Goal: Task Accomplishment & Management: Complete application form

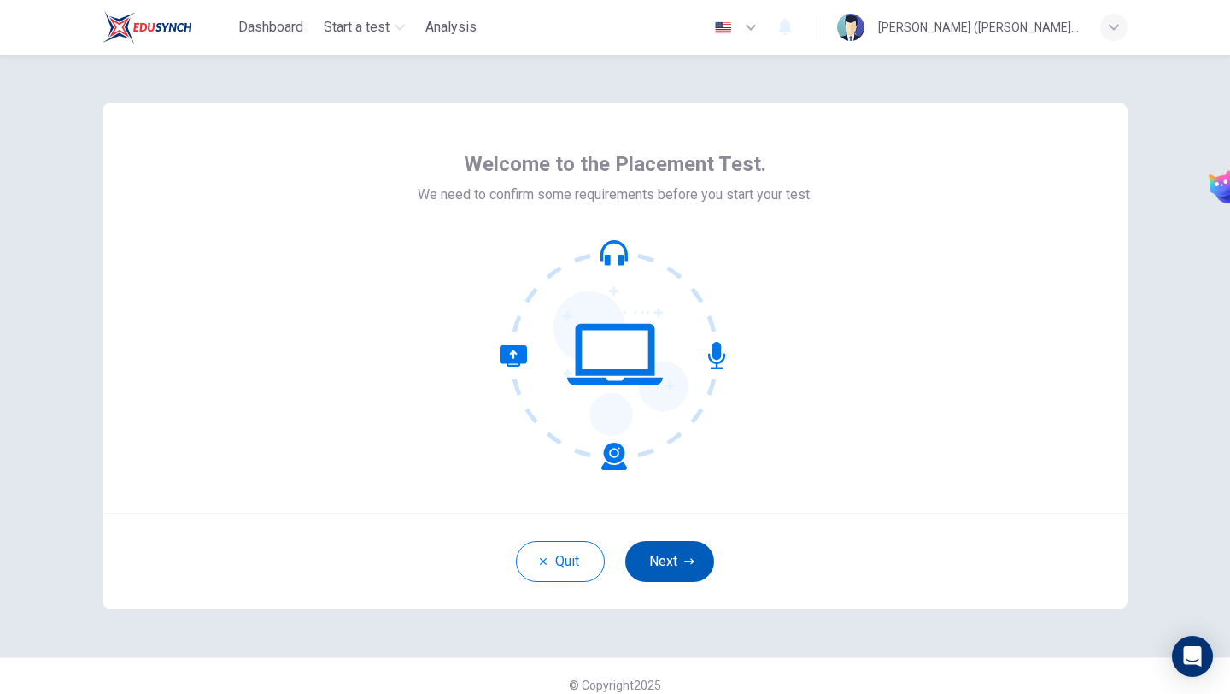
click at [671, 571] on button "Next" at bounding box center [669, 561] width 89 height 41
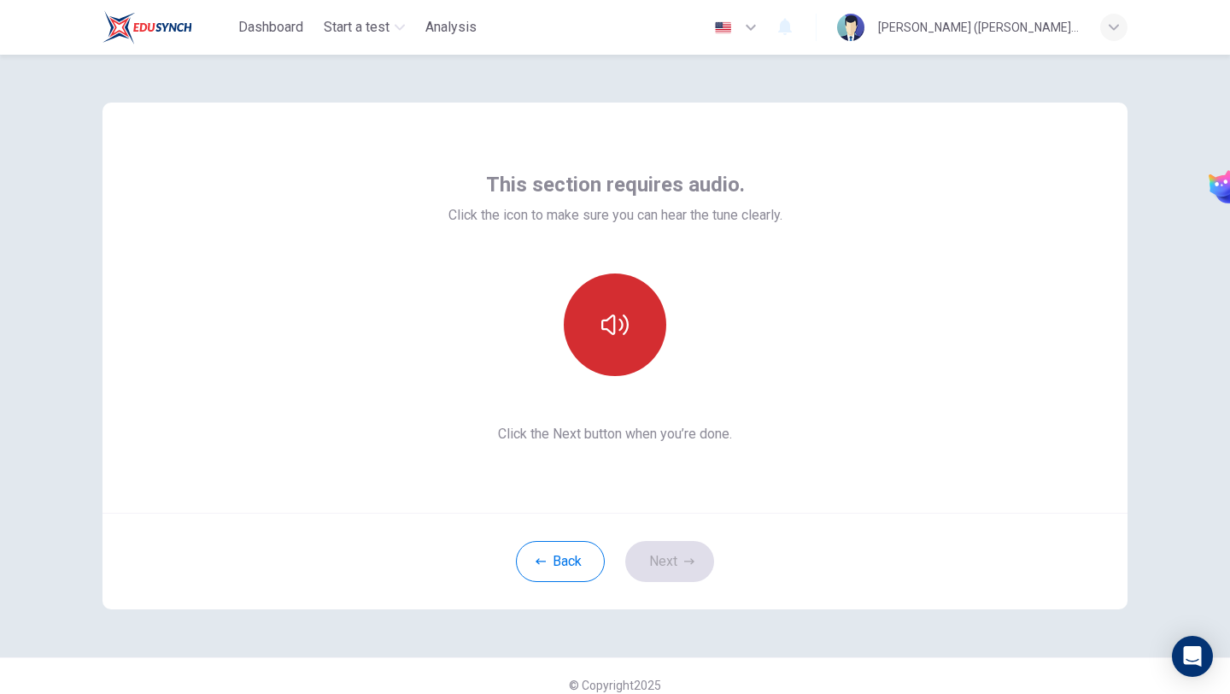
click at [601, 305] on button "button" at bounding box center [615, 324] width 103 height 103
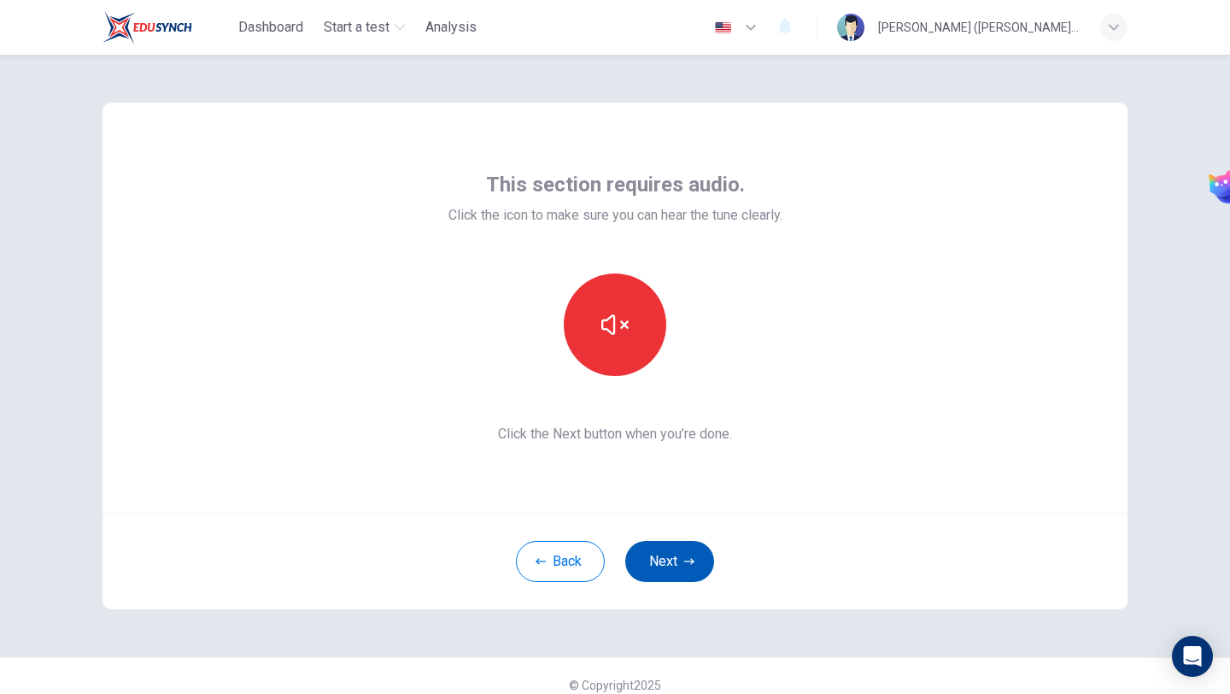
click at [671, 560] on button "Next" at bounding box center [669, 561] width 89 height 41
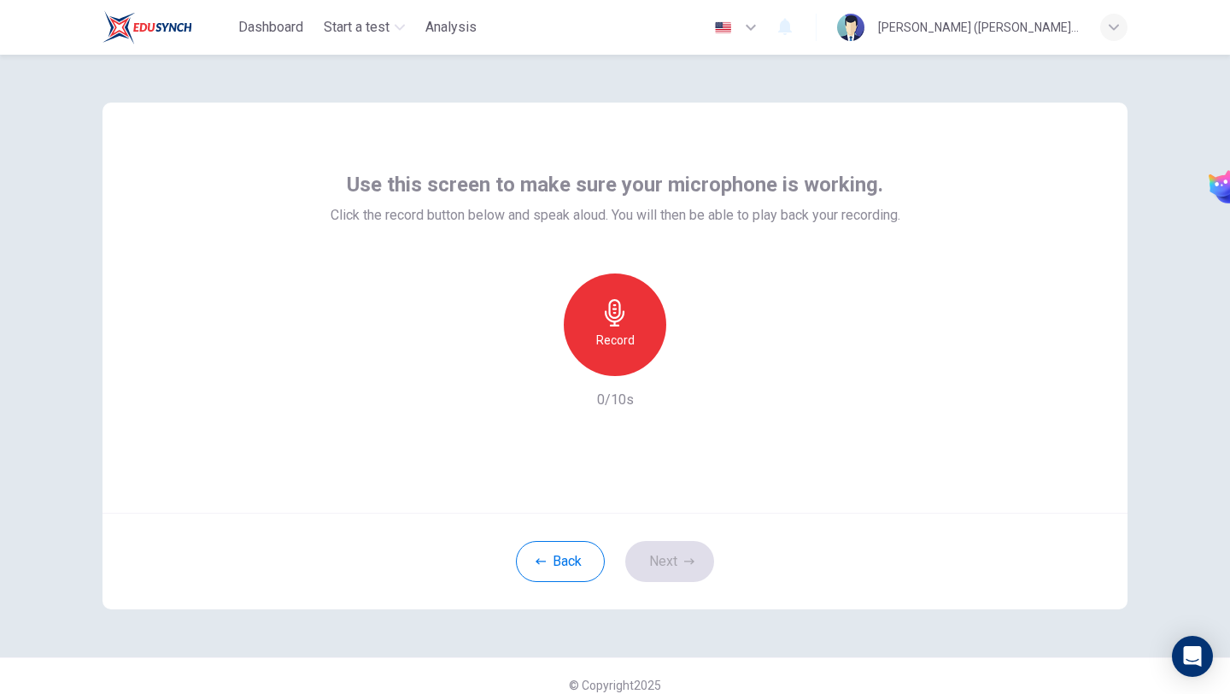
click at [727, 351] on div "Record 0/10s" at bounding box center [616, 341] width 570 height 137
click at [619, 308] on icon "button" at bounding box center [615, 312] width 20 height 27
click at [642, 331] on div "Stop" at bounding box center [615, 324] width 103 height 103
click at [542, 359] on icon "button" at bounding box center [536, 362] width 15 height 15
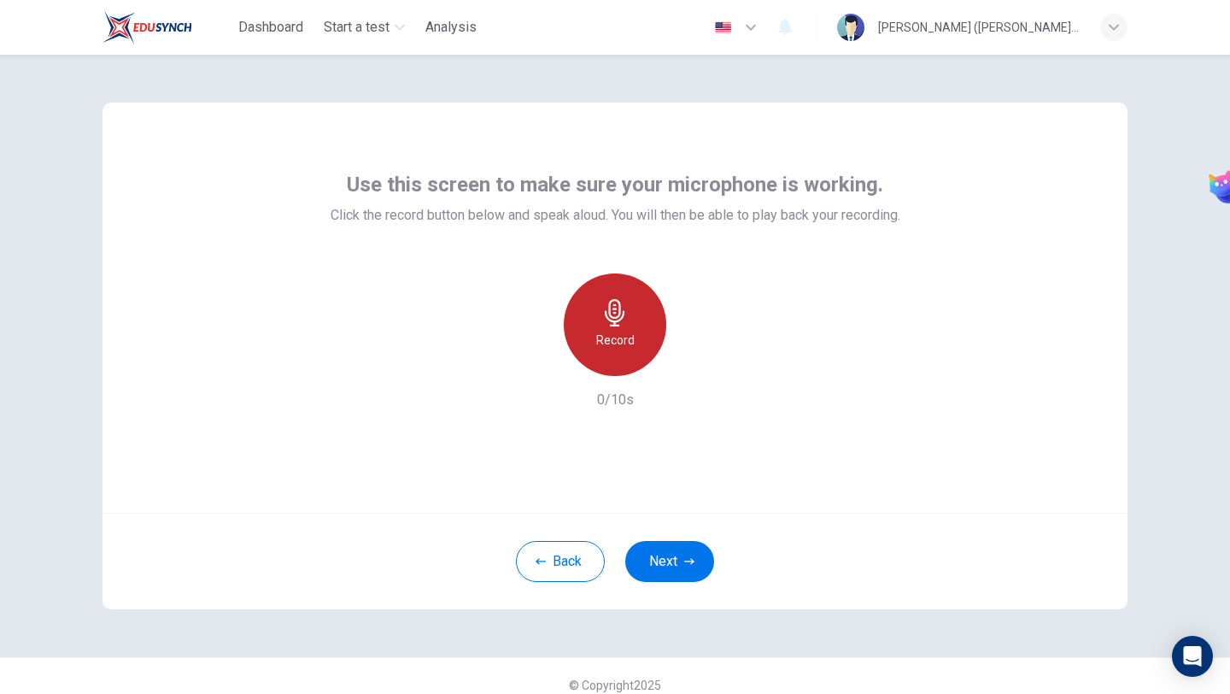
click at [624, 308] on icon "button" at bounding box center [614, 312] width 27 height 27
click at [692, 365] on icon "button" at bounding box center [695, 362] width 8 height 10
click at [547, 366] on div "button" at bounding box center [536, 362] width 27 height 27
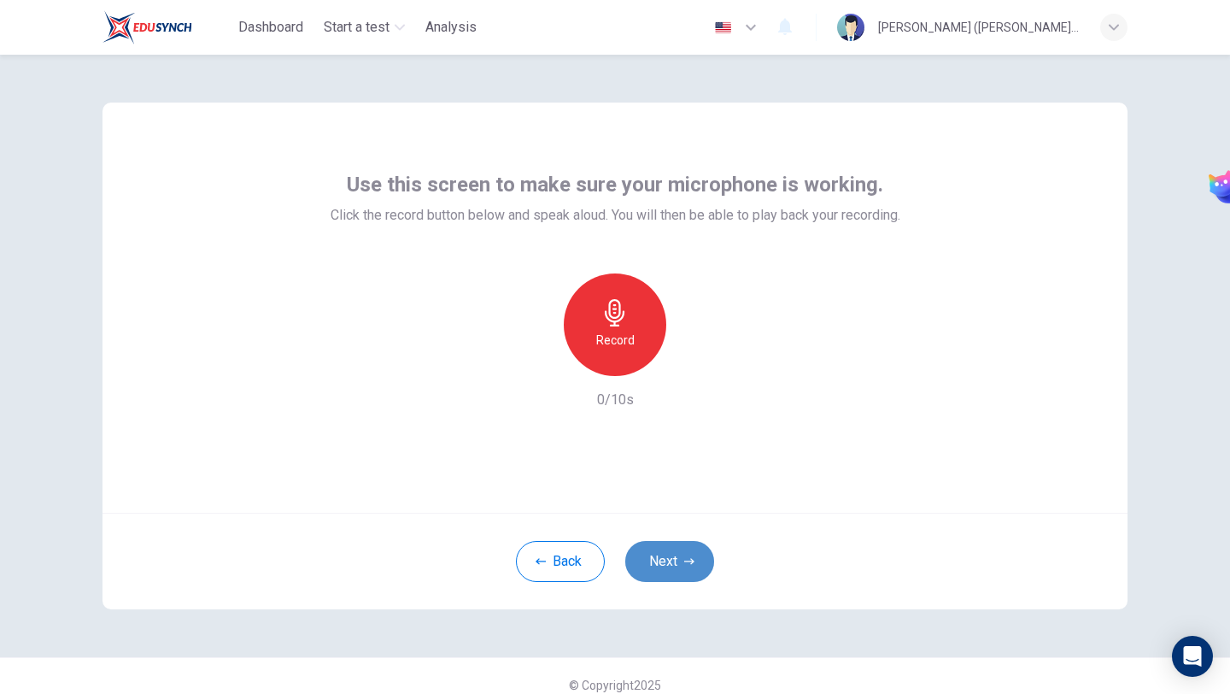
click at [696, 562] on button "Next" at bounding box center [669, 561] width 89 height 41
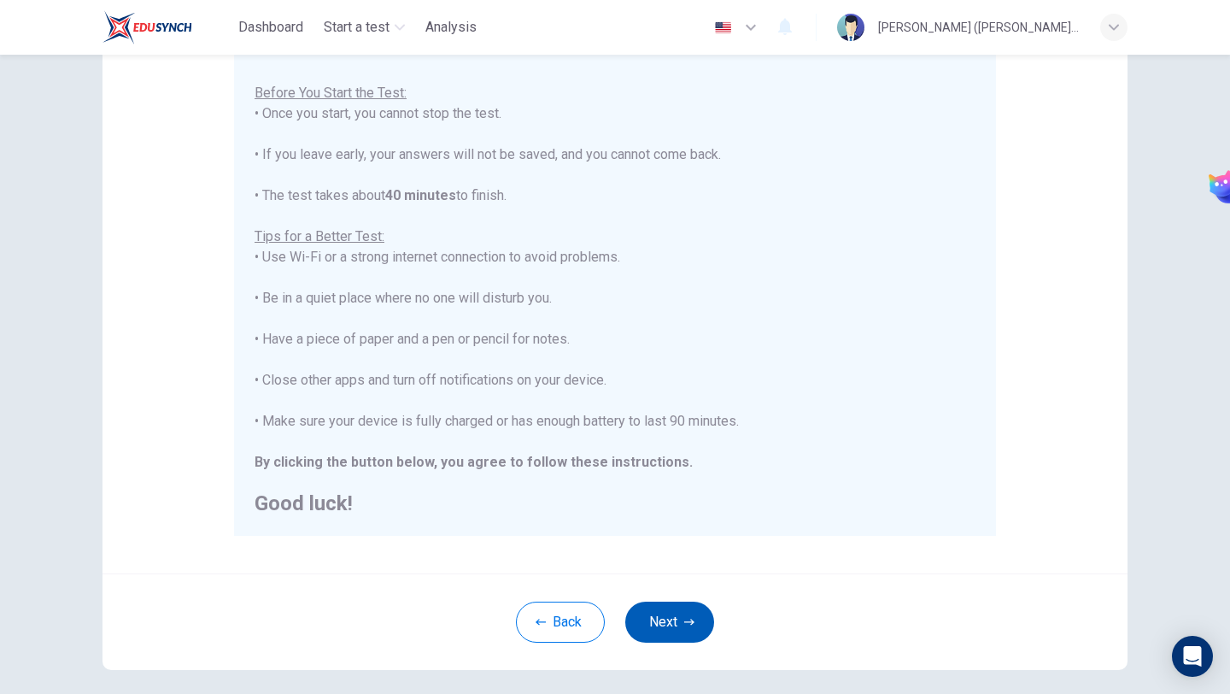
scroll to position [188, 0]
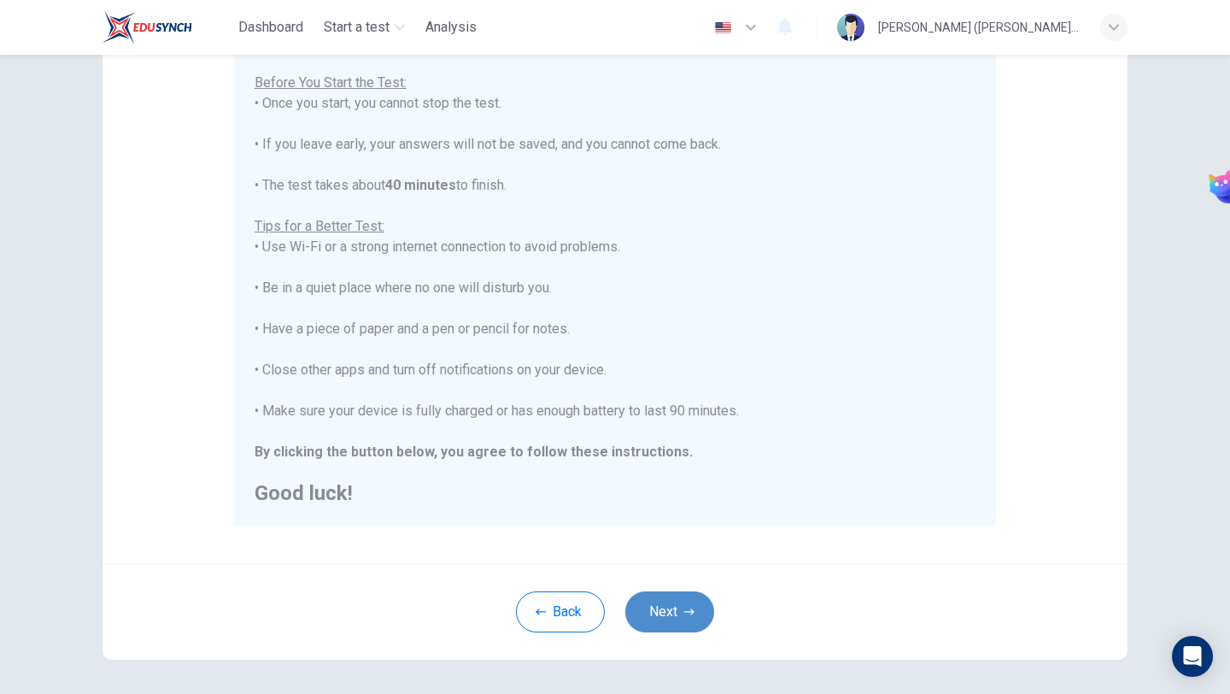
click at [677, 603] on button "Next" at bounding box center [669, 611] width 89 height 41
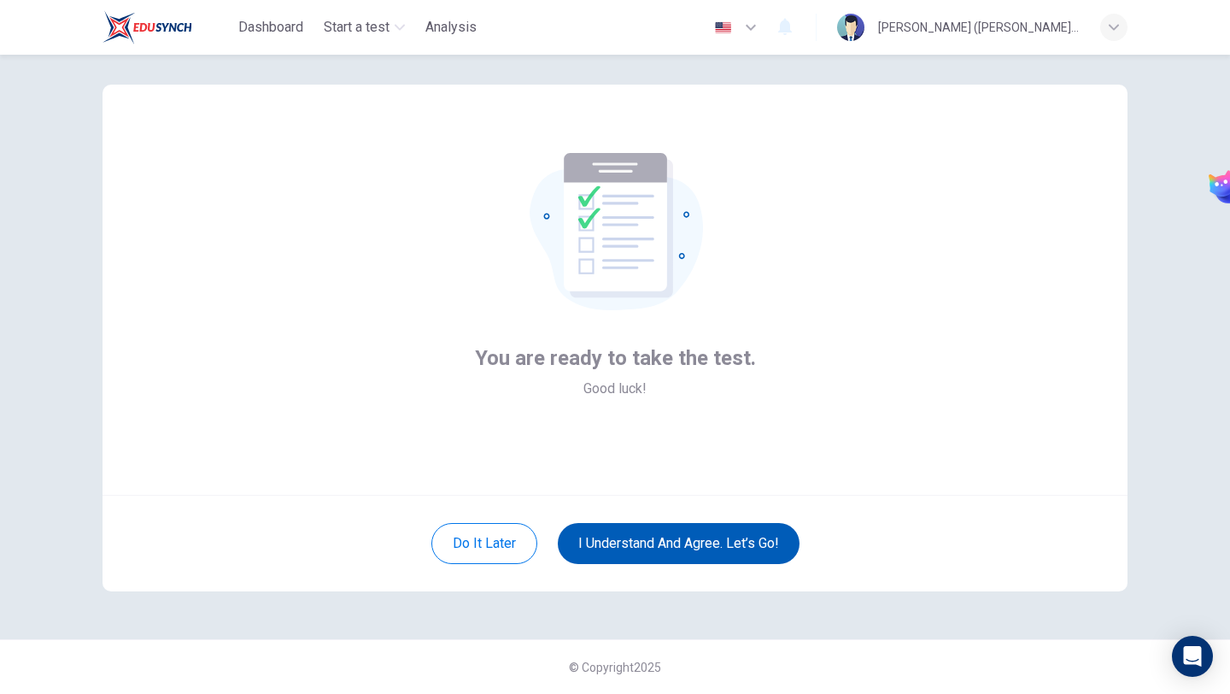
scroll to position [18, 0]
click at [676, 558] on button "I understand and agree. Let’s go!" at bounding box center [679, 543] width 242 height 41
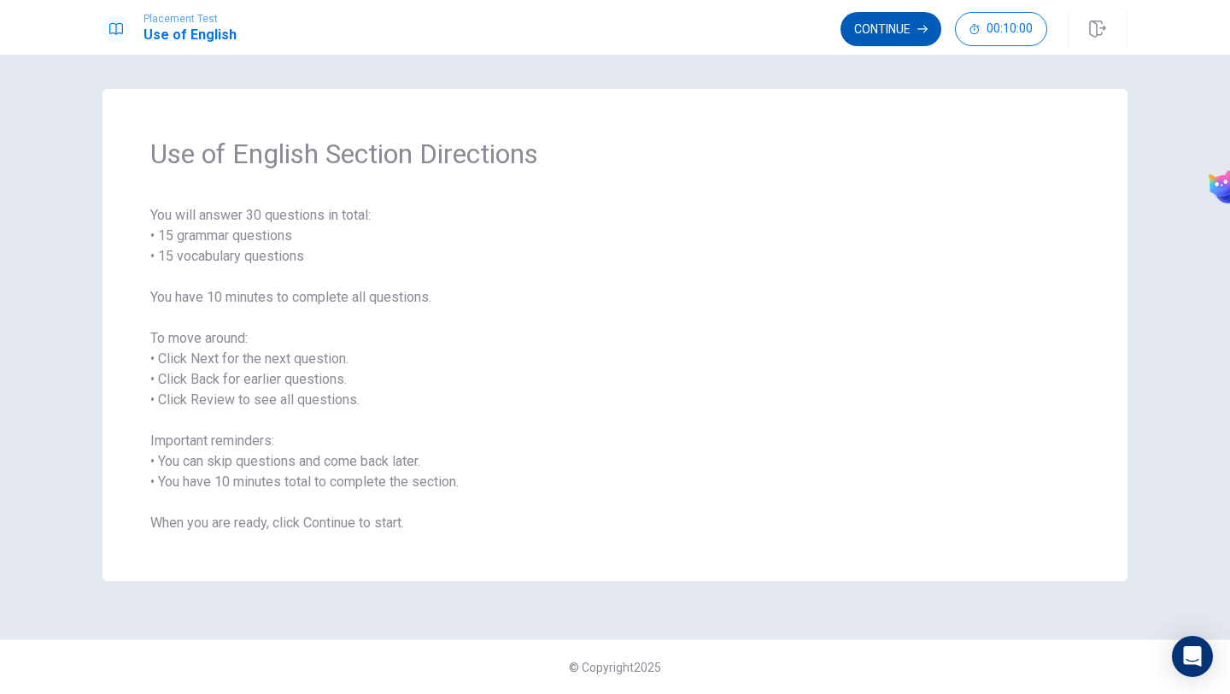
click at [888, 24] on button "Continue" at bounding box center [891, 29] width 101 height 34
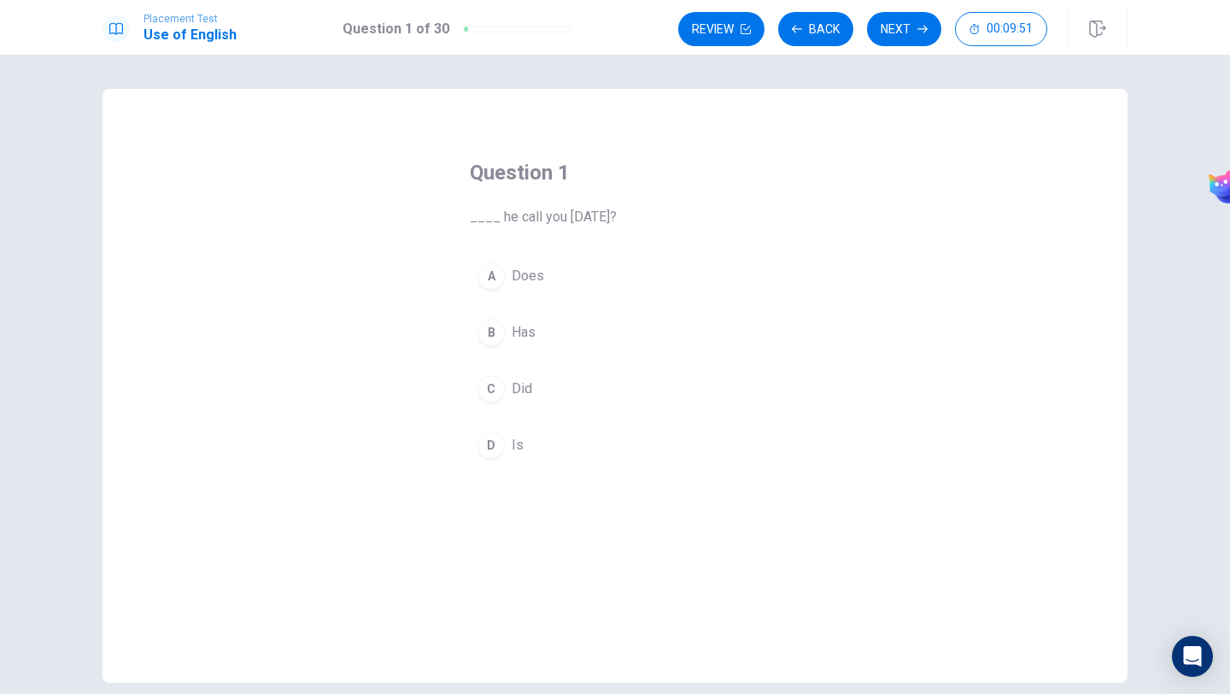
click at [490, 396] on div "C" at bounding box center [491, 388] width 27 height 27
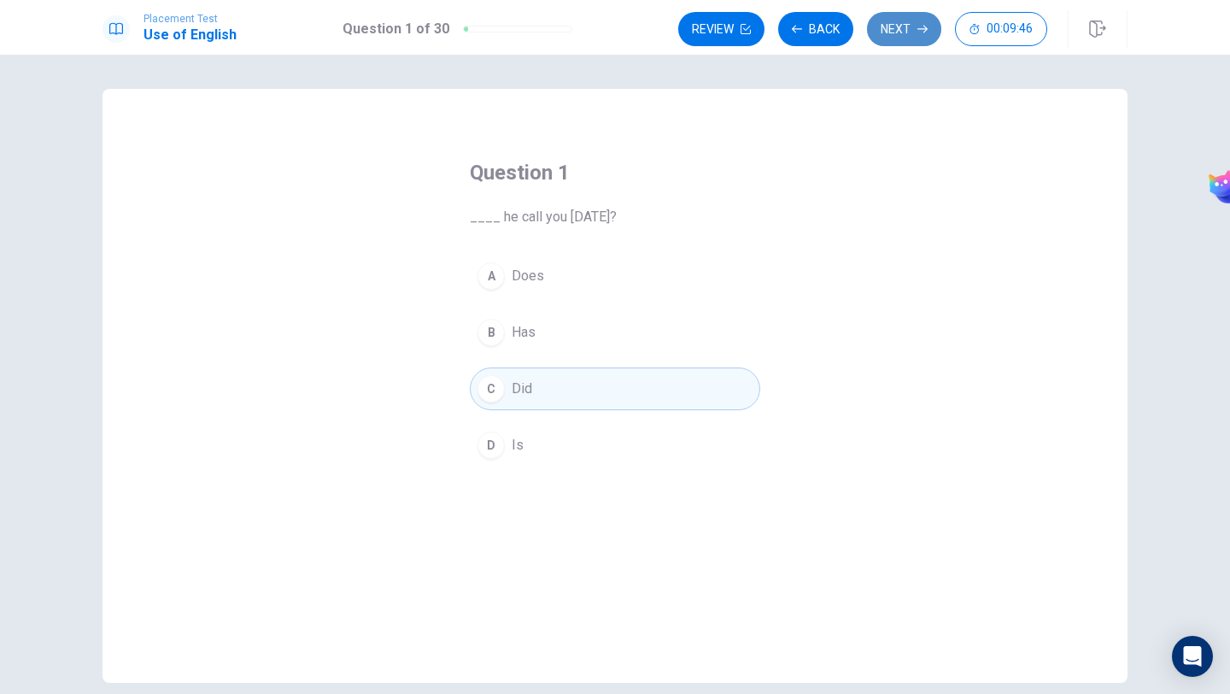
click at [900, 19] on button "Next" at bounding box center [904, 29] width 74 height 34
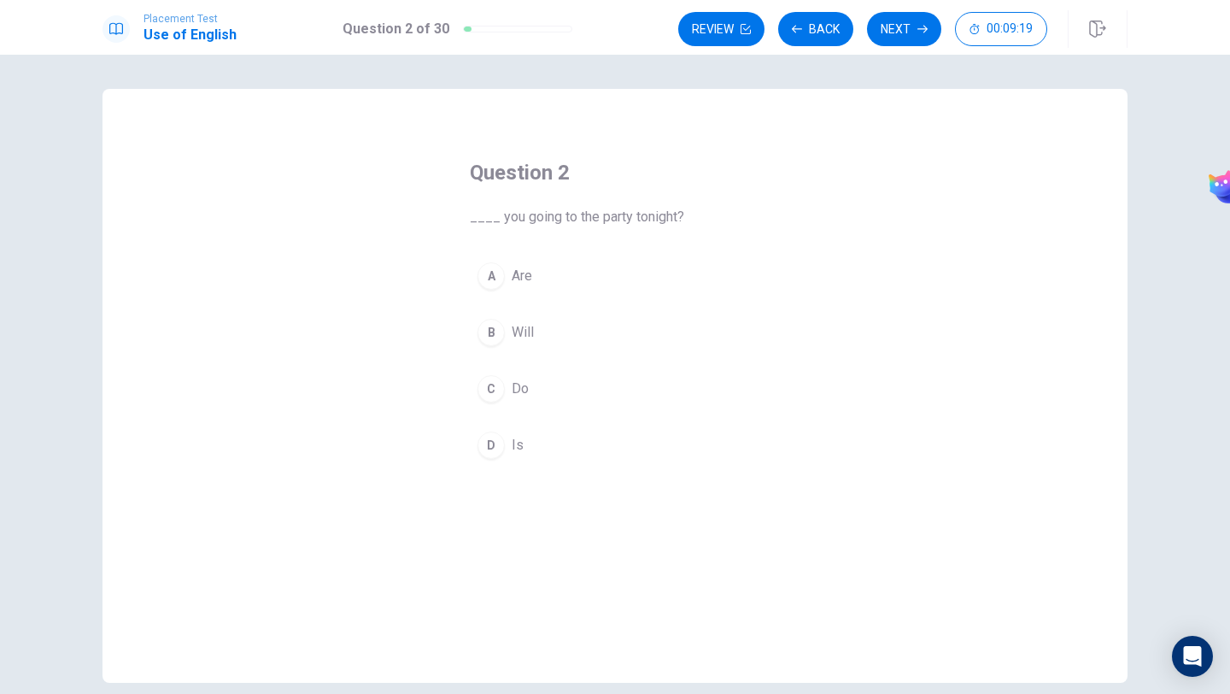
click at [507, 389] on button "C Do" at bounding box center [615, 388] width 290 height 43
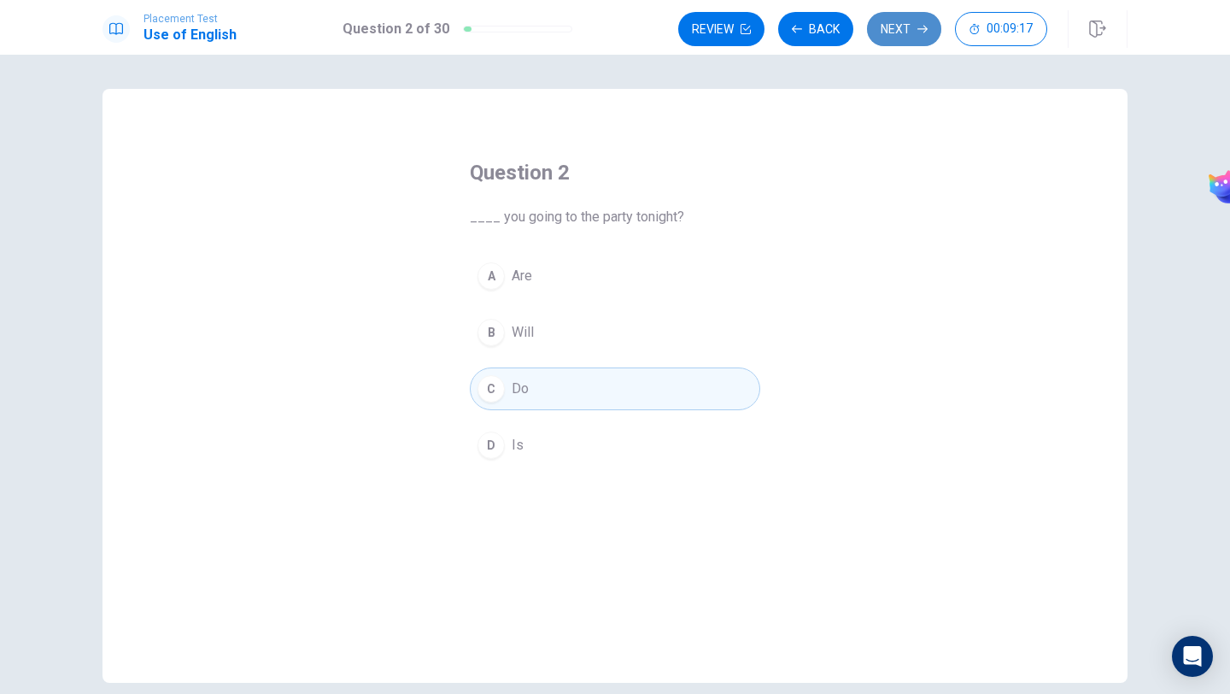
click at [895, 33] on button "Next" at bounding box center [904, 29] width 74 height 34
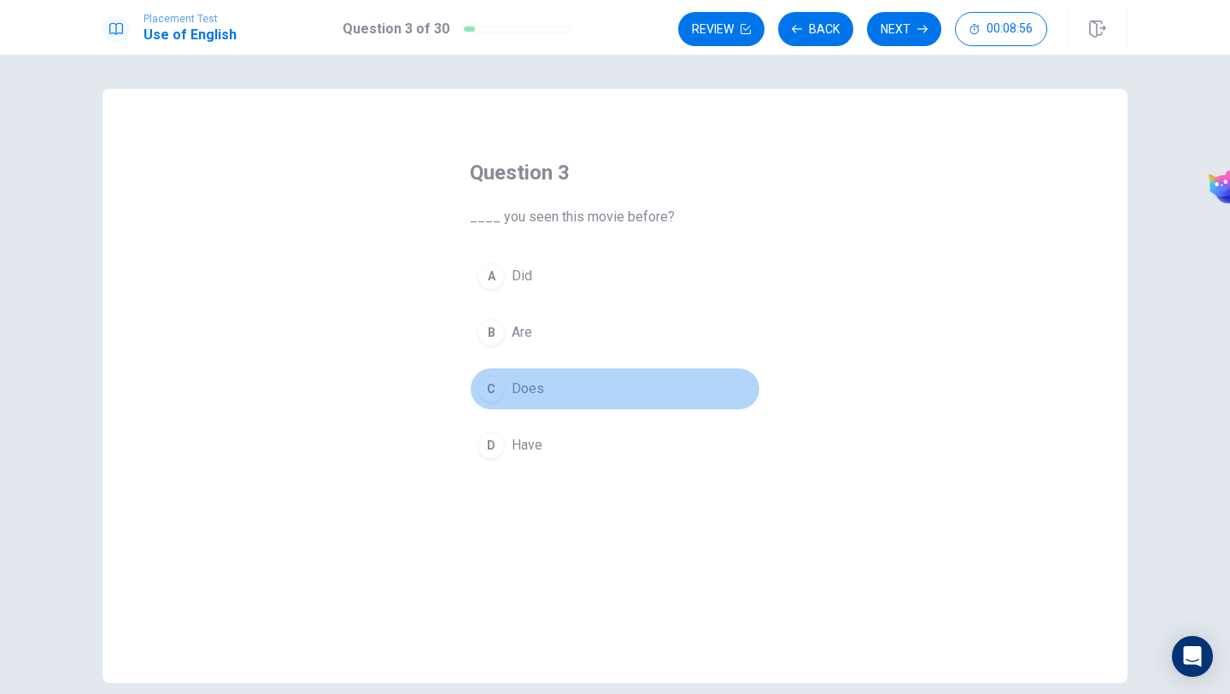
click at [512, 389] on span "Does" at bounding box center [528, 388] width 32 height 21
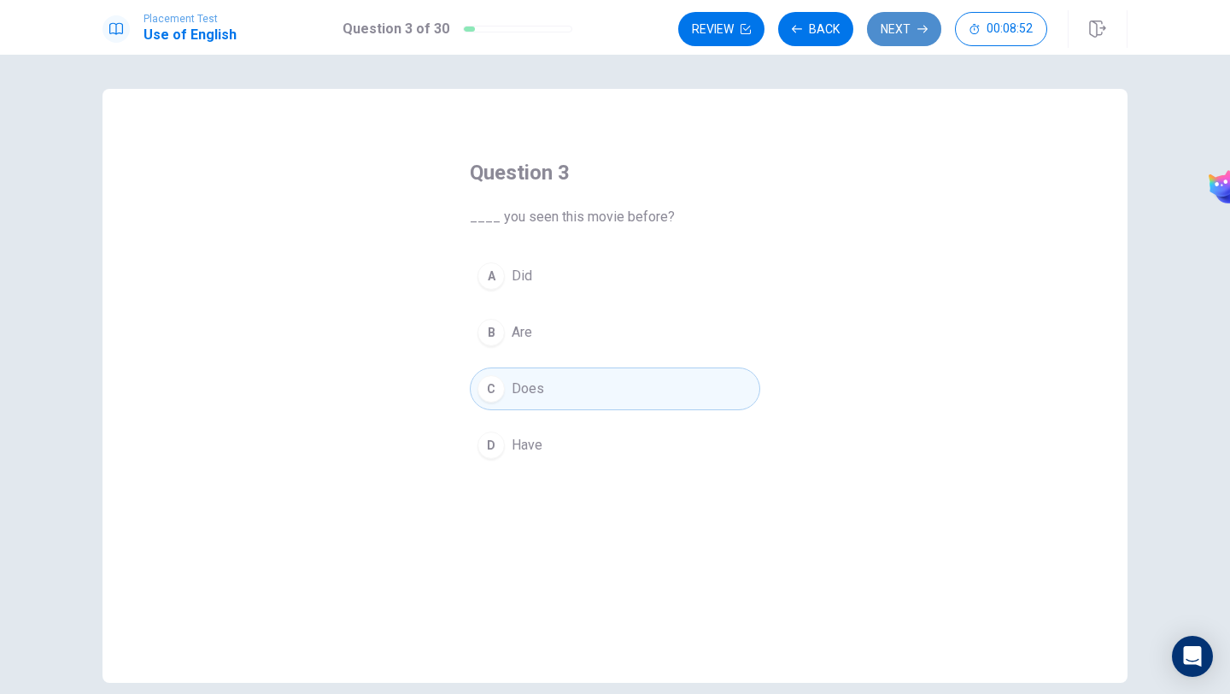
click at [901, 31] on button "Next" at bounding box center [904, 29] width 74 height 34
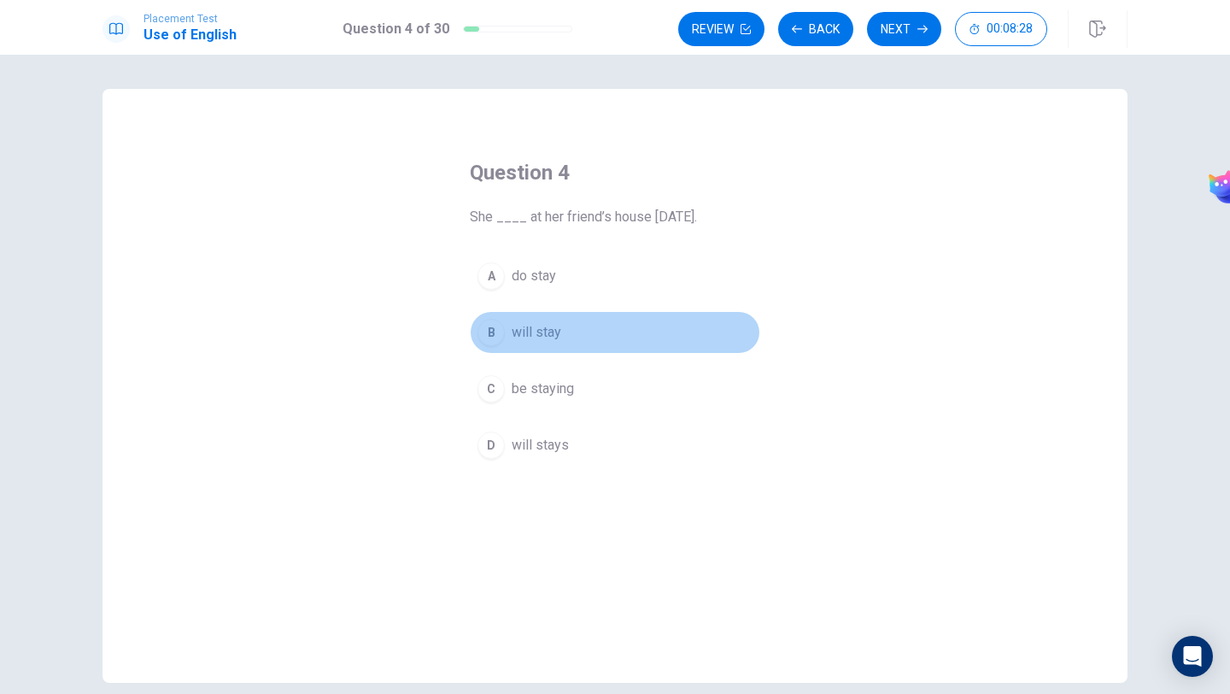
click at [543, 335] on span "will stay" at bounding box center [537, 332] width 50 height 21
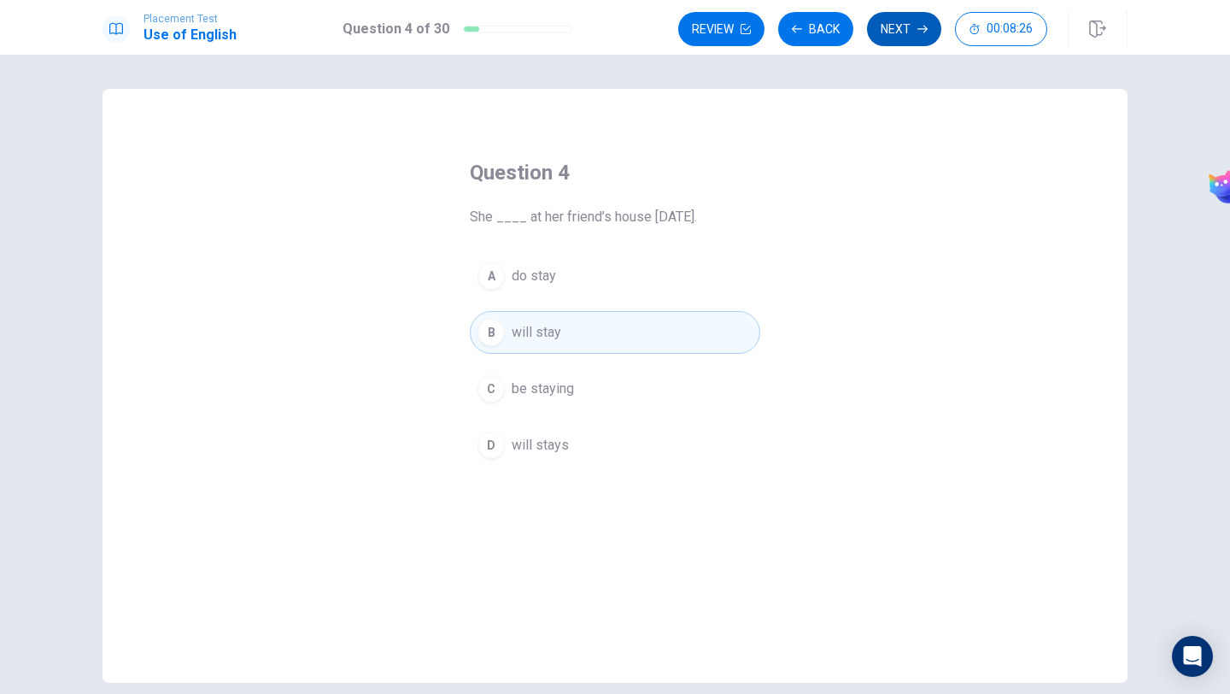
click at [891, 38] on button "Next" at bounding box center [904, 29] width 74 height 34
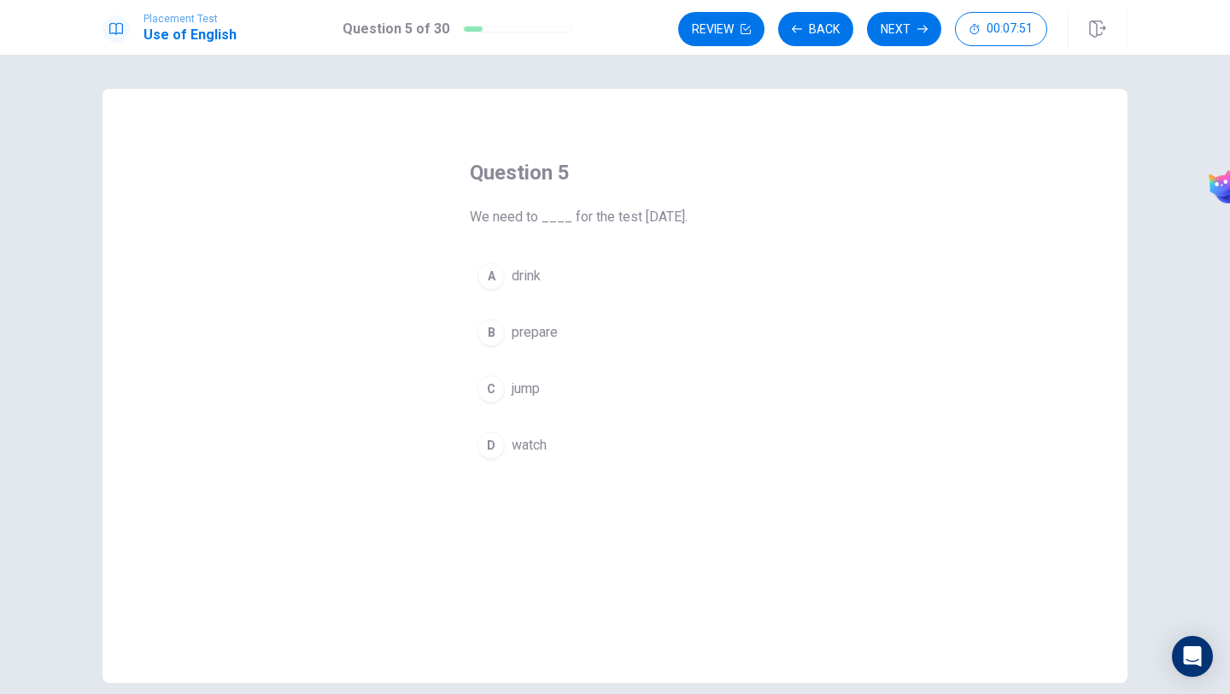
click at [556, 328] on span "prepare" at bounding box center [535, 332] width 46 height 21
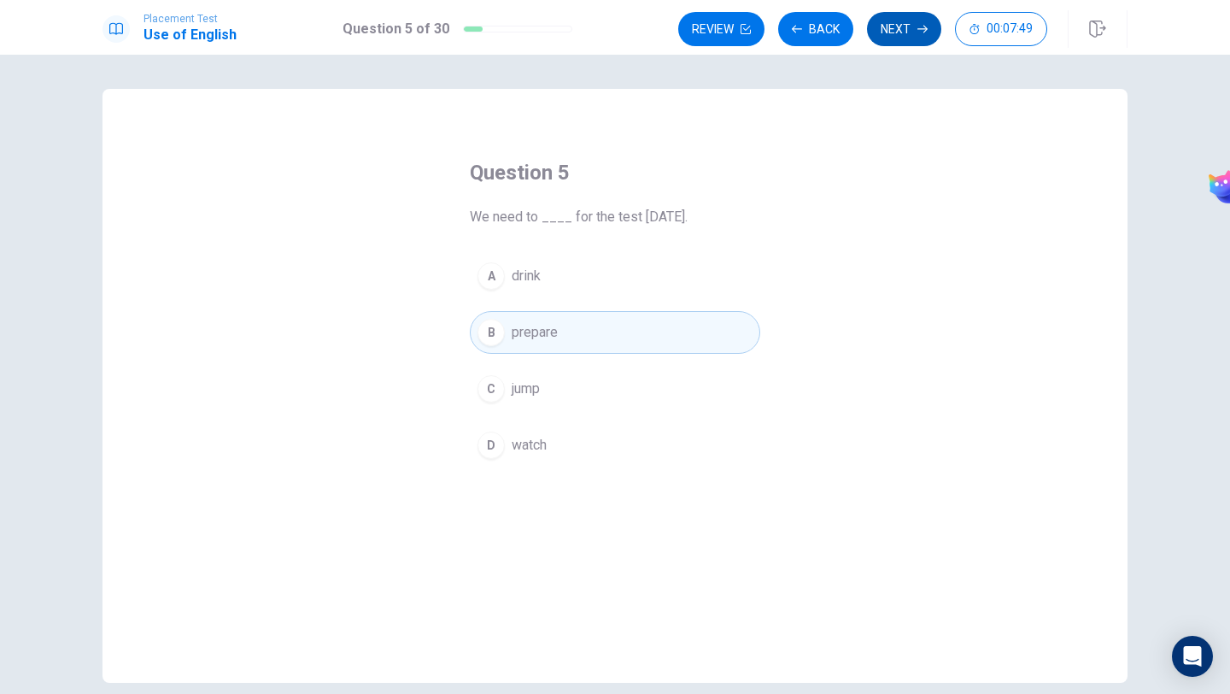
click at [891, 27] on button "Next" at bounding box center [904, 29] width 74 height 34
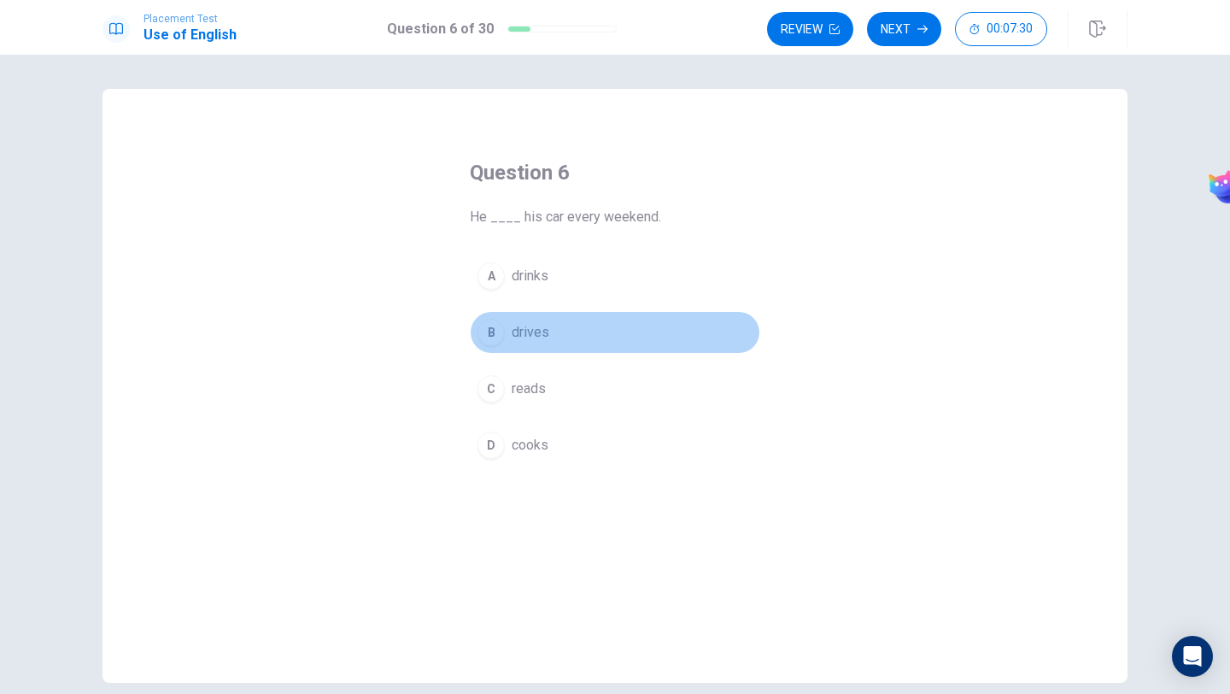
click at [484, 328] on div "B" at bounding box center [491, 332] width 27 height 27
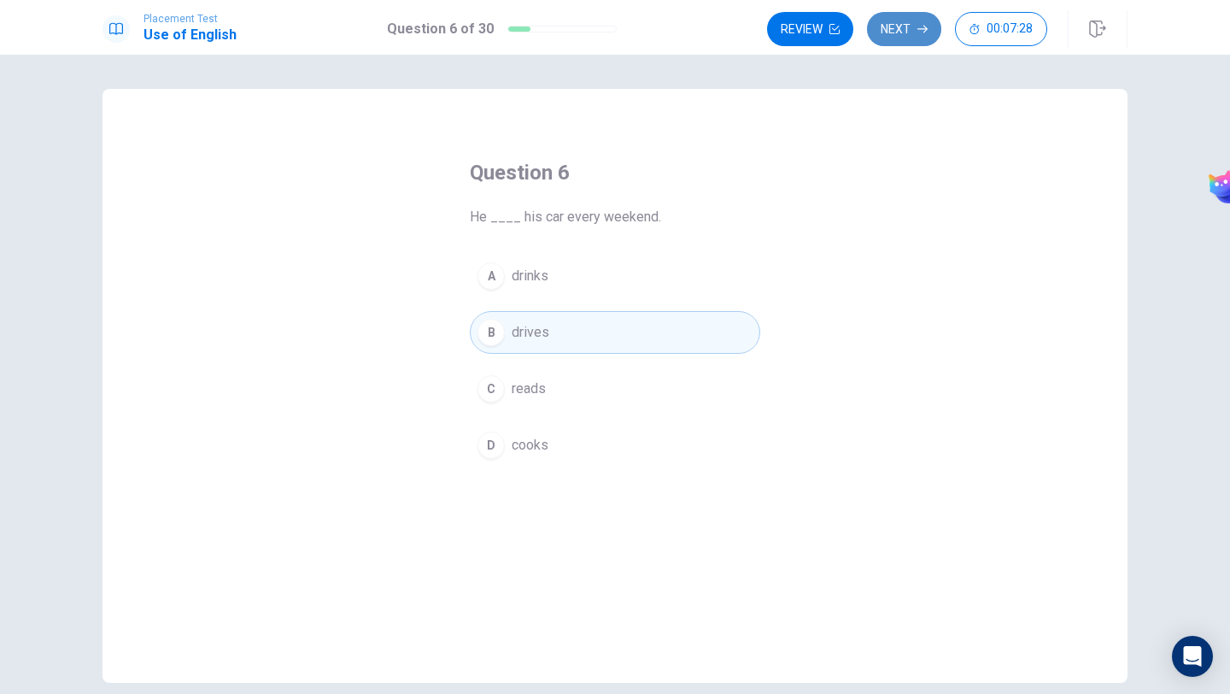
click at [901, 24] on button "Next" at bounding box center [904, 29] width 74 height 34
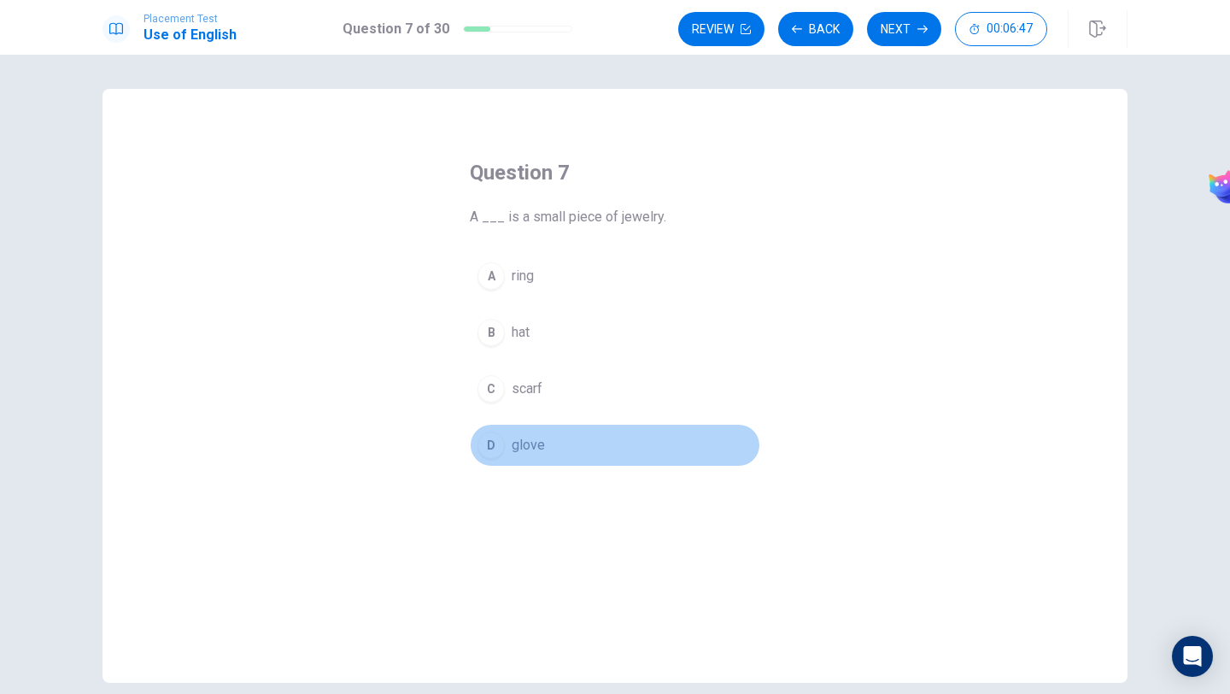
click at [542, 453] on span "glove" at bounding box center [528, 445] width 33 height 21
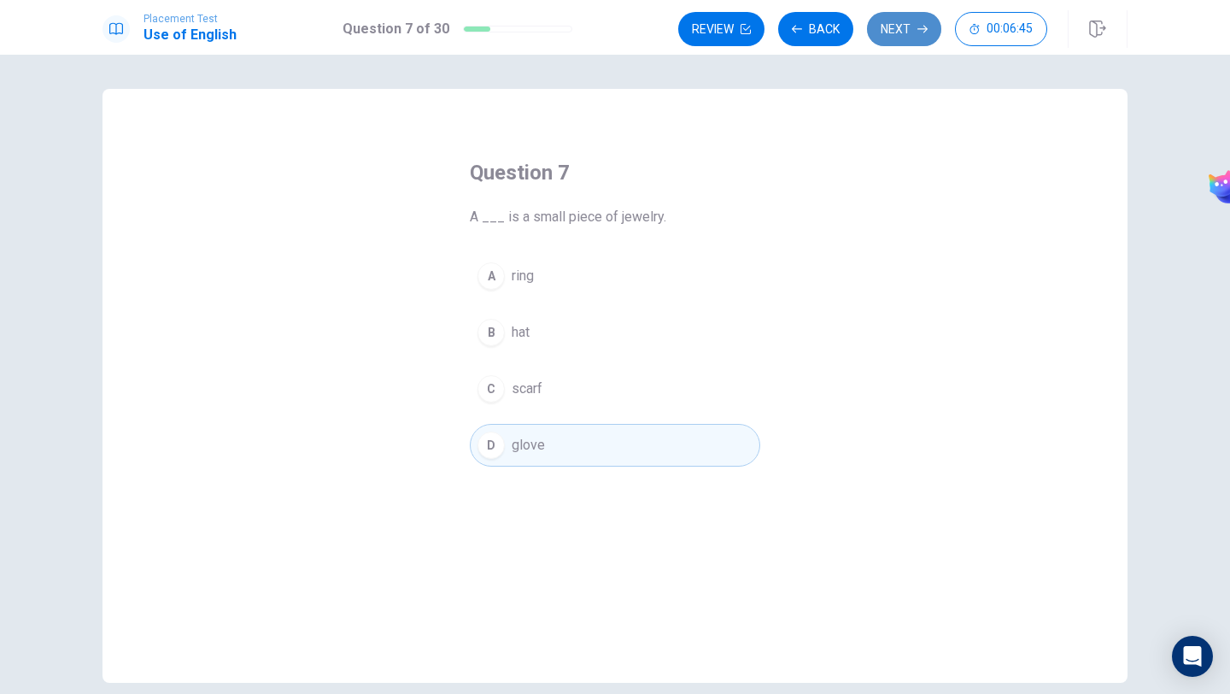
click at [883, 28] on button "Next" at bounding box center [904, 29] width 74 height 34
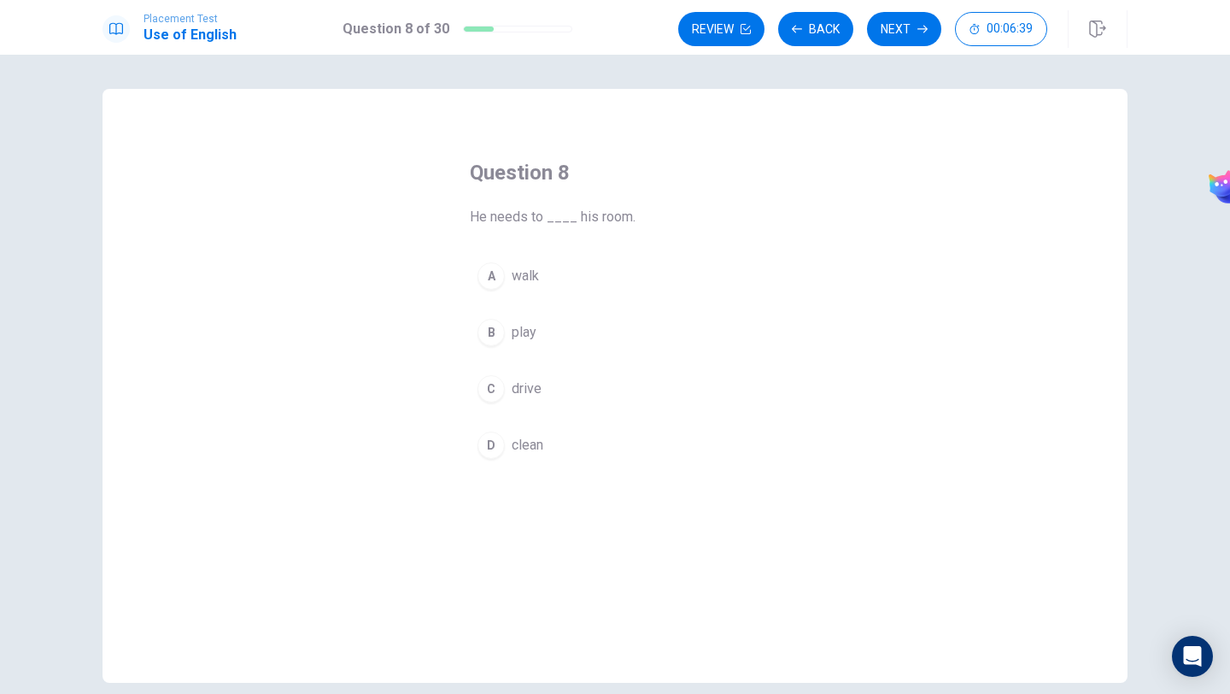
click at [507, 435] on button "D clean" at bounding box center [615, 445] width 290 height 43
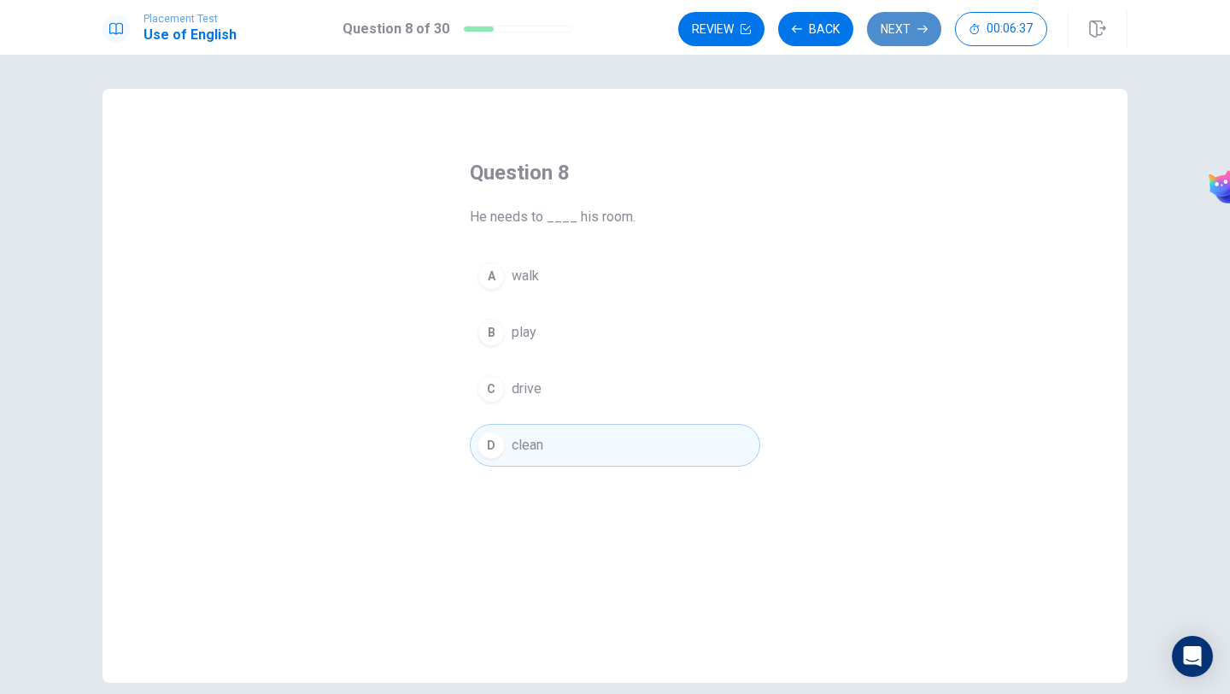
click at [892, 29] on button "Next" at bounding box center [904, 29] width 74 height 34
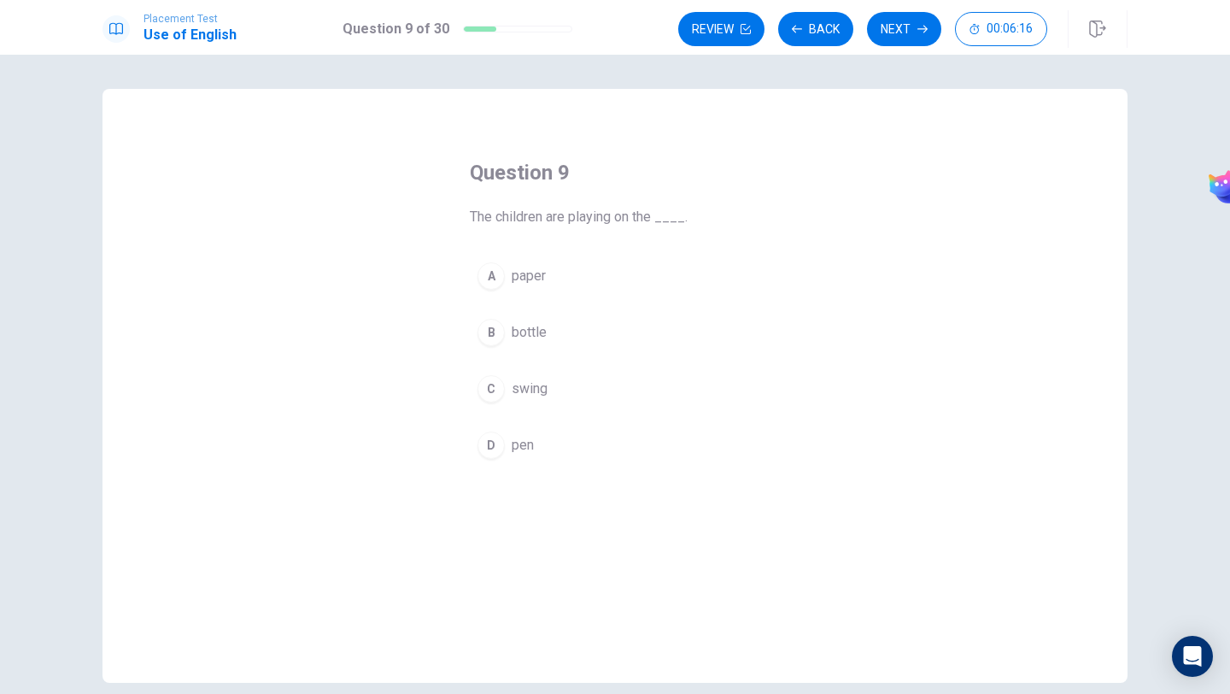
click at [536, 398] on span "swing" at bounding box center [530, 388] width 36 height 21
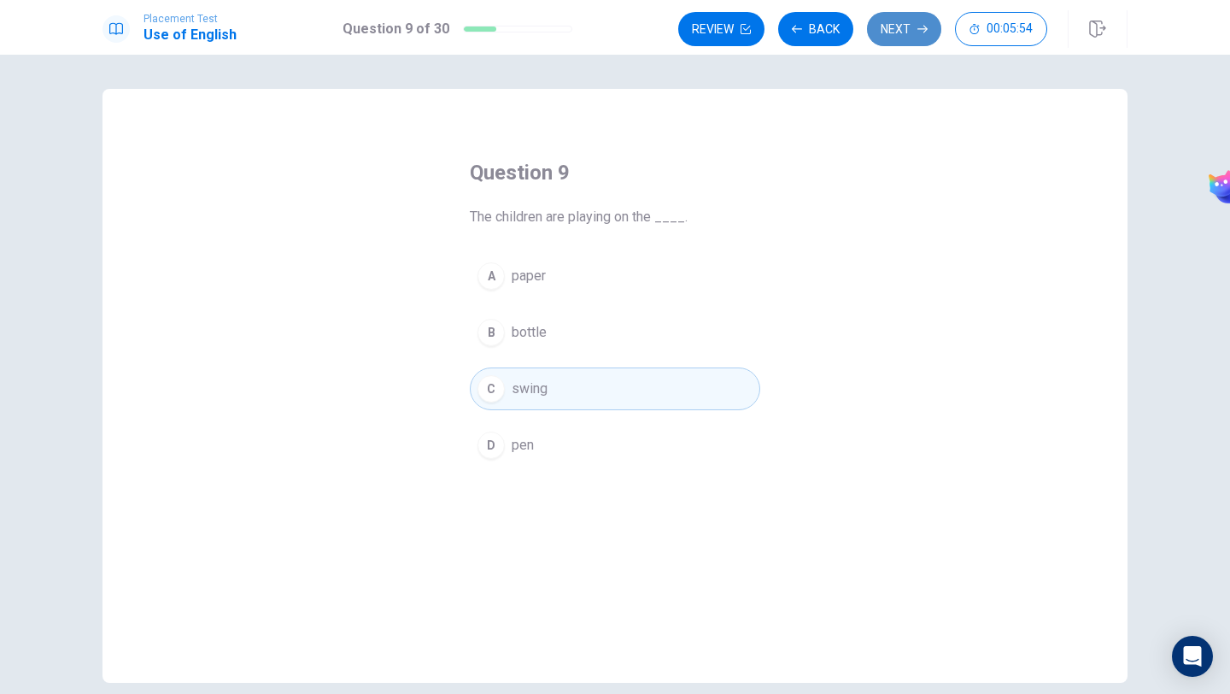
click at [896, 34] on button "Next" at bounding box center [904, 29] width 74 height 34
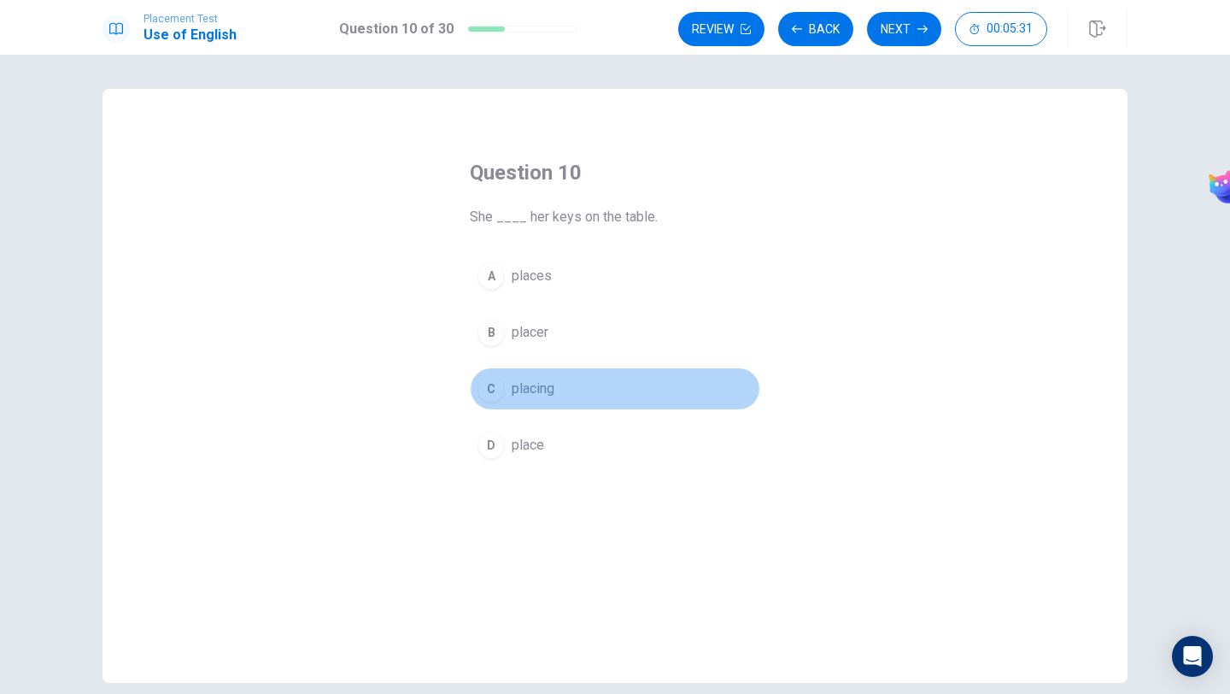
click at [582, 397] on button "C placing" at bounding box center [615, 388] width 290 height 43
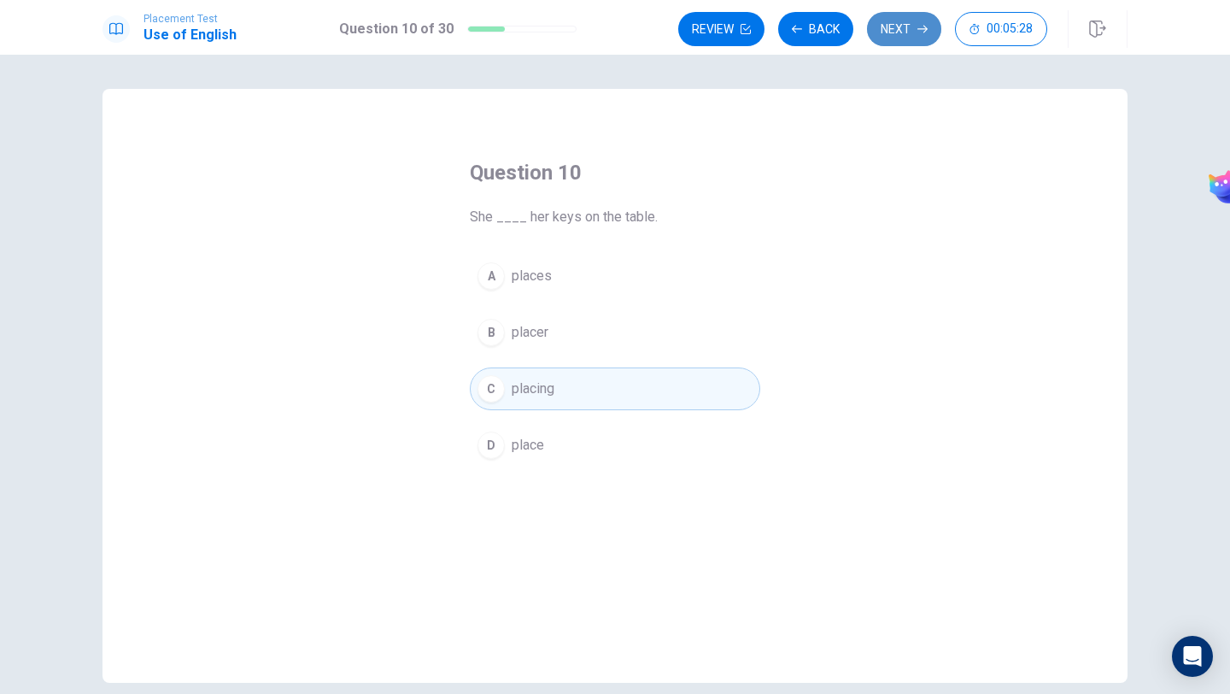
click at [908, 22] on button "Next" at bounding box center [904, 29] width 74 height 34
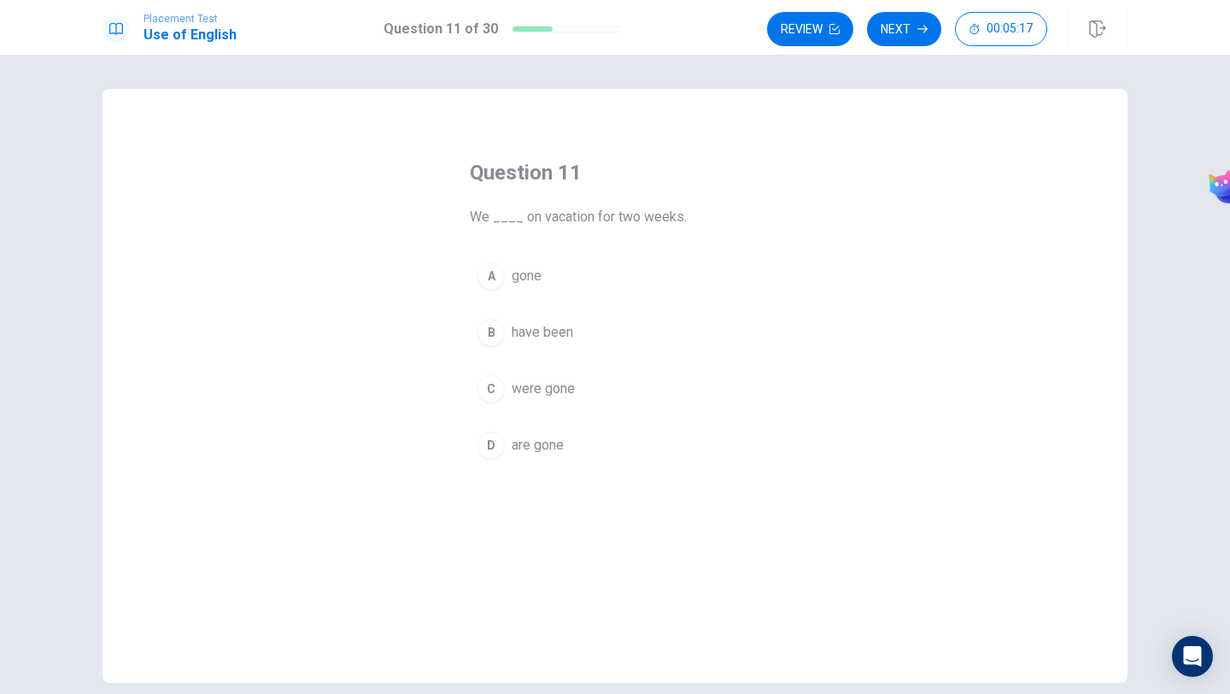
click at [565, 384] on span "were gone" at bounding box center [543, 388] width 63 height 21
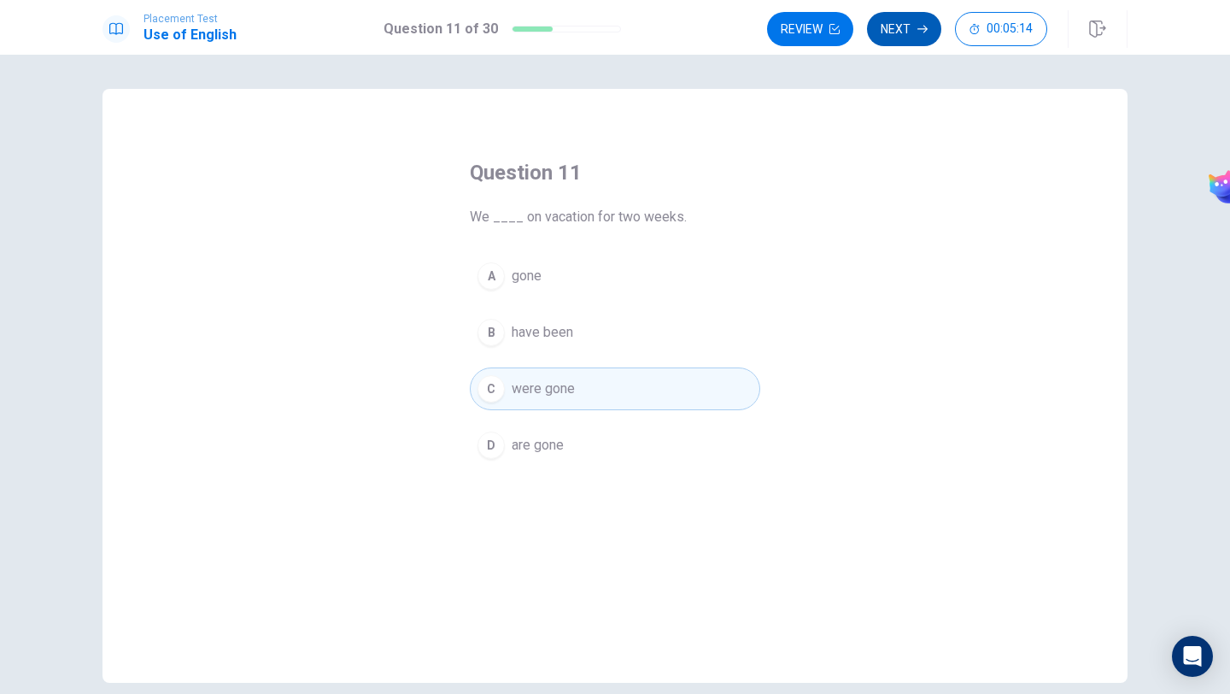
click at [898, 39] on button "Next" at bounding box center [904, 29] width 74 height 34
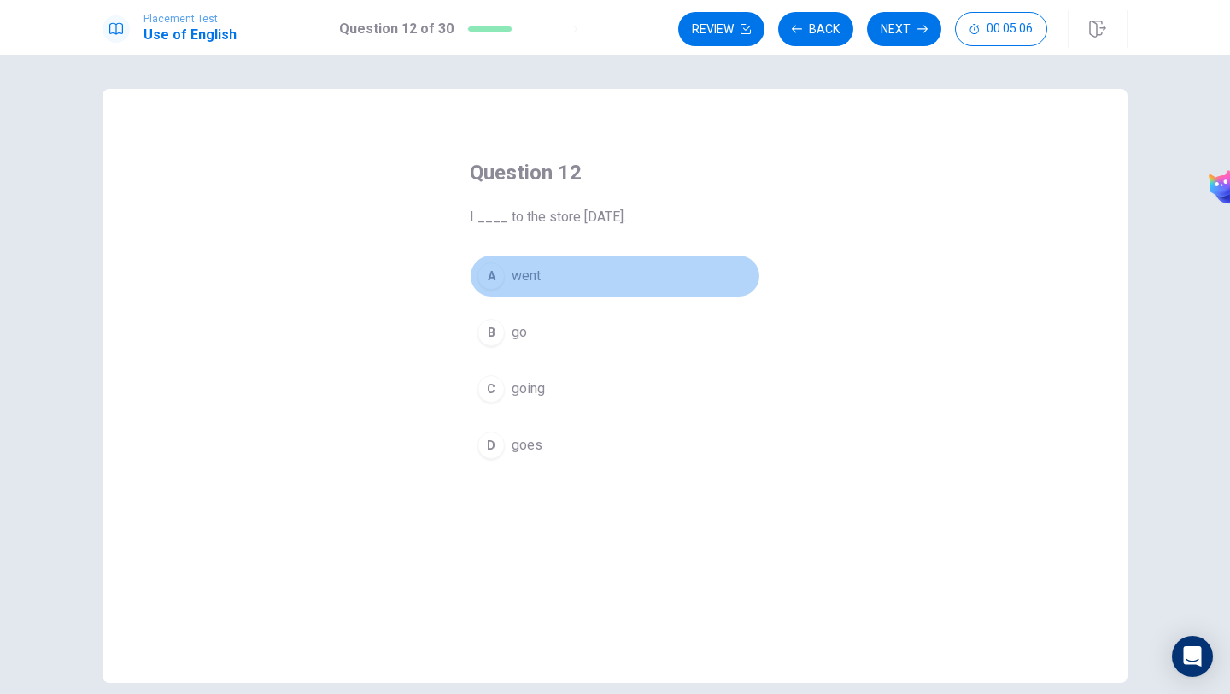
click at [555, 278] on button "A went" at bounding box center [615, 276] width 290 height 43
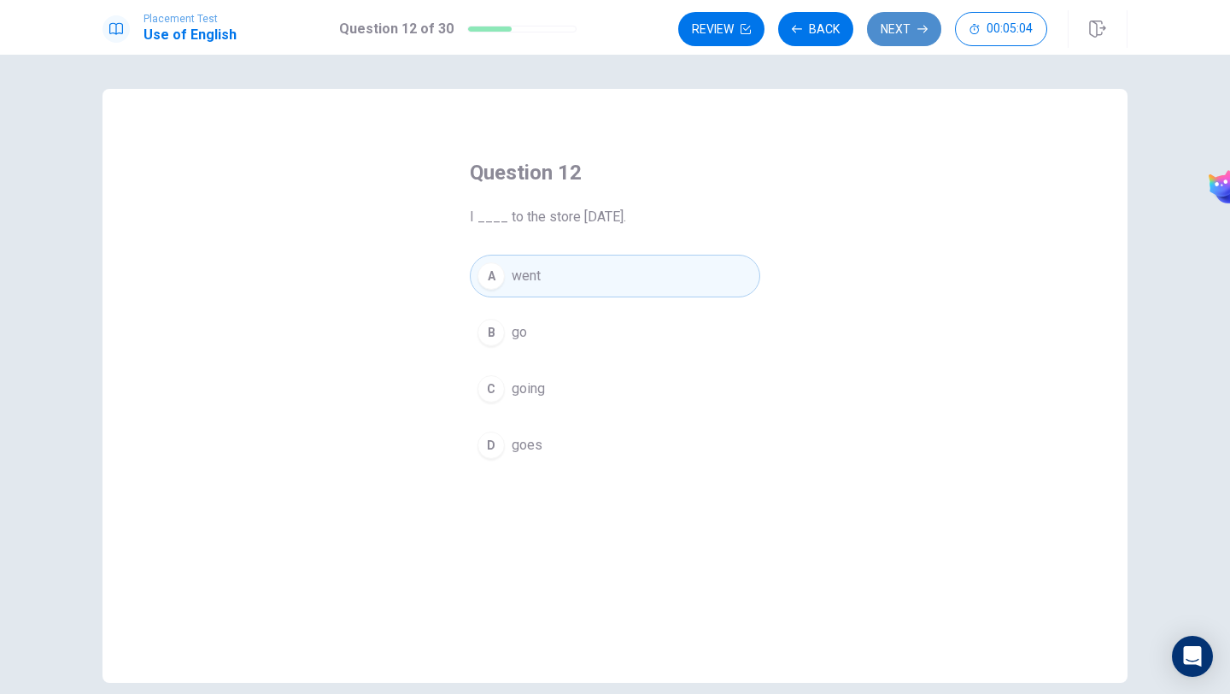
click at [894, 41] on button "Next" at bounding box center [904, 29] width 74 height 34
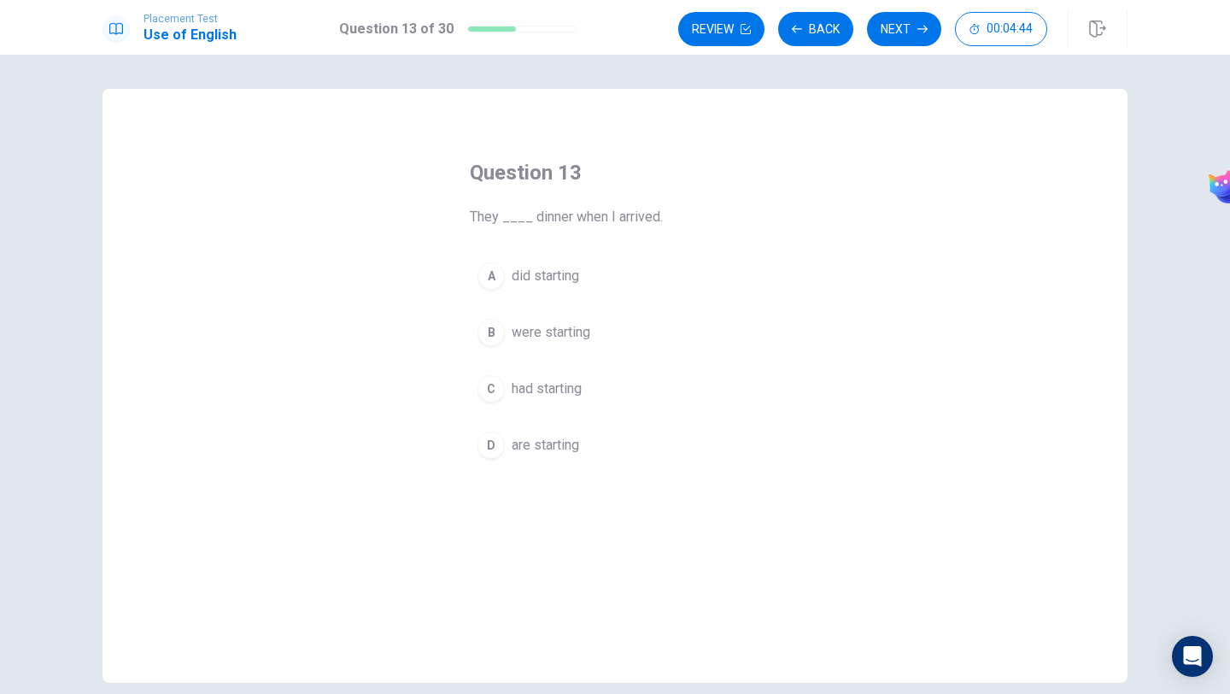
click at [573, 337] on span "were starting" at bounding box center [551, 332] width 79 height 21
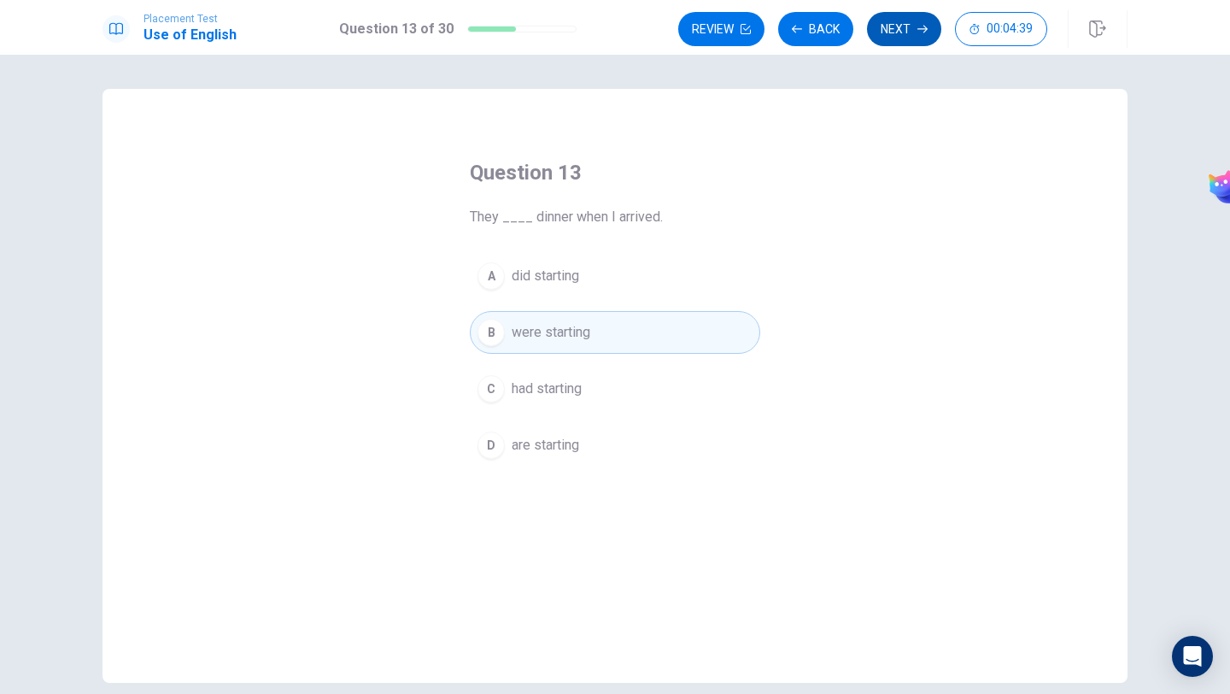
click at [895, 33] on button "Next" at bounding box center [904, 29] width 74 height 34
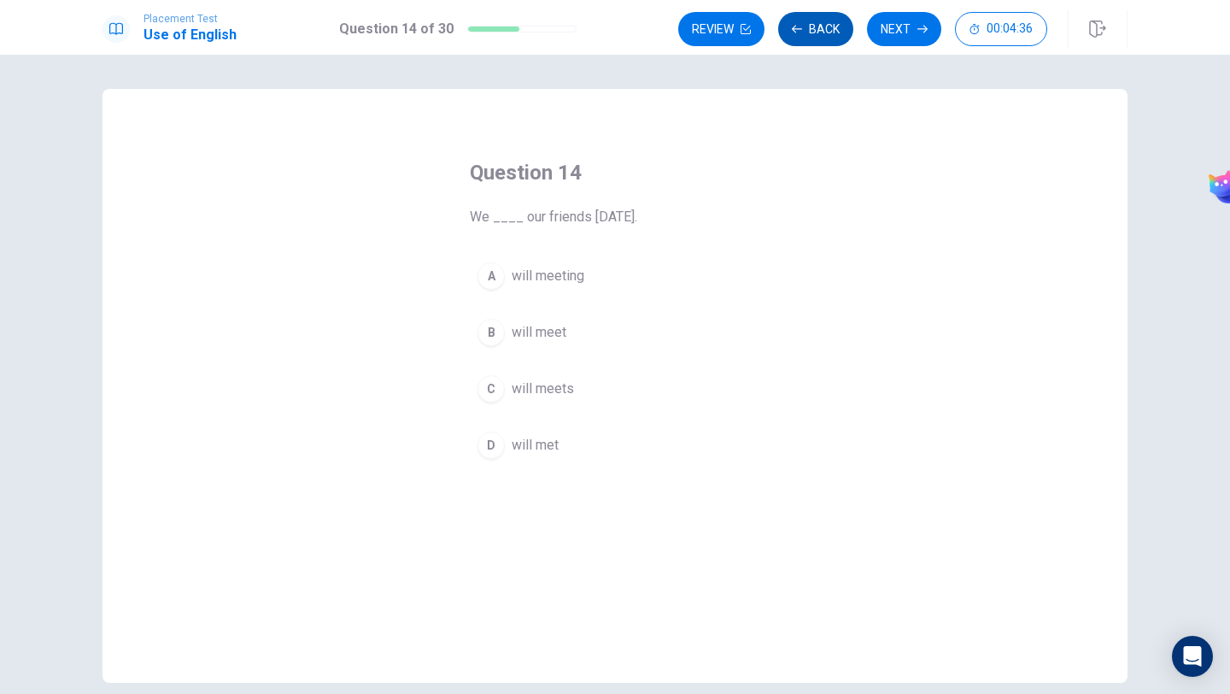
click at [807, 22] on button "Back" at bounding box center [815, 29] width 75 height 34
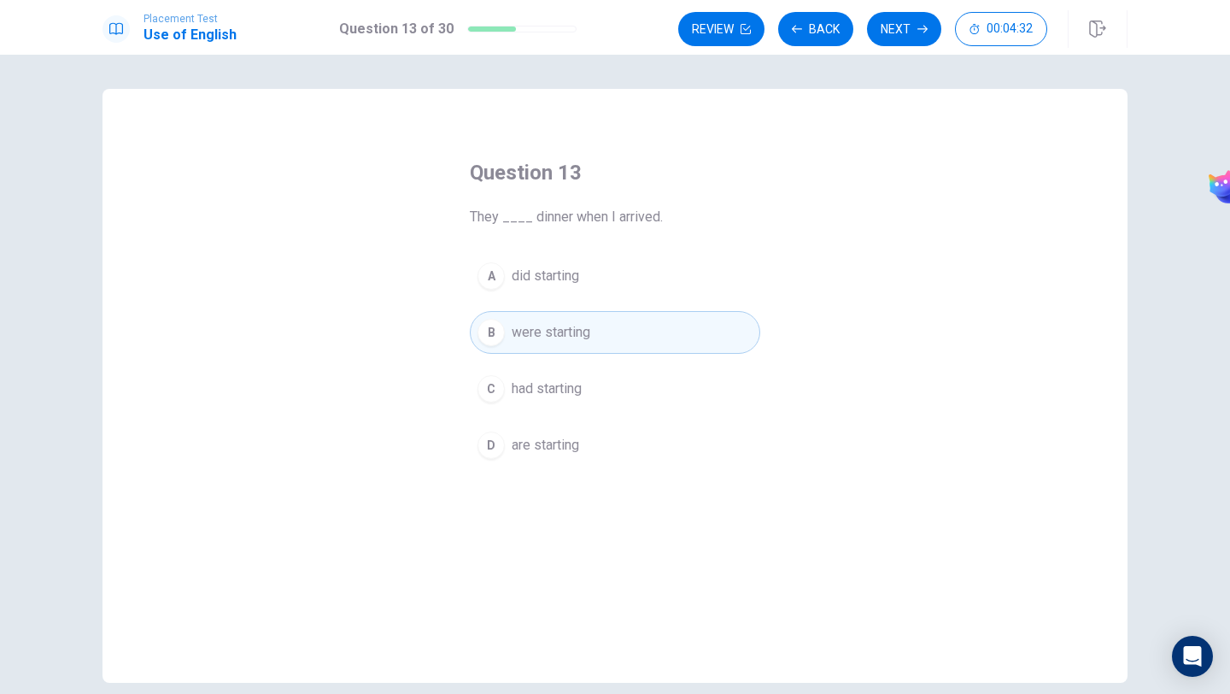
click at [542, 443] on span "are starting" at bounding box center [545, 445] width 67 height 21
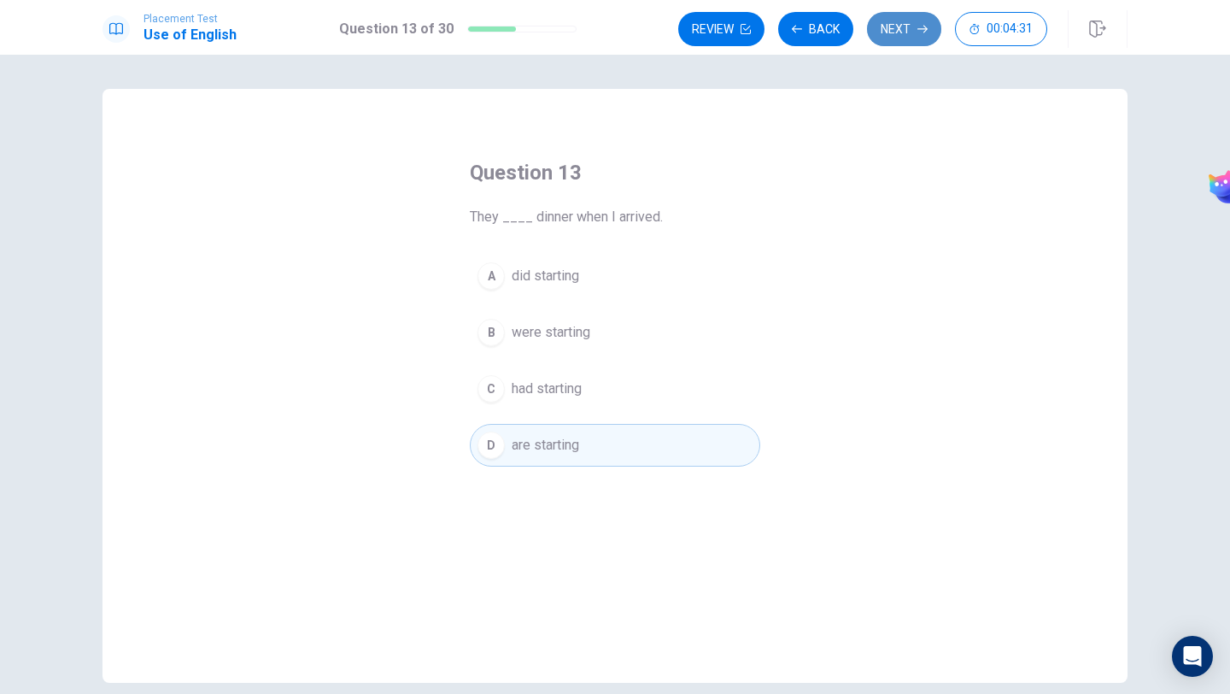
click at [902, 39] on button "Next" at bounding box center [904, 29] width 74 height 34
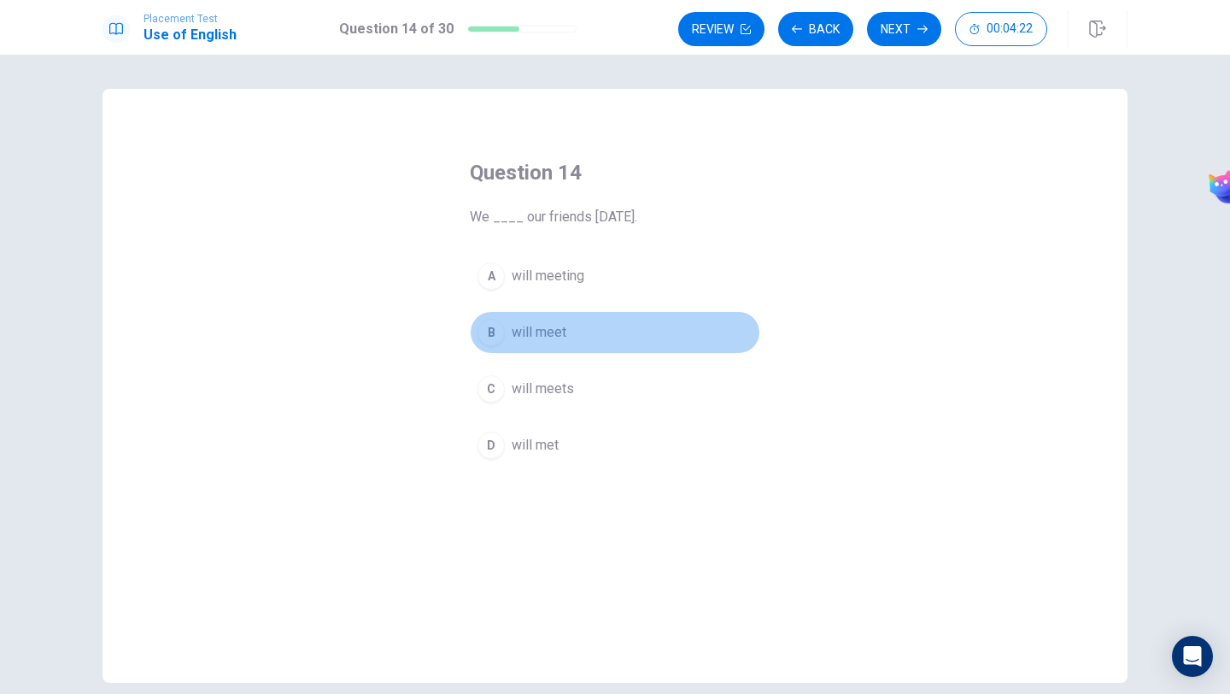
click at [572, 345] on button "B will meet" at bounding box center [615, 332] width 290 height 43
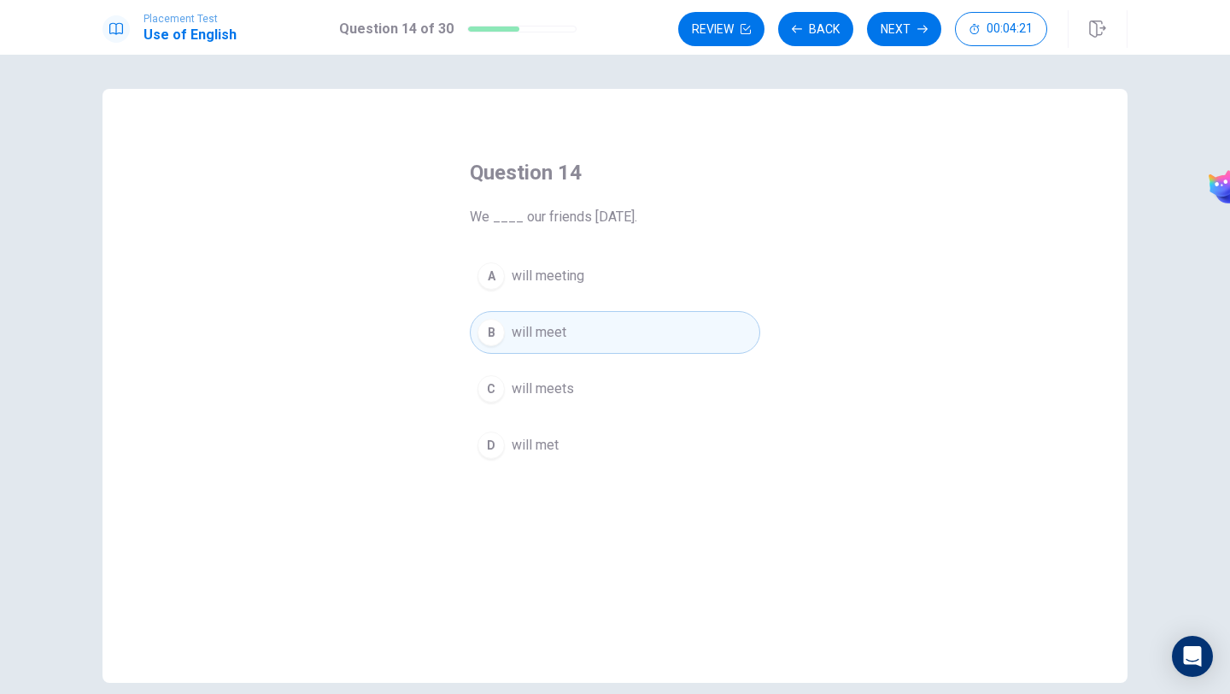
click at [572, 402] on button "C will meets" at bounding box center [615, 388] width 290 height 43
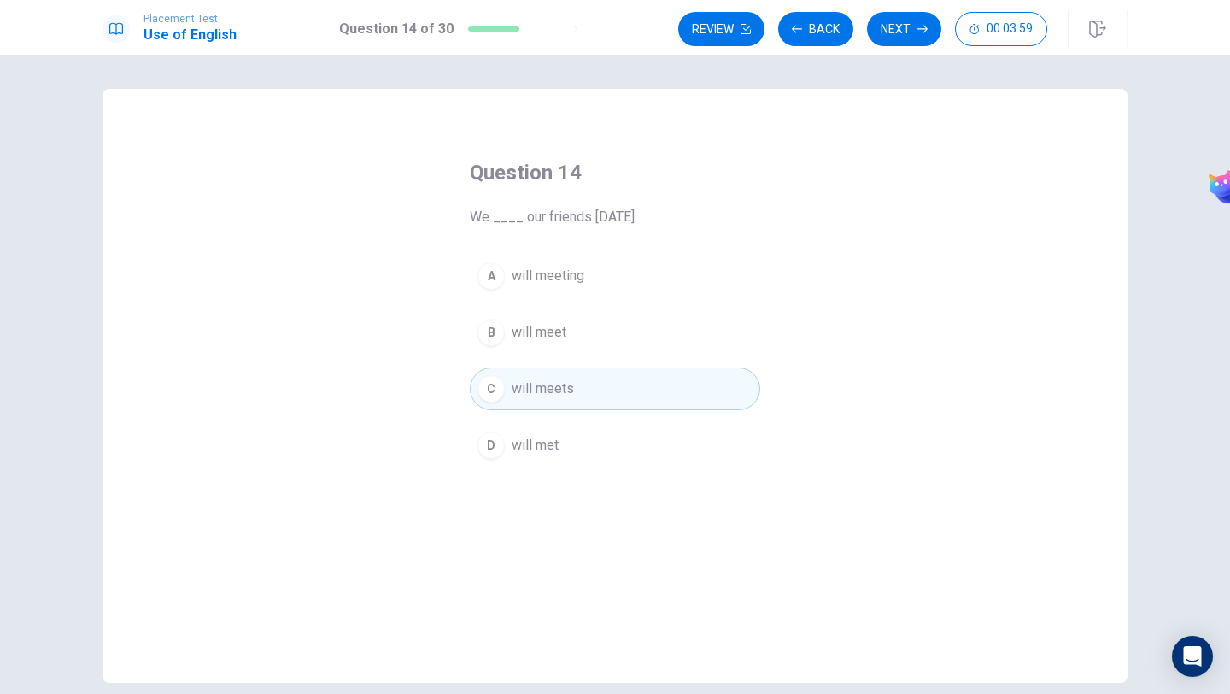
scroll to position [11, 0]
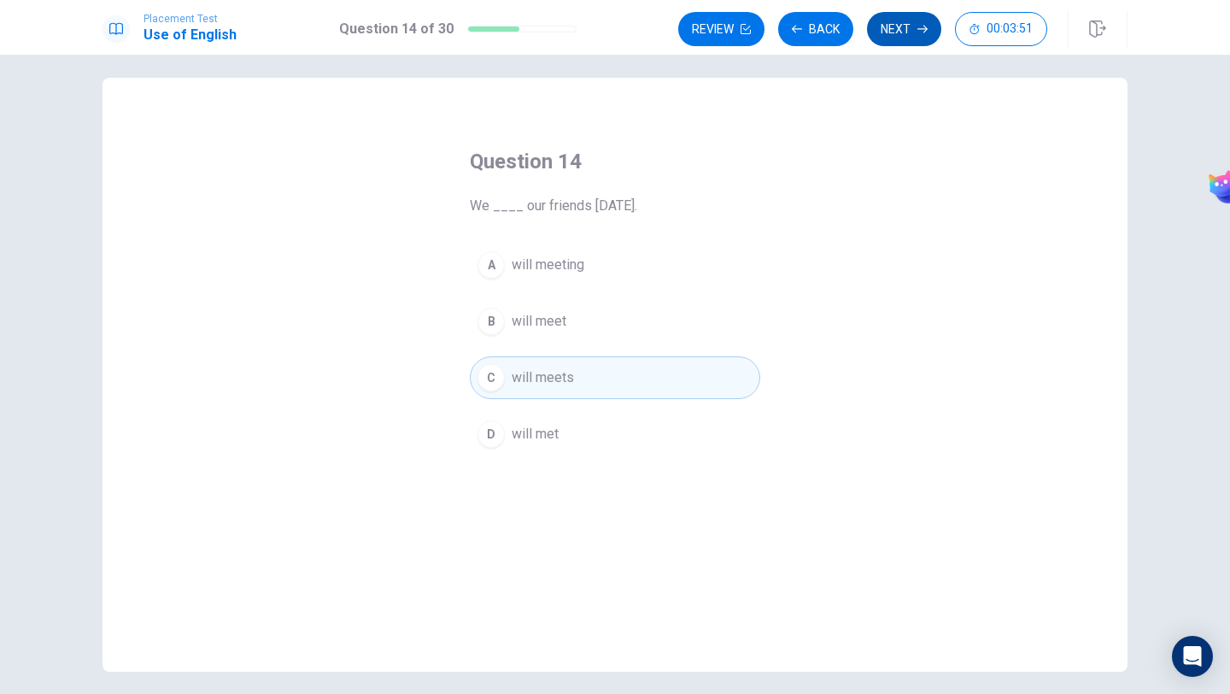
click at [900, 41] on button "Next" at bounding box center [904, 29] width 74 height 34
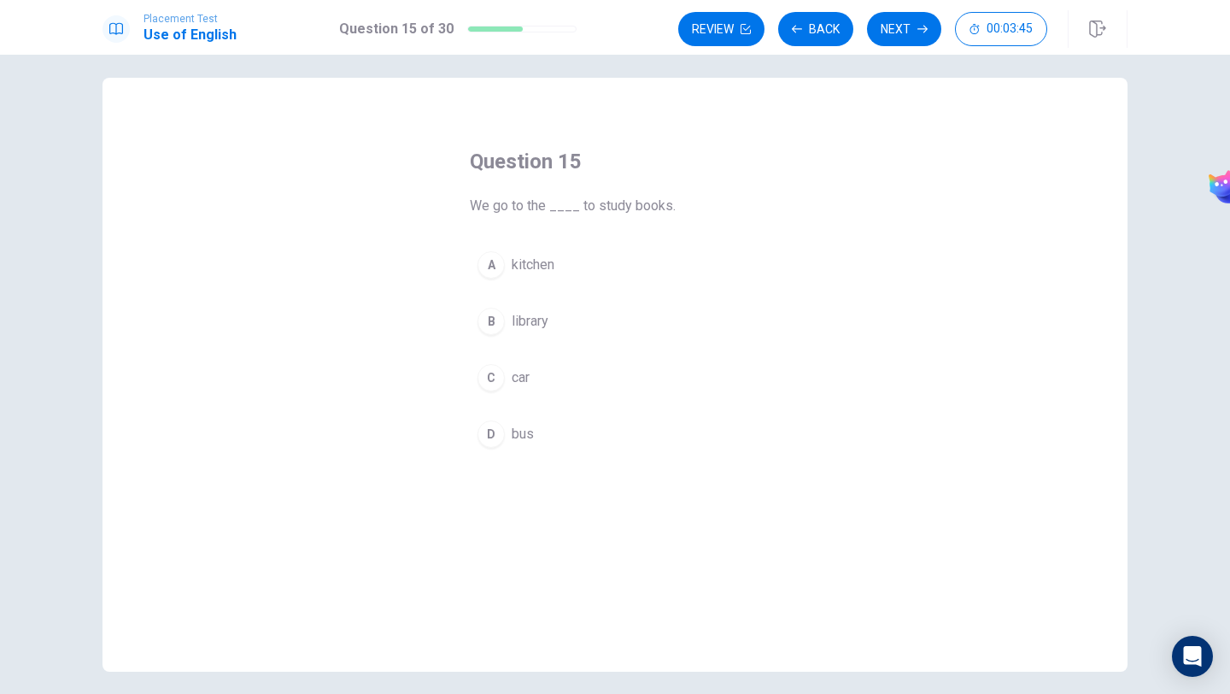
click at [561, 338] on button "B library" at bounding box center [615, 321] width 290 height 43
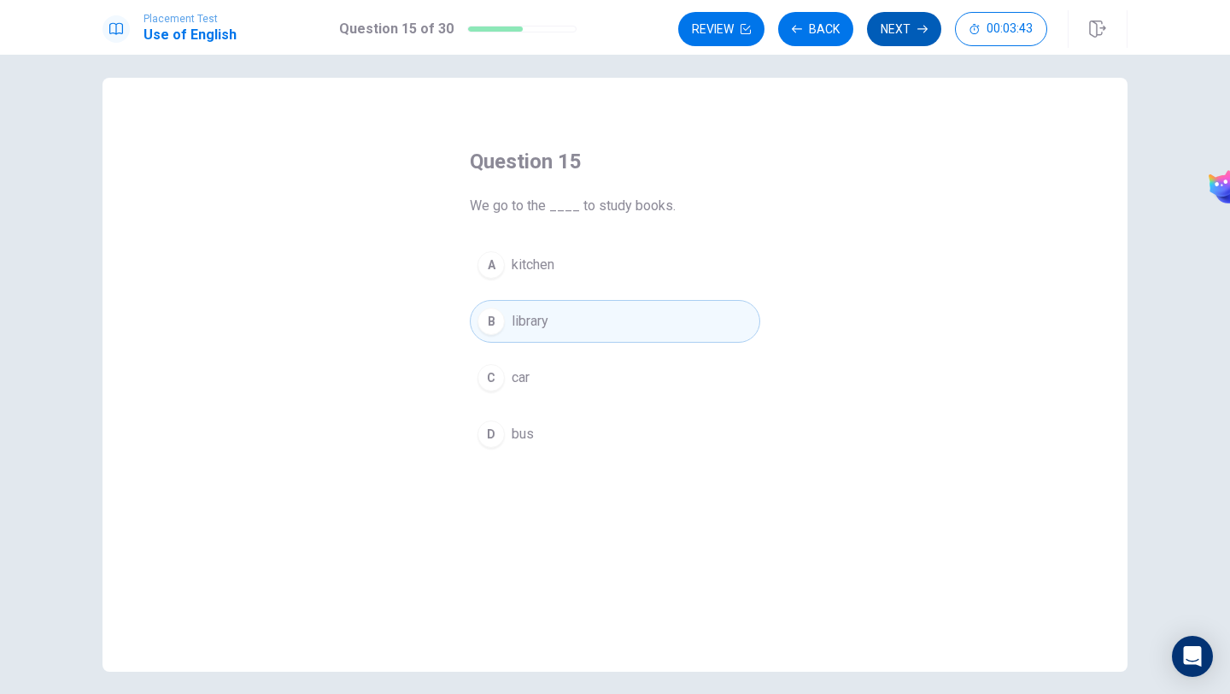
click at [891, 36] on button "Next" at bounding box center [904, 29] width 74 height 34
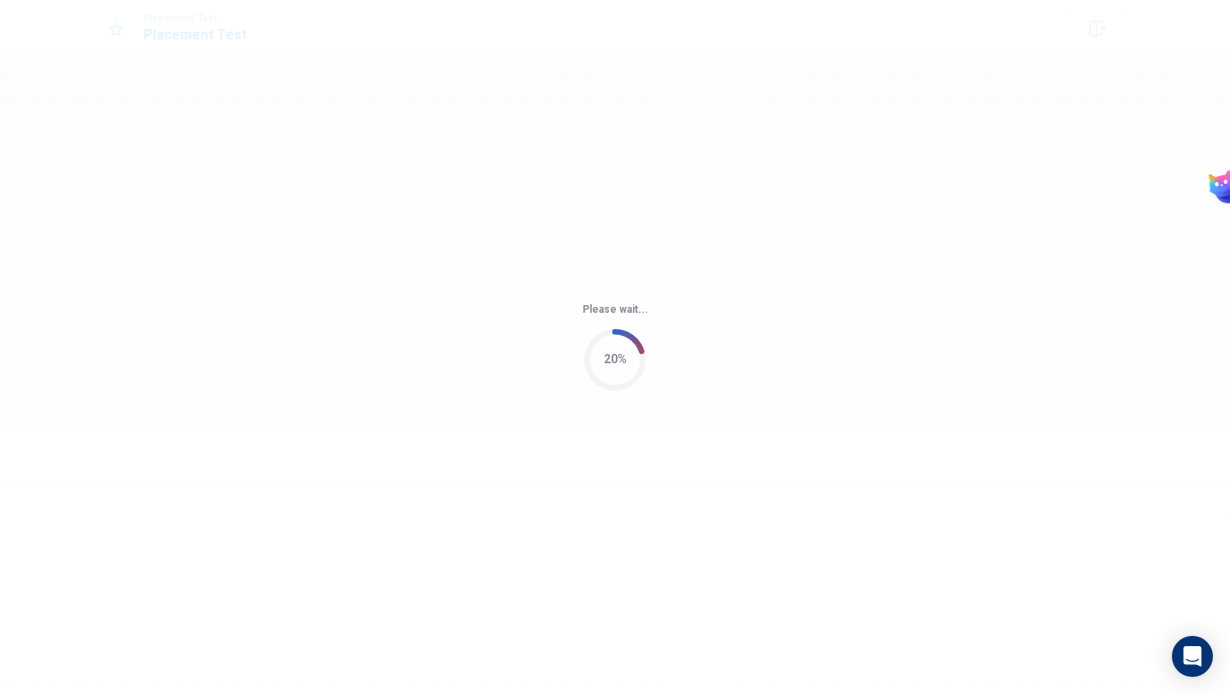
scroll to position [0, 0]
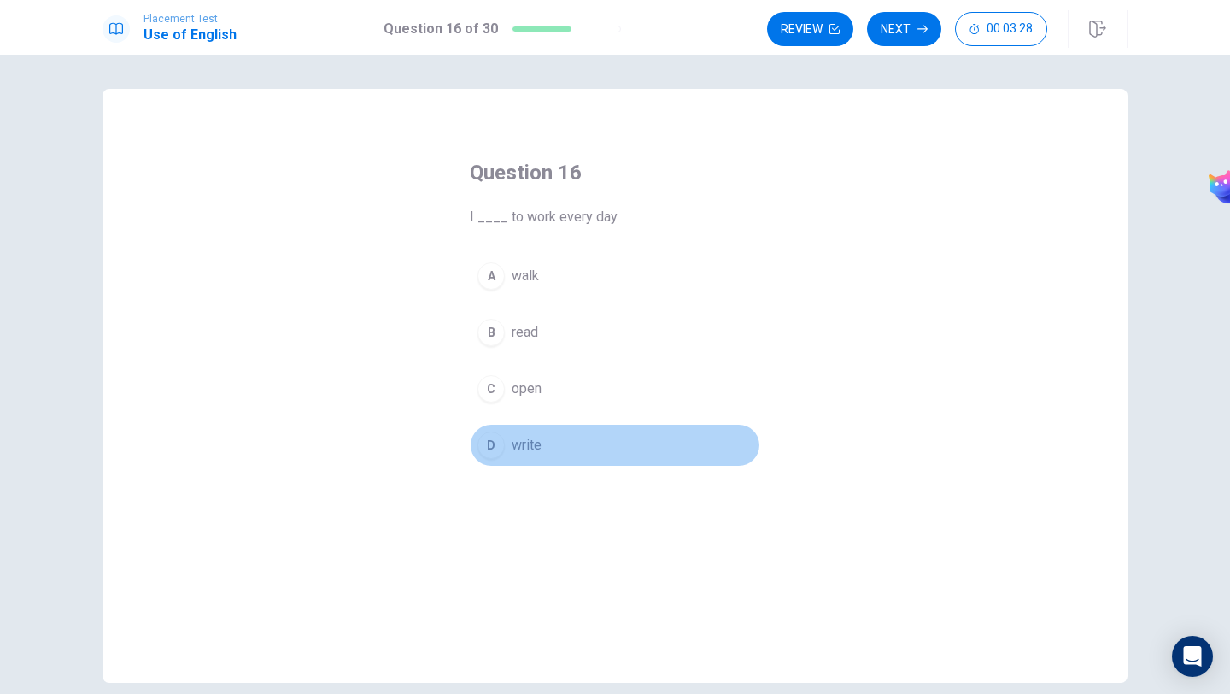
click at [554, 448] on button "D write" at bounding box center [615, 445] width 290 height 43
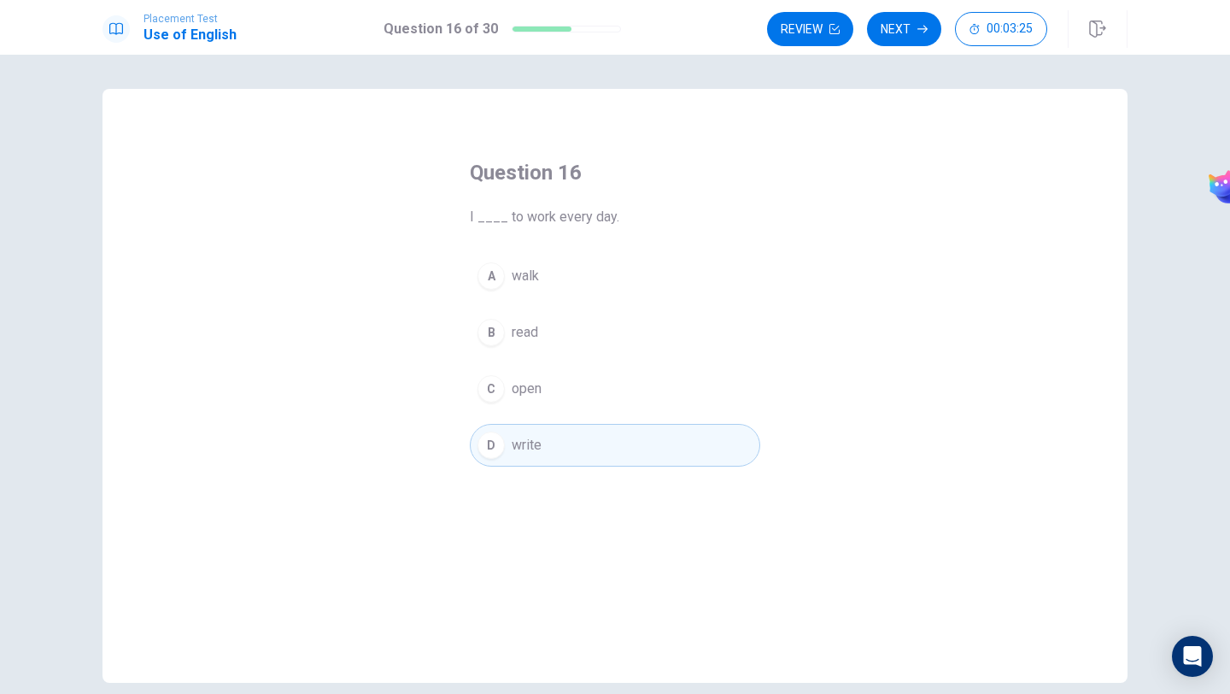
click at [547, 288] on button "A walk" at bounding box center [615, 276] width 290 height 43
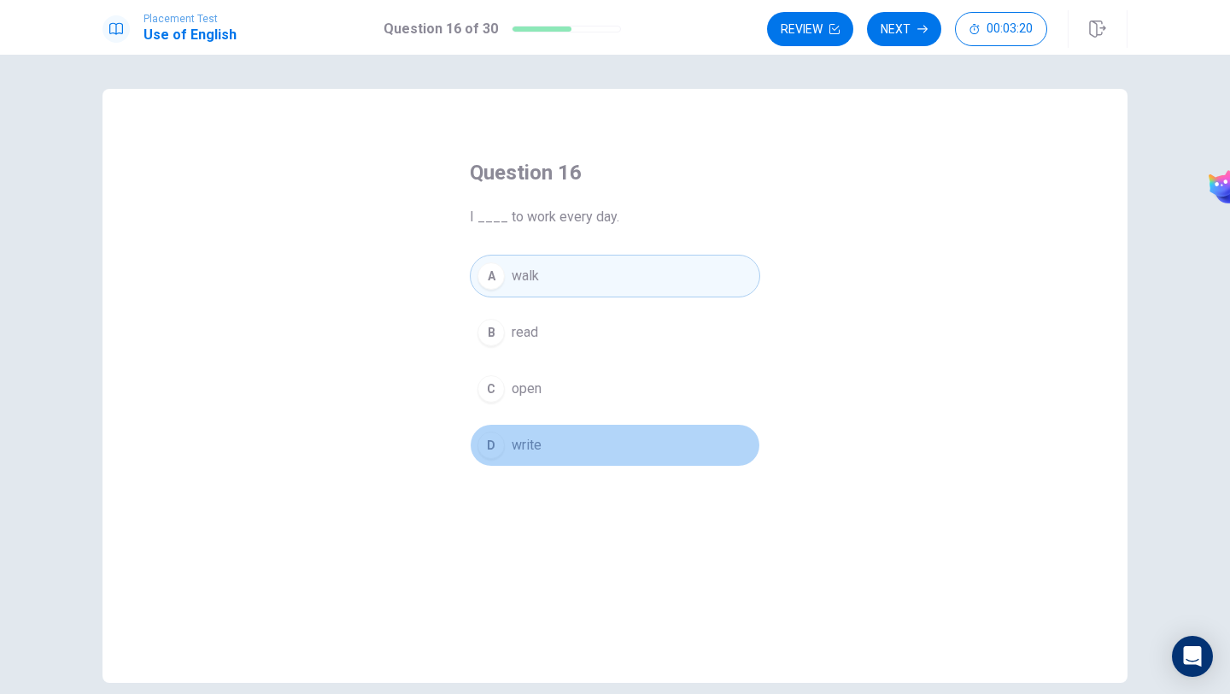
click at [530, 448] on span "write" at bounding box center [527, 445] width 30 height 21
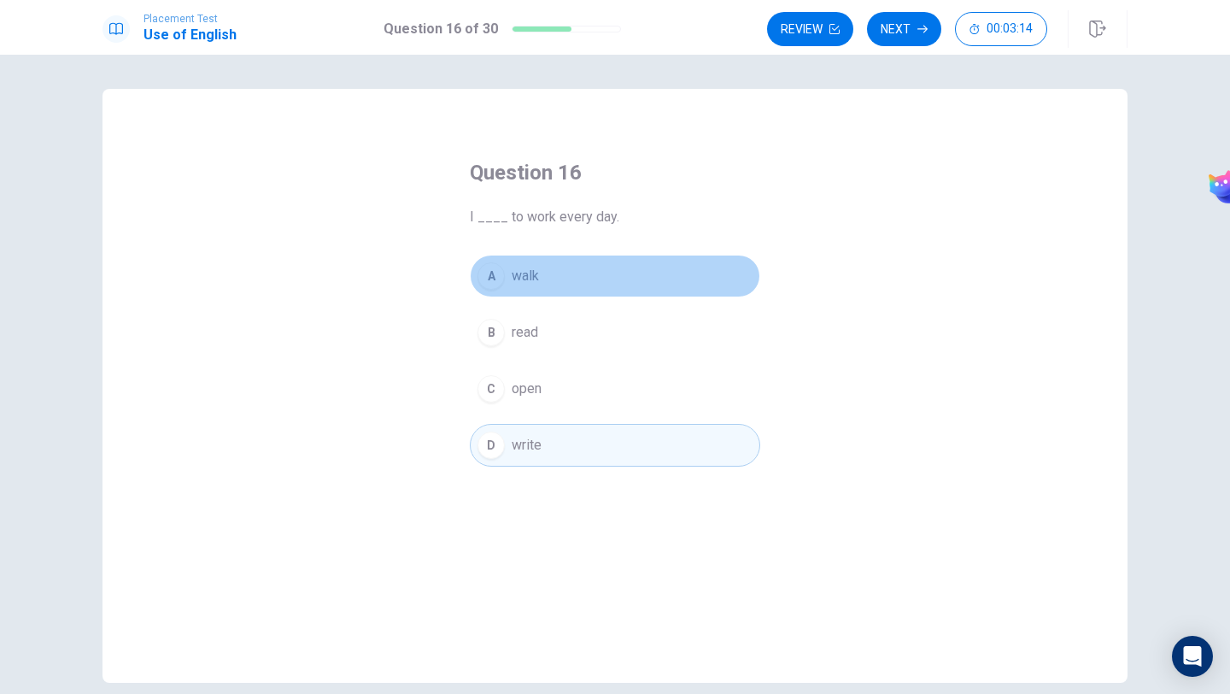
click at [631, 284] on button "A walk" at bounding box center [615, 276] width 290 height 43
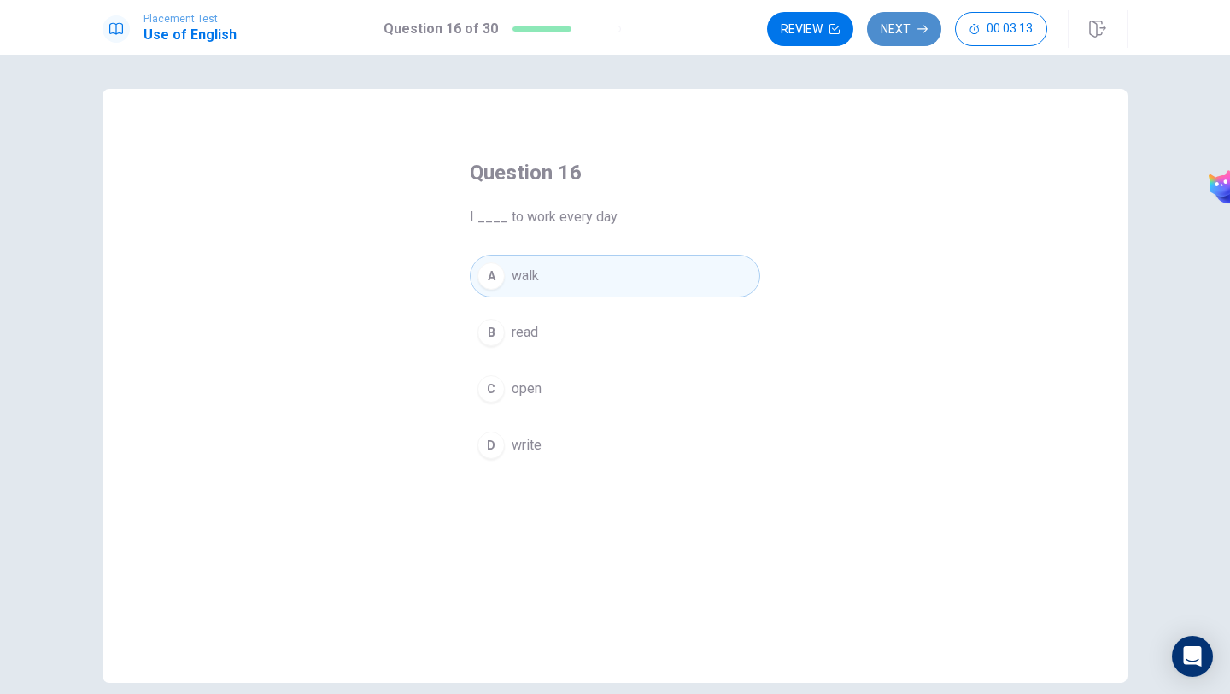
click at [902, 36] on button "Next" at bounding box center [904, 29] width 74 height 34
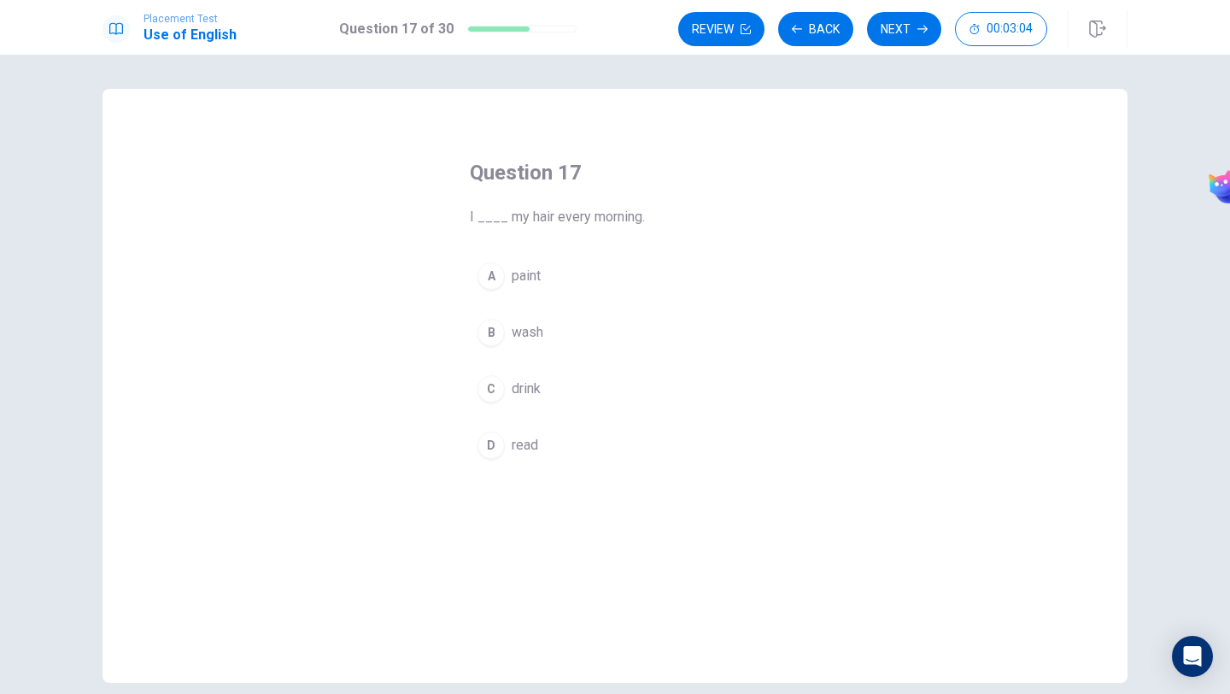
click at [546, 341] on button "B wash" at bounding box center [615, 332] width 290 height 43
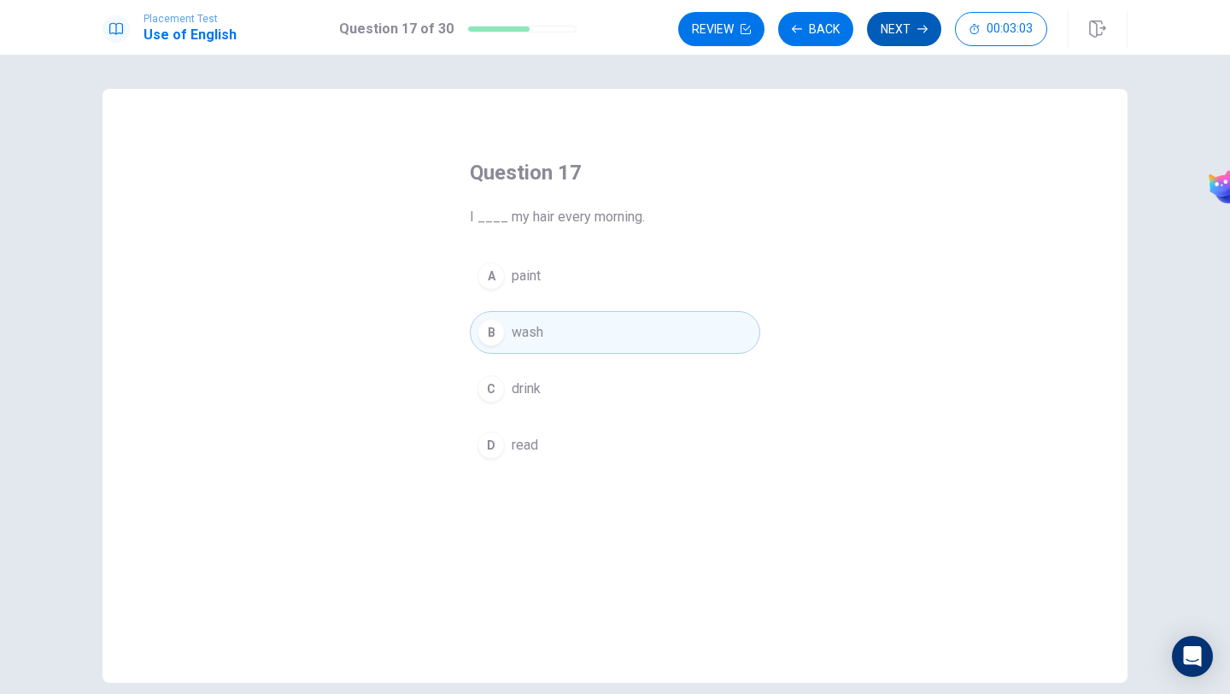
click at [895, 32] on button "Next" at bounding box center [904, 29] width 74 height 34
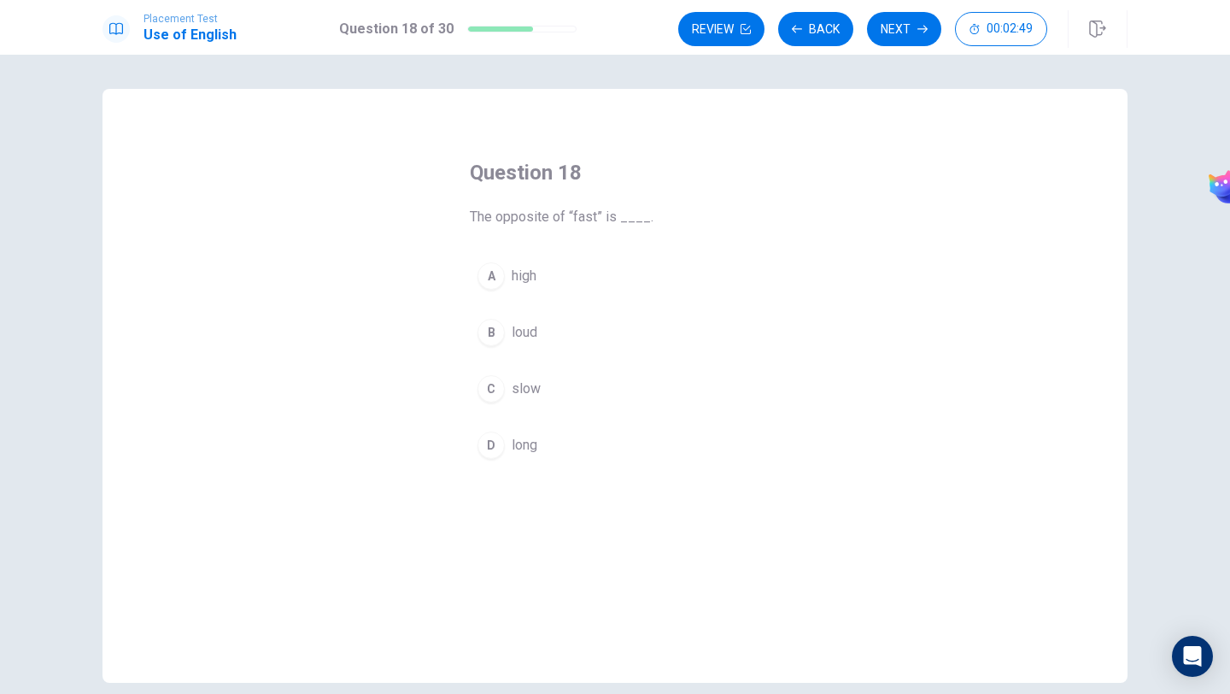
click at [558, 390] on button "C slow" at bounding box center [615, 388] width 290 height 43
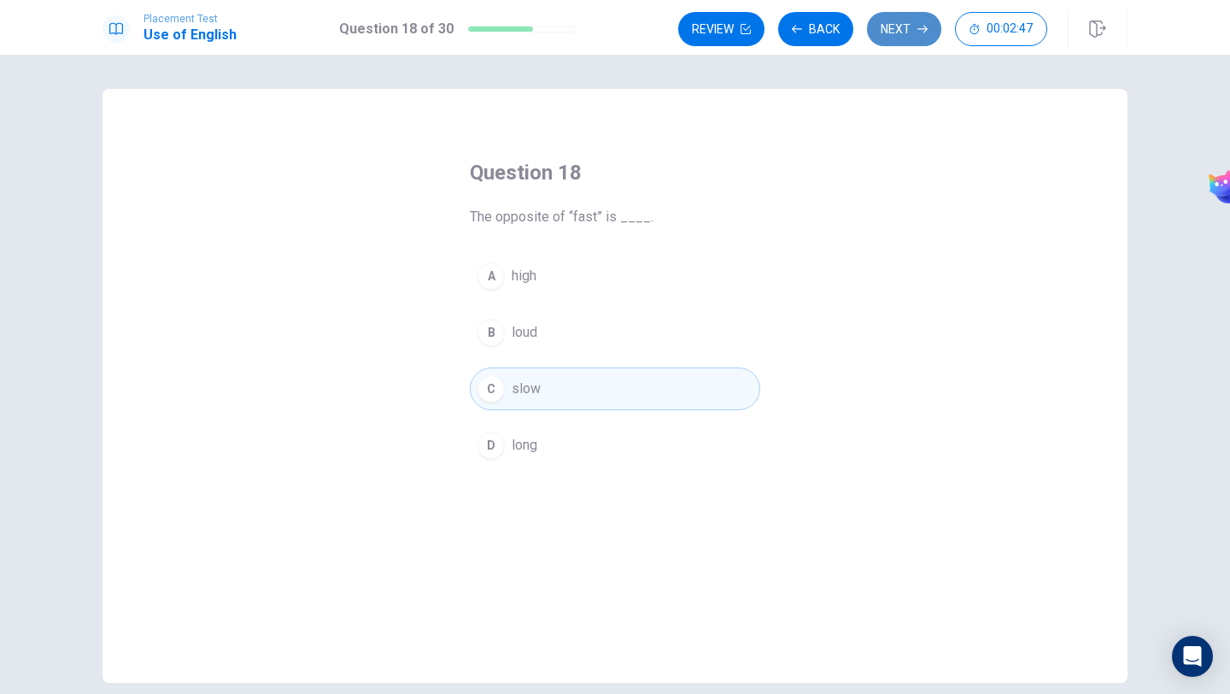
click at [911, 29] on button "Next" at bounding box center [904, 29] width 74 height 34
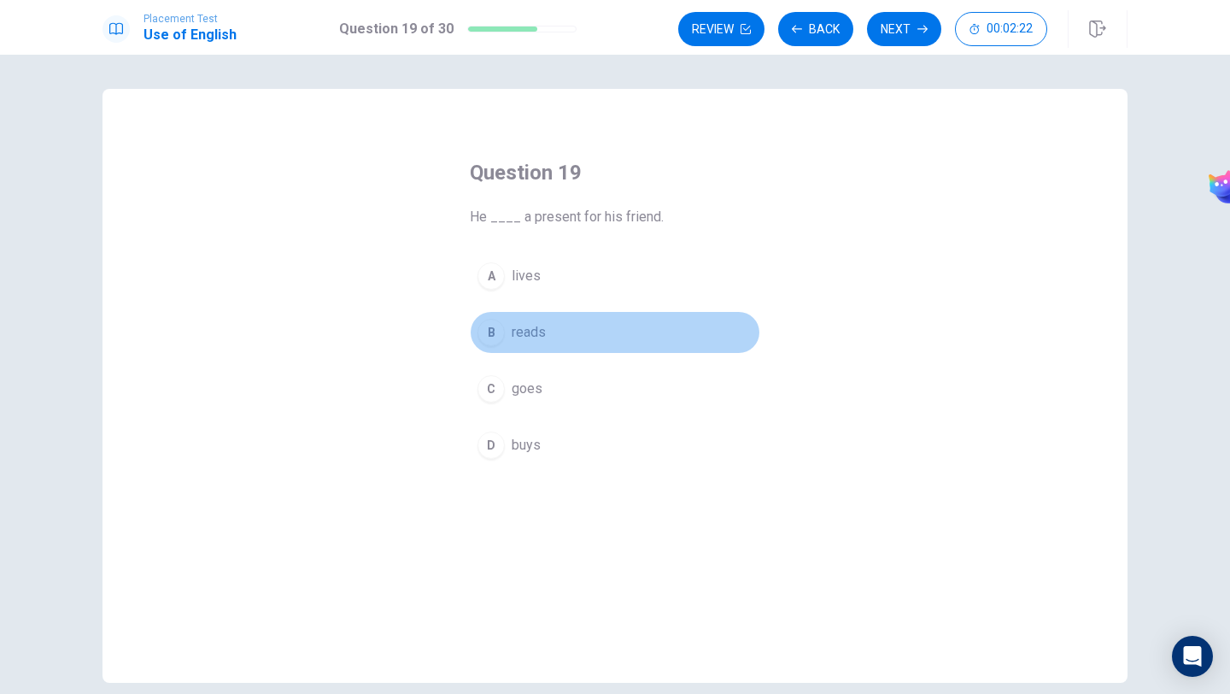
click at [551, 346] on button "B reads" at bounding box center [615, 332] width 290 height 43
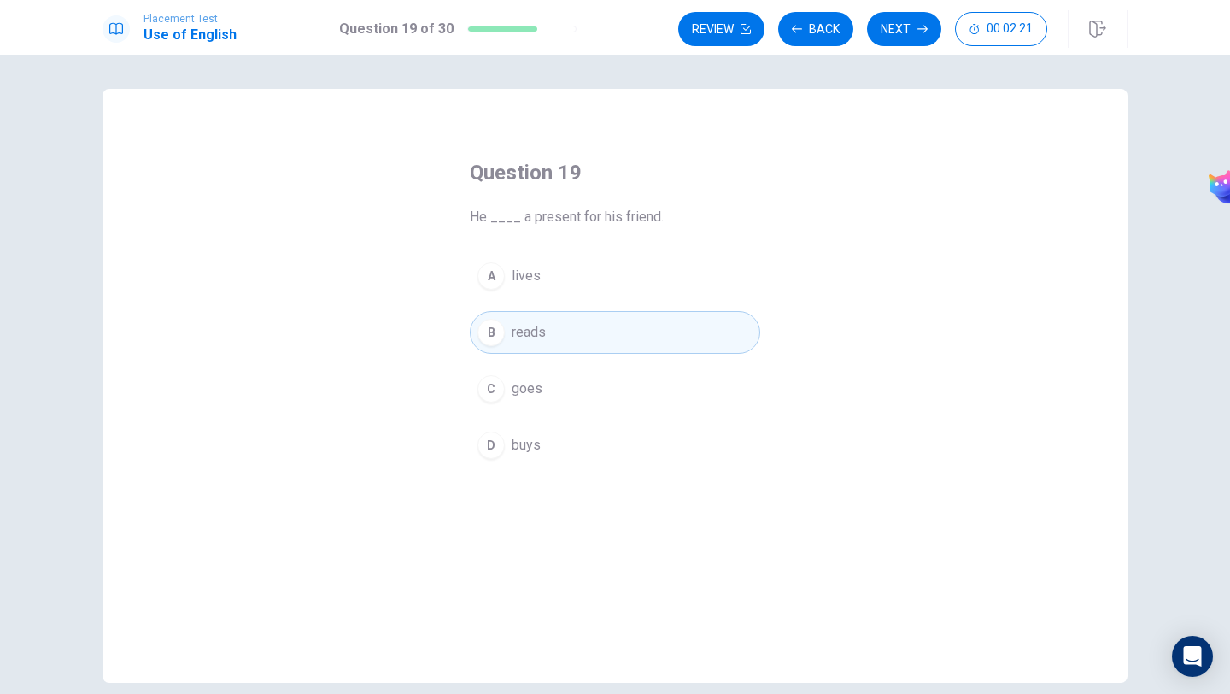
click at [572, 294] on button "A lives" at bounding box center [615, 276] width 290 height 43
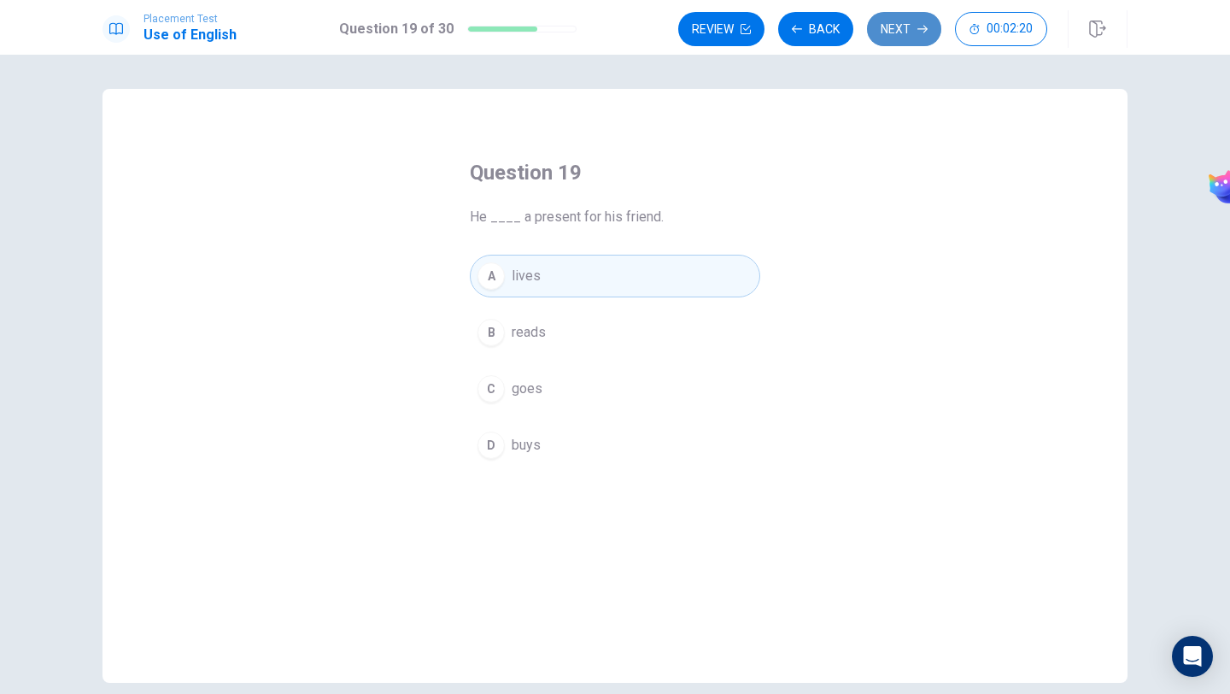
click at [889, 29] on button "Next" at bounding box center [904, 29] width 74 height 34
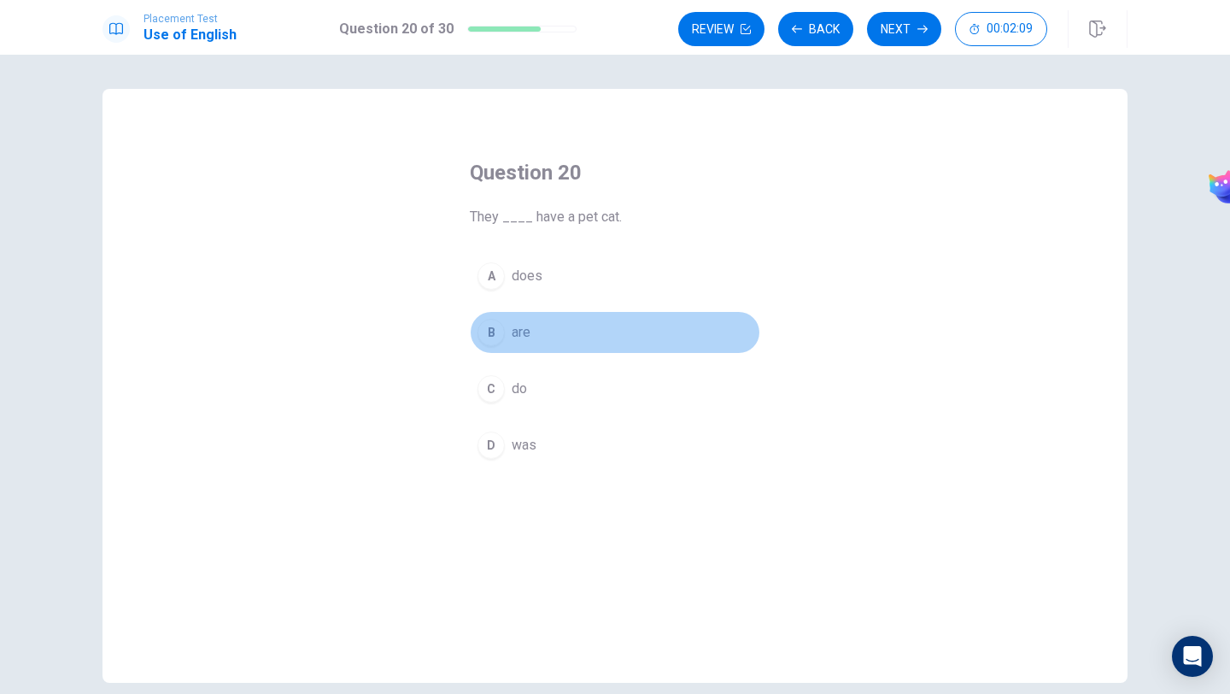
click at [524, 332] on span "are" at bounding box center [521, 332] width 19 height 21
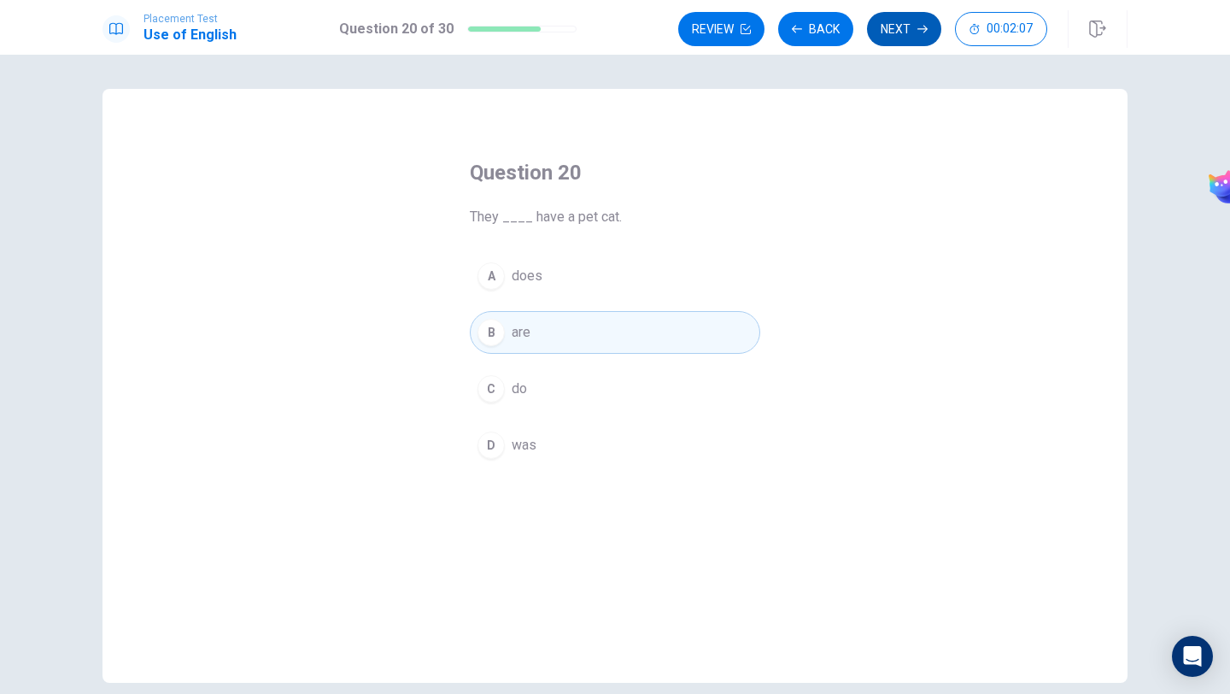
click at [893, 33] on button "Next" at bounding box center [904, 29] width 74 height 34
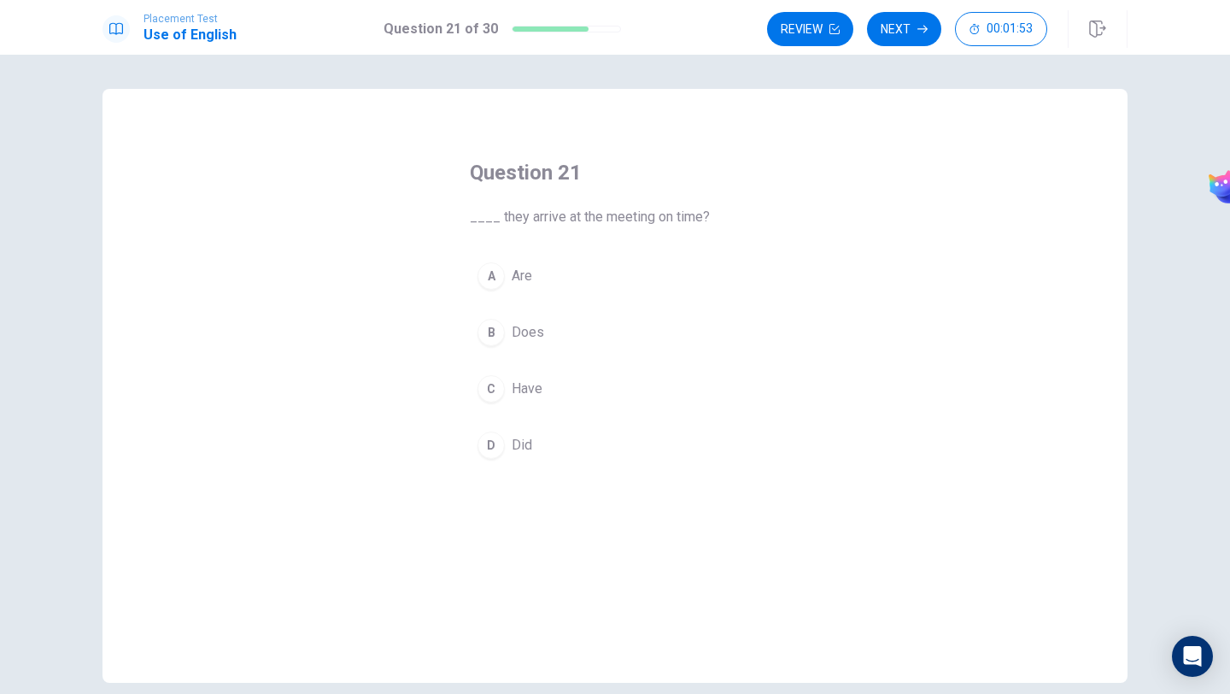
click at [544, 273] on button "A Are" at bounding box center [615, 276] width 290 height 43
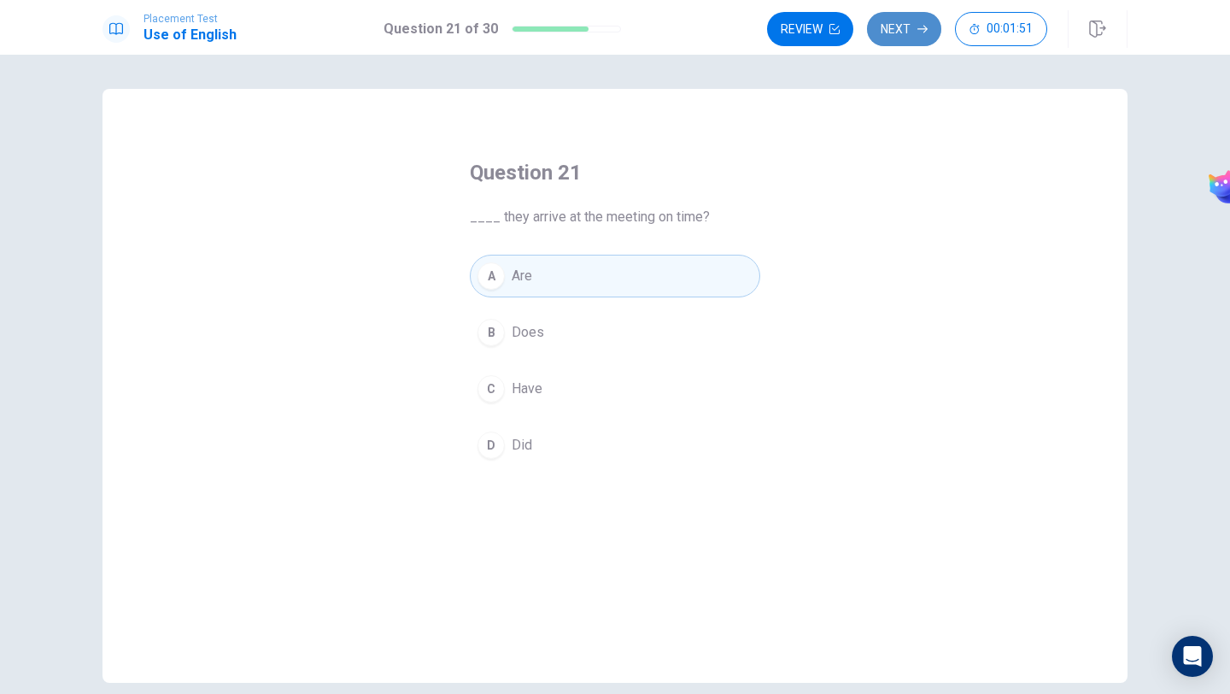
click at [915, 16] on button "Next" at bounding box center [904, 29] width 74 height 34
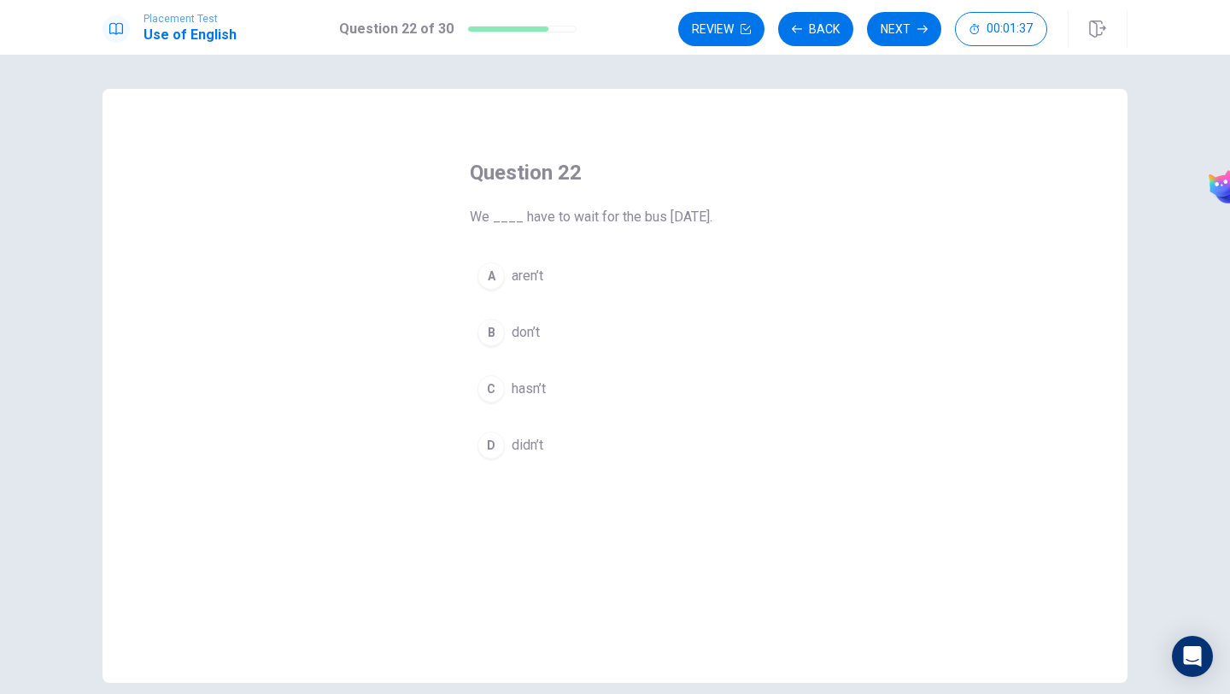
click at [538, 437] on span "didn’t" at bounding box center [528, 445] width 32 height 21
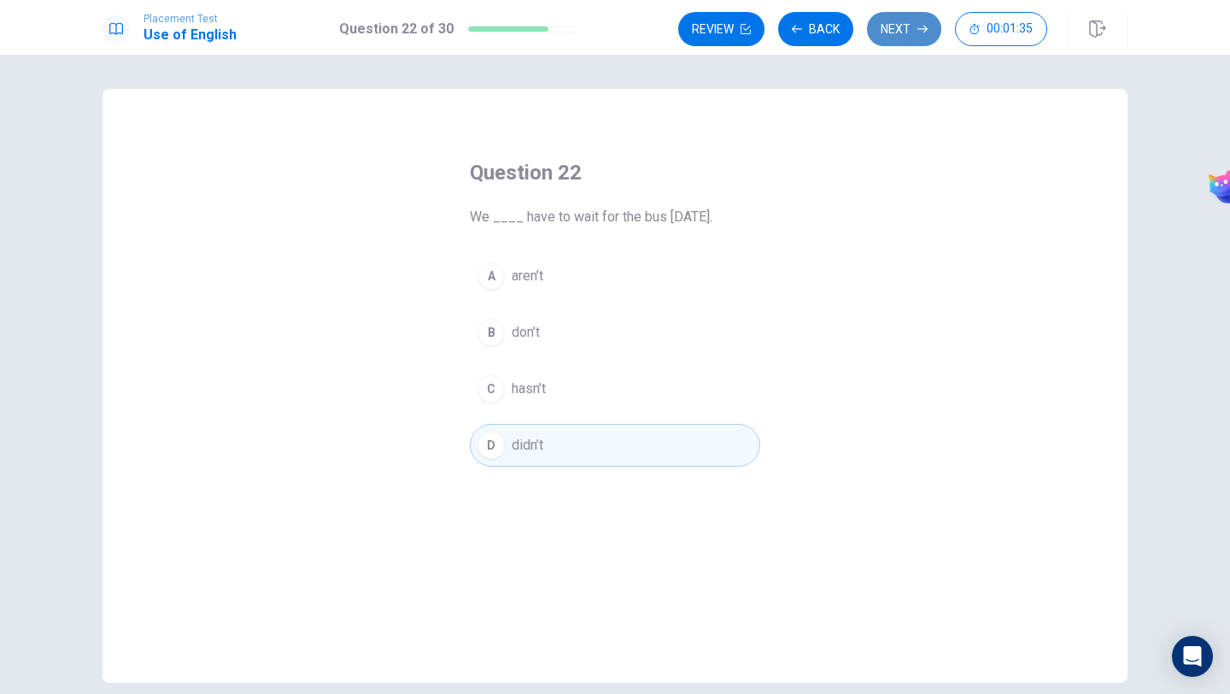
click at [926, 25] on icon "button" at bounding box center [922, 29] width 10 height 10
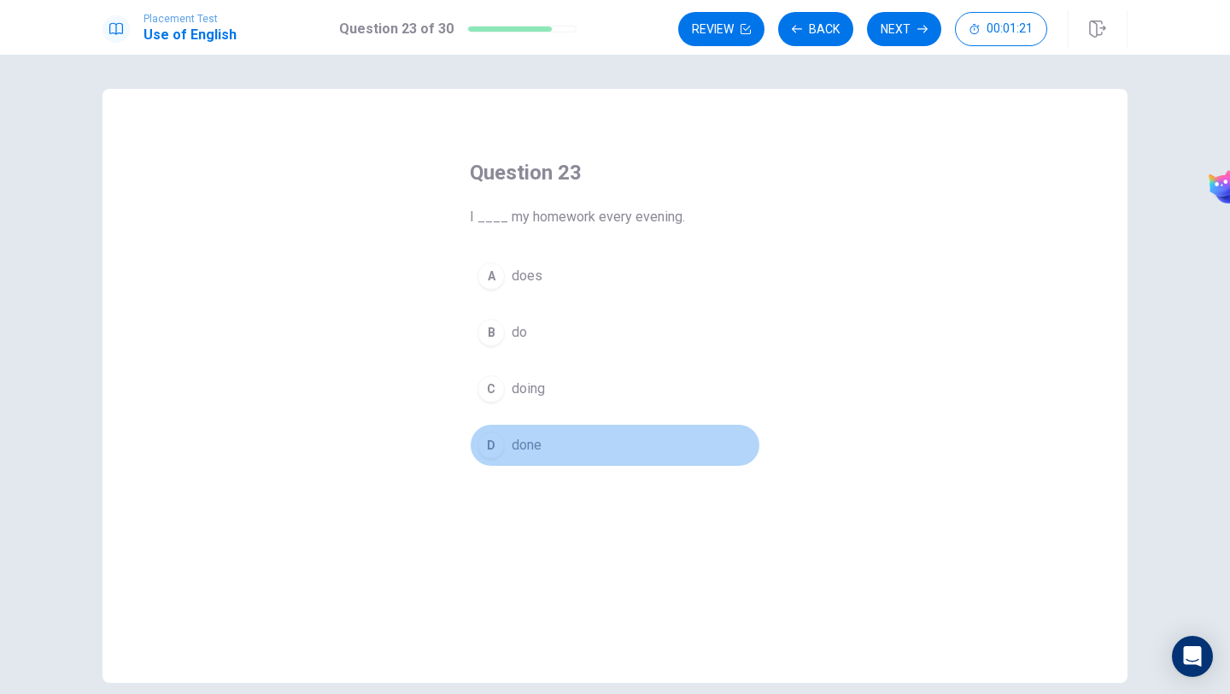
click at [545, 444] on button "D done" at bounding box center [615, 445] width 290 height 43
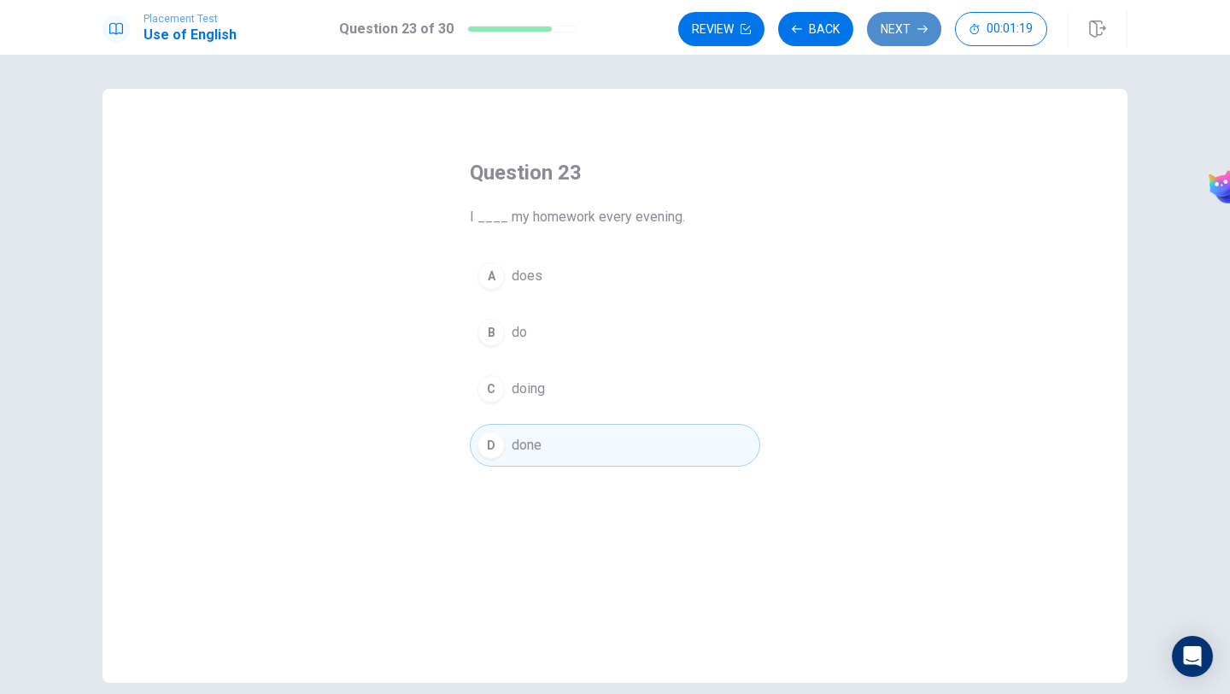
click at [899, 35] on button "Next" at bounding box center [904, 29] width 74 height 34
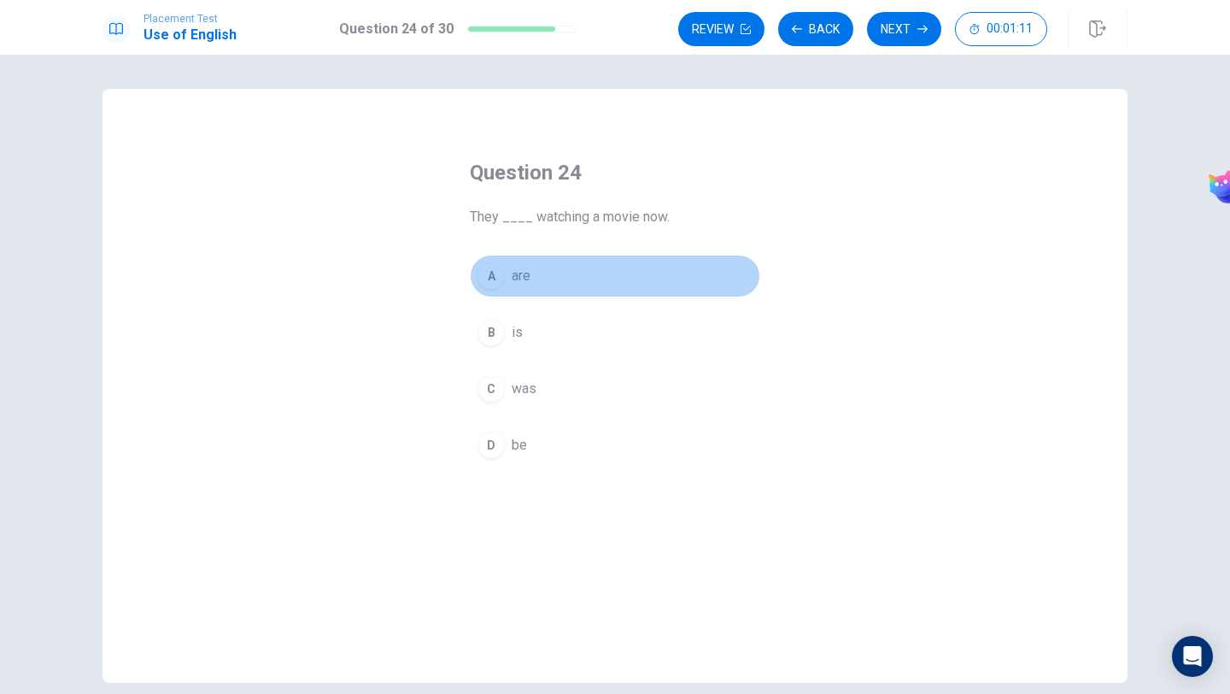
click at [519, 280] on span "are" at bounding box center [521, 276] width 19 height 21
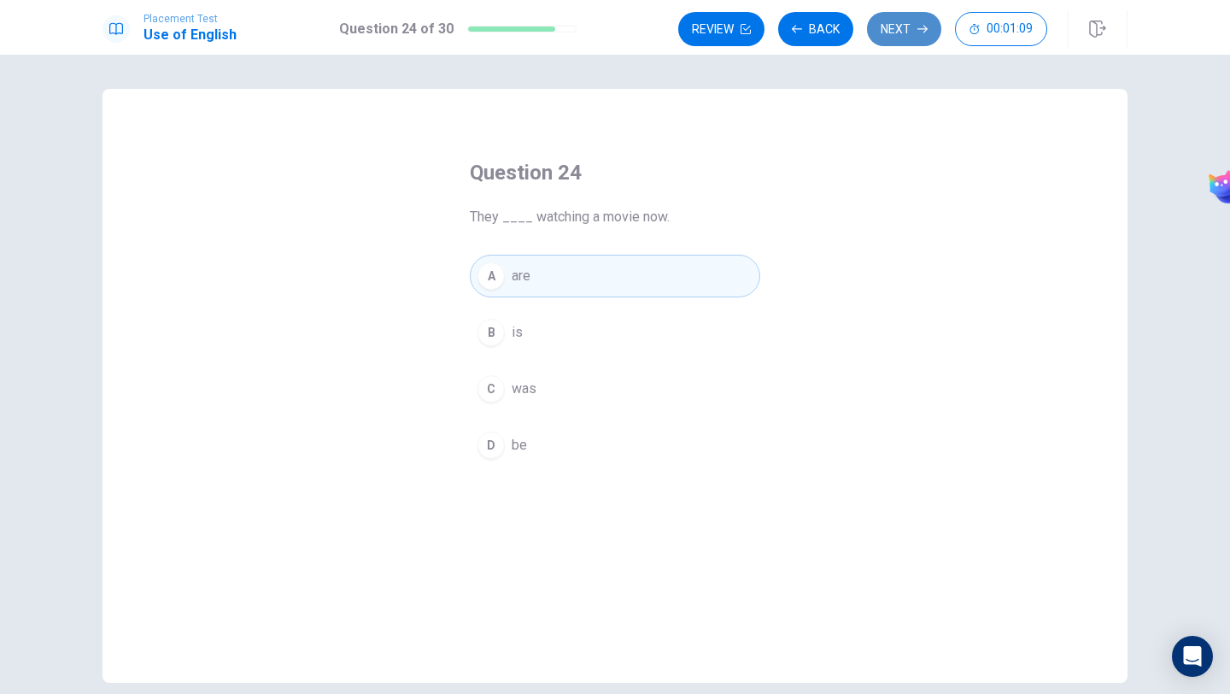
click at [894, 34] on button "Next" at bounding box center [904, 29] width 74 height 34
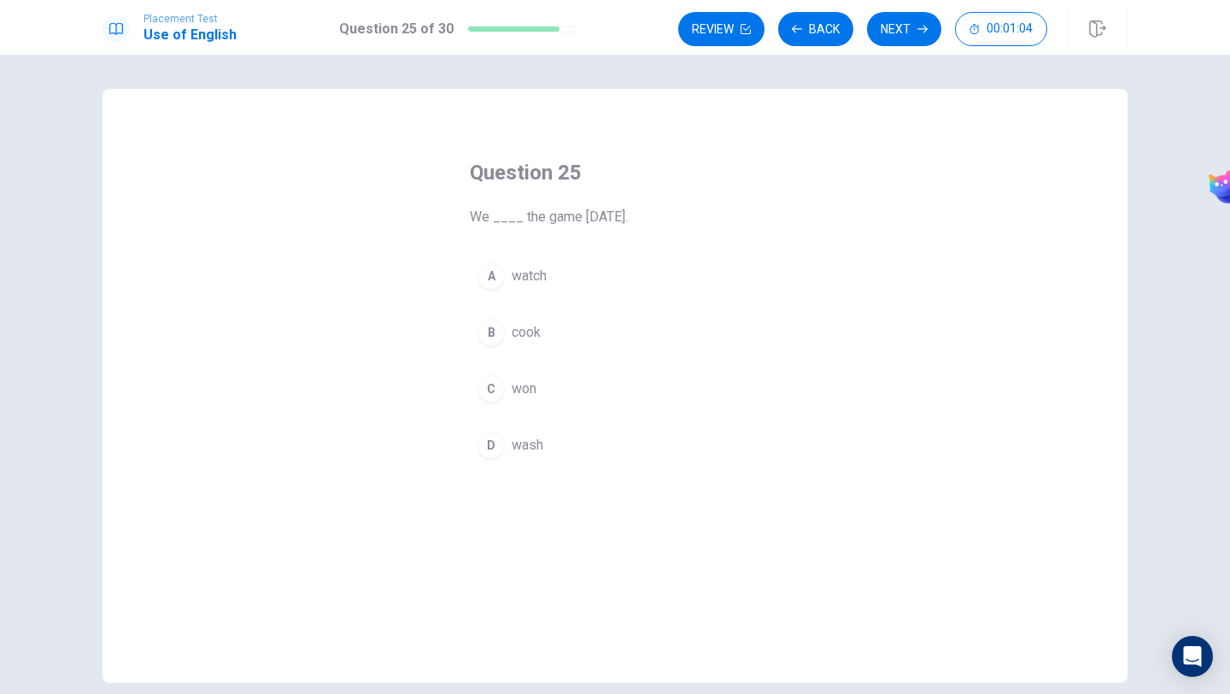
click at [544, 393] on button "C won" at bounding box center [615, 388] width 290 height 43
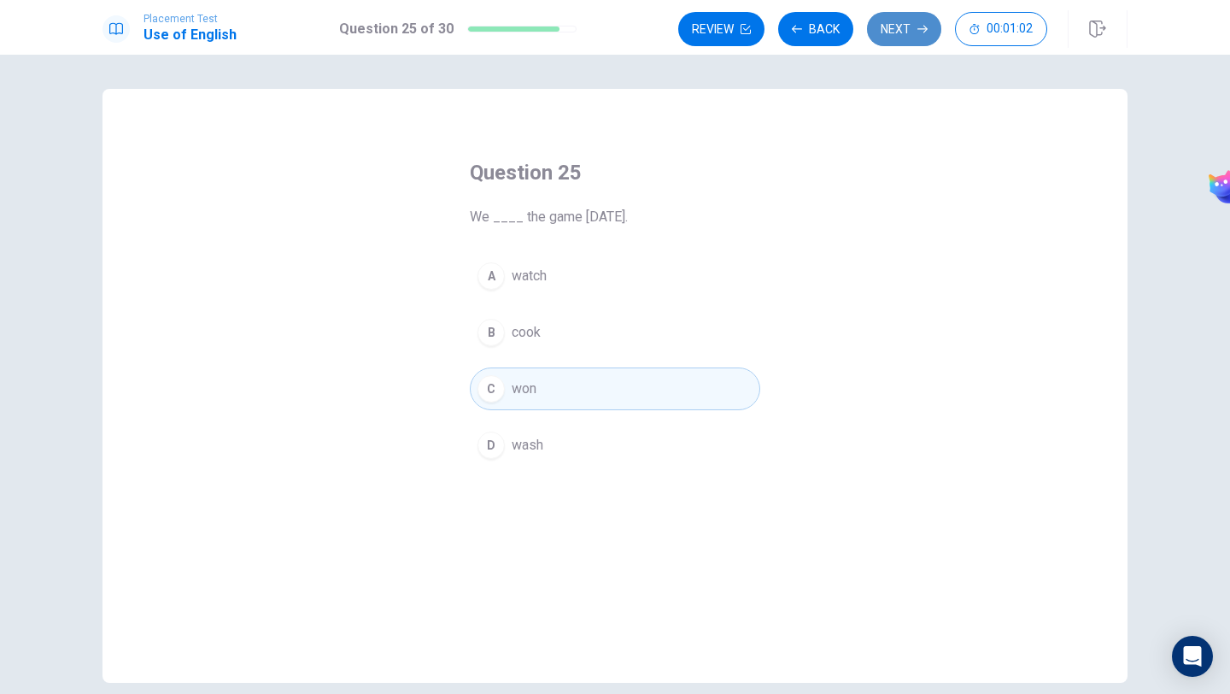
click at [911, 40] on button "Next" at bounding box center [904, 29] width 74 height 34
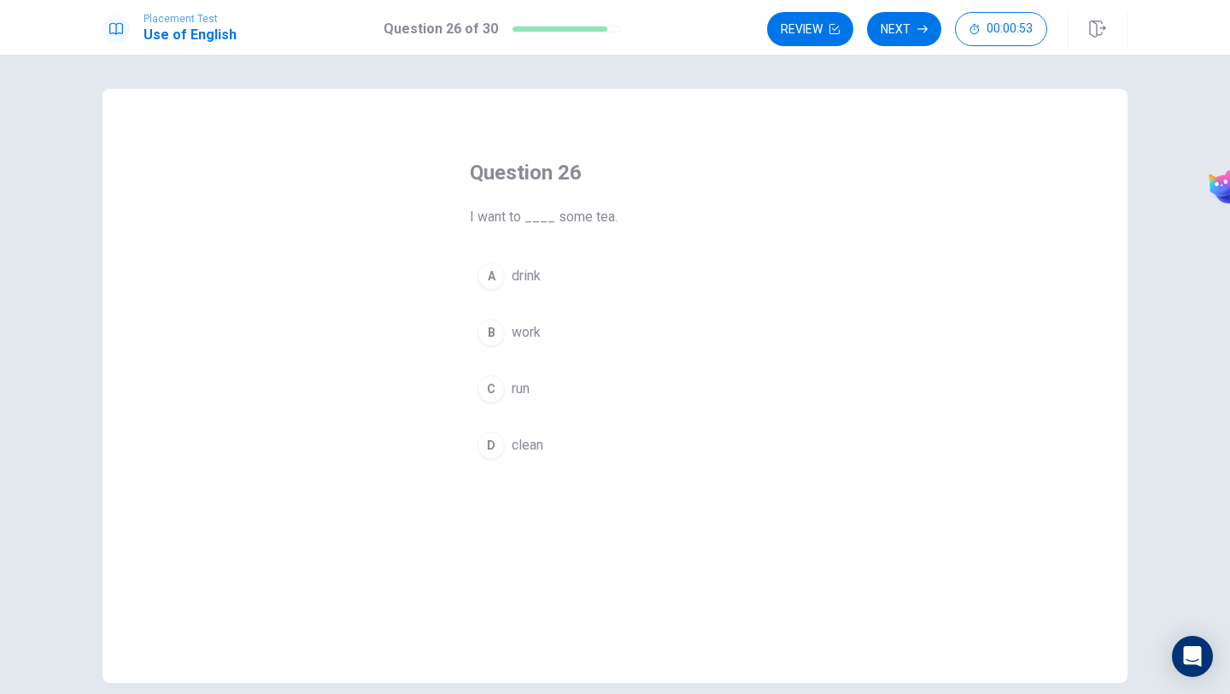
click at [518, 284] on span "drink" at bounding box center [526, 276] width 29 height 21
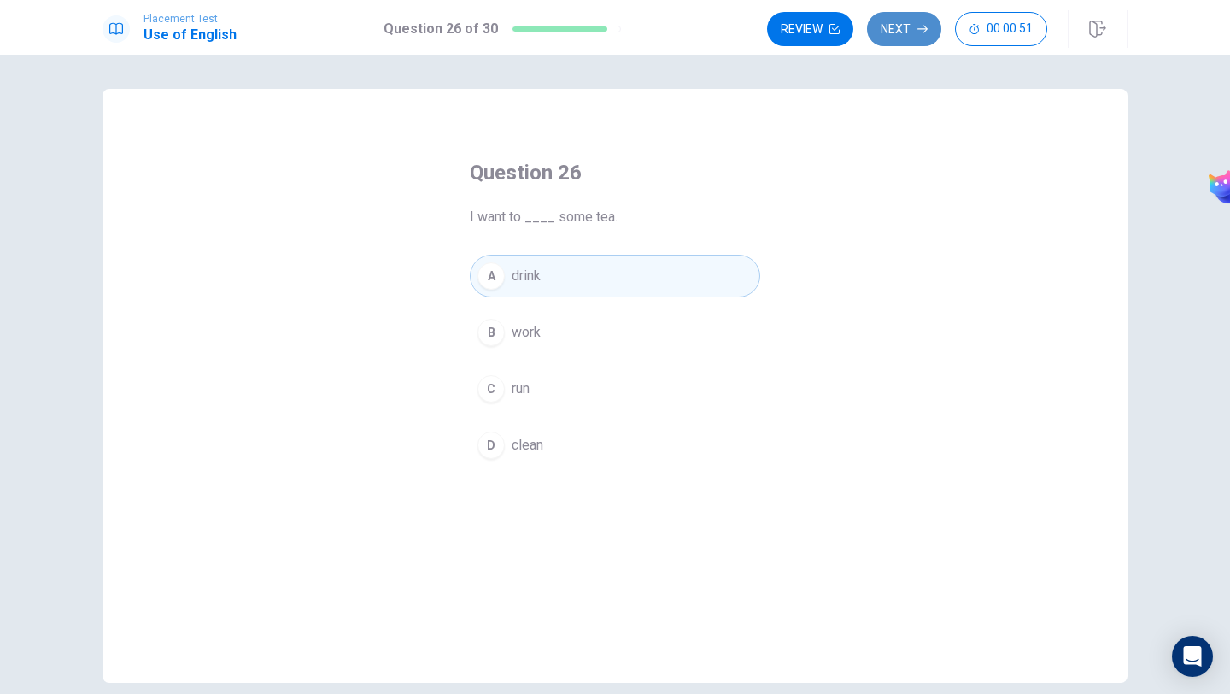
click at [906, 36] on button "Next" at bounding box center [904, 29] width 74 height 34
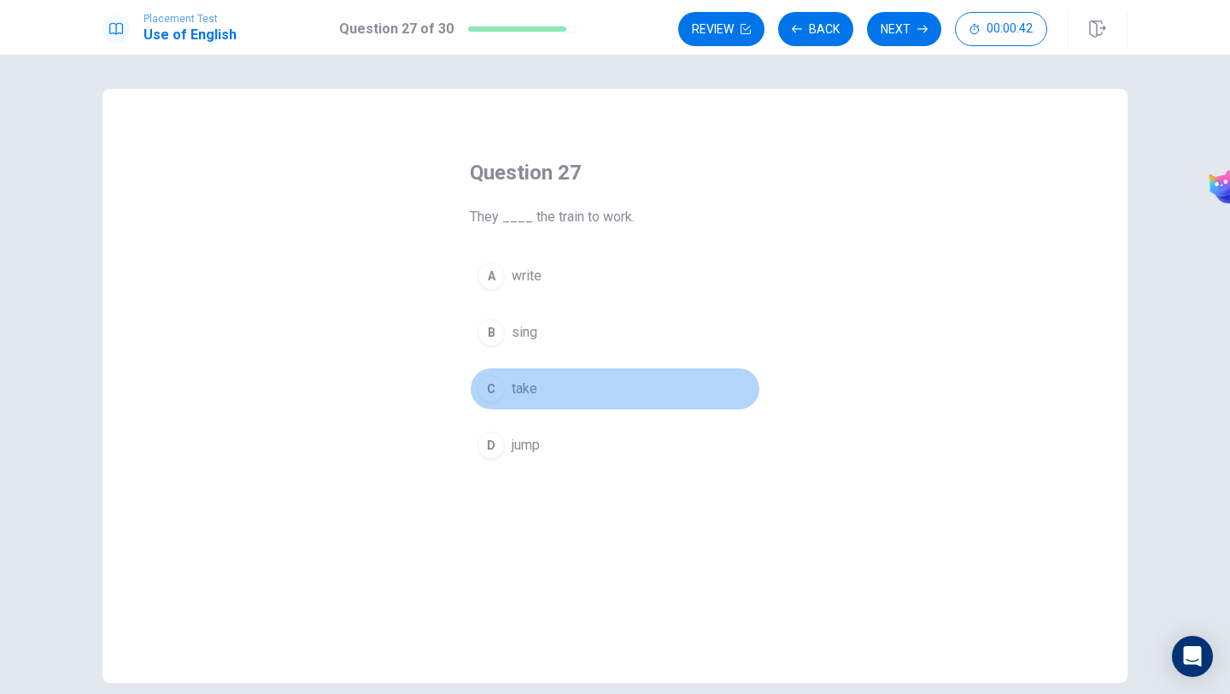
click at [521, 384] on span "take" at bounding box center [525, 388] width 26 height 21
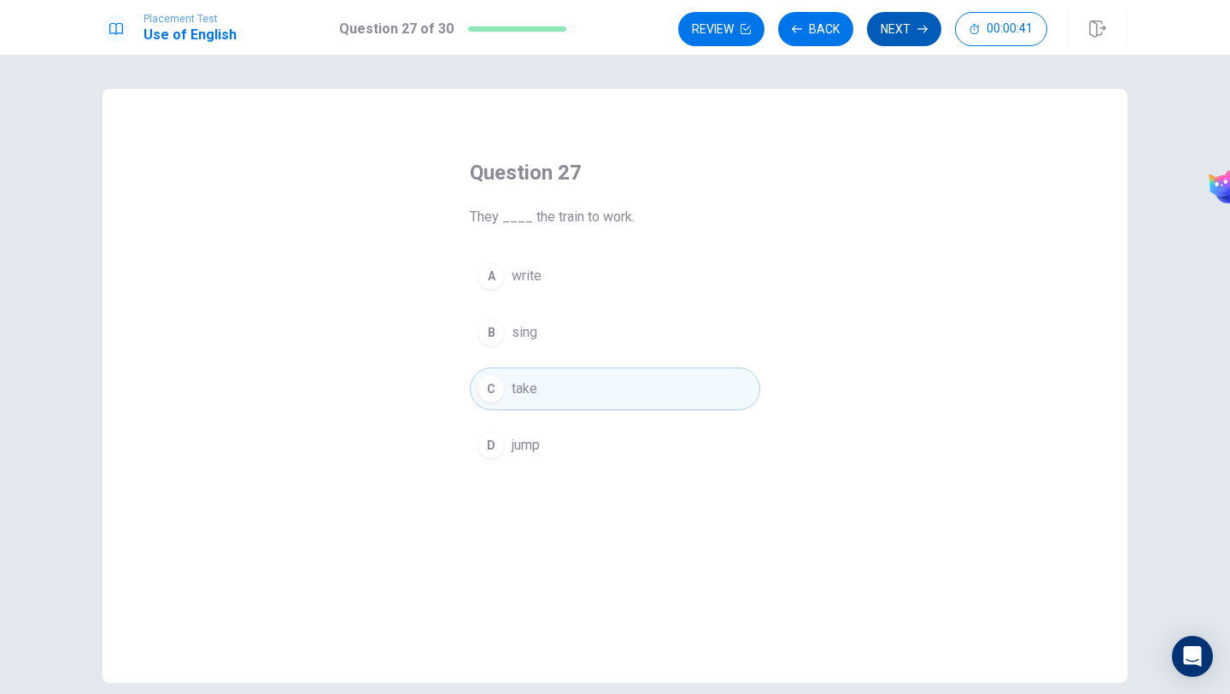
click at [897, 25] on button "Next" at bounding box center [904, 29] width 74 height 34
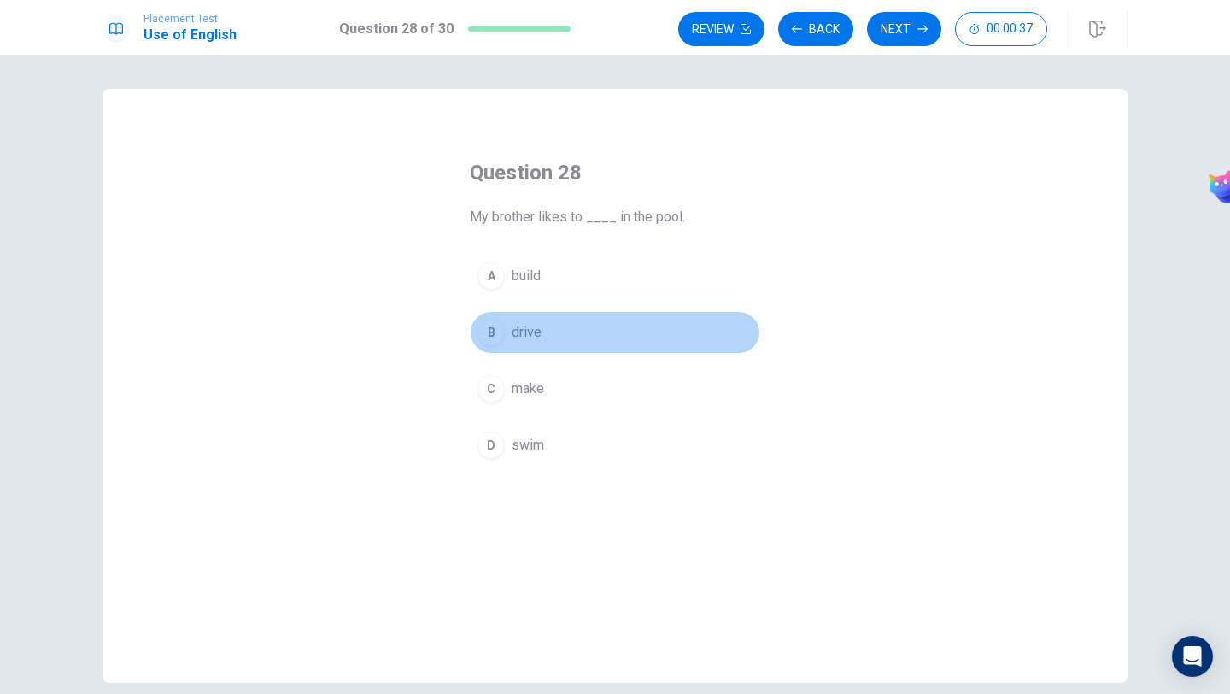
click at [542, 325] on button "B drive" at bounding box center [615, 332] width 290 height 43
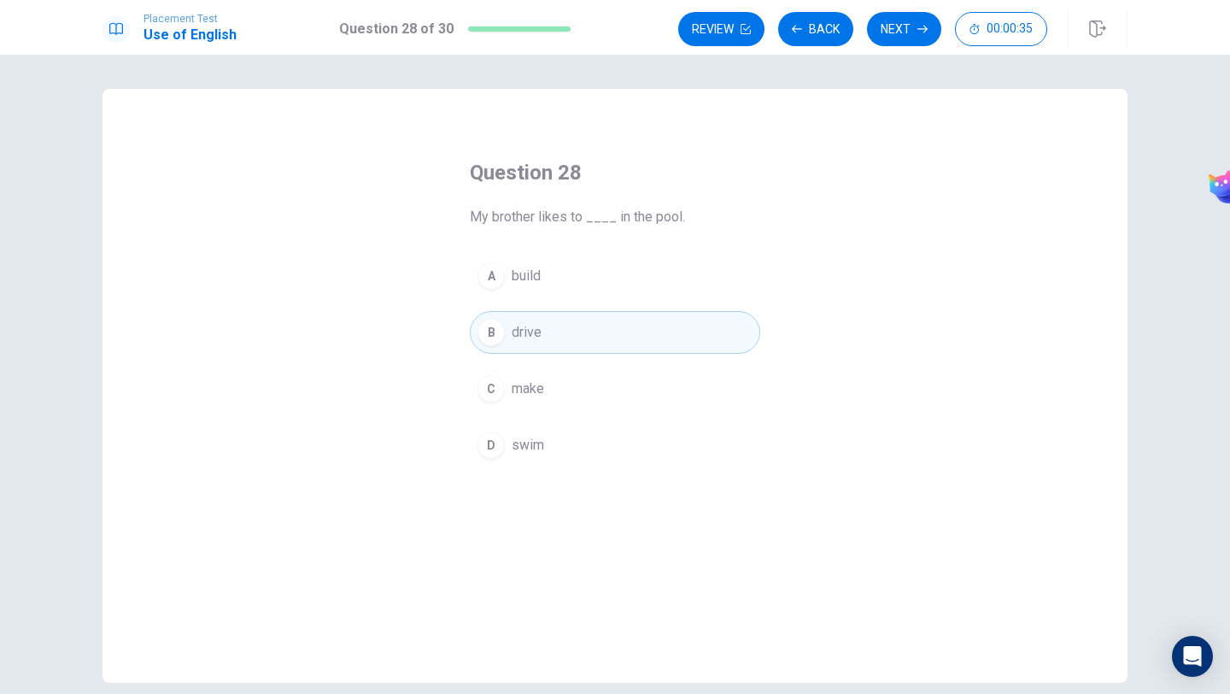
click at [566, 454] on button "D swim" at bounding box center [615, 445] width 290 height 43
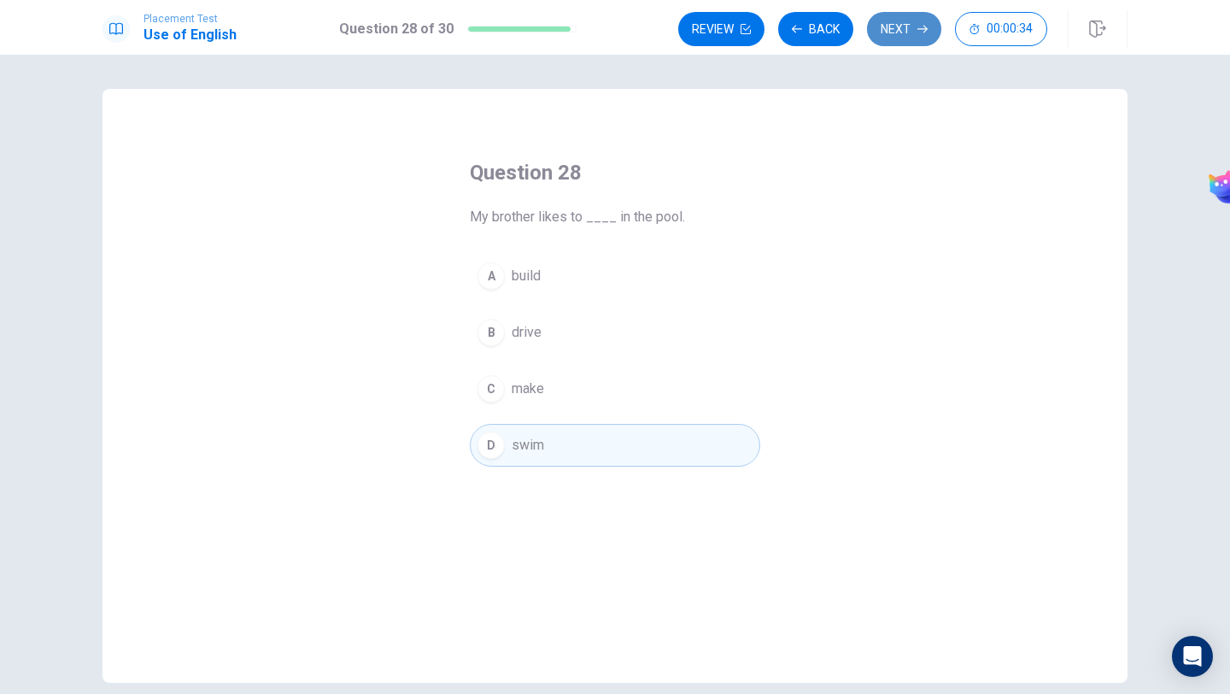
click at [926, 32] on icon "button" at bounding box center [922, 29] width 10 height 10
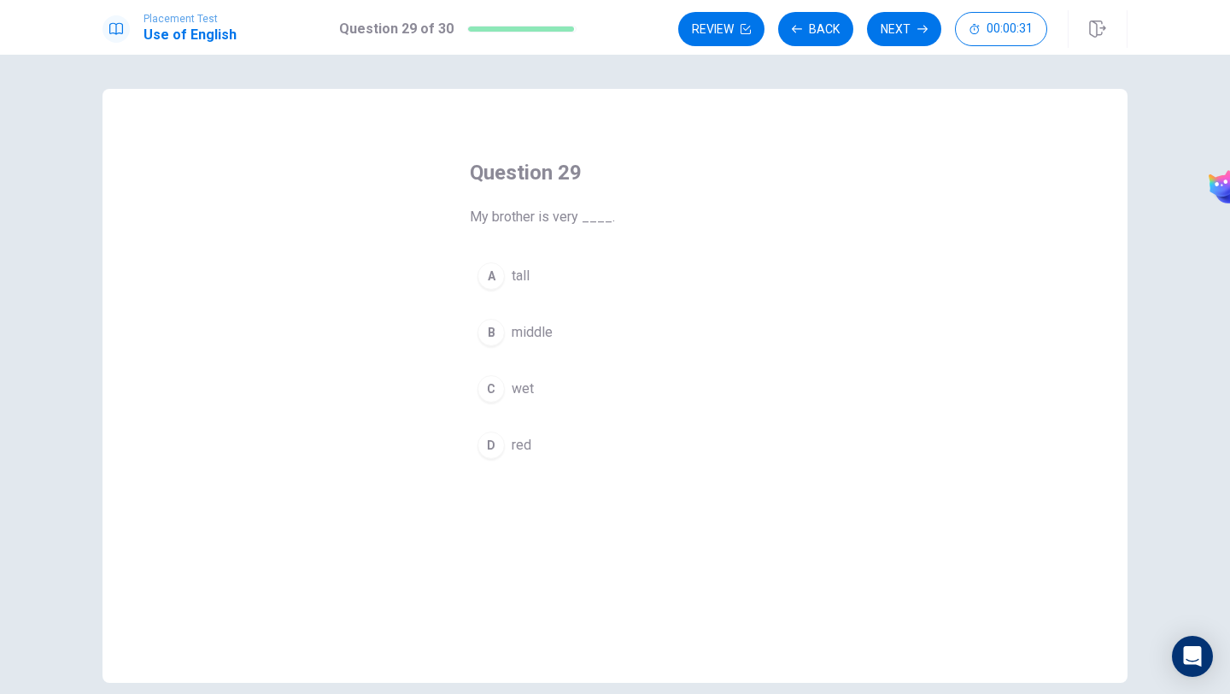
click at [540, 287] on button "A tall" at bounding box center [615, 276] width 290 height 43
click at [898, 32] on button "Next" at bounding box center [904, 29] width 74 height 34
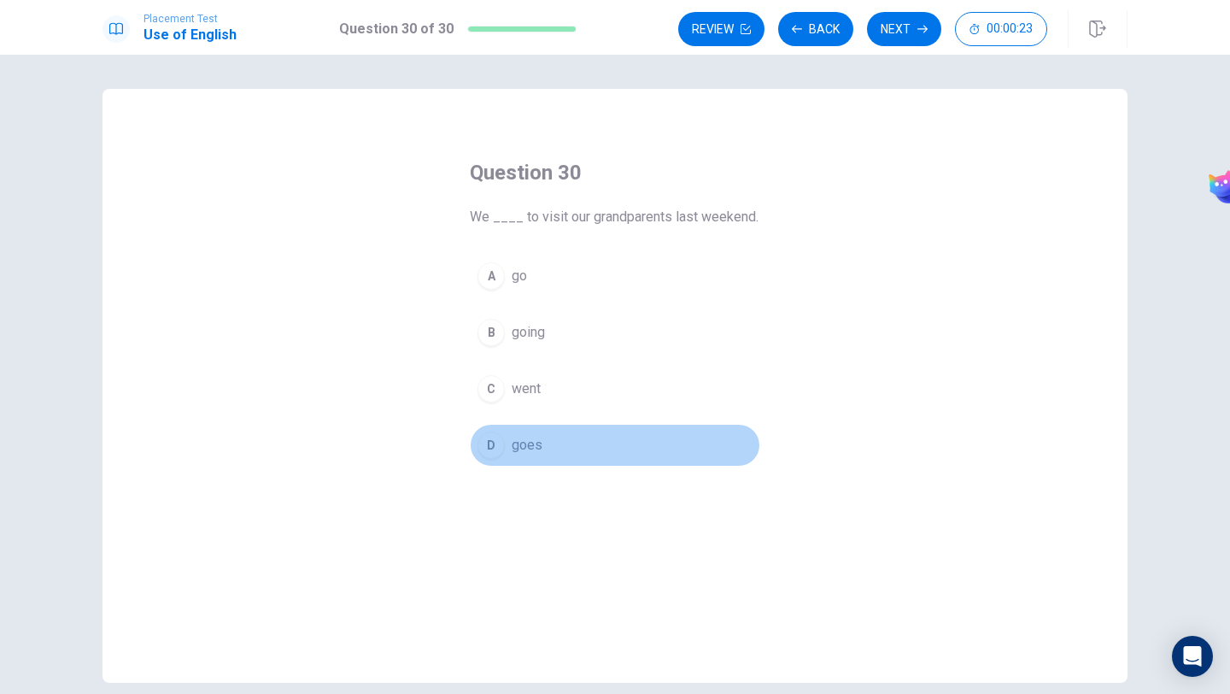
click at [542, 438] on button "D goes" at bounding box center [615, 445] width 290 height 43
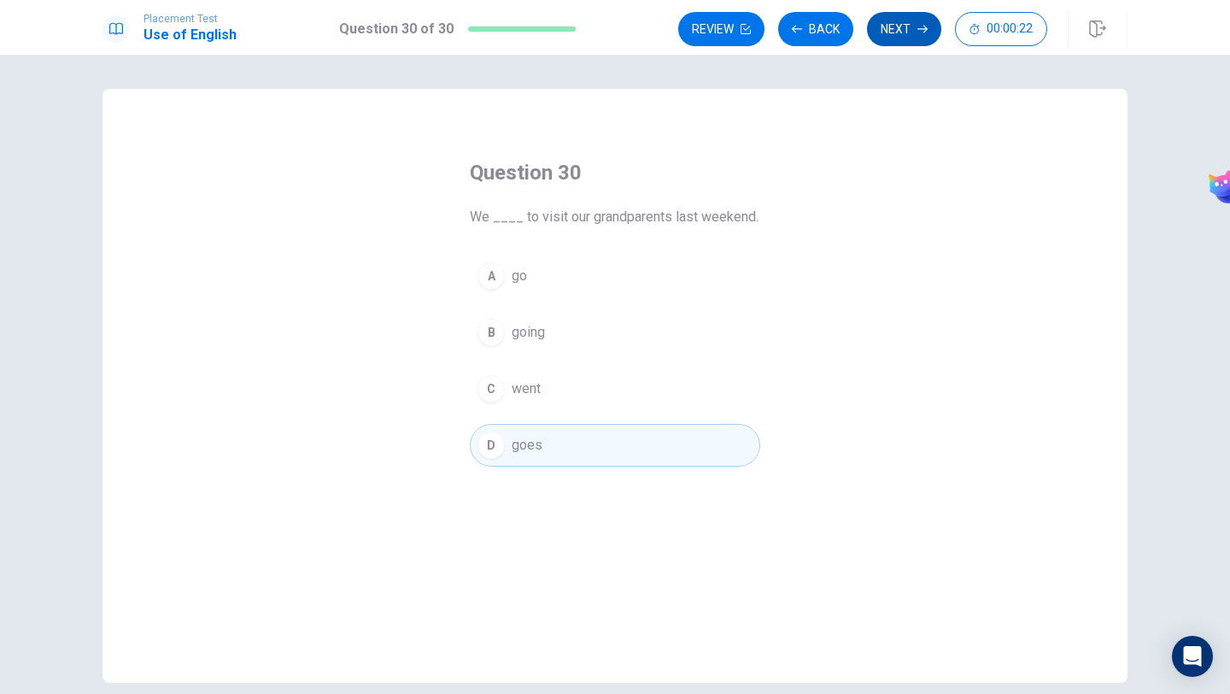
click at [923, 31] on icon "button" at bounding box center [922, 29] width 10 height 10
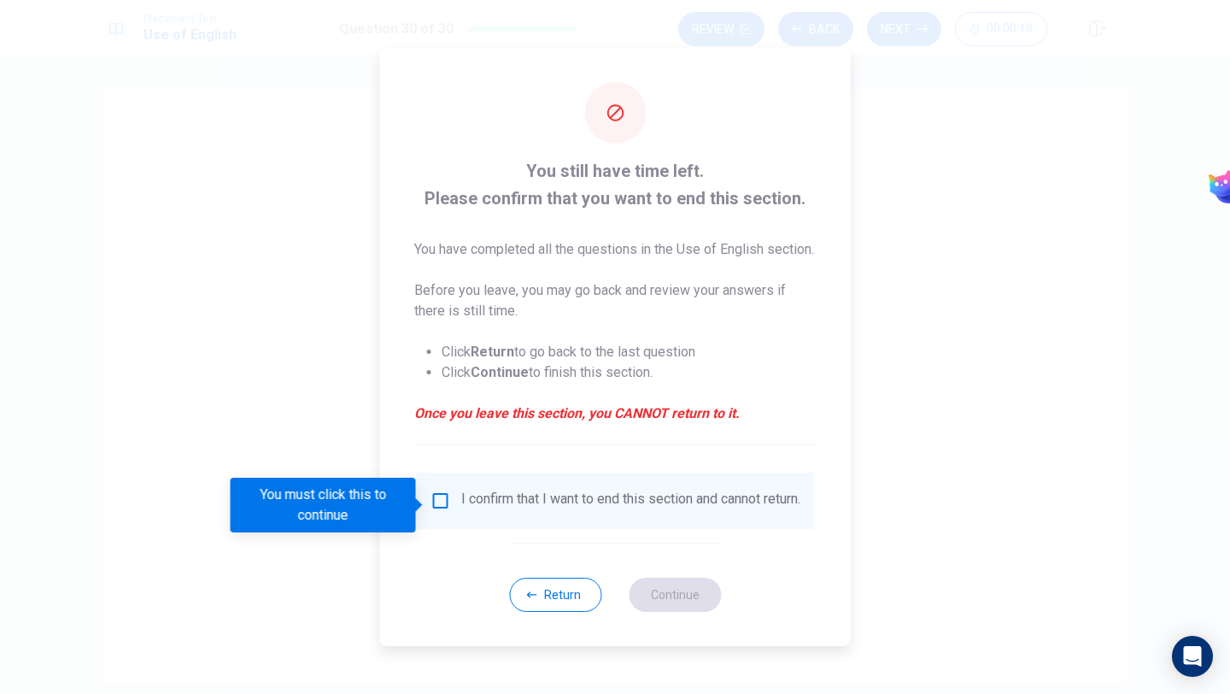
click at [441, 509] on input "You must click this to continue" at bounding box center [441, 500] width 21 height 21
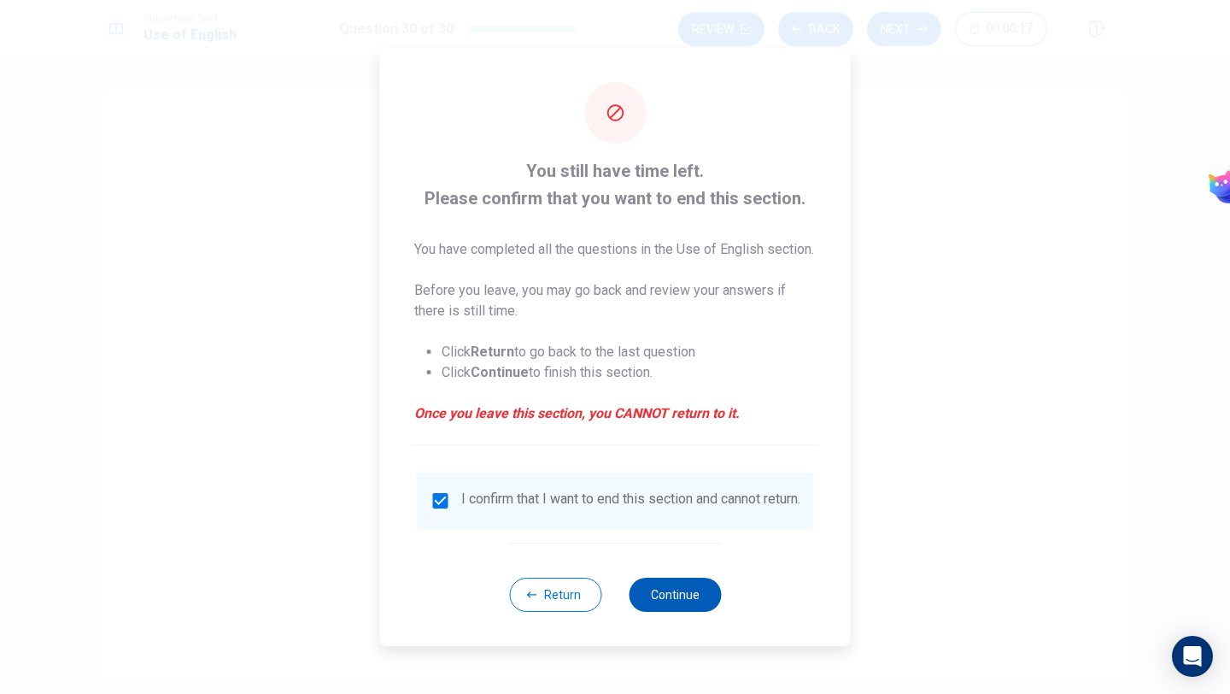
click at [690, 612] on button "Continue" at bounding box center [675, 594] width 92 height 34
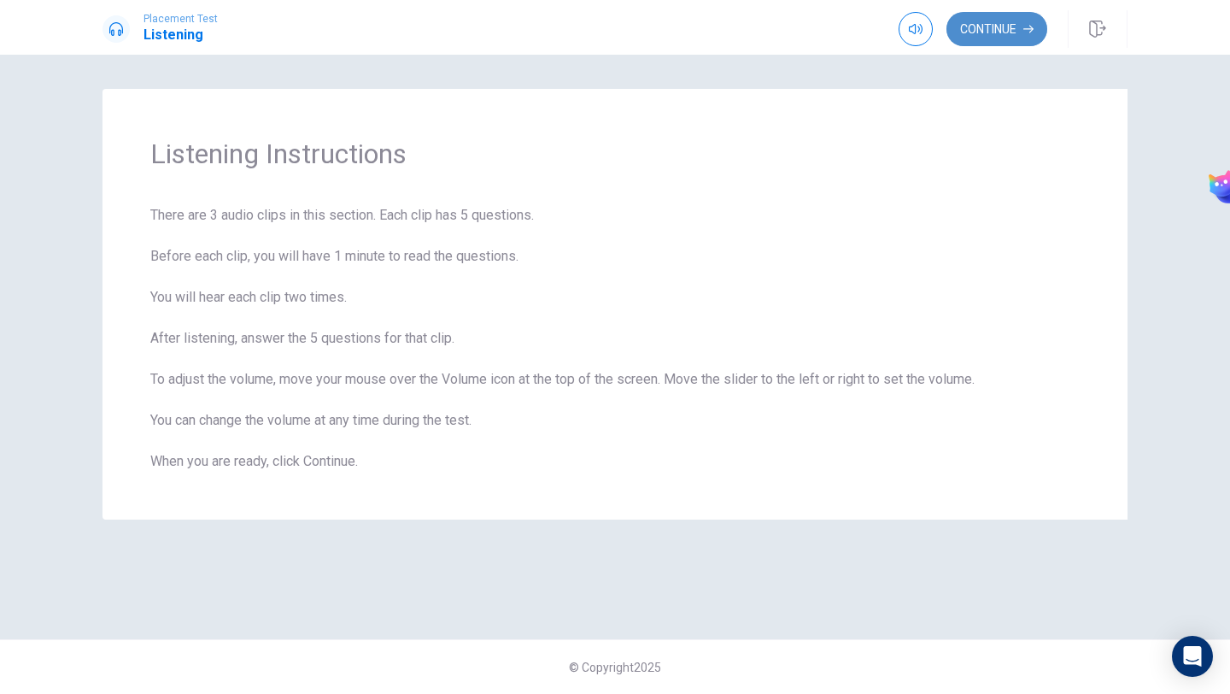
click at [989, 38] on button "Continue" at bounding box center [997, 29] width 101 height 34
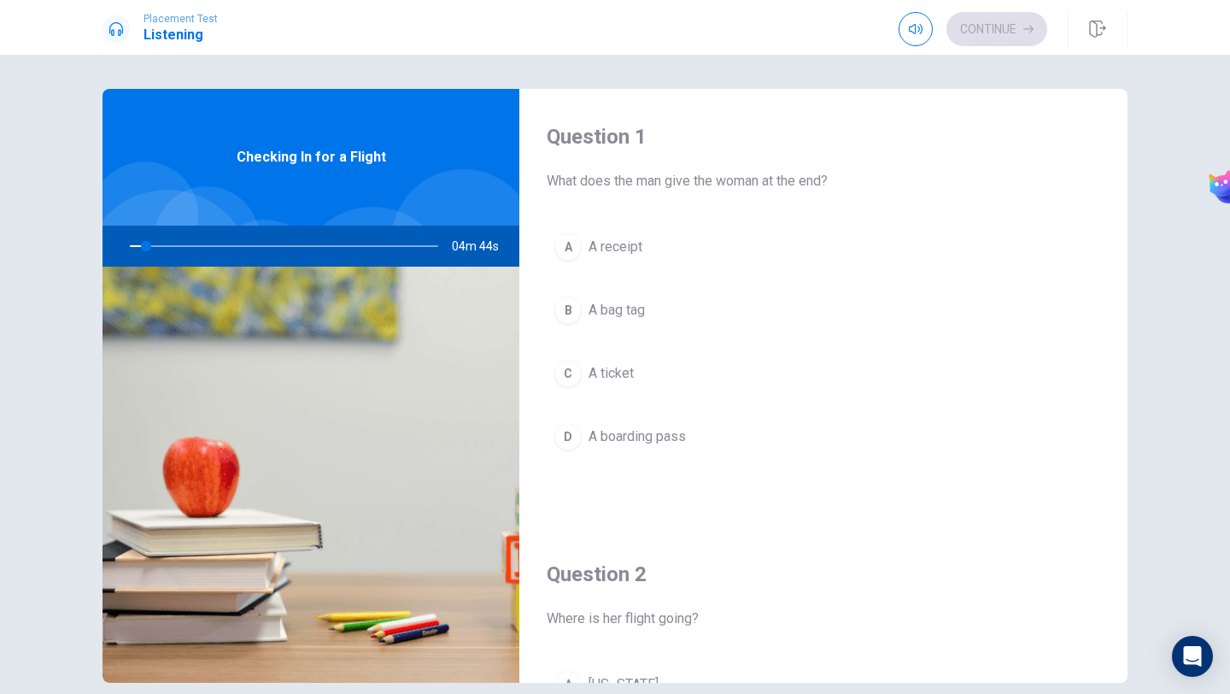
click at [366, 249] on div at bounding box center [280, 246] width 343 height 41
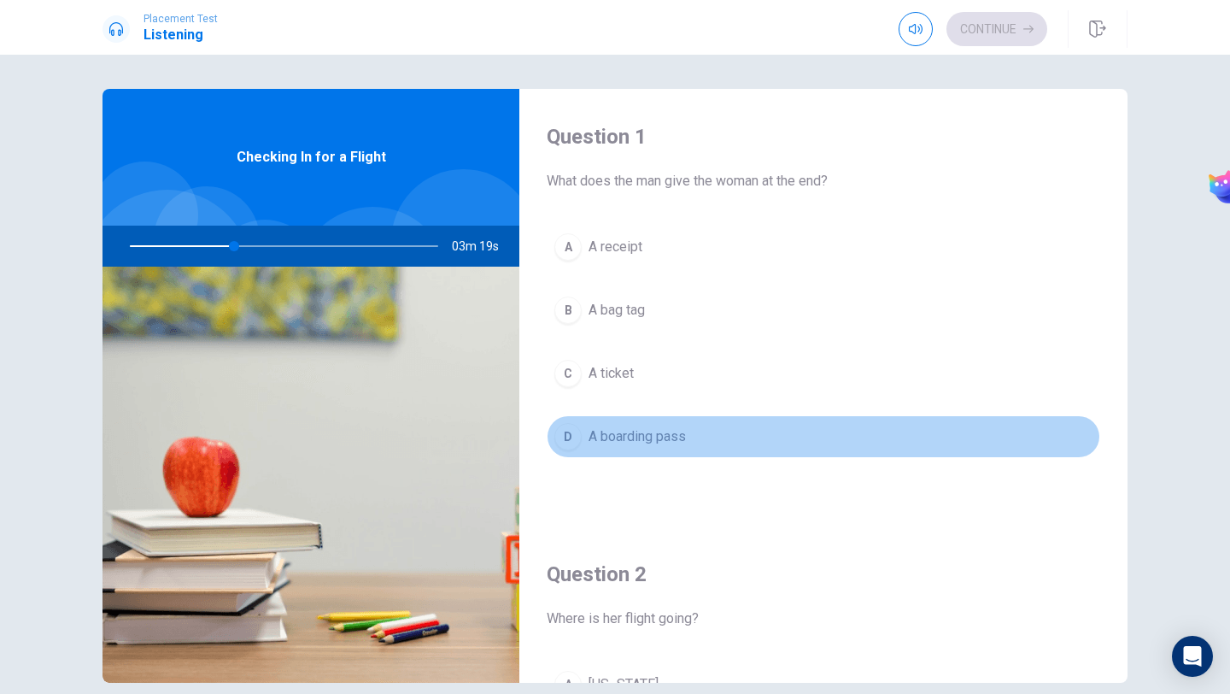
click at [576, 442] on div "D" at bounding box center [567, 436] width 27 height 27
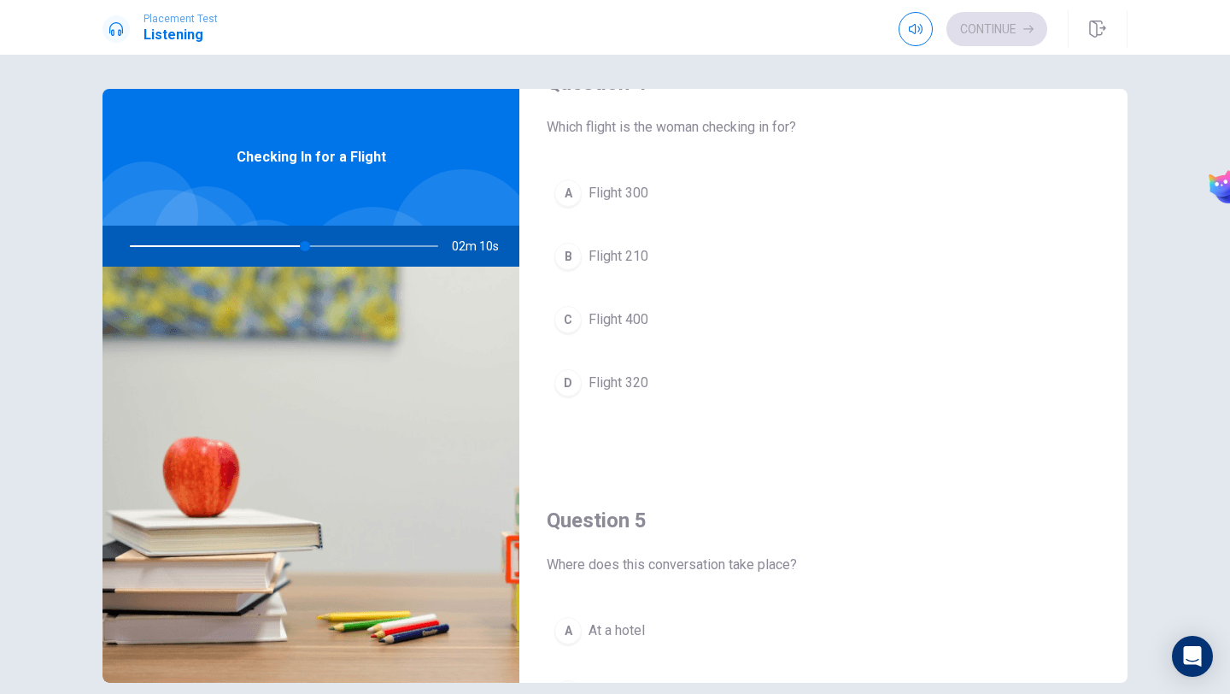
scroll to position [1267, 0]
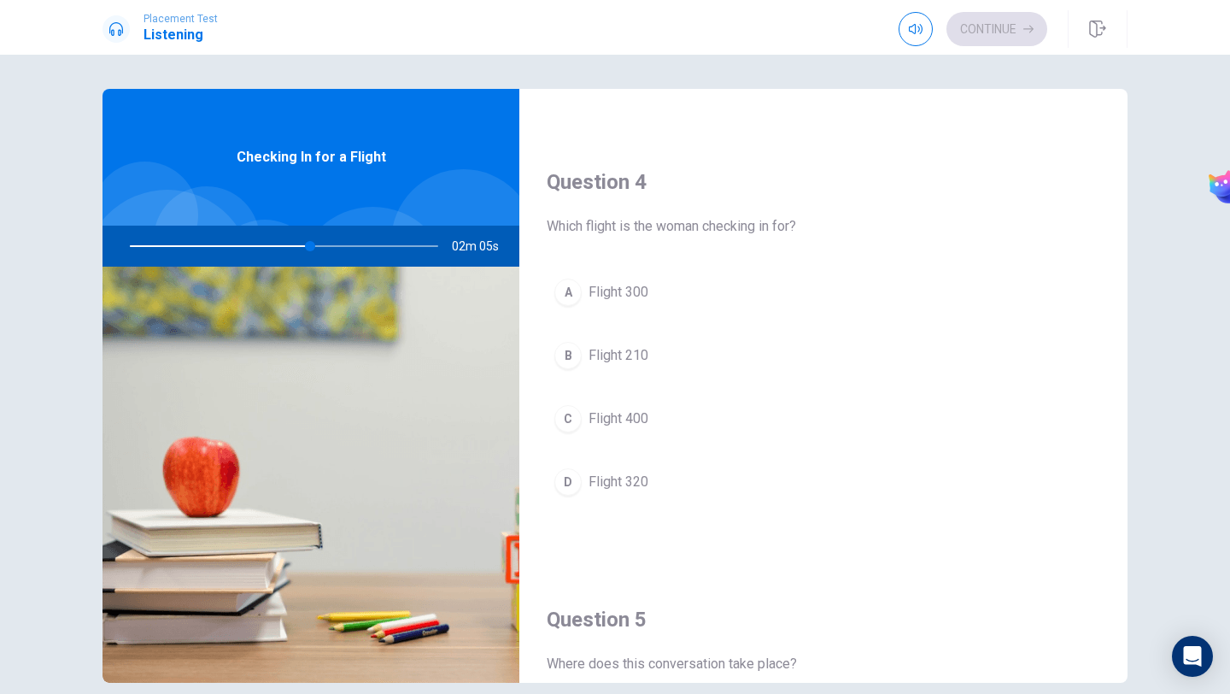
click at [324, 244] on div at bounding box center [280, 246] width 343 height 41
click at [353, 249] on div at bounding box center [280, 246] width 343 height 41
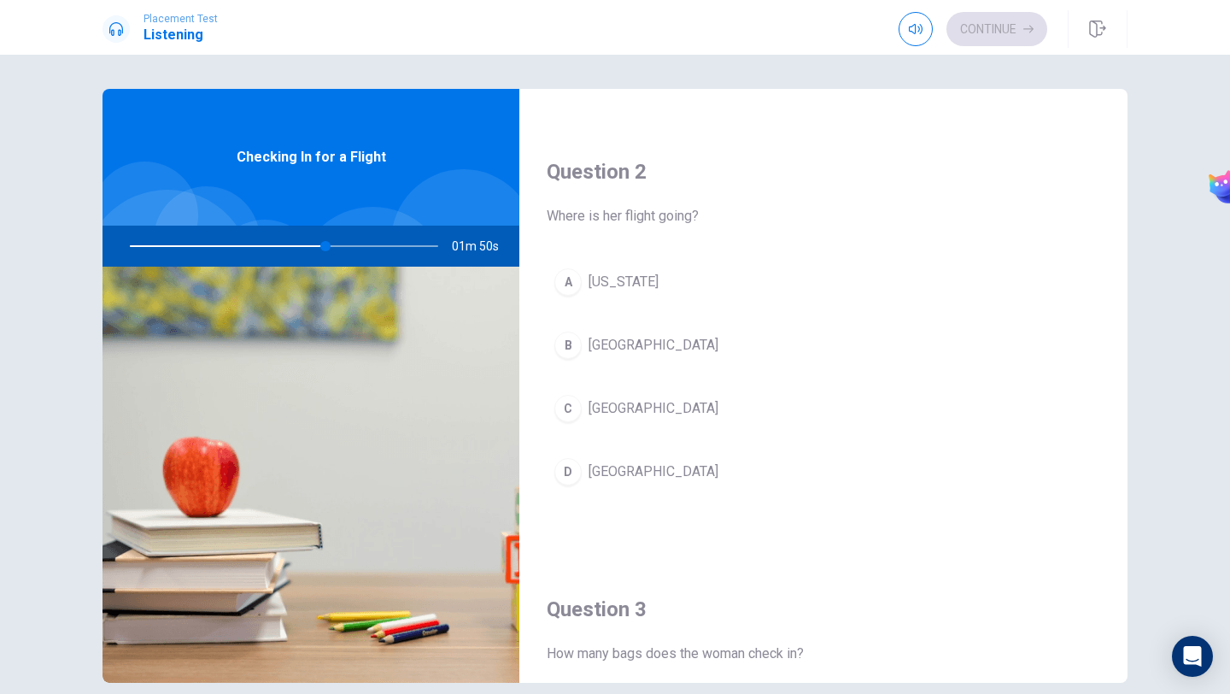
scroll to position [527, 0]
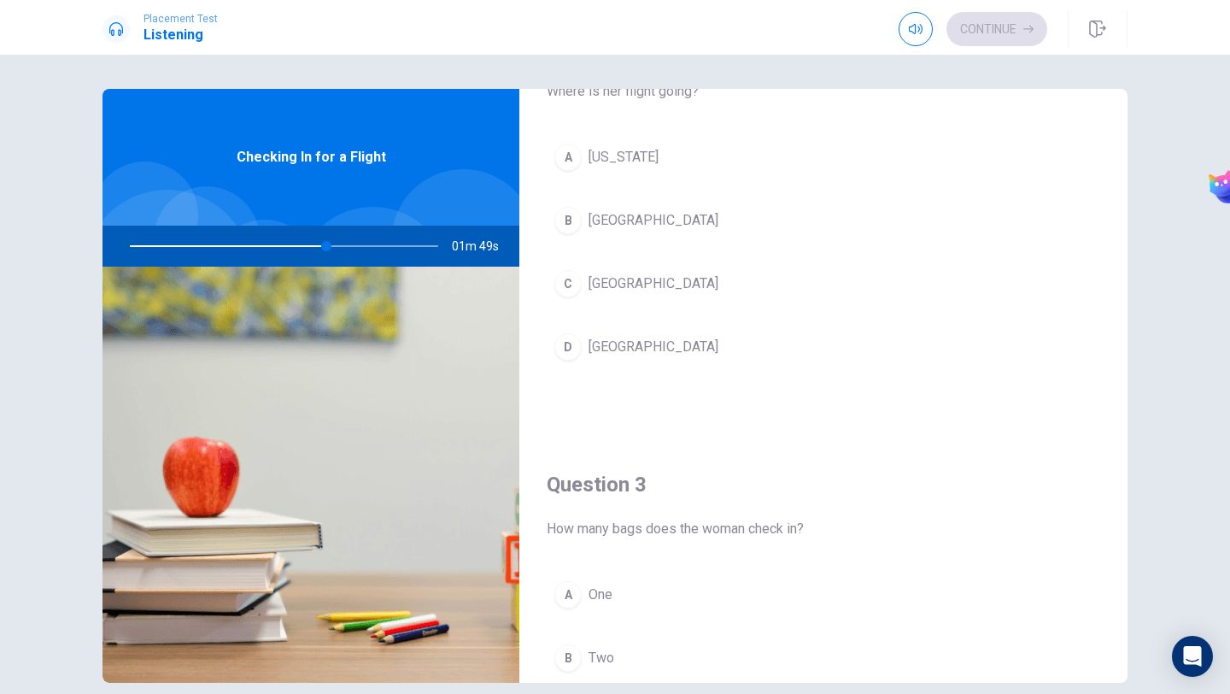
click at [593, 589] on span "One" at bounding box center [601, 594] width 24 height 21
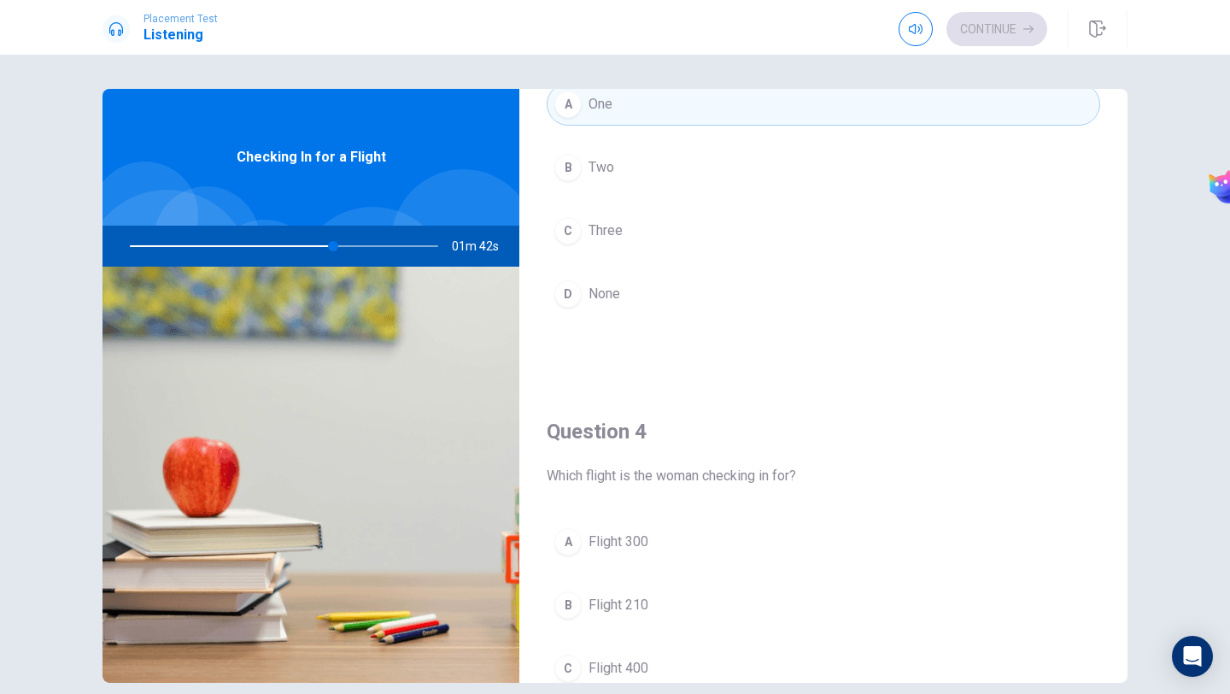
scroll to position [1188, 0]
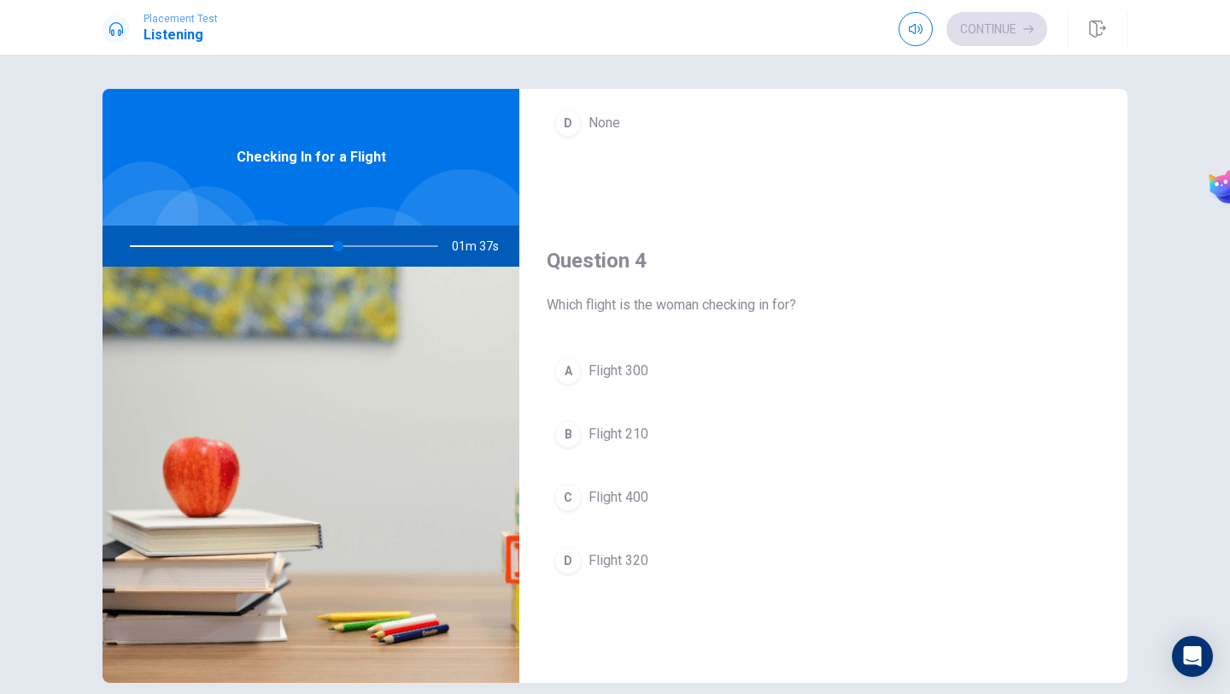
click at [600, 448] on button "B Flight 210" at bounding box center [824, 434] width 554 height 43
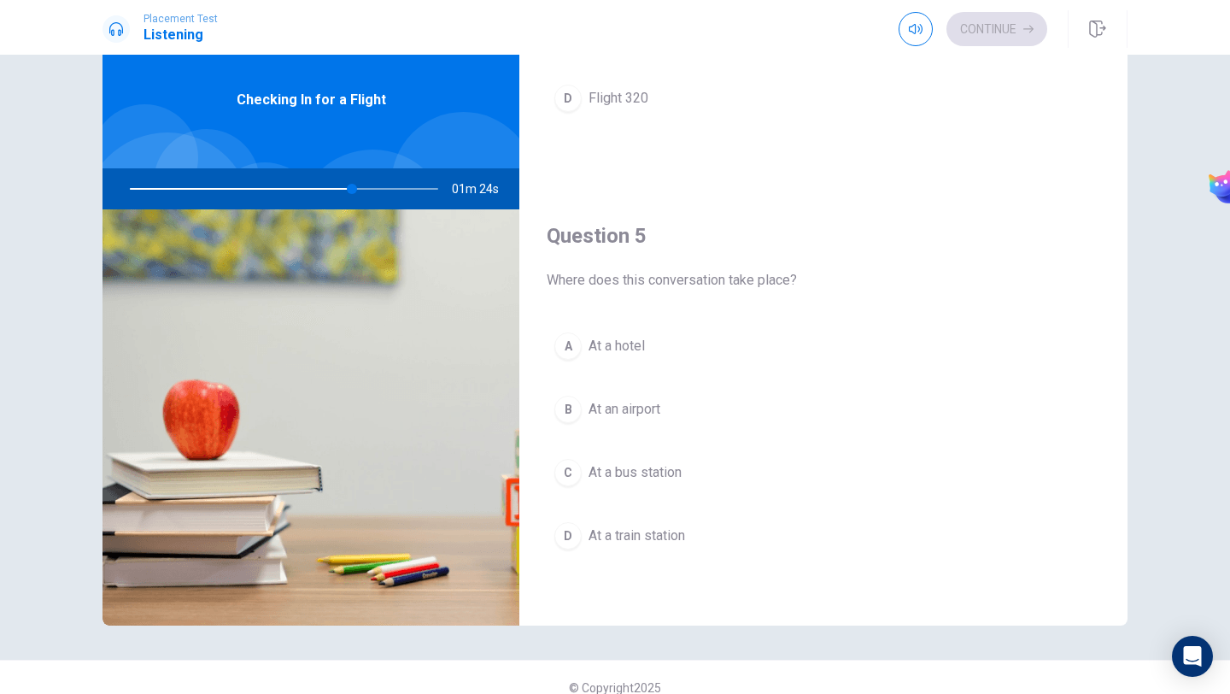
scroll to position [58, 0]
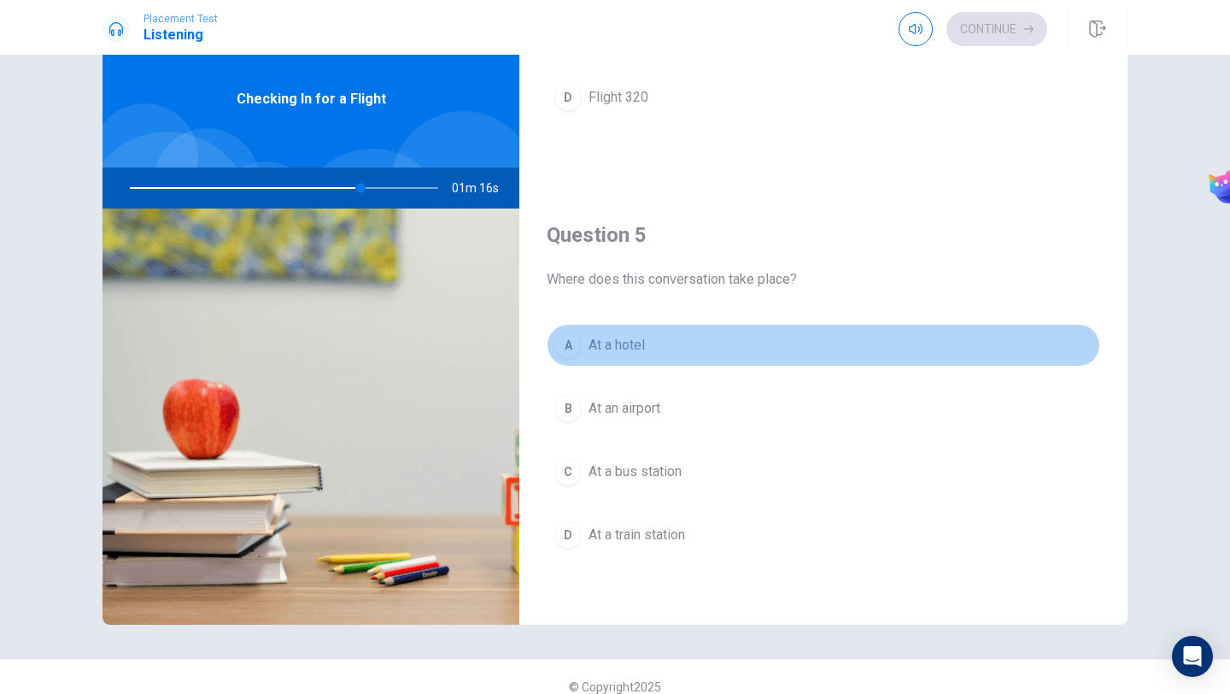
click at [639, 354] on span "At a hotel" at bounding box center [617, 345] width 56 height 21
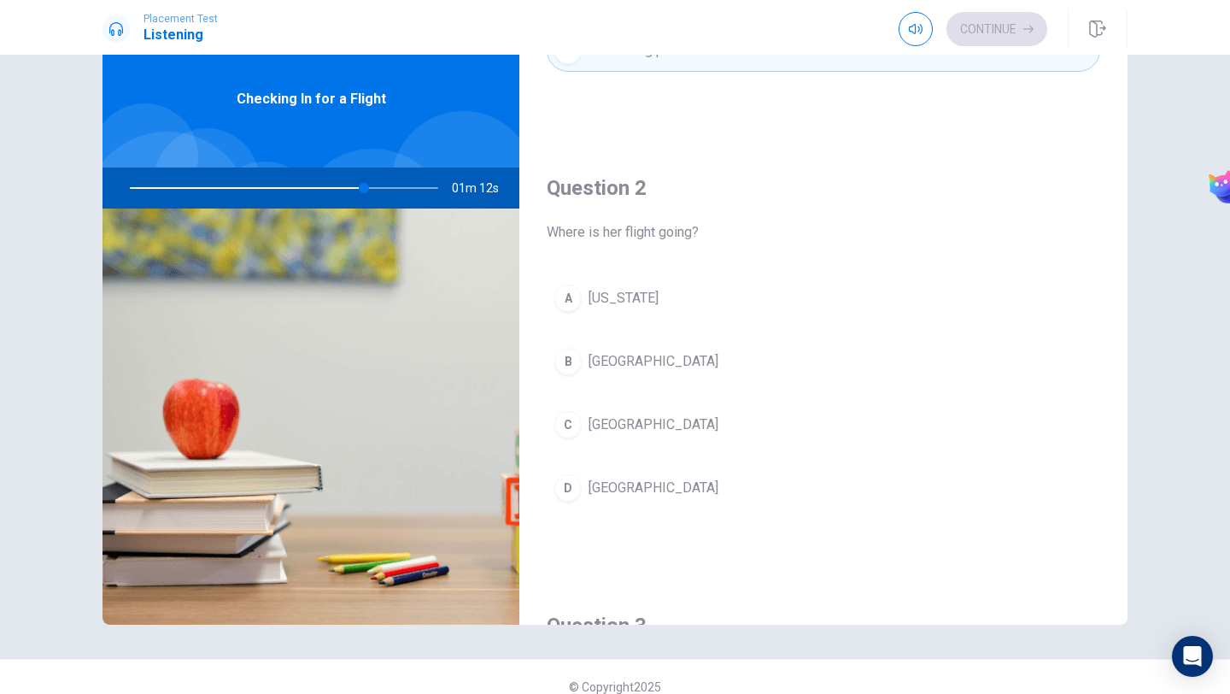
scroll to position [325, 0]
click at [626, 412] on button "C [GEOGRAPHIC_DATA]" at bounding box center [824, 427] width 554 height 43
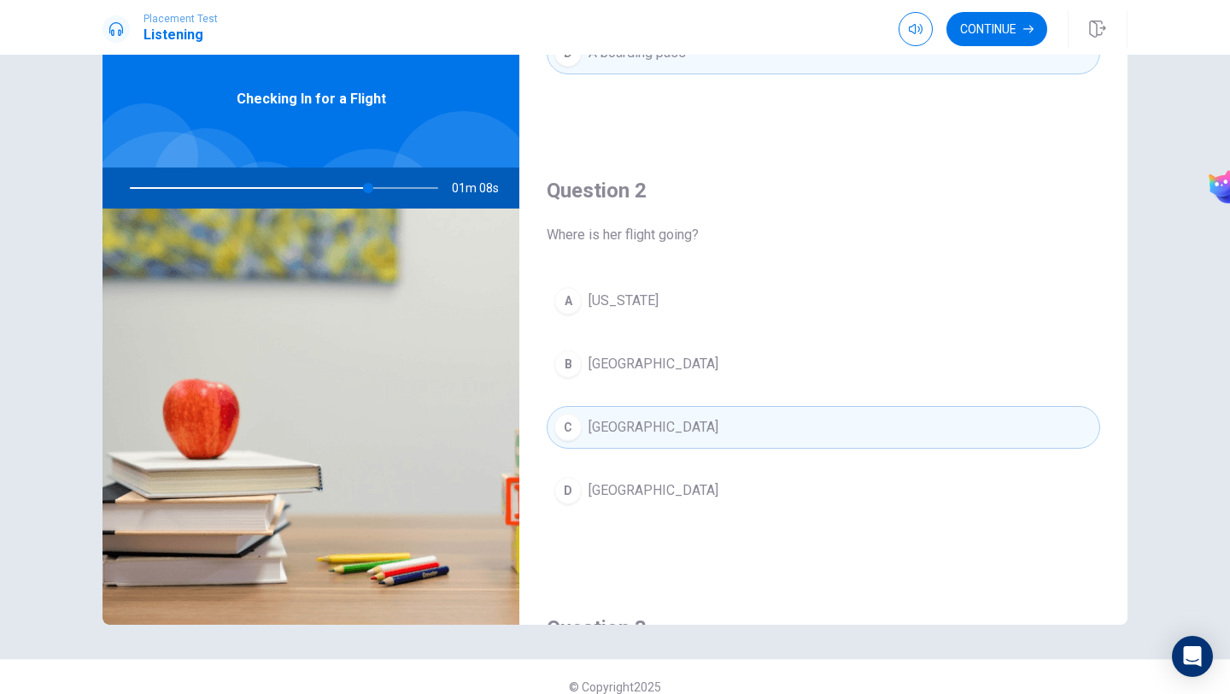
click at [627, 301] on span "[US_STATE]" at bounding box center [624, 300] width 70 height 21
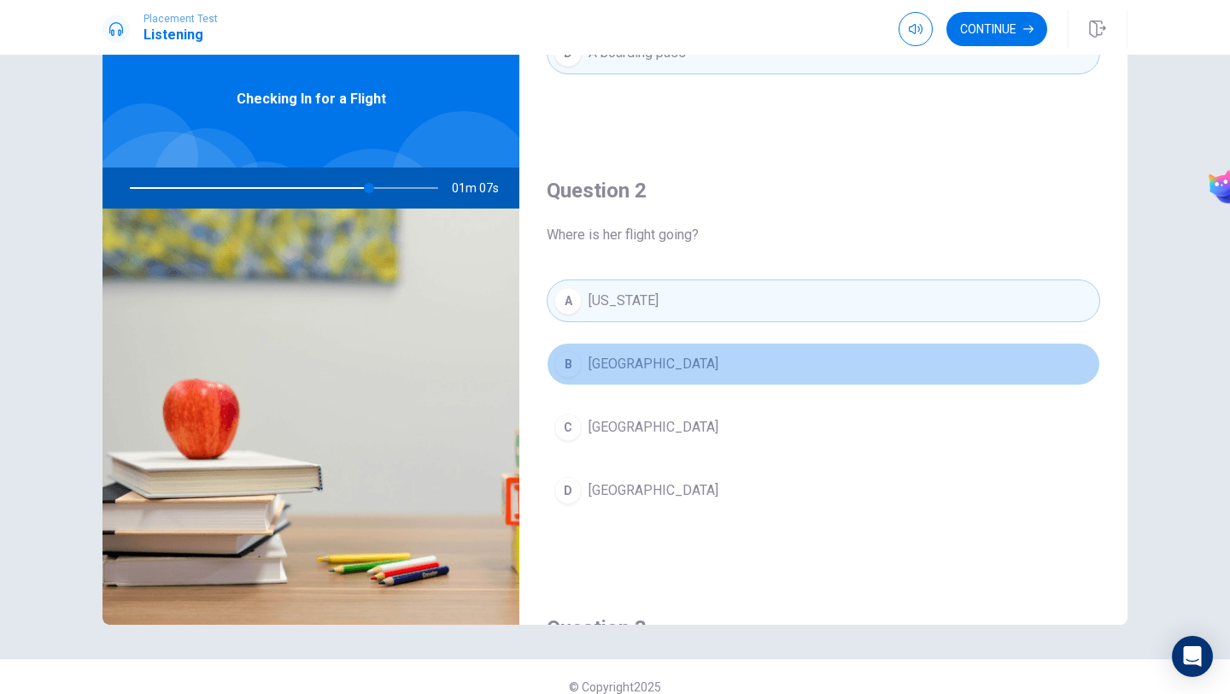
click at [627, 360] on span "[GEOGRAPHIC_DATA]" at bounding box center [654, 364] width 130 height 21
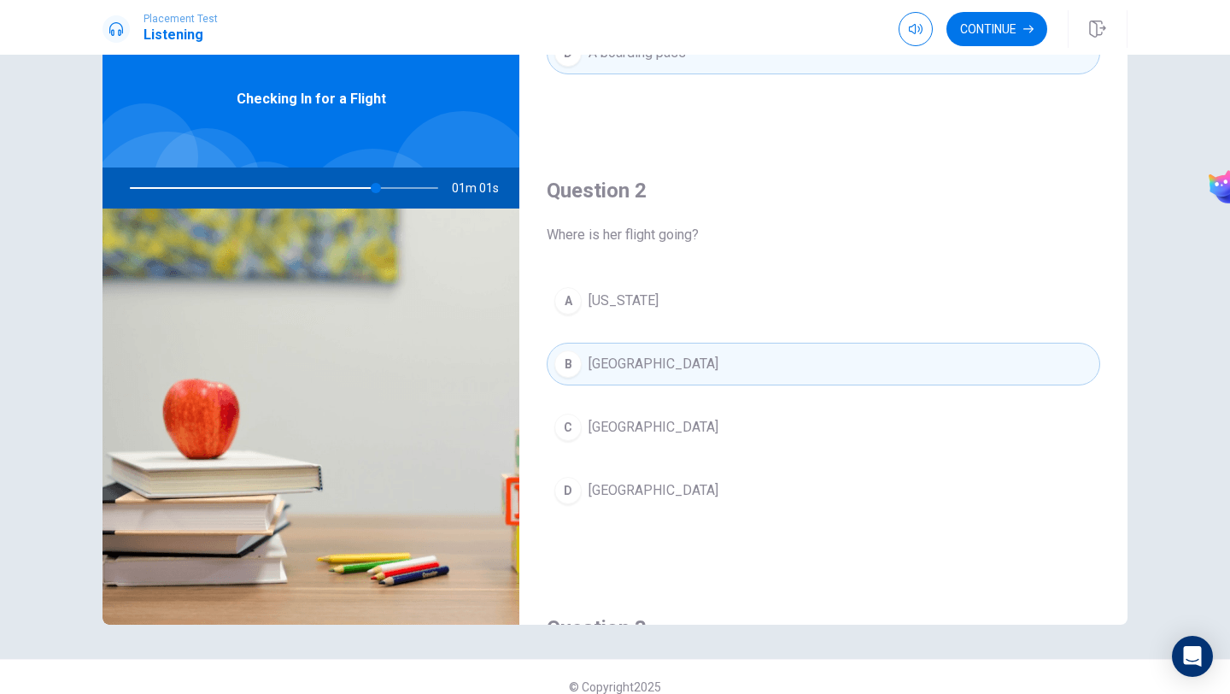
scroll to position [0, 0]
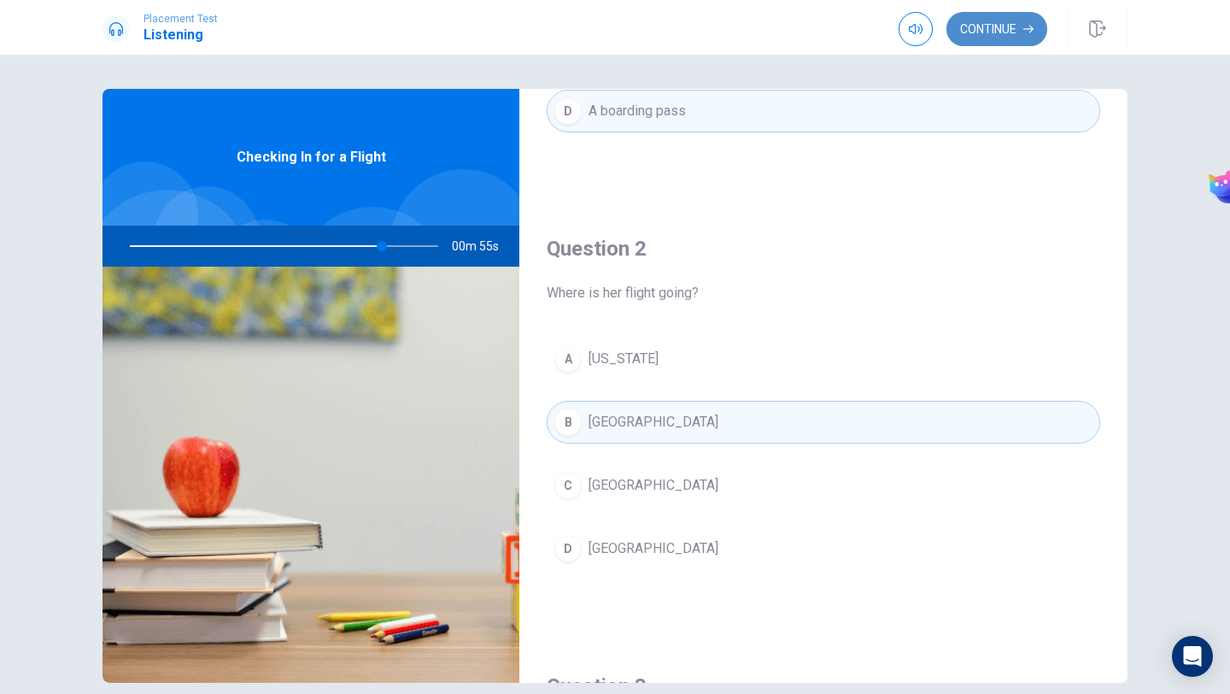
click at [980, 38] on button "Continue" at bounding box center [997, 29] width 101 height 34
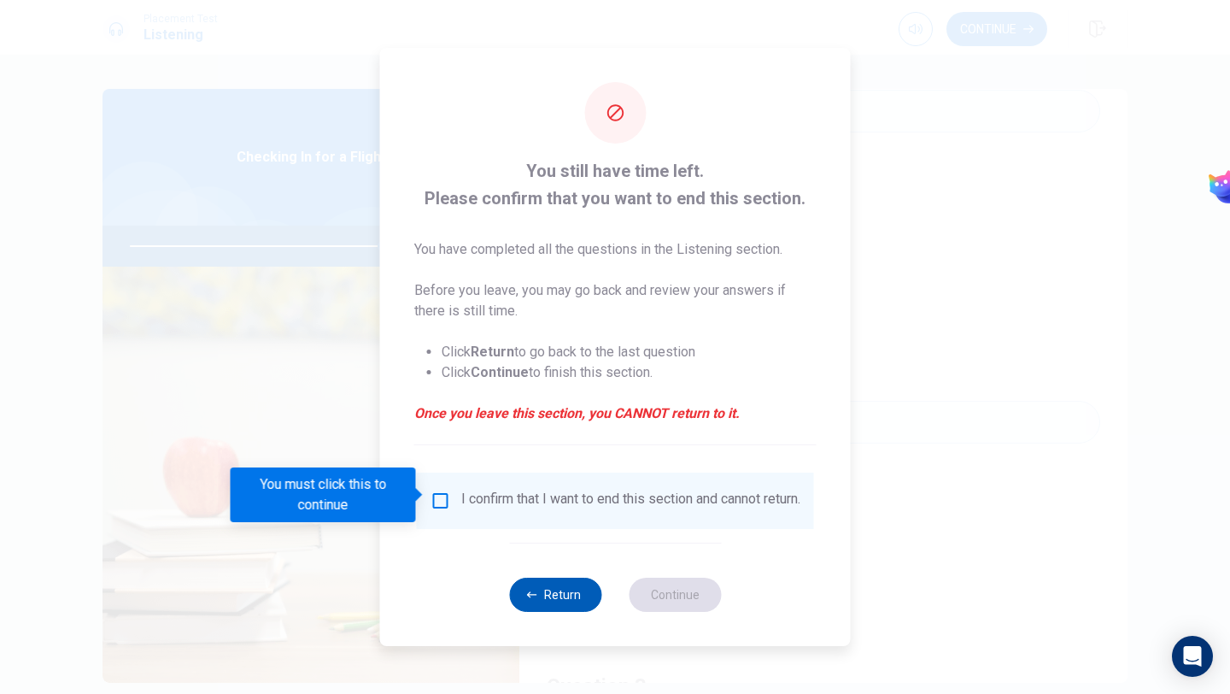
click at [518, 595] on button "Return" at bounding box center [555, 594] width 92 height 34
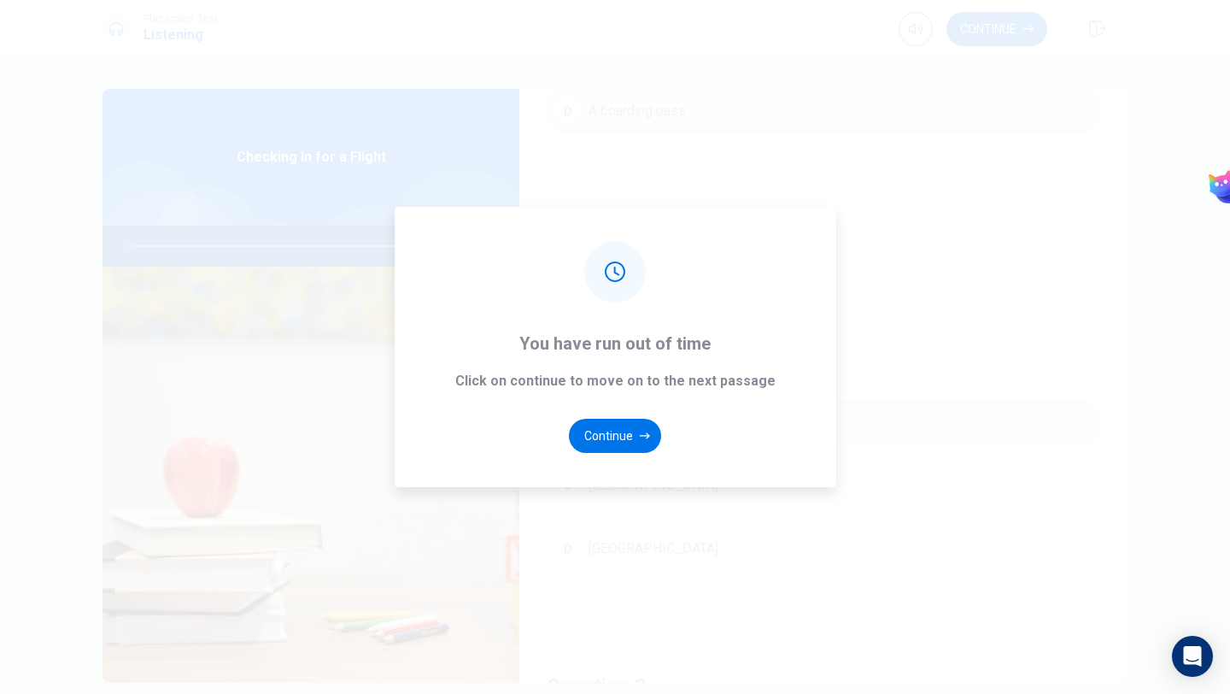
type input "0"
click at [633, 443] on button "Continue" at bounding box center [615, 436] width 92 height 34
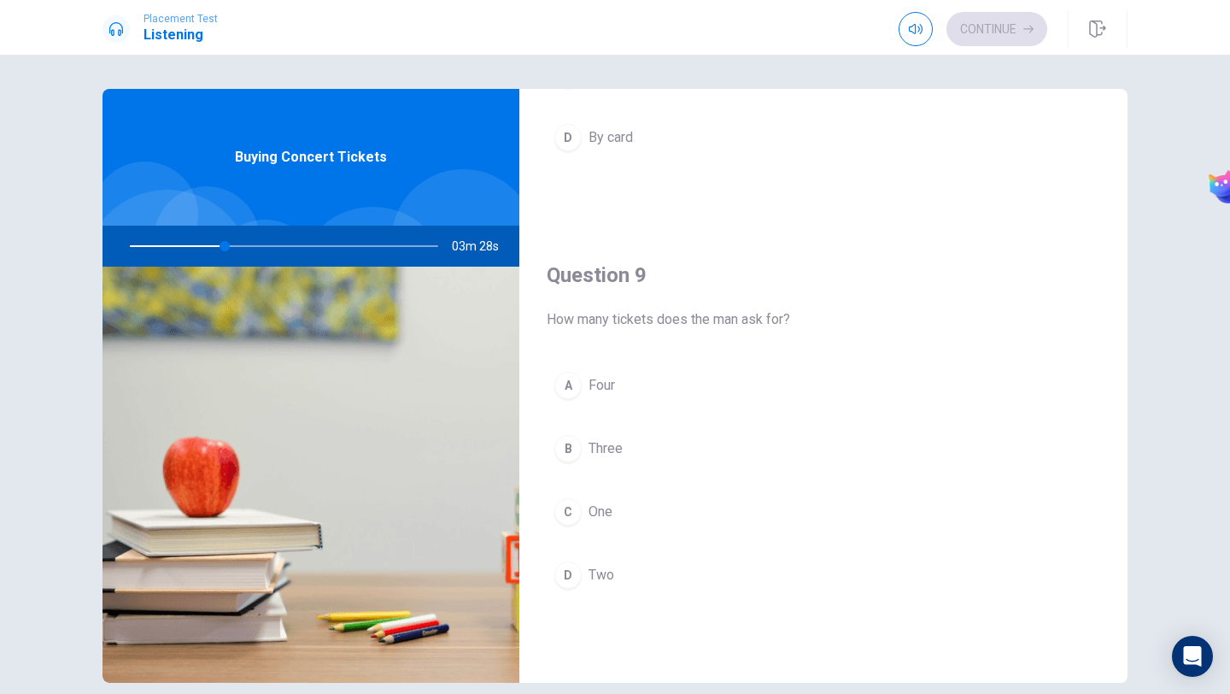
scroll to position [1175, 0]
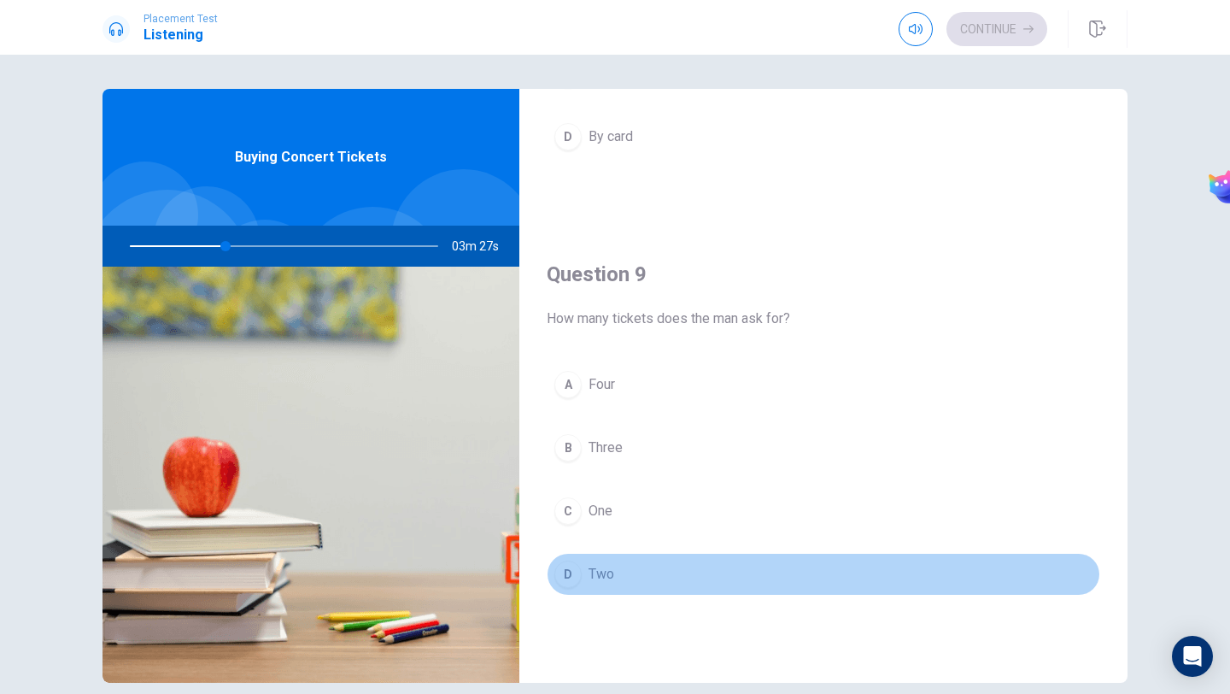
click at [598, 577] on span "Two" at bounding box center [602, 574] width 26 height 21
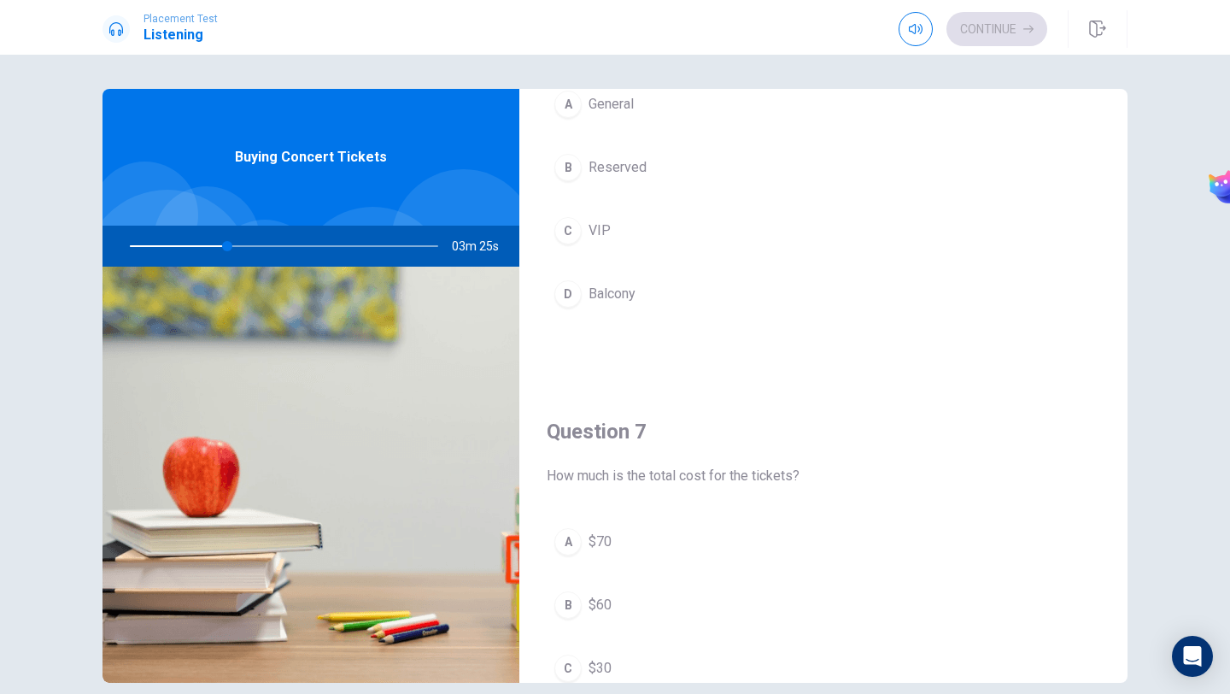
scroll to position [223, 0]
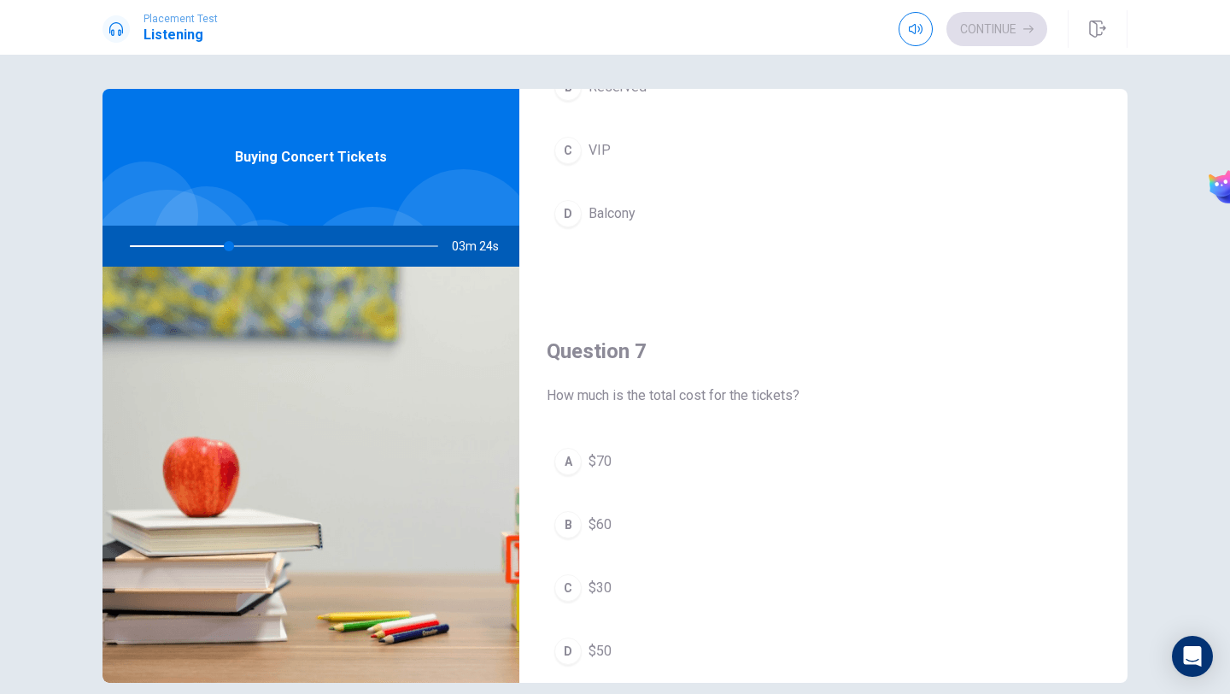
click at [603, 524] on span "$60" at bounding box center [600, 524] width 23 height 21
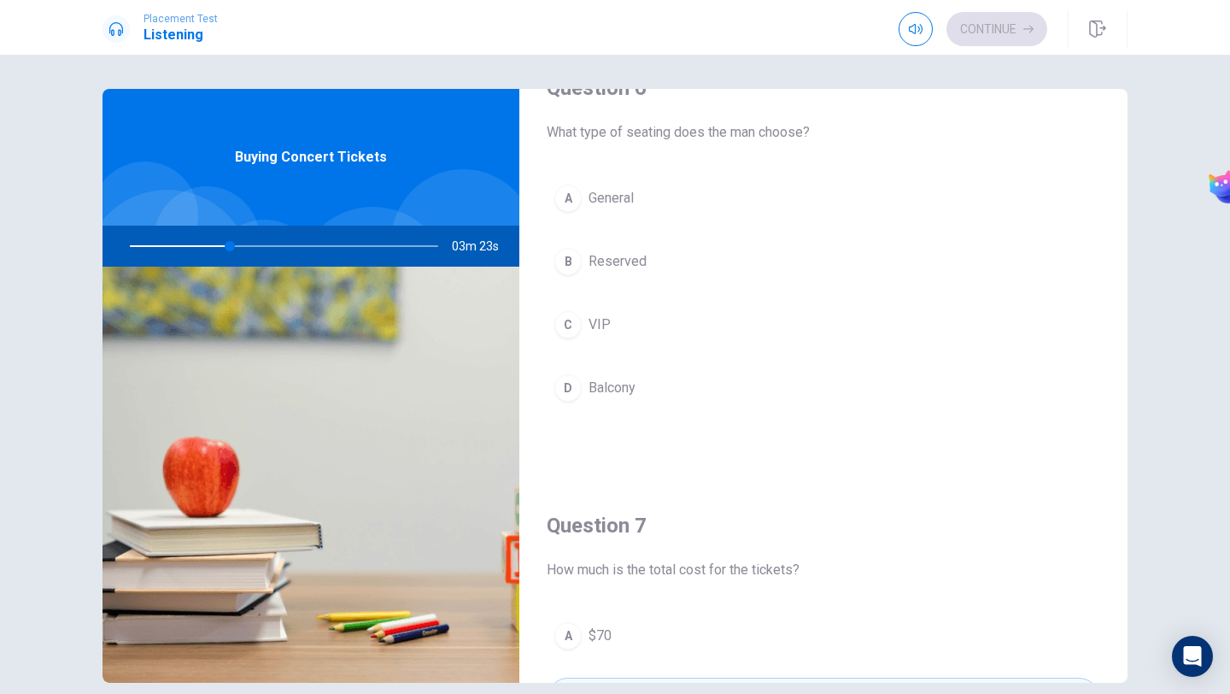
scroll to position [47, 0]
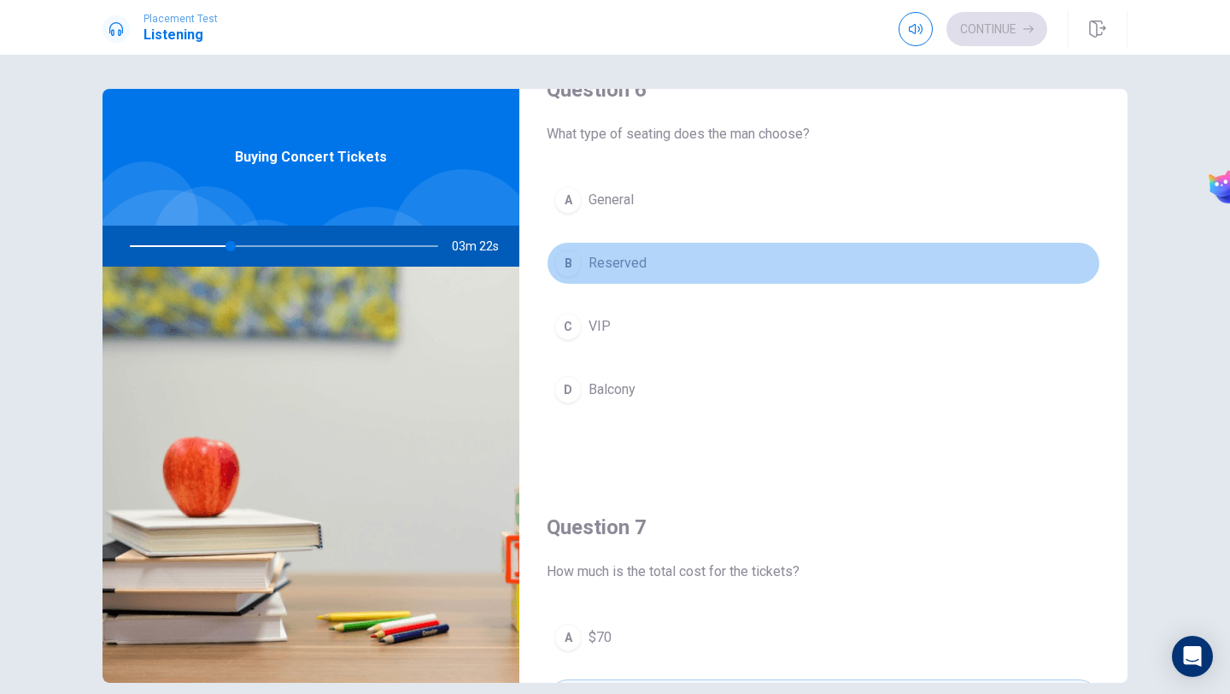
click at [646, 263] on button "B Reserved" at bounding box center [824, 263] width 554 height 43
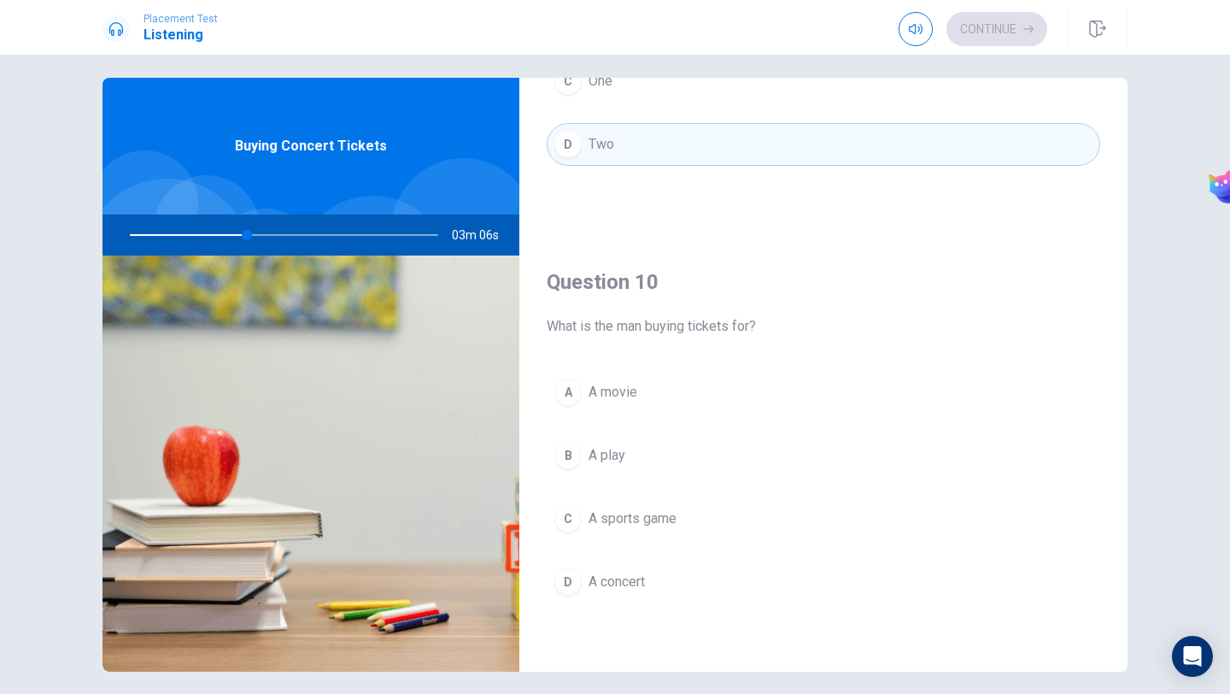
scroll to position [1551, 0]
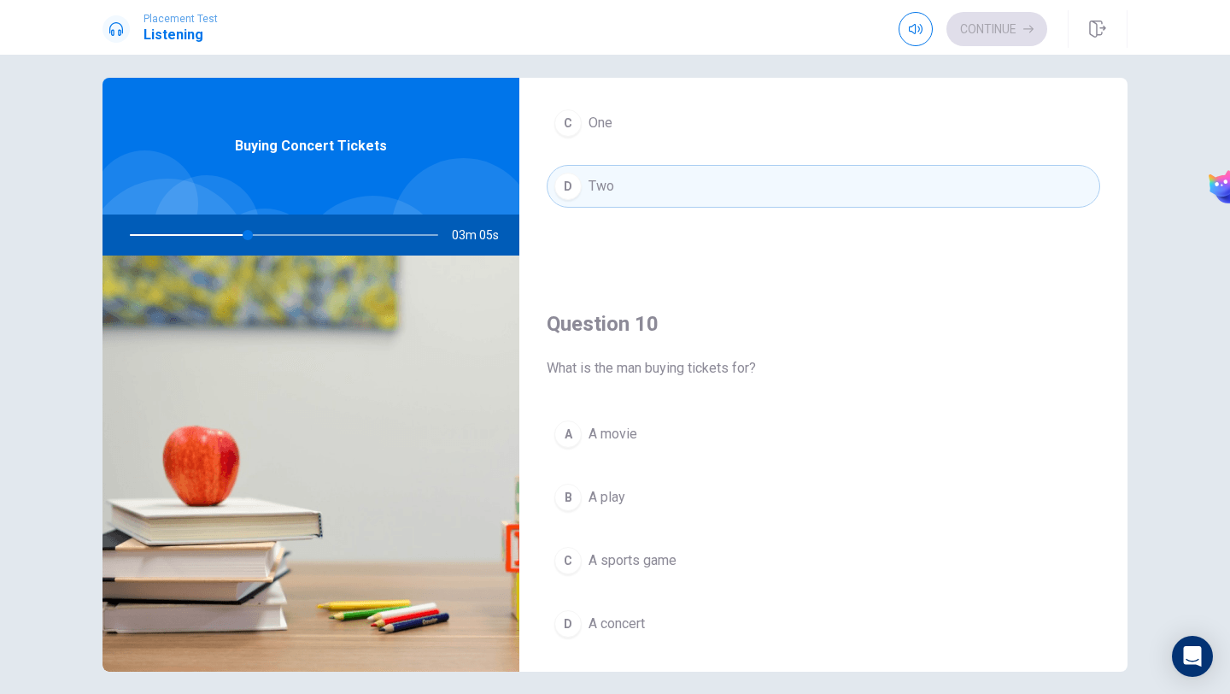
click at [637, 618] on span "A concert" at bounding box center [617, 623] width 56 height 21
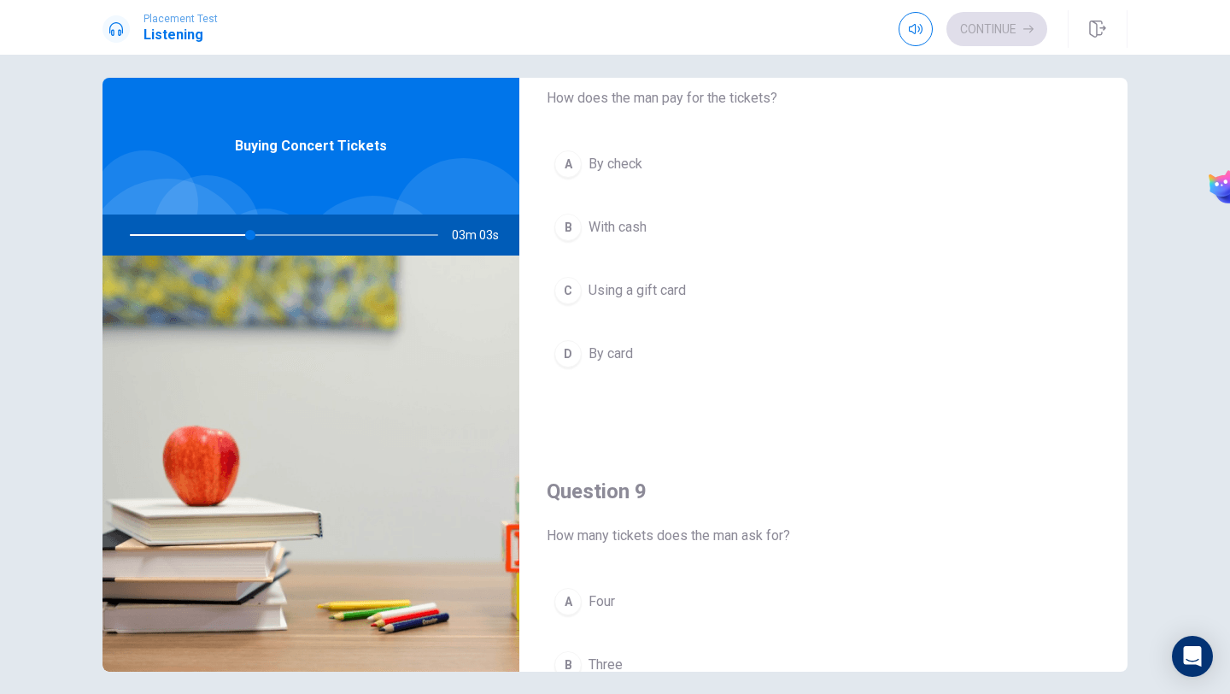
scroll to position [938, 0]
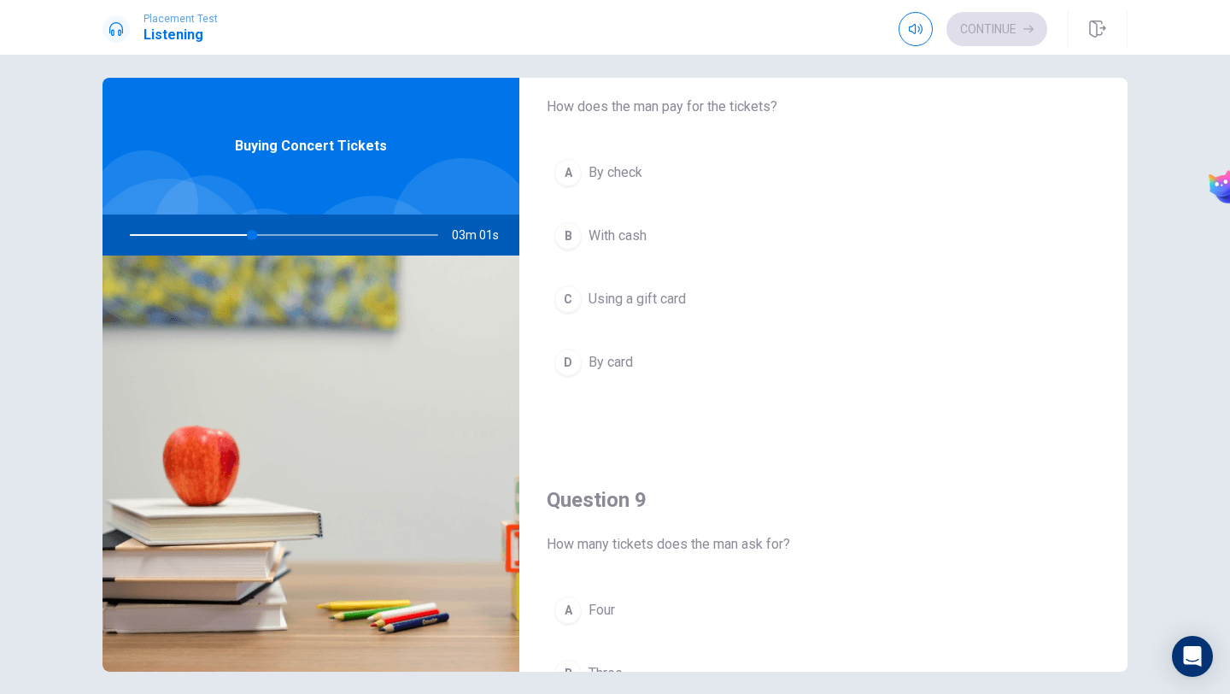
click at [619, 372] on span "By card" at bounding box center [611, 362] width 44 height 21
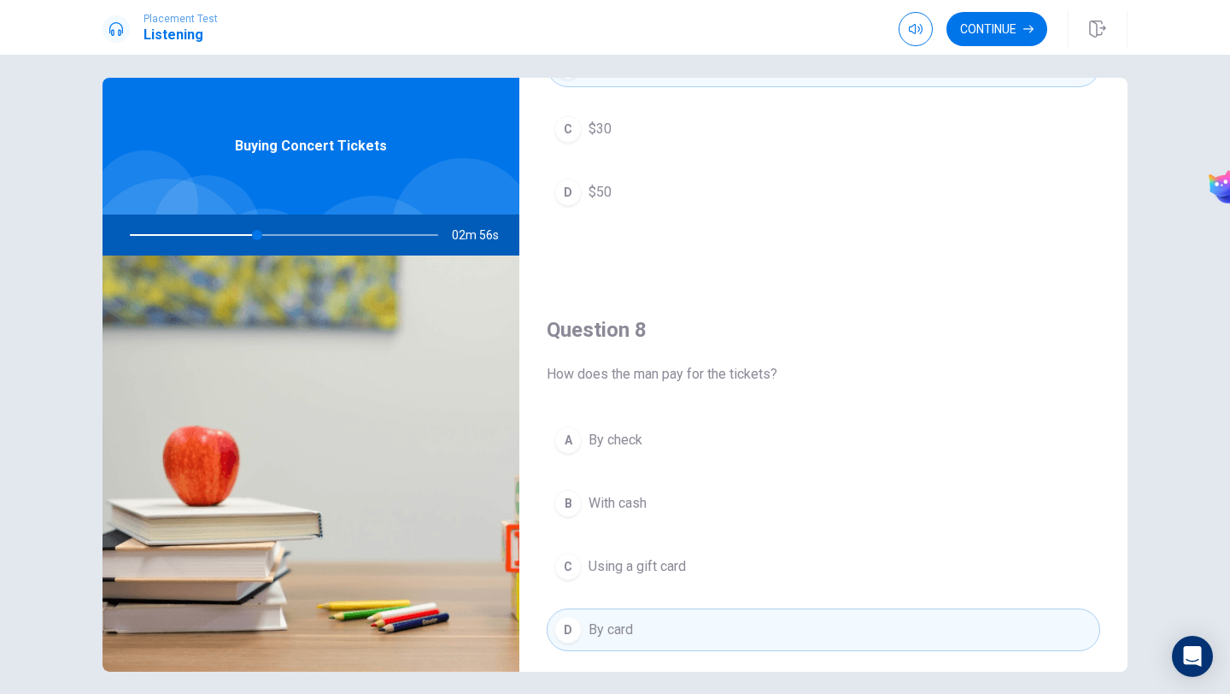
scroll to position [693, 0]
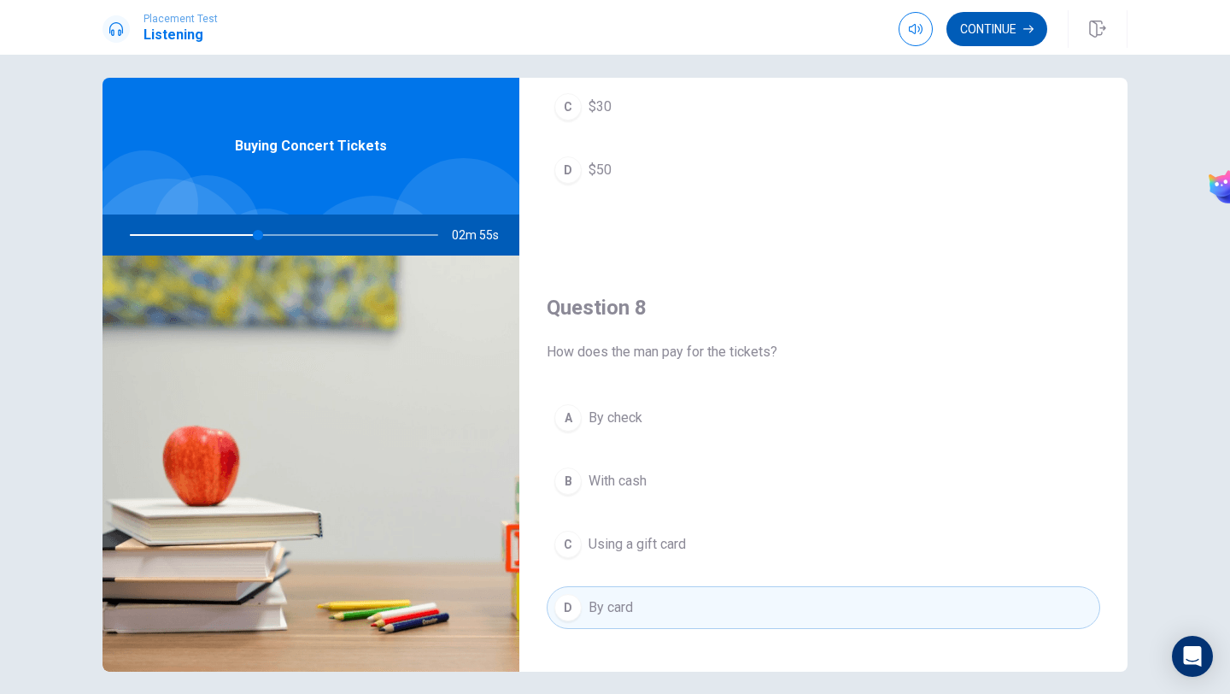
click at [988, 44] on button "Continue" at bounding box center [997, 29] width 101 height 34
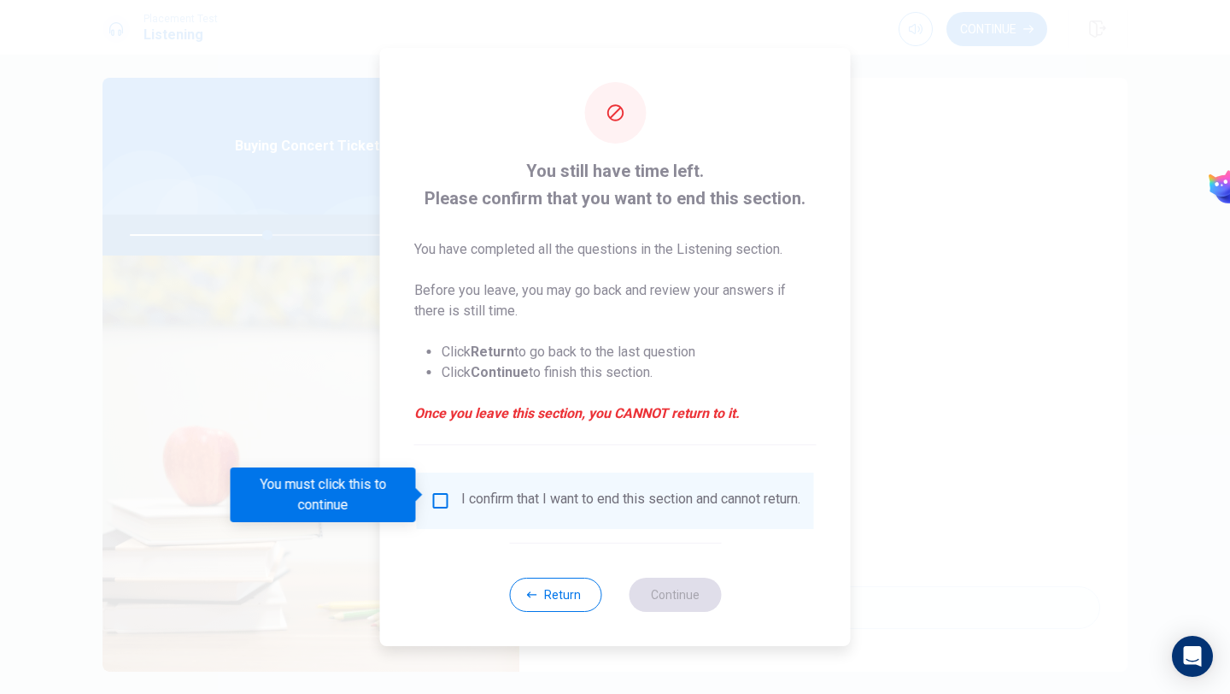
click at [441, 502] on input "You must click this to continue" at bounding box center [441, 500] width 21 height 21
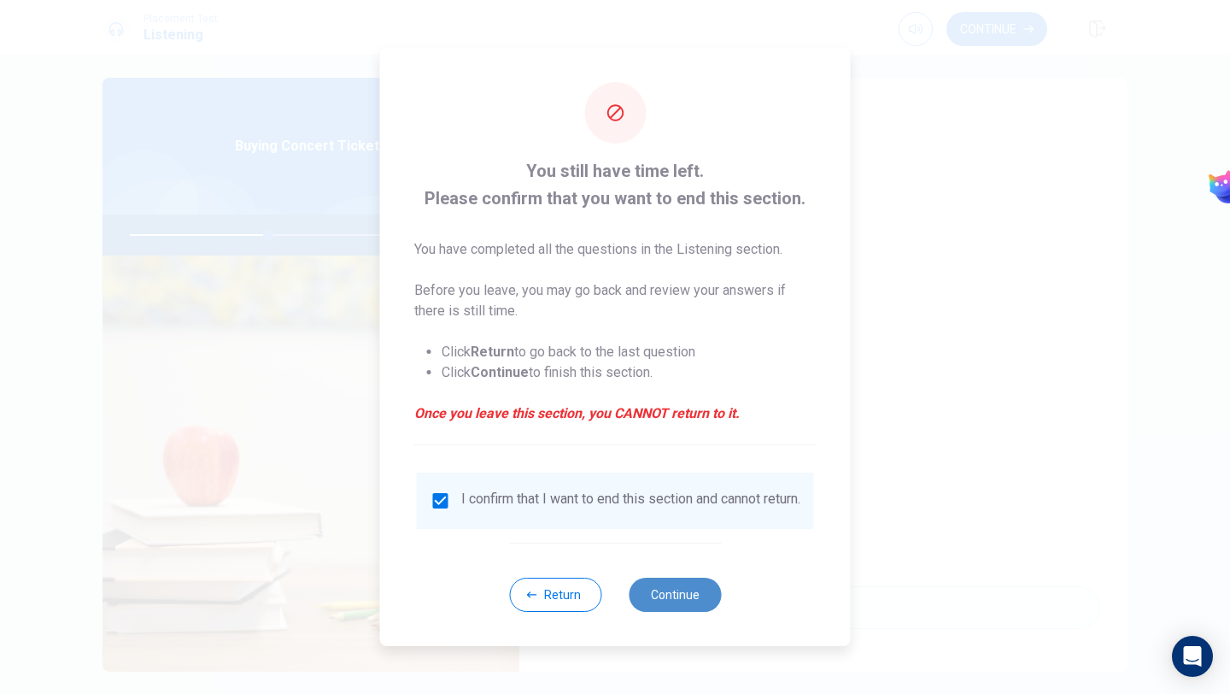
click at [670, 600] on button "Continue" at bounding box center [675, 594] width 92 height 34
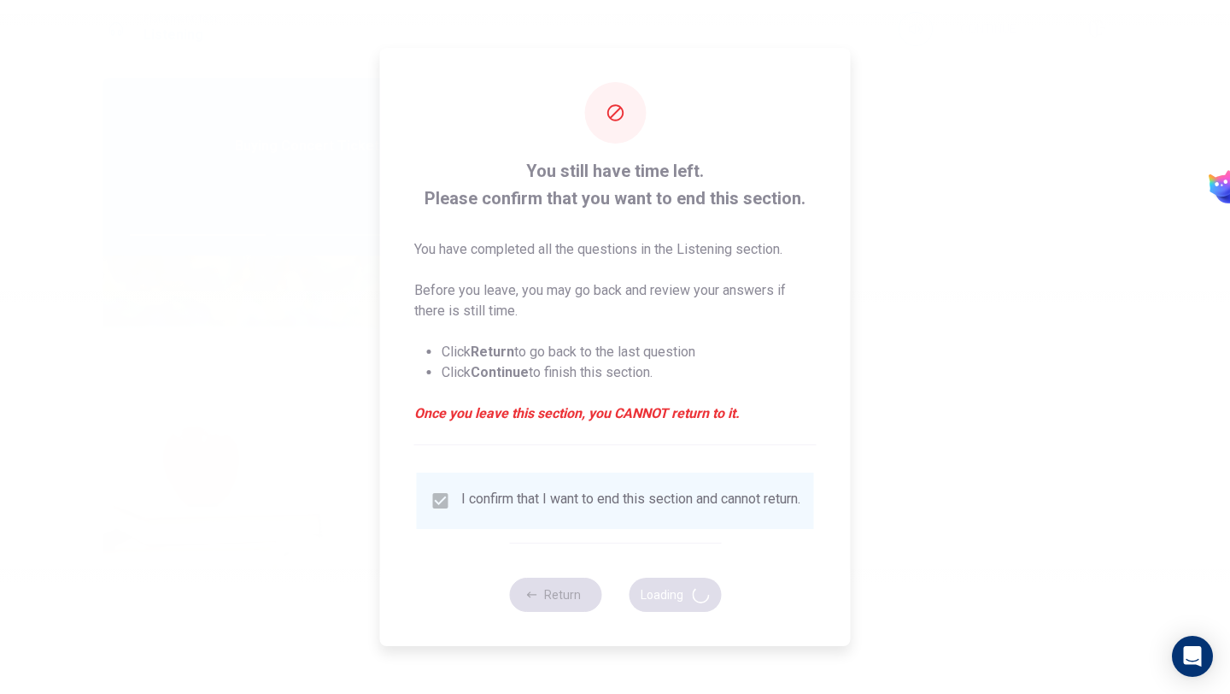
type input "46"
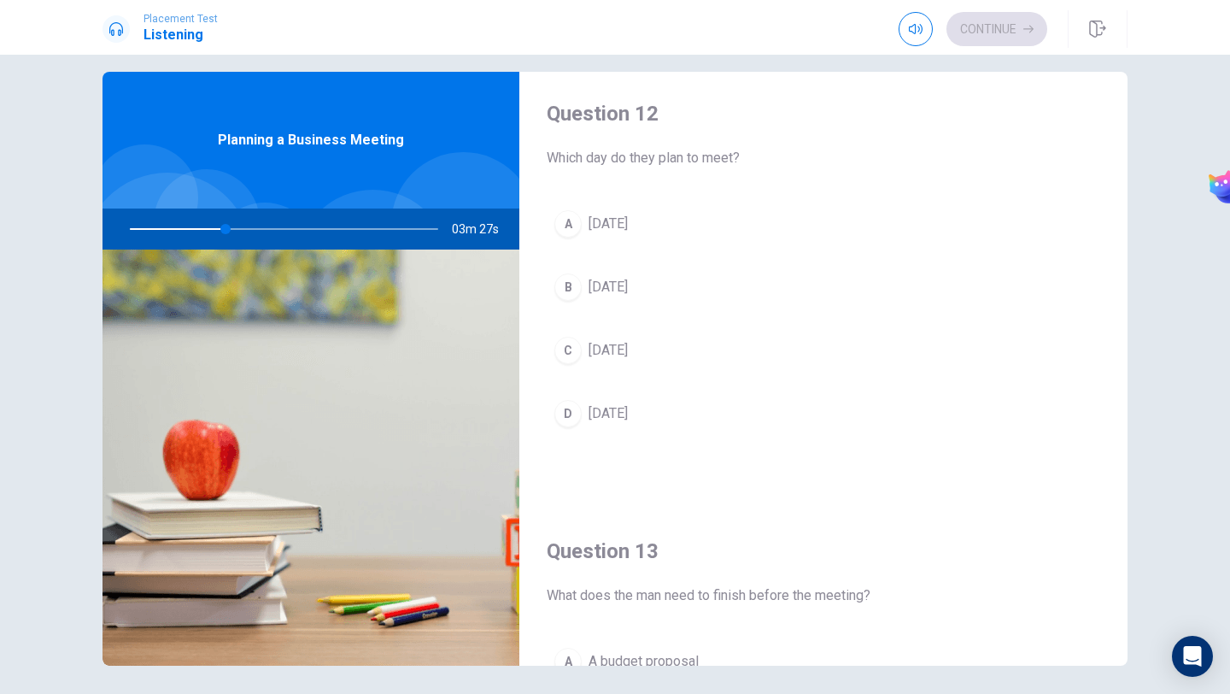
scroll to position [435, 0]
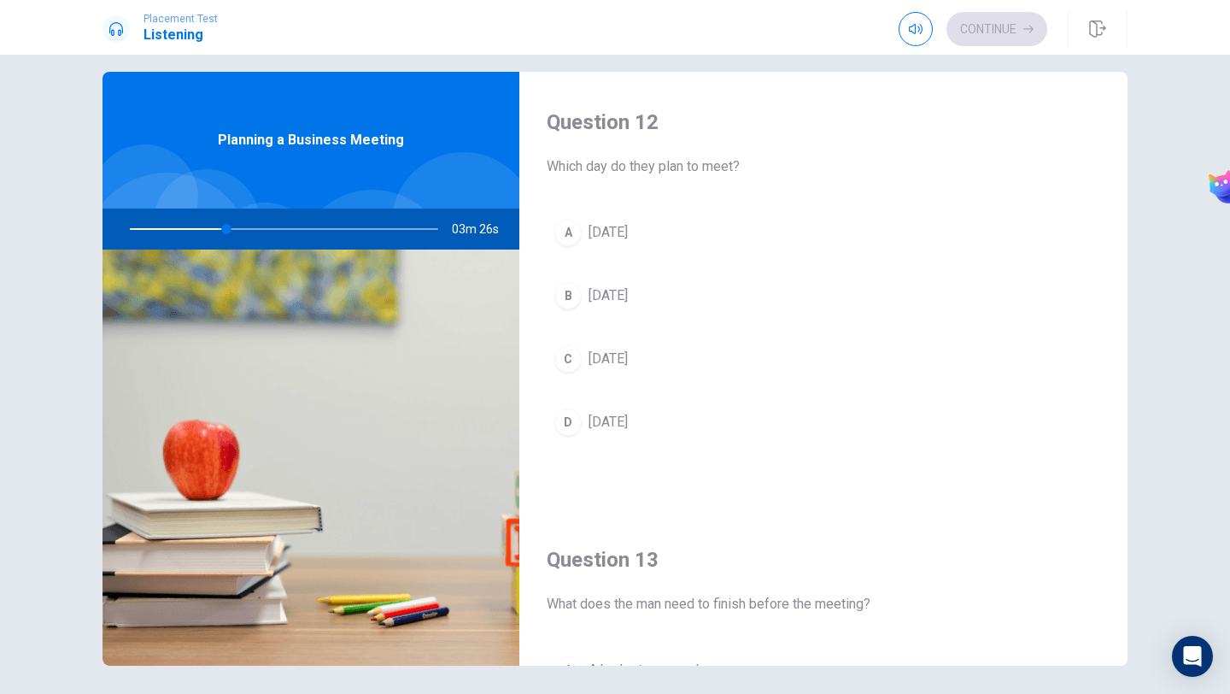
click at [601, 360] on span "[DATE]" at bounding box center [608, 359] width 39 height 21
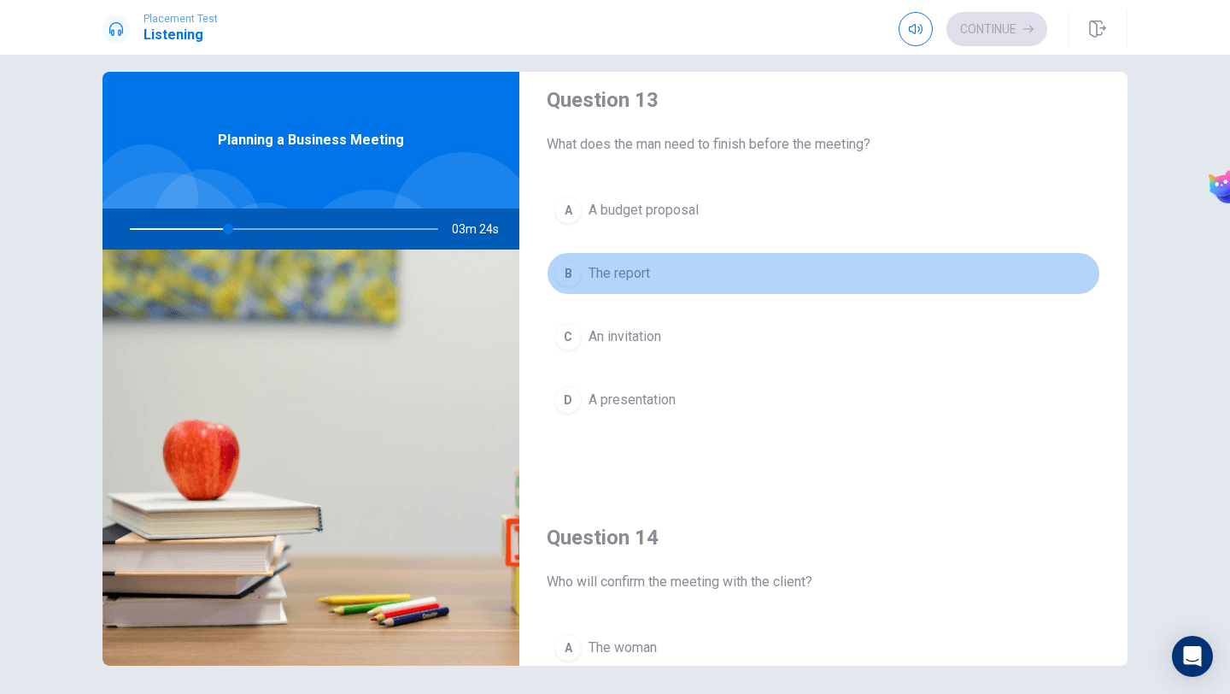
click at [643, 267] on span "The report" at bounding box center [620, 273] width 62 height 21
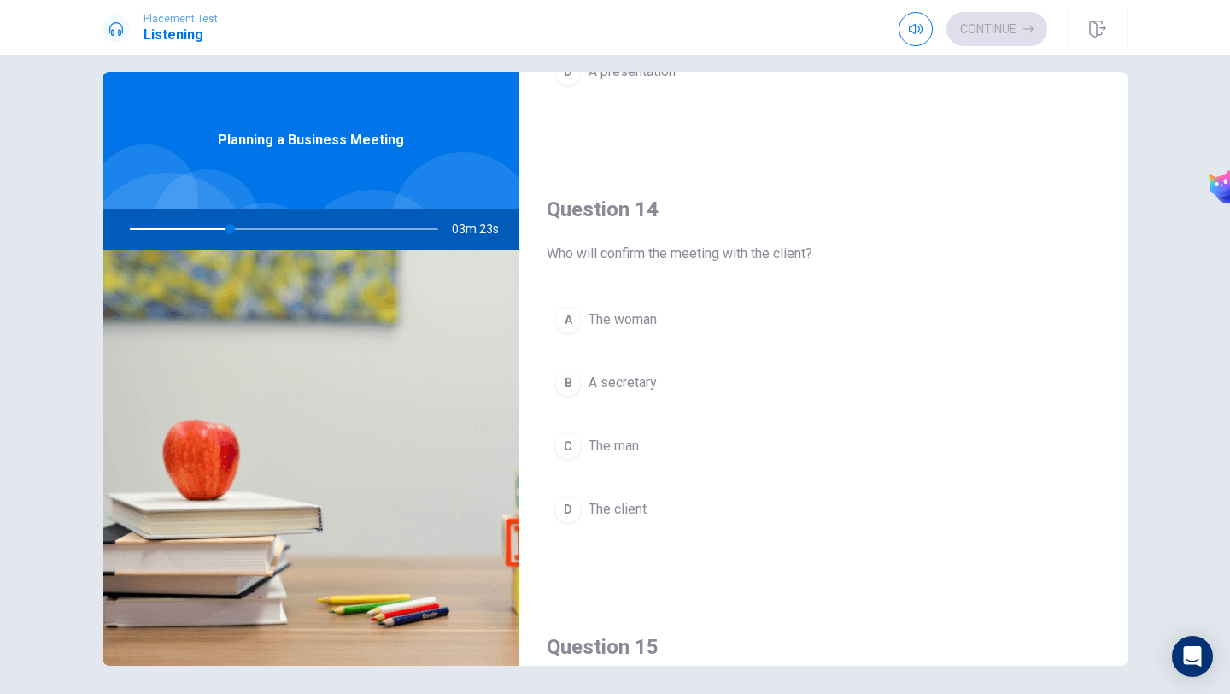
scroll to position [1225, 0]
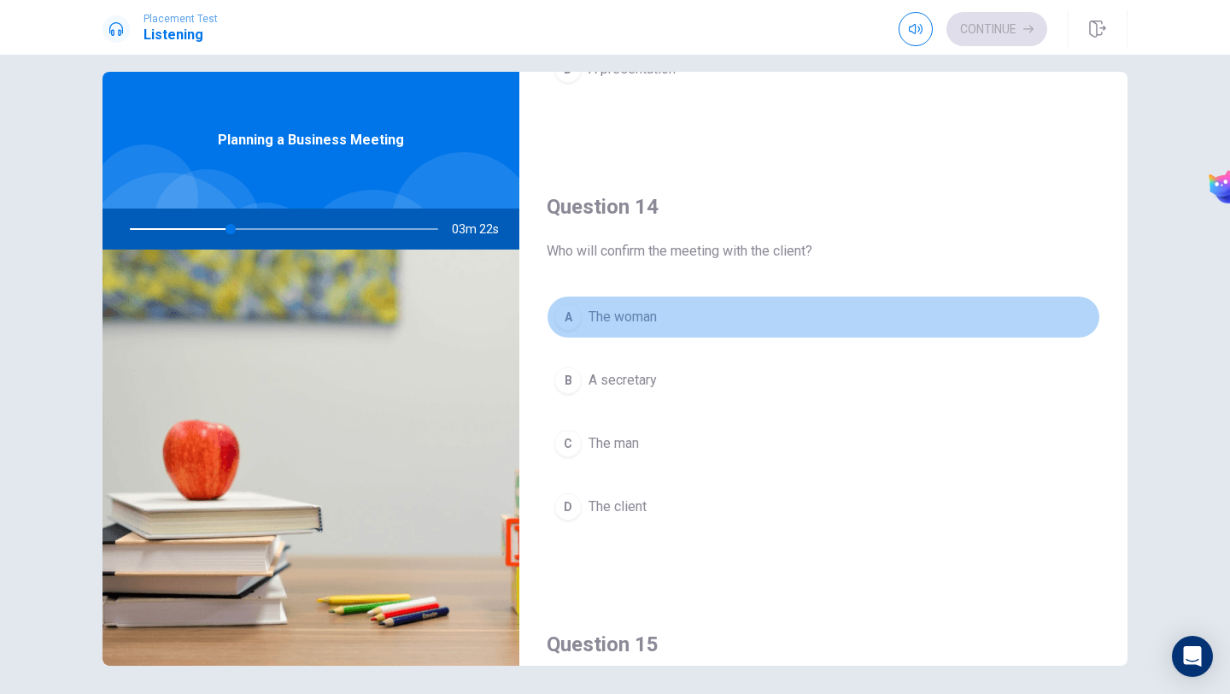
click at [636, 324] on span "The woman" at bounding box center [623, 317] width 68 height 21
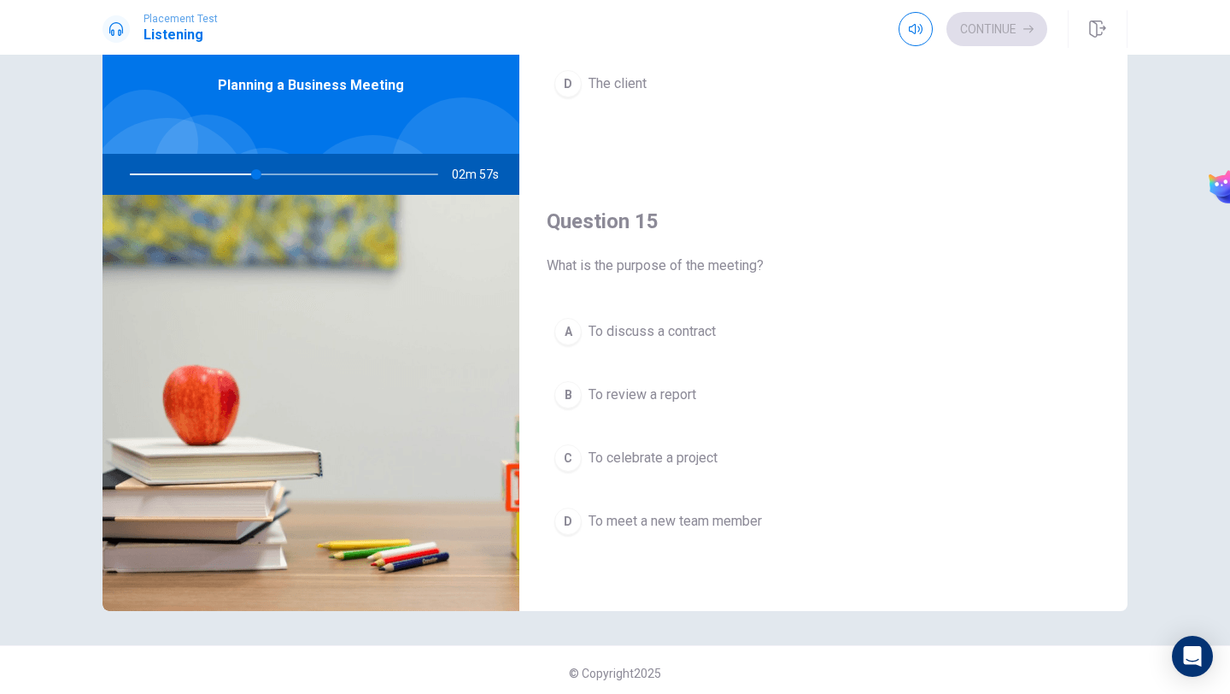
scroll to position [78, 0]
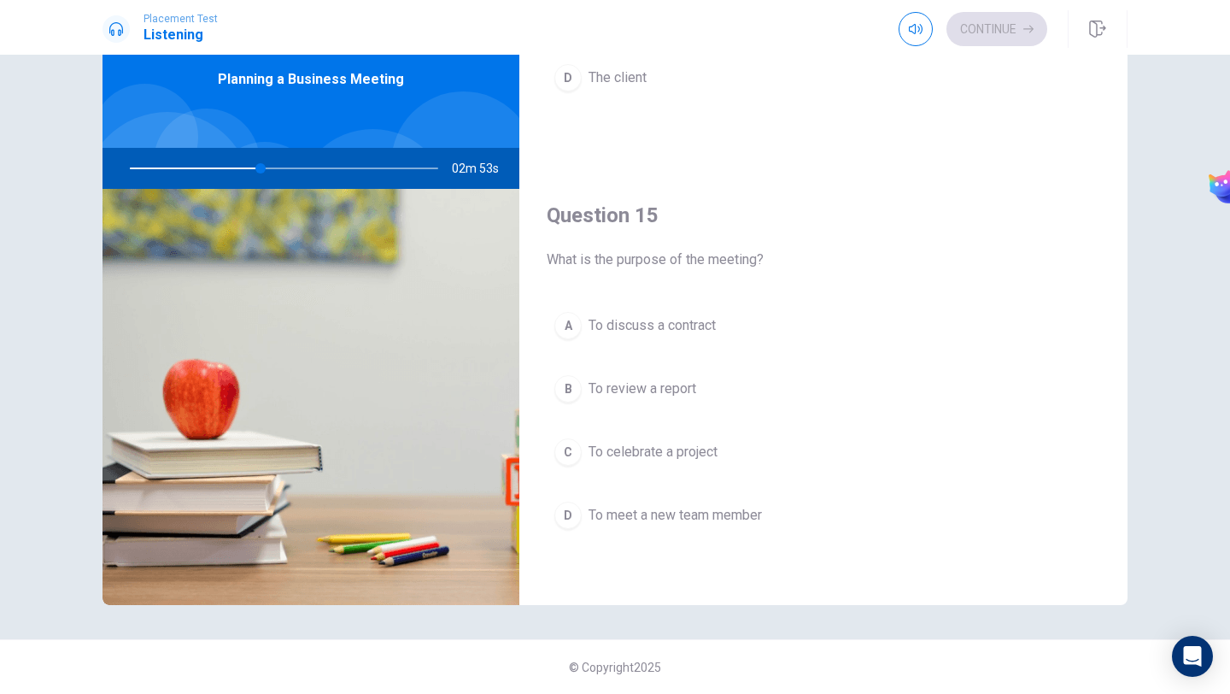
click at [724, 335] on button "A To discuss a contract" at bounding box center [824, 325] width 554 height 43
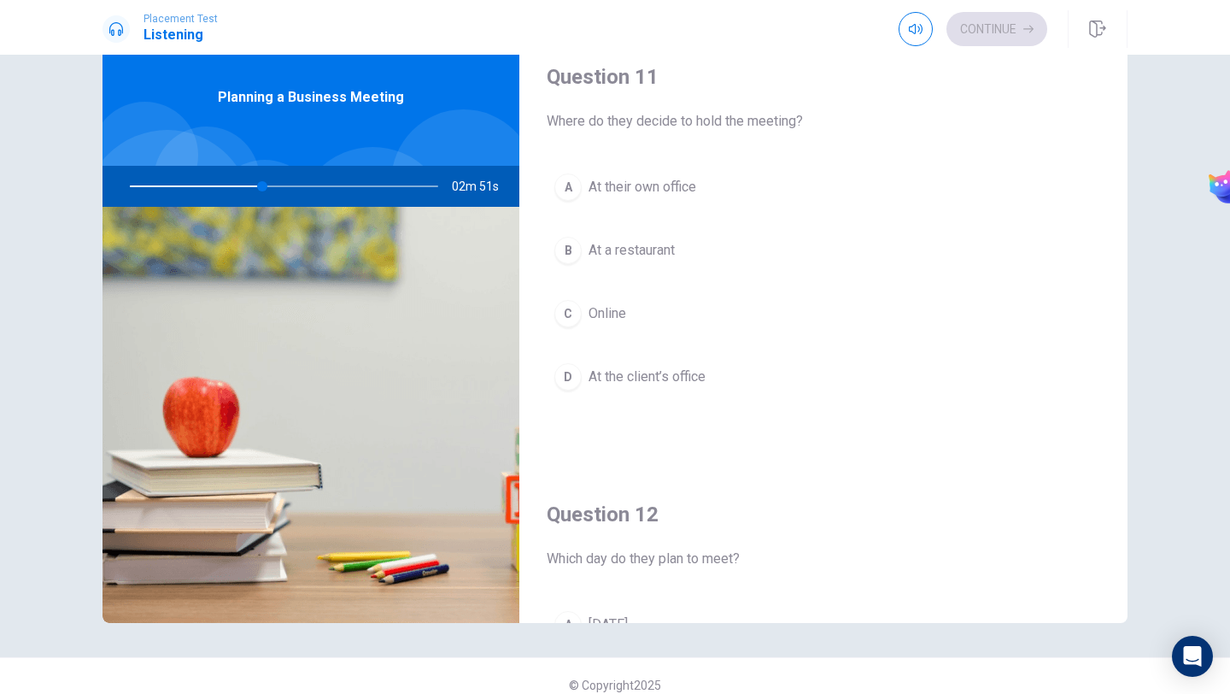
scroll to position [59, 0]
click at [724, 197] on button "A At their own office" at bounding box center [824, 188] width 554 height 43
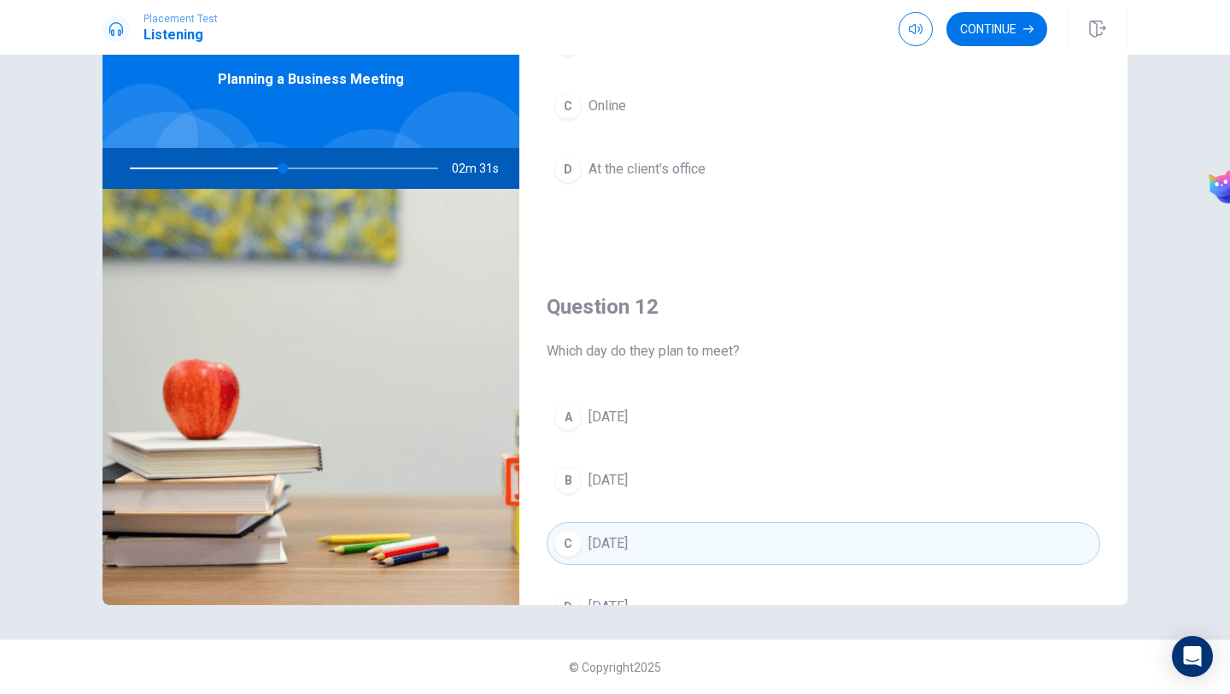
scroll to position [0, 0]
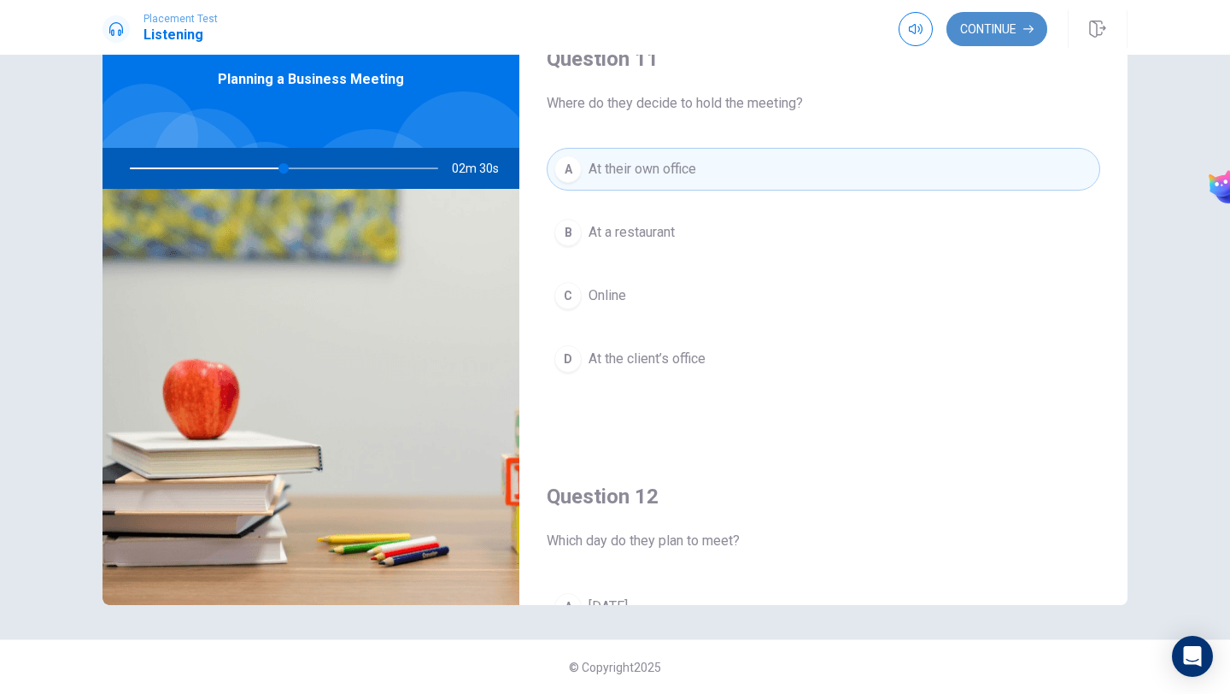
click at [1000, 32] on button "Continue" at bounding box center [997, 29] width 101 height 34
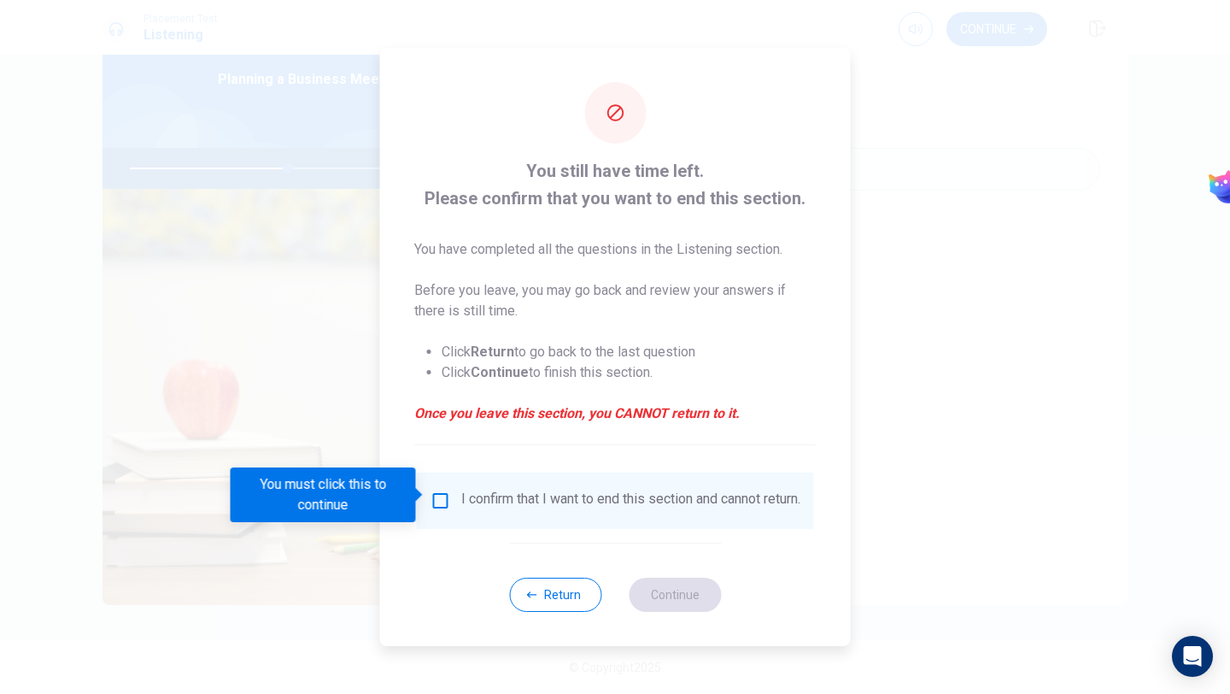
click at [439, 491] on input "You must click this to continue" at bounding box center [441, 500] width 21 height 21
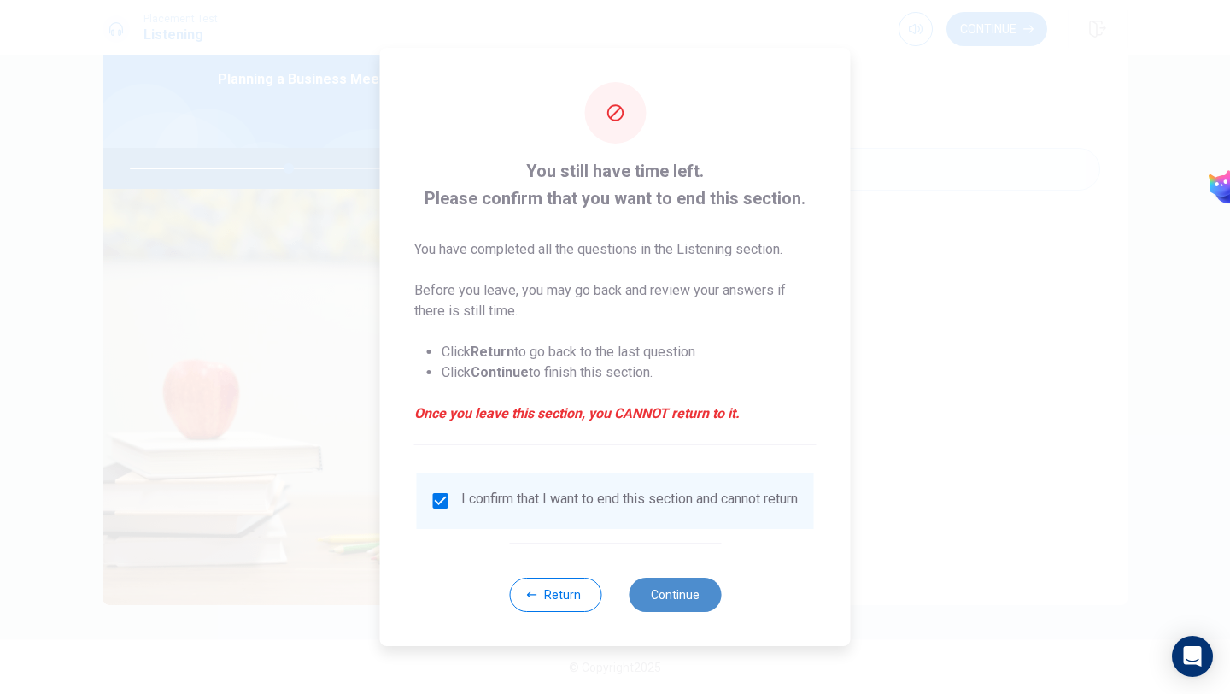
click at [659, 602] on button "Continue" at bounding box center [675, 594] width 92 height 34
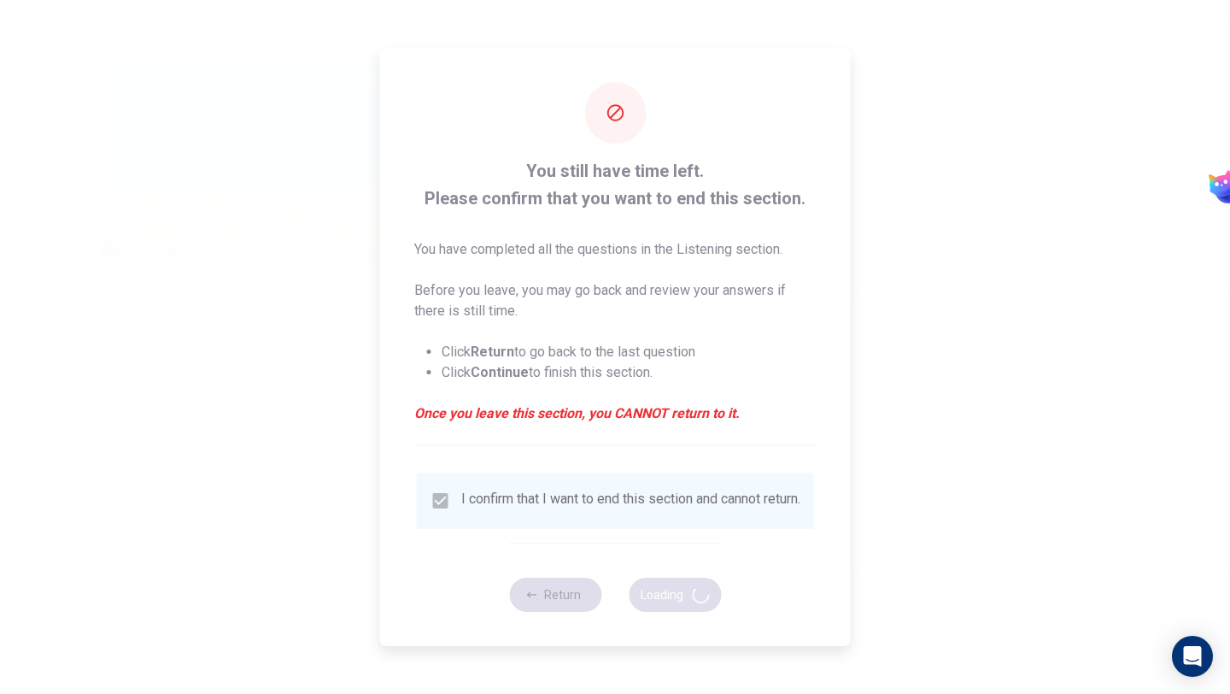
type input "53"
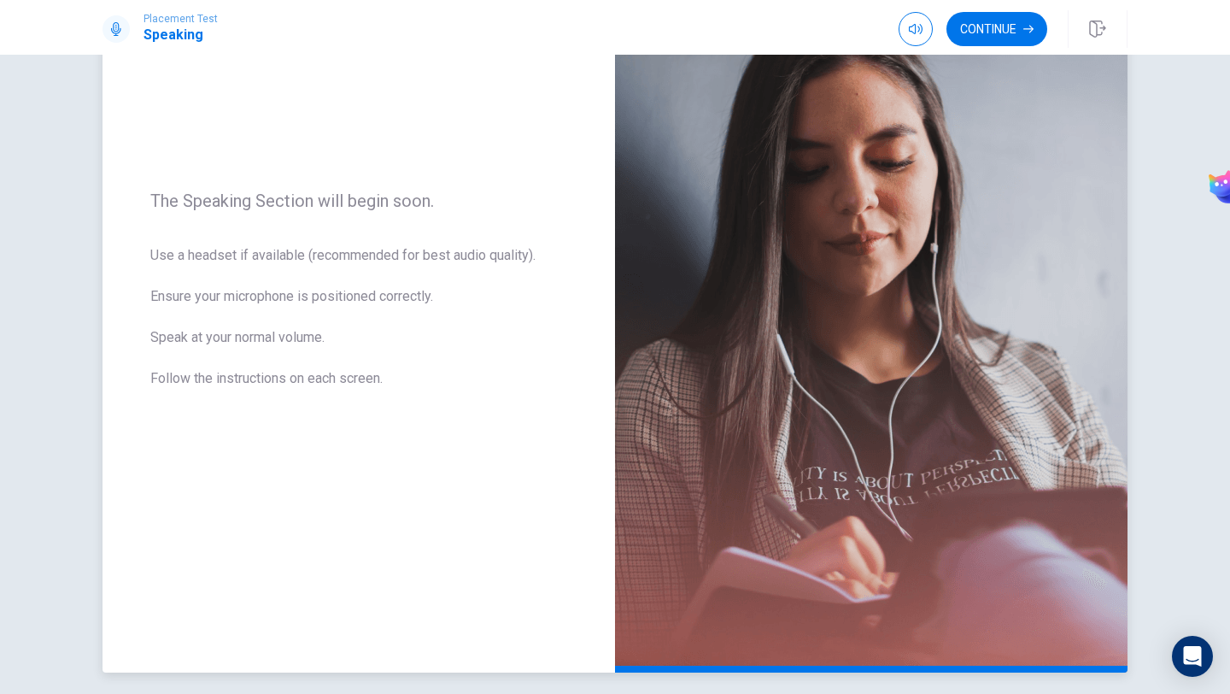
scroll to position [149, 0]
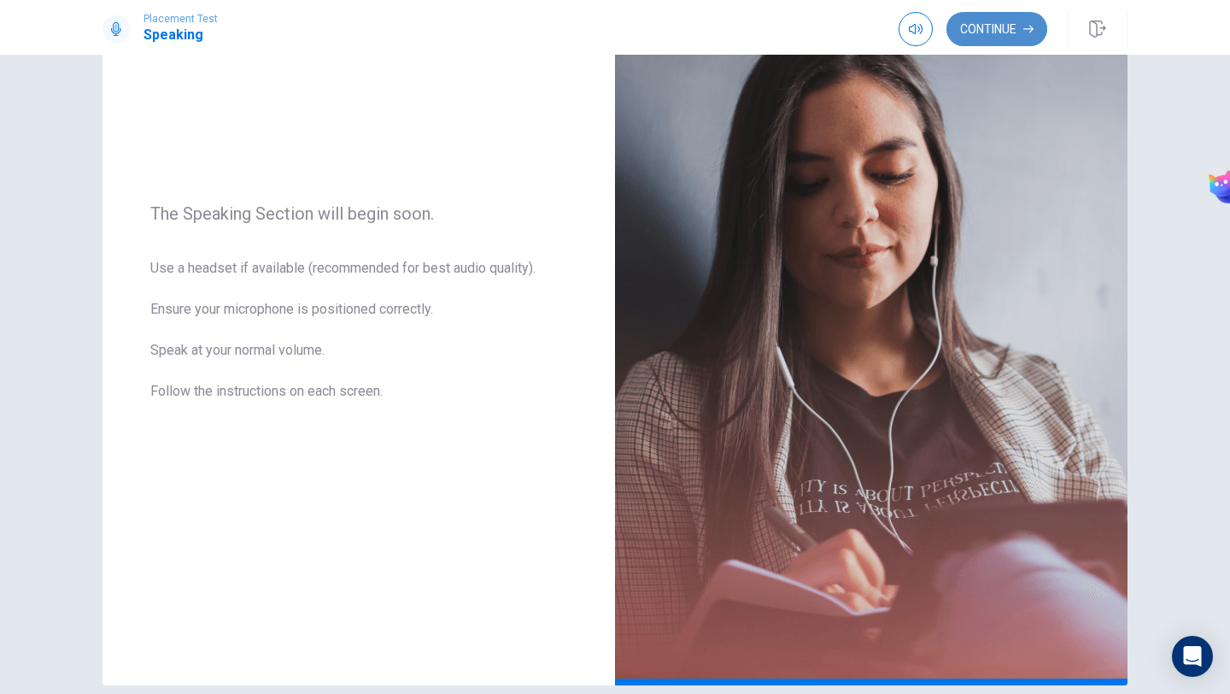
click at [986, 38] on button "Continue" at bounding box center [997, 29] width 101 height 34
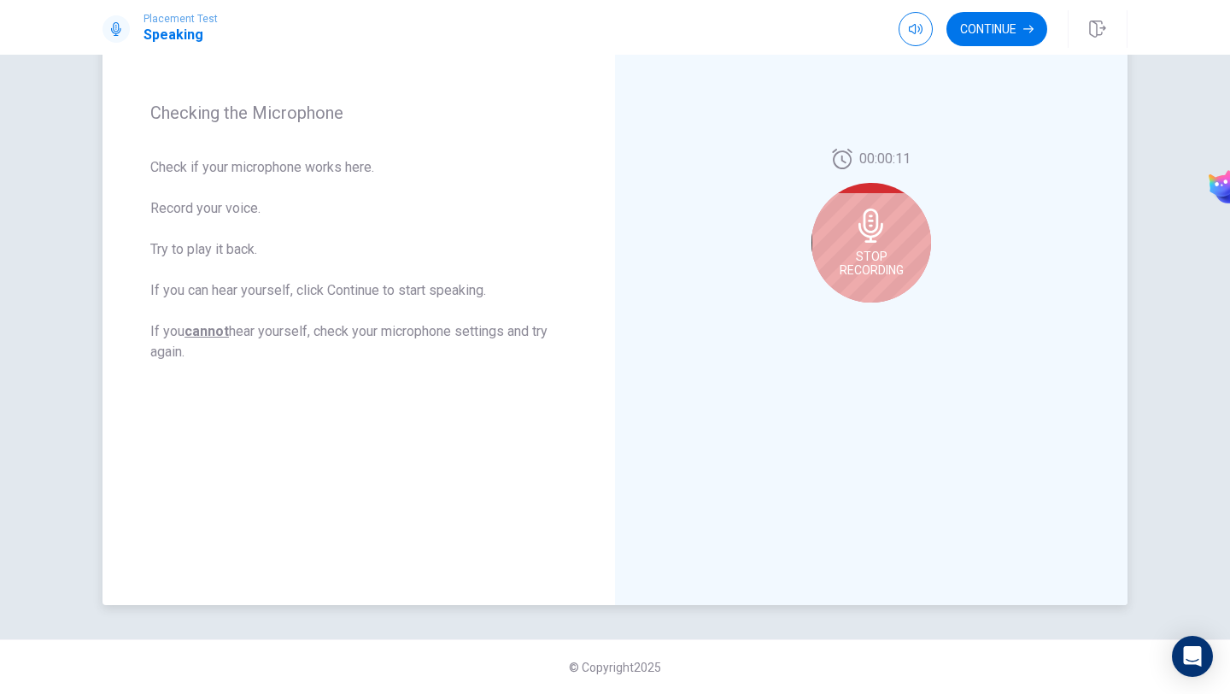
scroll to position [225, 0]
click at [883, 230] on icon at bounding box center [871, 230] width 34 height 34
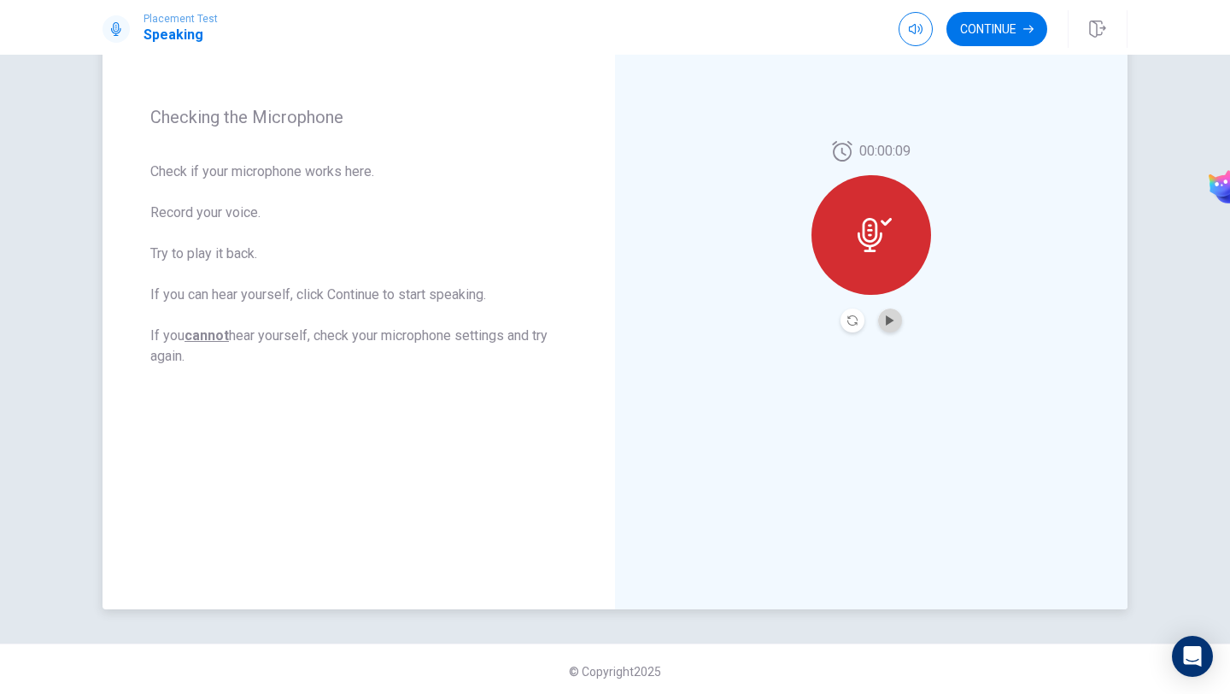
click at [900, 317] on button "Play Audio" at bounding box center [890, 320] width 24 height 24
click at [894, 319] on icon "Pause Audio" at bounding box center [890, 320] width 9 height 10
click at [989, 39] on button "Continue" at bounding box center [997, 29] width 101 height 34
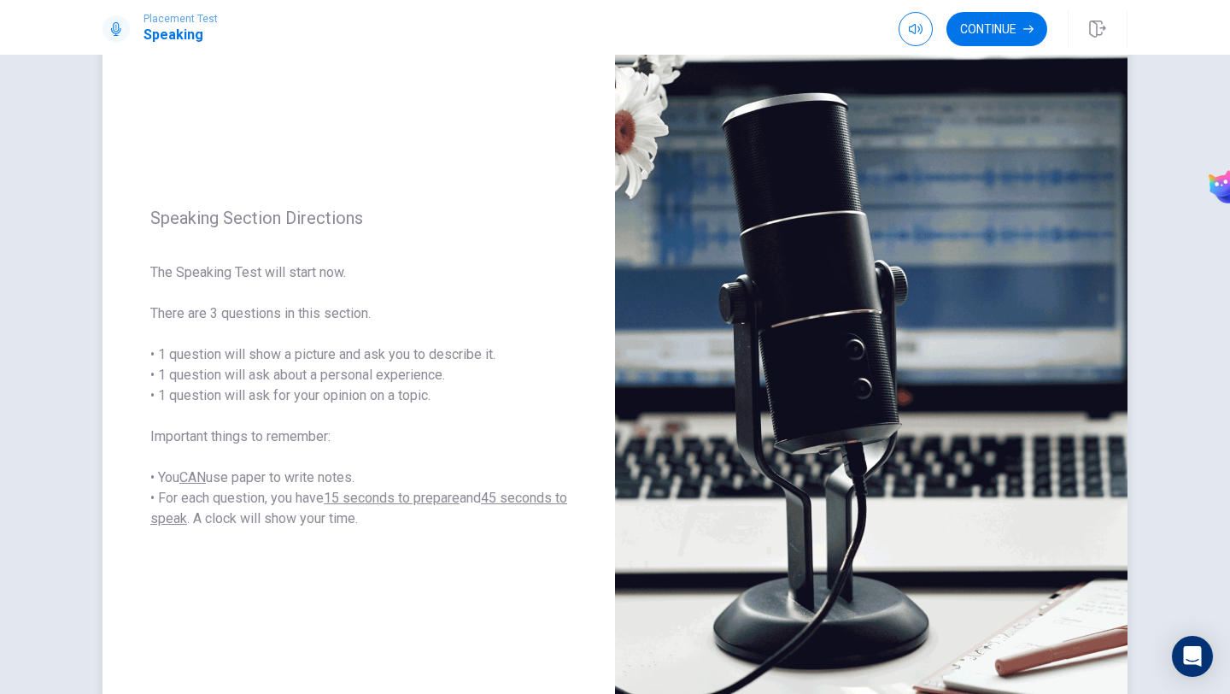
scroll to position [229, 0]
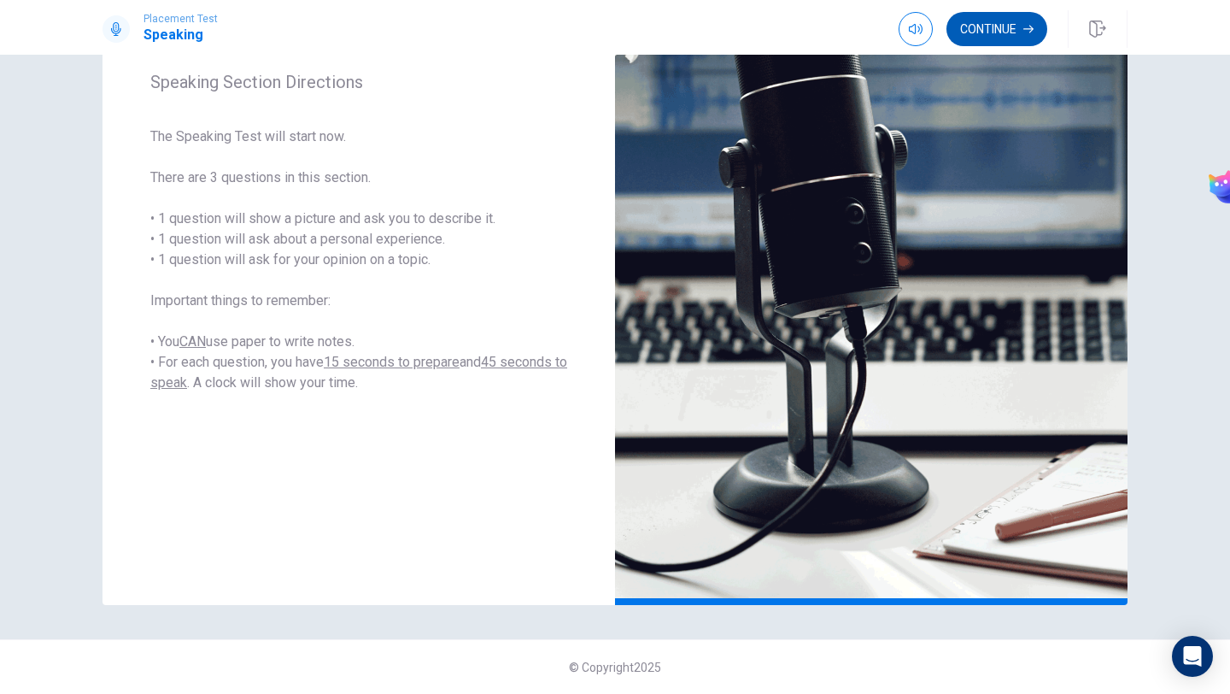
click at [994, 36] on button "Continue" at bounding box center [997, 29] width 101 height 34
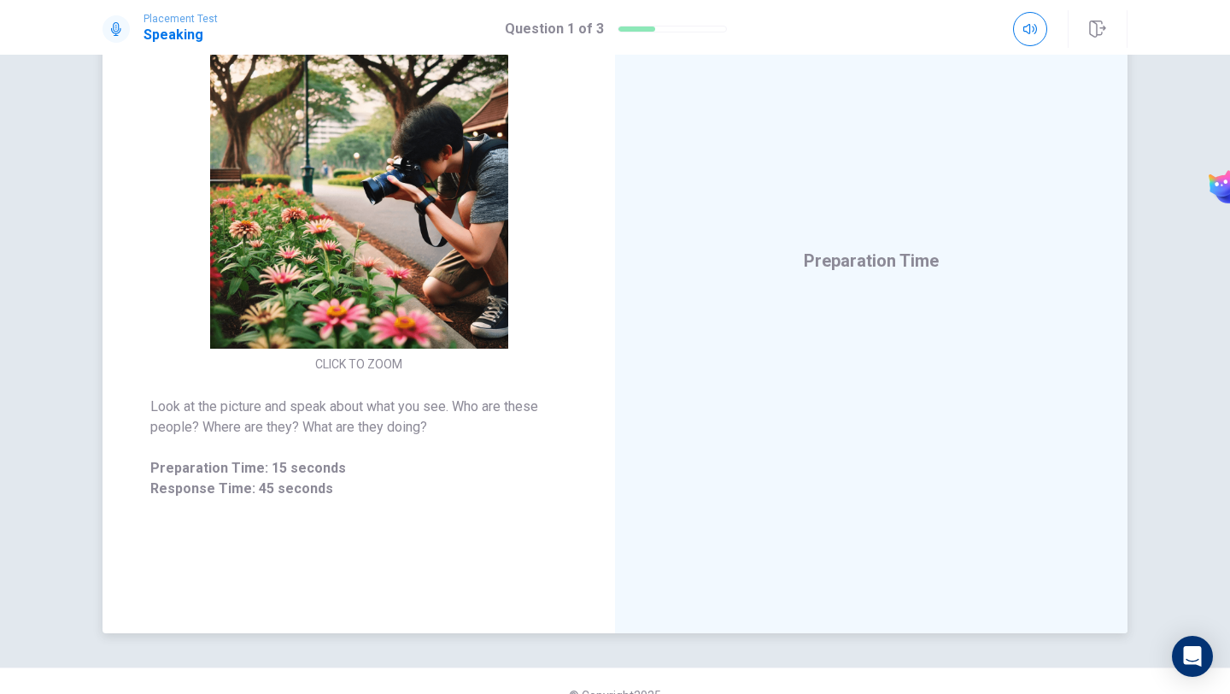
scroll to position [187, 0]
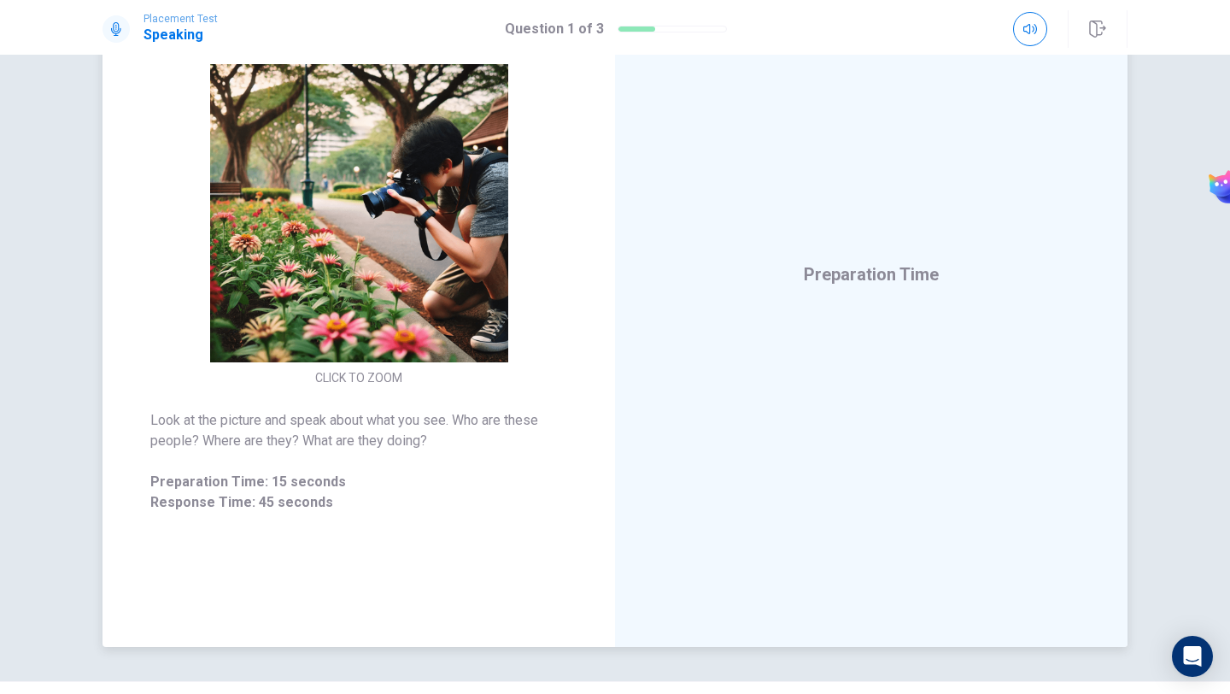
click at [847, 278] on span "Preparation Time" at bounding box center [871, 274] width 135 height 21
click at [847, 278] on div "Preparation Time 00:00:13" at bounding box center [871, 274] width 135 height 68
click at [857, 253] on span "Preparation Time" at bounding box center [871, 253] width 135 height 27
click at [855, 267] on span "Preparation Time" at bounding box center [871, 253] width 135 height 27
click at [1026, 34] on icon "button" at bounding box center [1030, 29] width 14 height 14
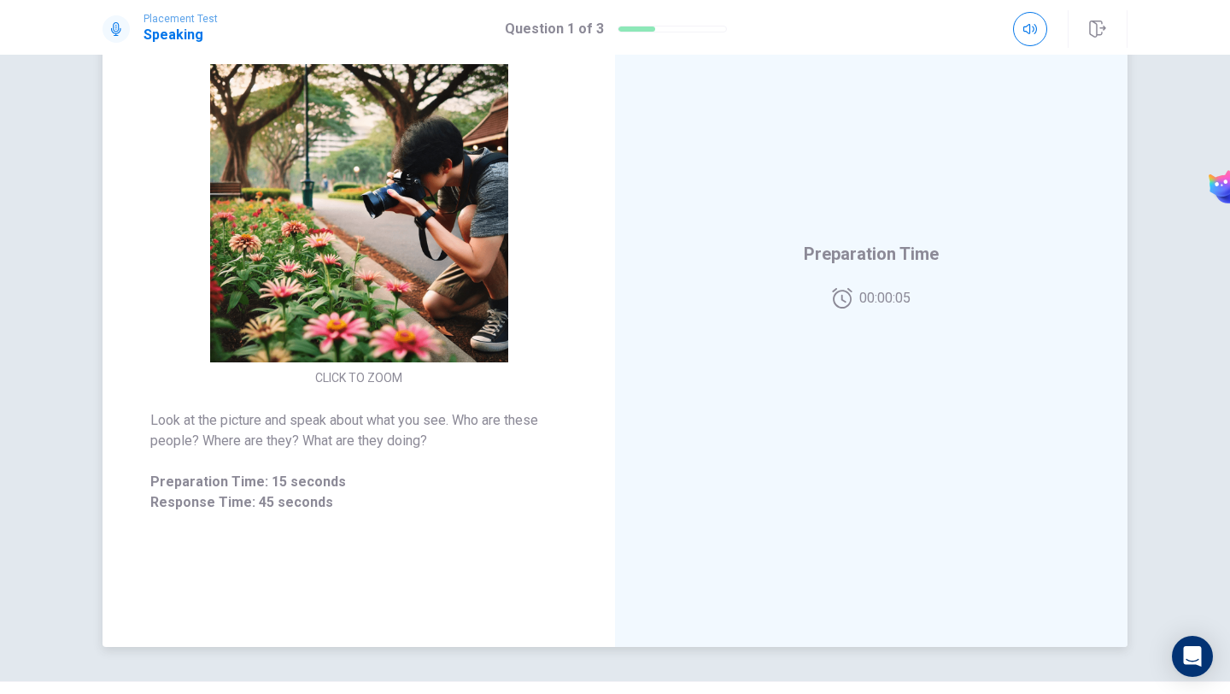
click at [916, 313] on div "Preparation Time 00:00:05" at bounding box center [871, 274] width 513 height 745
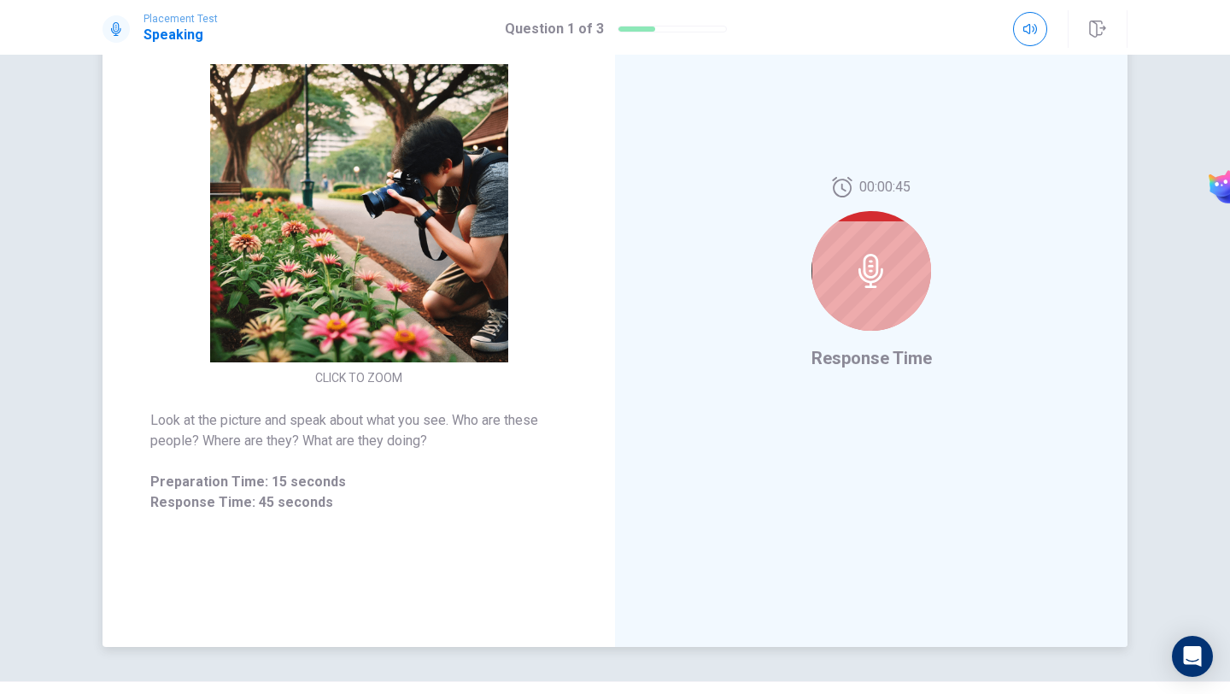
click at [916, 313] on div "00:00:45" at bounding box center [872, 260] width 120 height 167
click at [859, 293] on div at bounding box center [872, 271] width 120 height 120
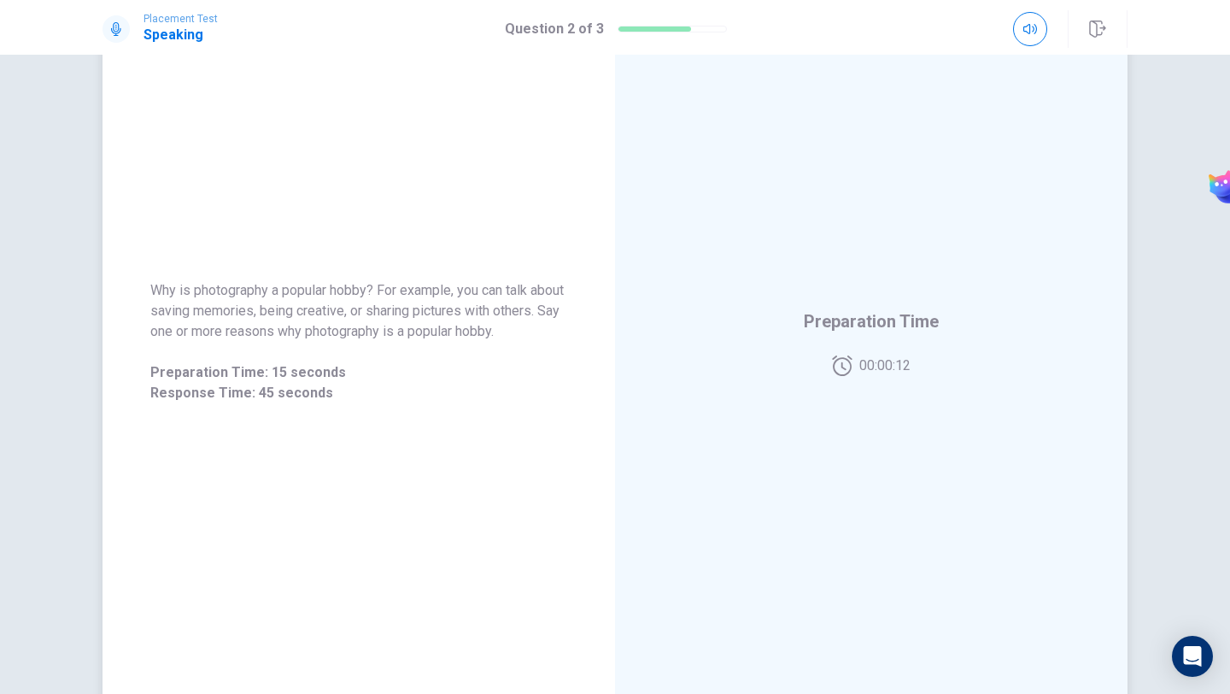
scroll to position [0, 0]
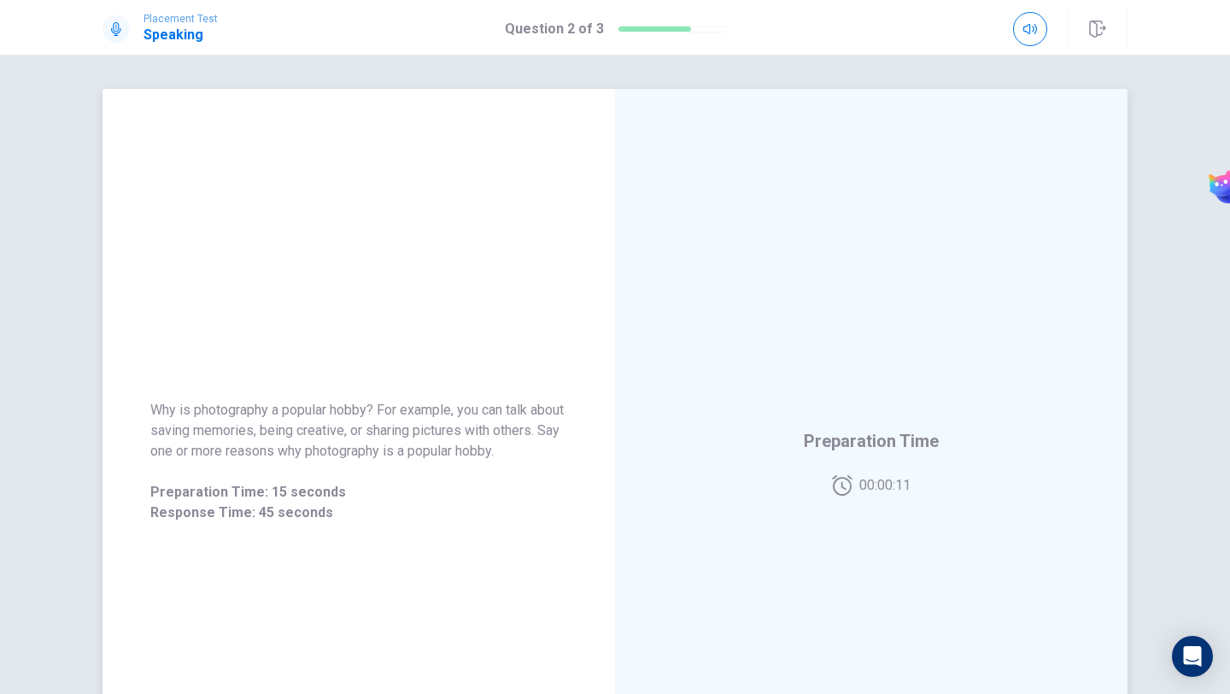
click at [835, 308] on div "Preparation Time 00:00:11" at bounding box center [871, 461] width 513 height 745
click at [819, 319] on div "Preparation Time 00:00:07" at bounding box center [871, 461] width 513 height 745
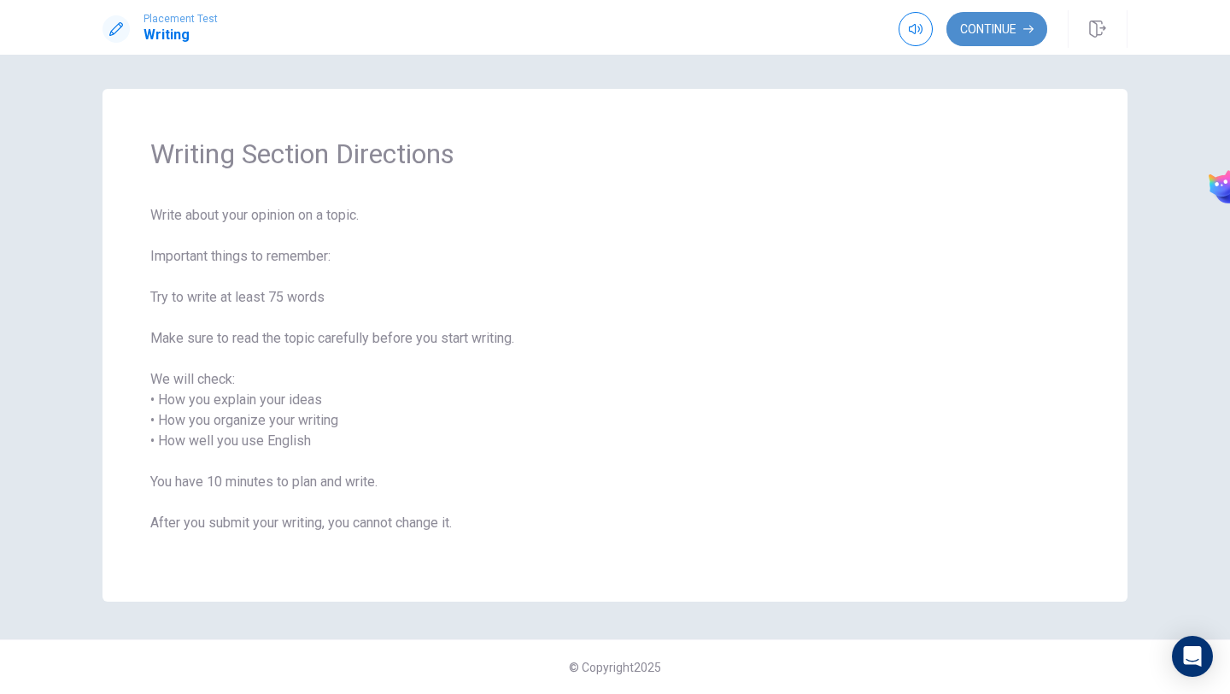
click at [989, 44] on button "Continue" at bounding box center [997, 29] width 101 height 34
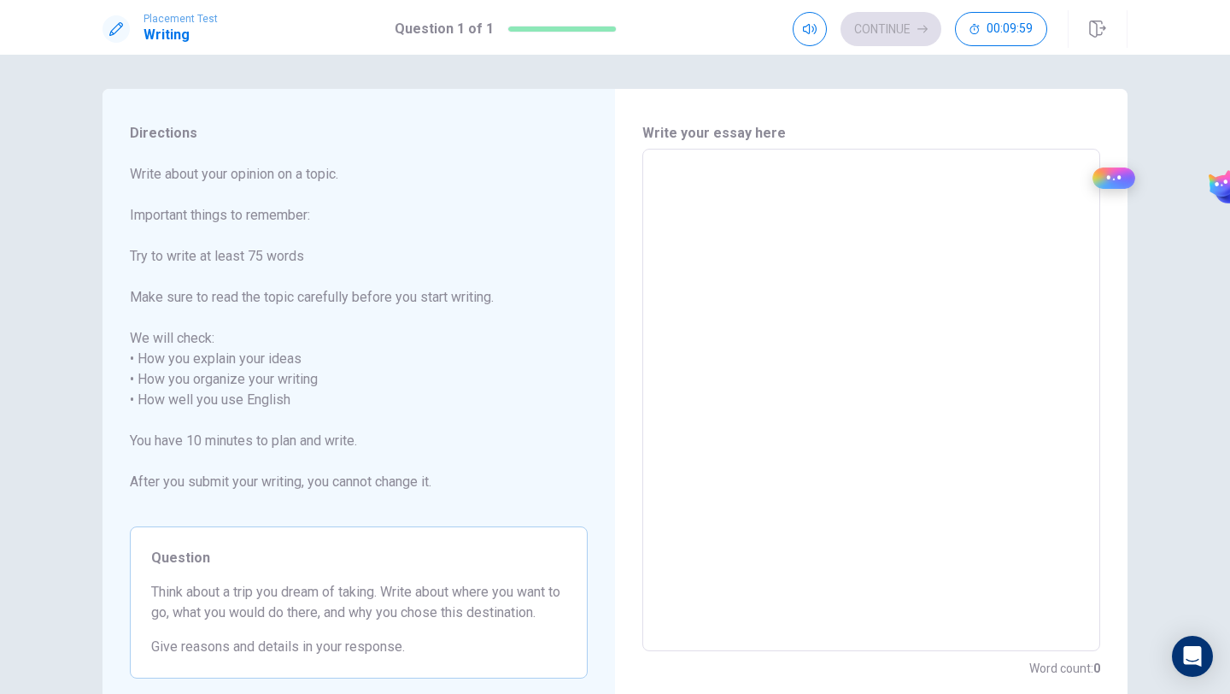
click at [811, 299] on textarea at bounding box center [871, 400] width 434 height 474
type textarea "h"
type textarea "x"
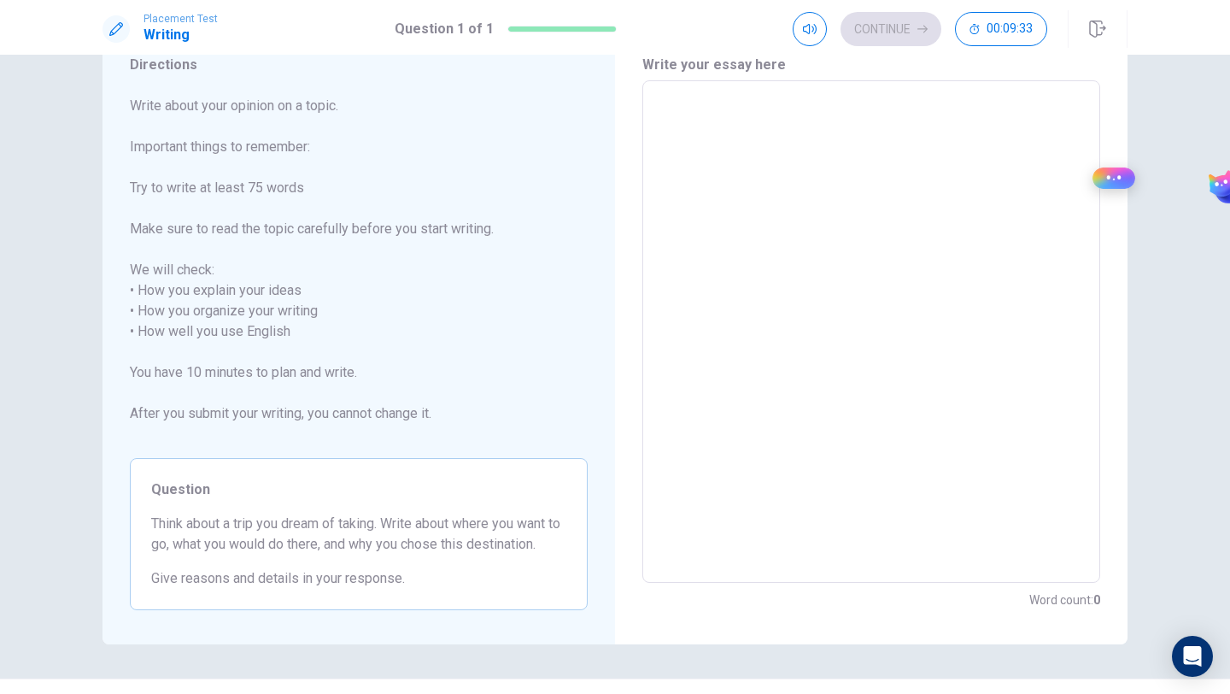
scroll to position [69, 0]
type textarea "I"
type textarea "x"
type textarea "I"
type textarea "x"
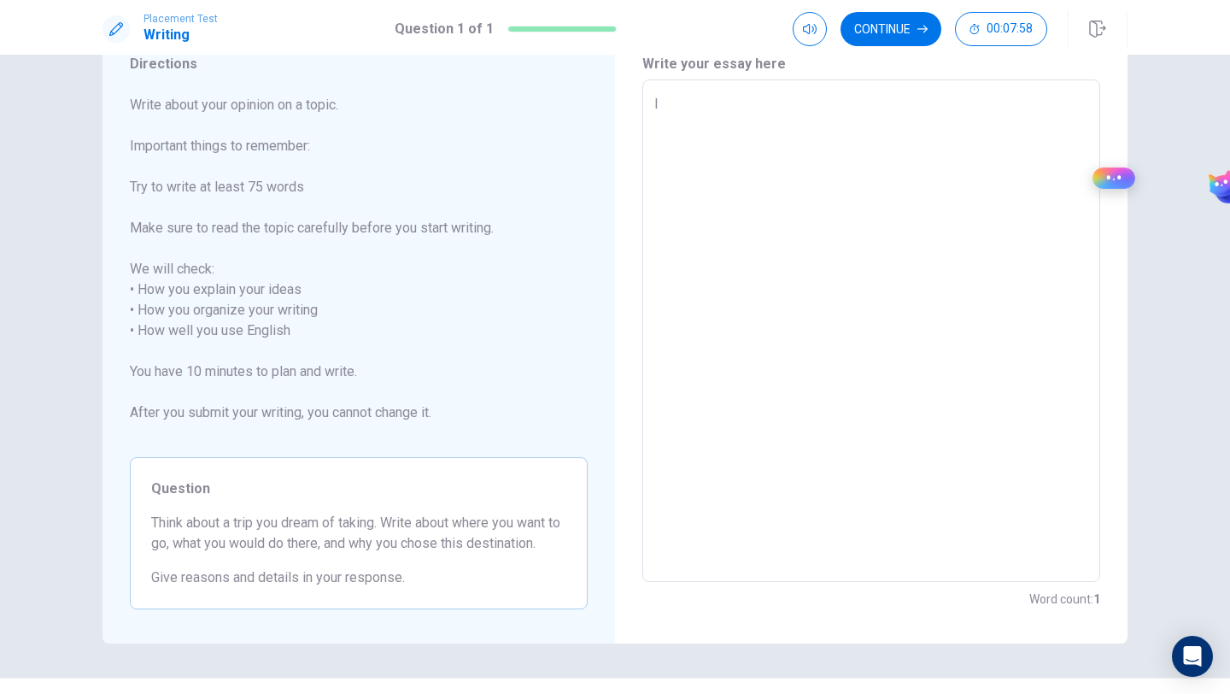
type textarea "I w"
type textarea "x"
type textarea "I wa"
type textarea "x"
type textarea "I wan"
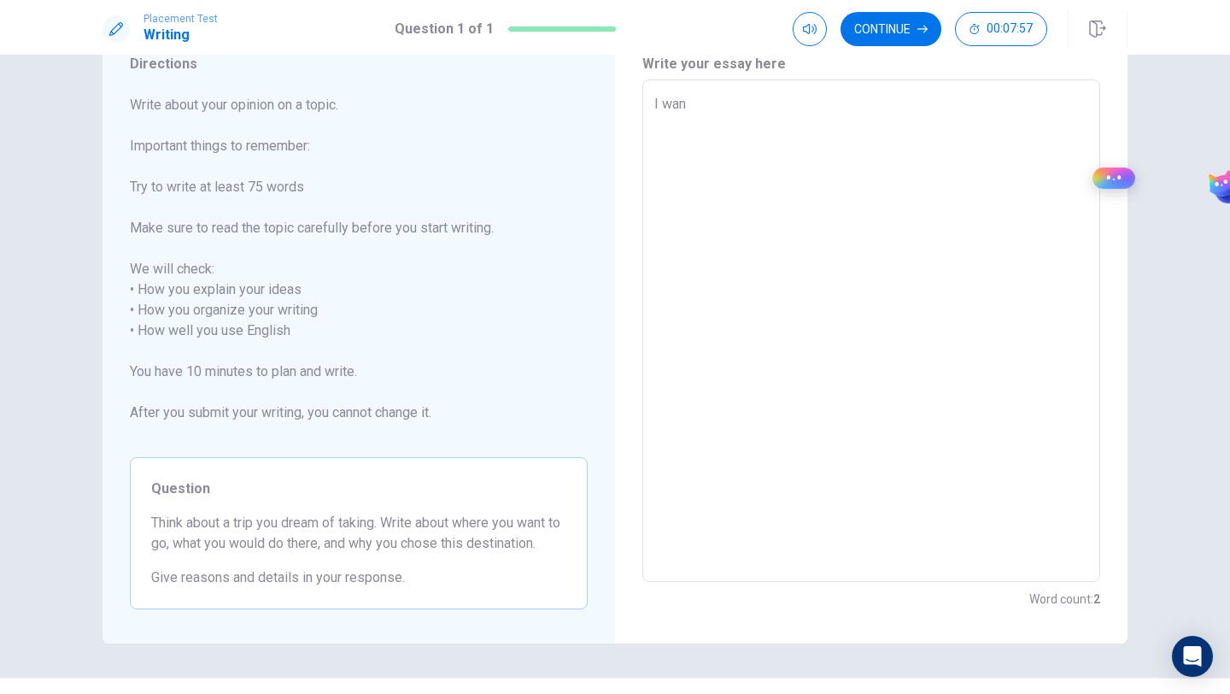
type textarea "x"
type textarea "I want"
type textarea "x"
type textarea "I want"
type textarea "x"
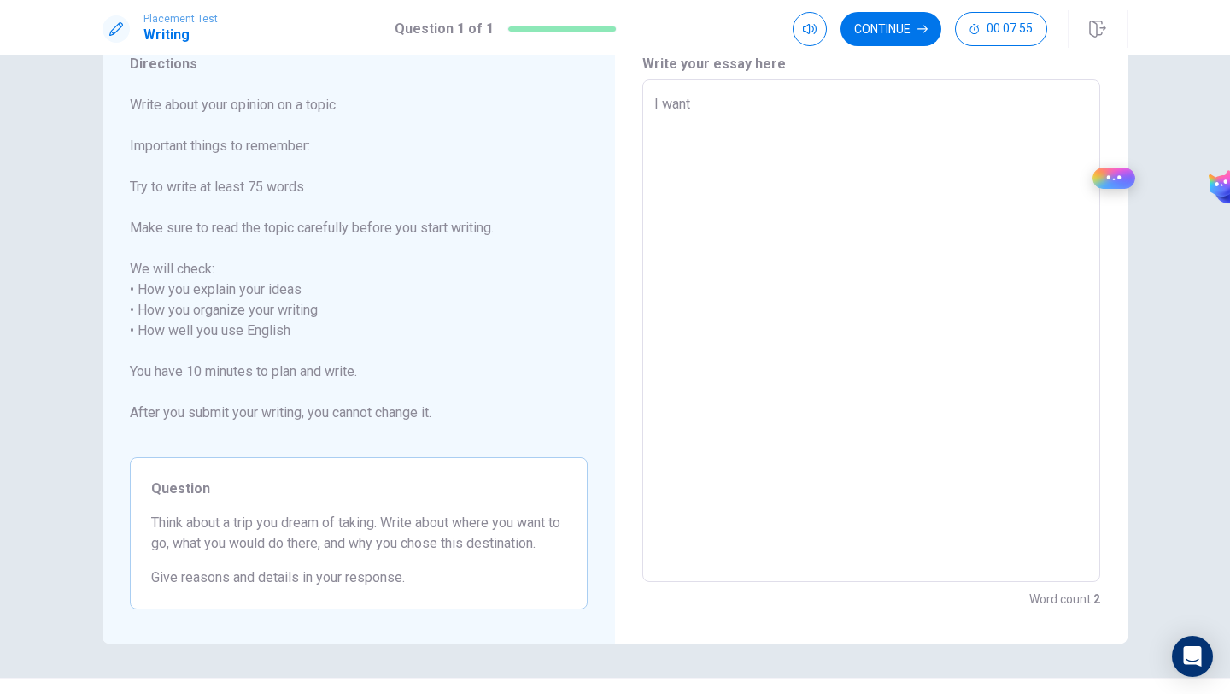
type textarea "I want t"
type textarea "x"
type textarea "I want to"
type textarea "x"
type textarea "I want to"
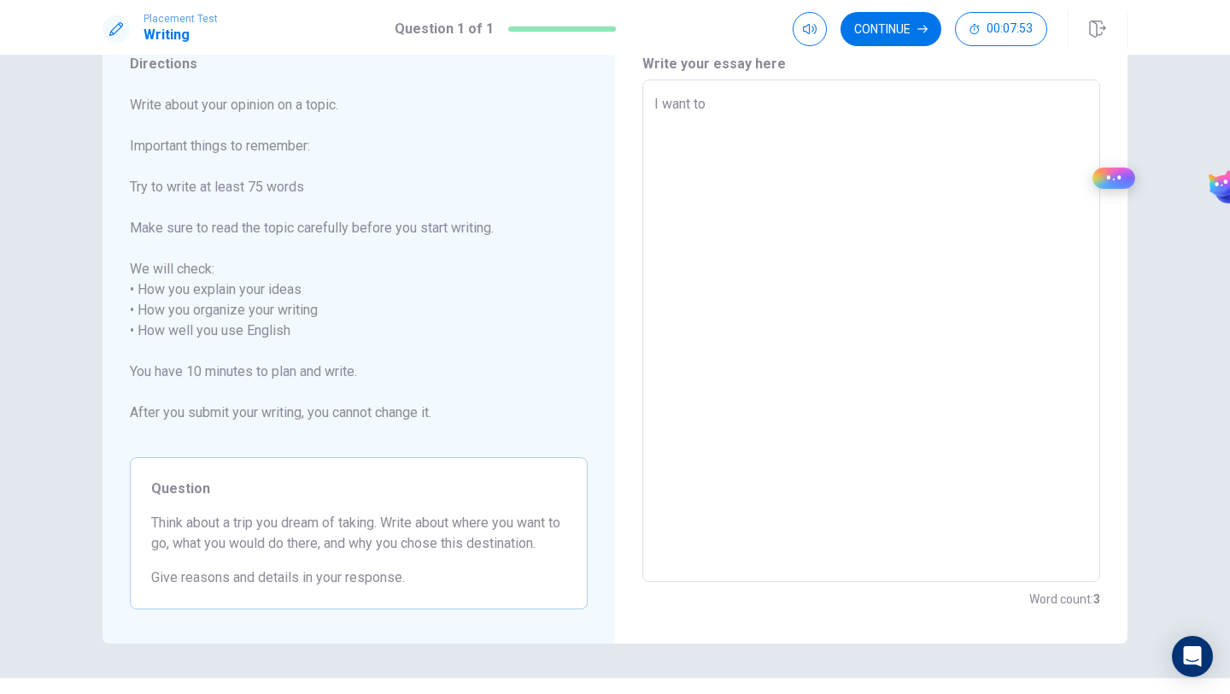
type textarea "x"
type textarea "I want to"
type textarea "x"
type textarea "I want t"
type textarea "x"
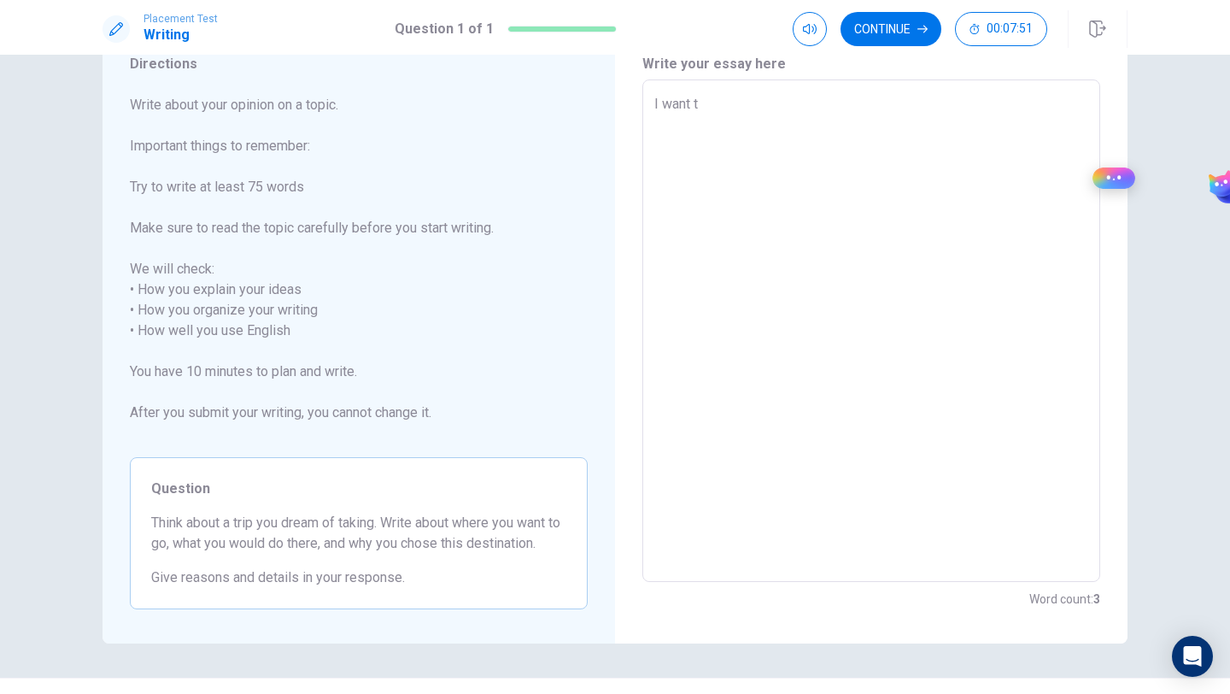
type textarea "I want"
type textarea "x"
type textarea "I want"
type textarea "x"
type textarea "I wan"
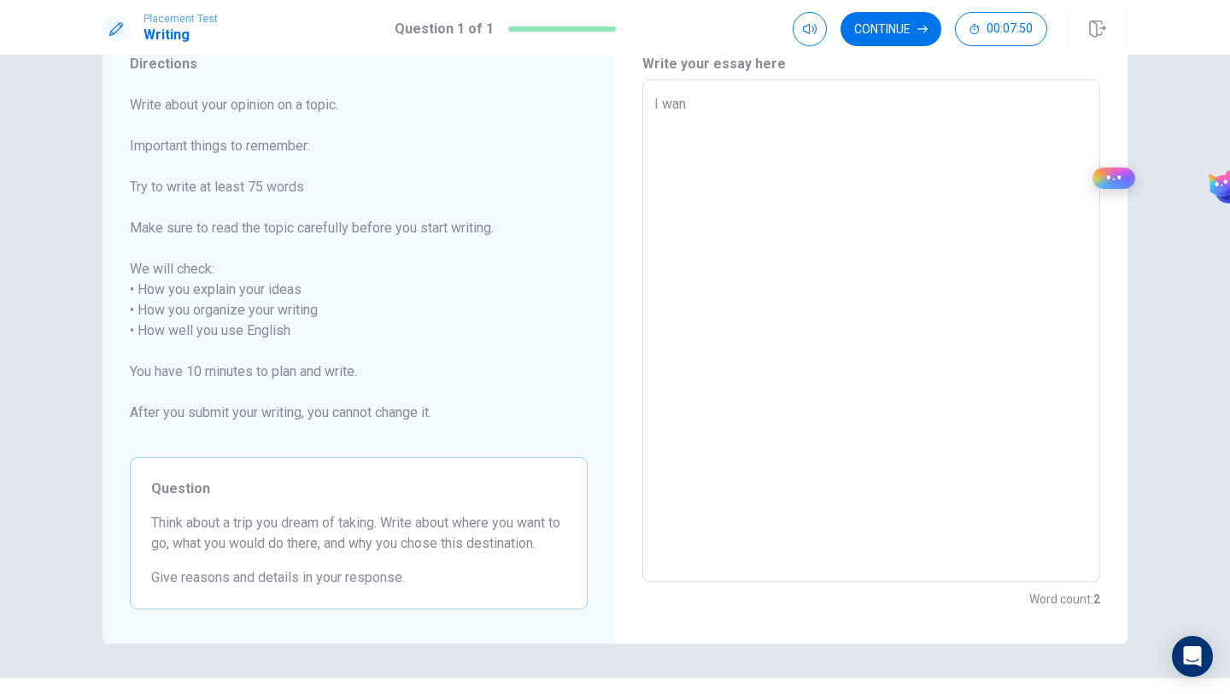
type textarea "x"
type textarea "I wa"
type textarea "x"
type textarea "I w"
type textarea "x"
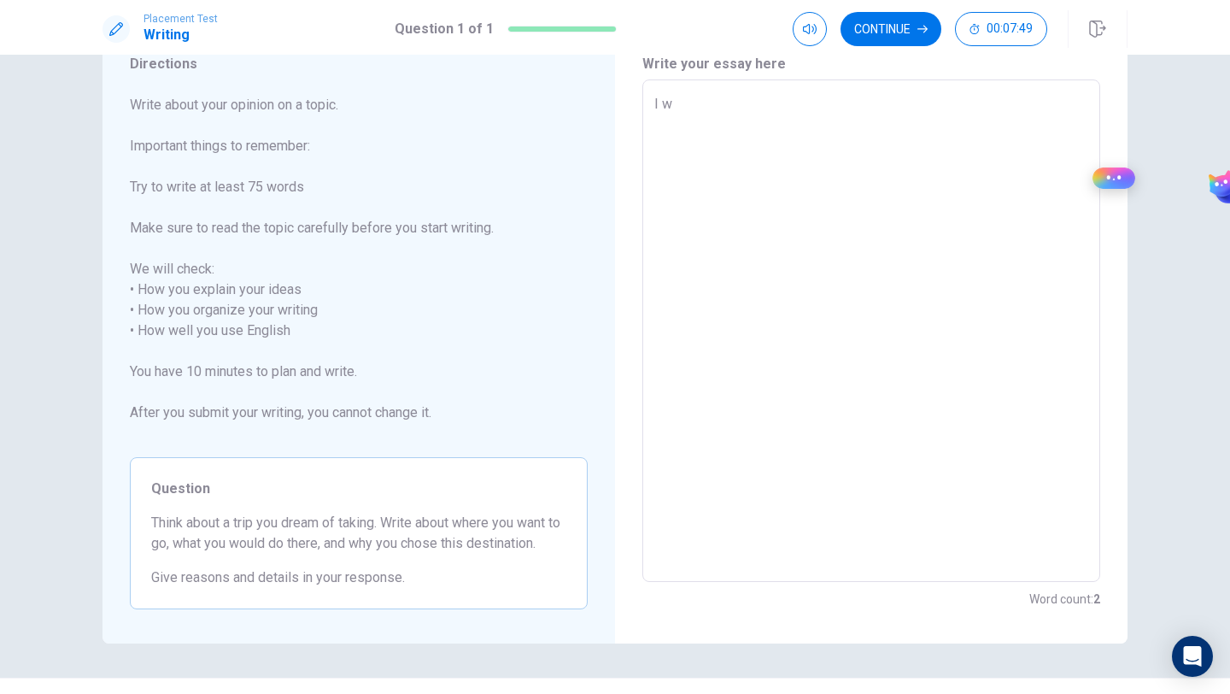
type textarea "I"
type textarea "x"
type textarea "I w"
type textarea "x"
type textarea "I wa"
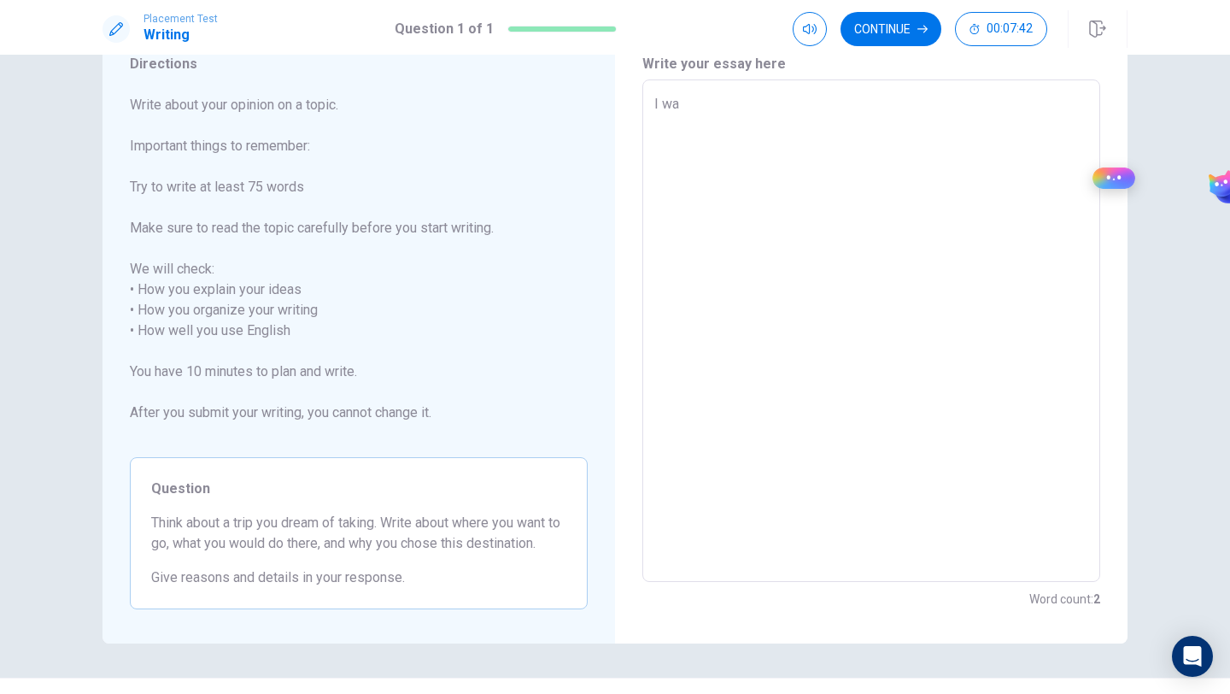
type textarea "x"
type textarea "I wan"
type textarea "x"
type textarea "I want"
type textarea "x"
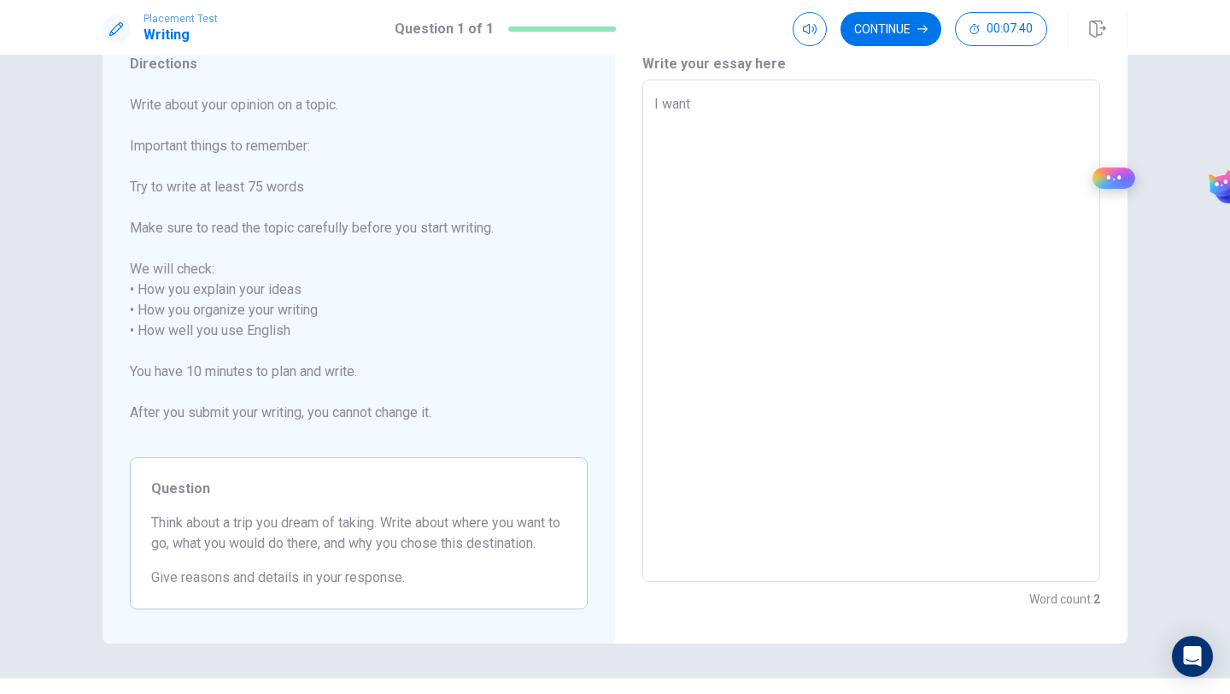
type textarea "I want"
type textarea "x"
type textarea "I want g"
type textarea "x"
type textarea "I want go"
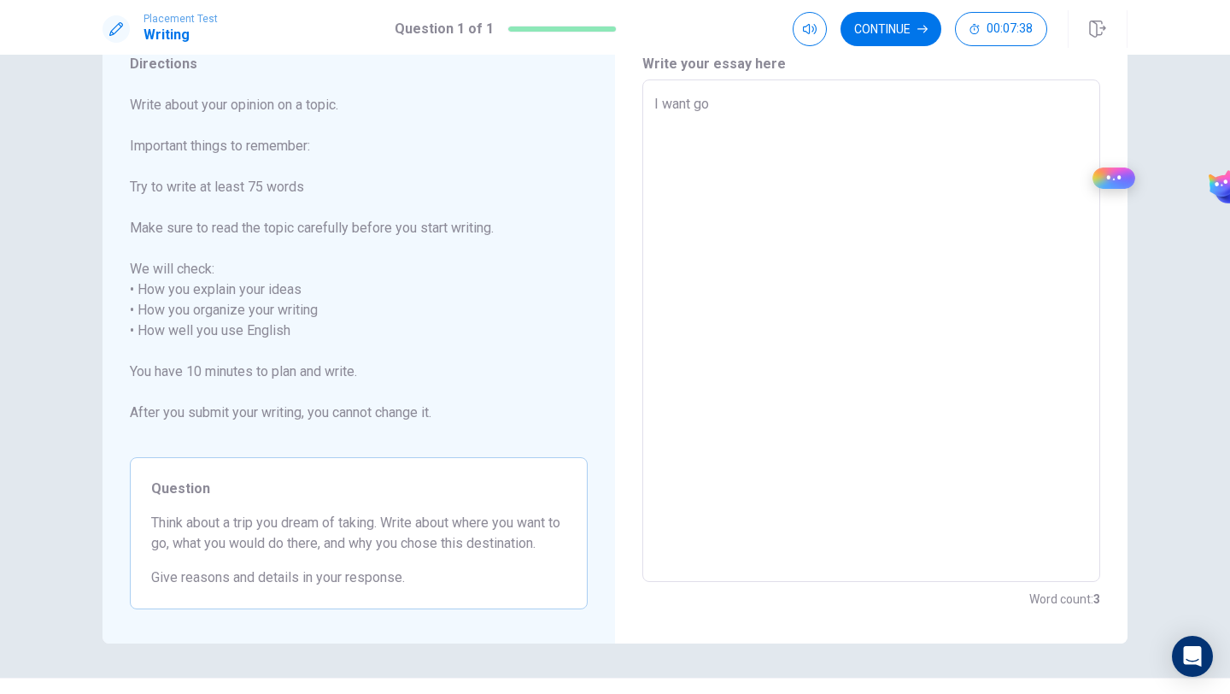
type textarea "x"
type textarea "I want go"
type textarea "x"
type textarea "I want go t"
type textarea "x"
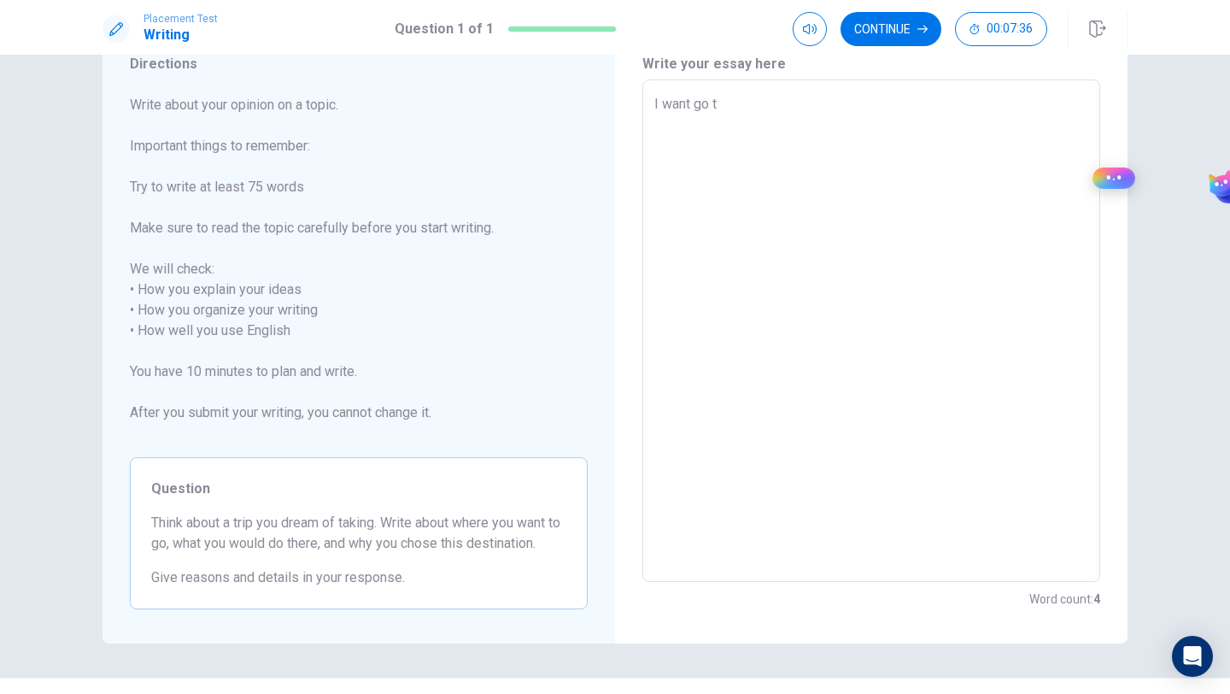
type textarea "I want go to"
type textarea "x"
type textarea "I want go to"
type textarea "x"
type textarea "I want go to j"
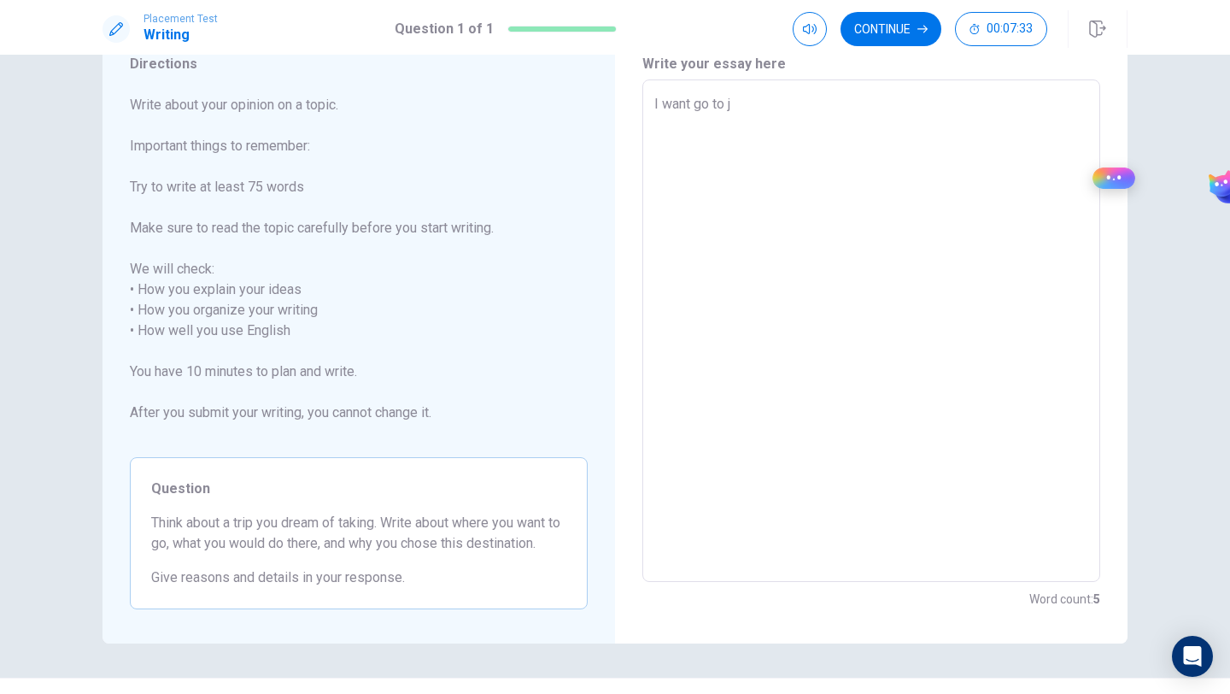
type textarea "x"
type textarea "I want go to ja"
type textarea "x"
type textarea "I want go to jap"
type textarea "x"
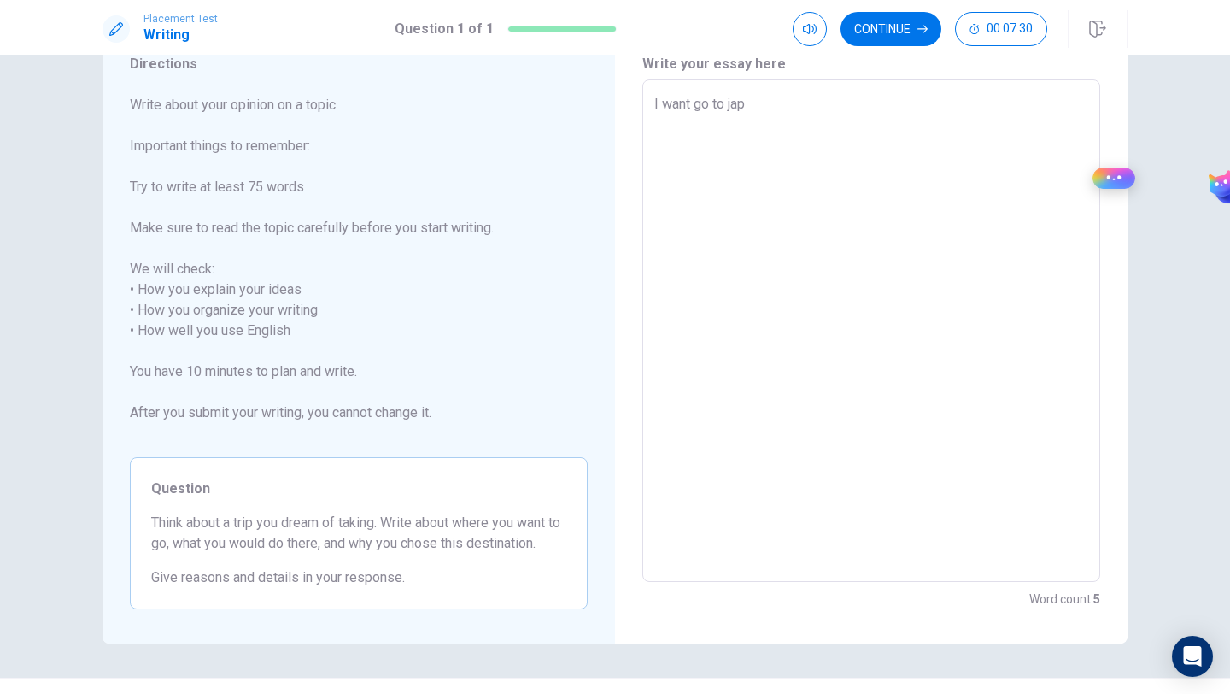
type textarea "I want go to japn"
type textarea "x"
type textarea "I want go to [GEOGRAPHIC_DATA]"
type textarea "x"
type textarea "I want go to japn"
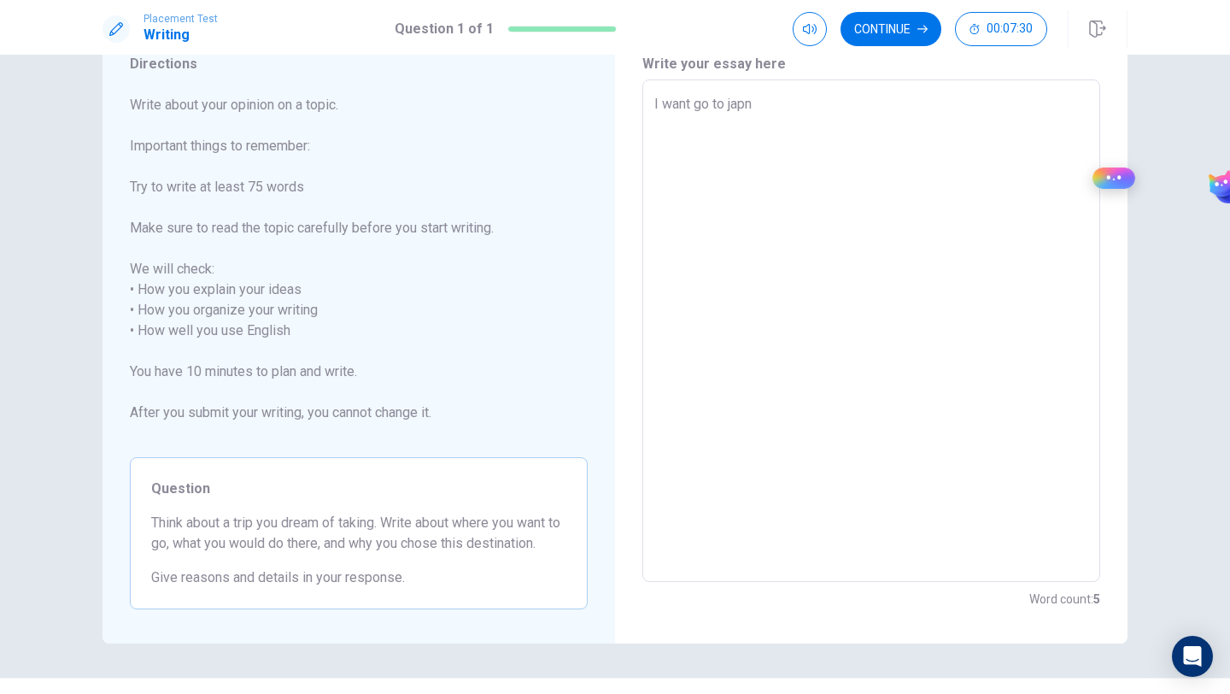
type textarea "x"
type textarea "I want go to jap"
type textarea "x"
type textarea "I want go to ja"
type textarea "x"
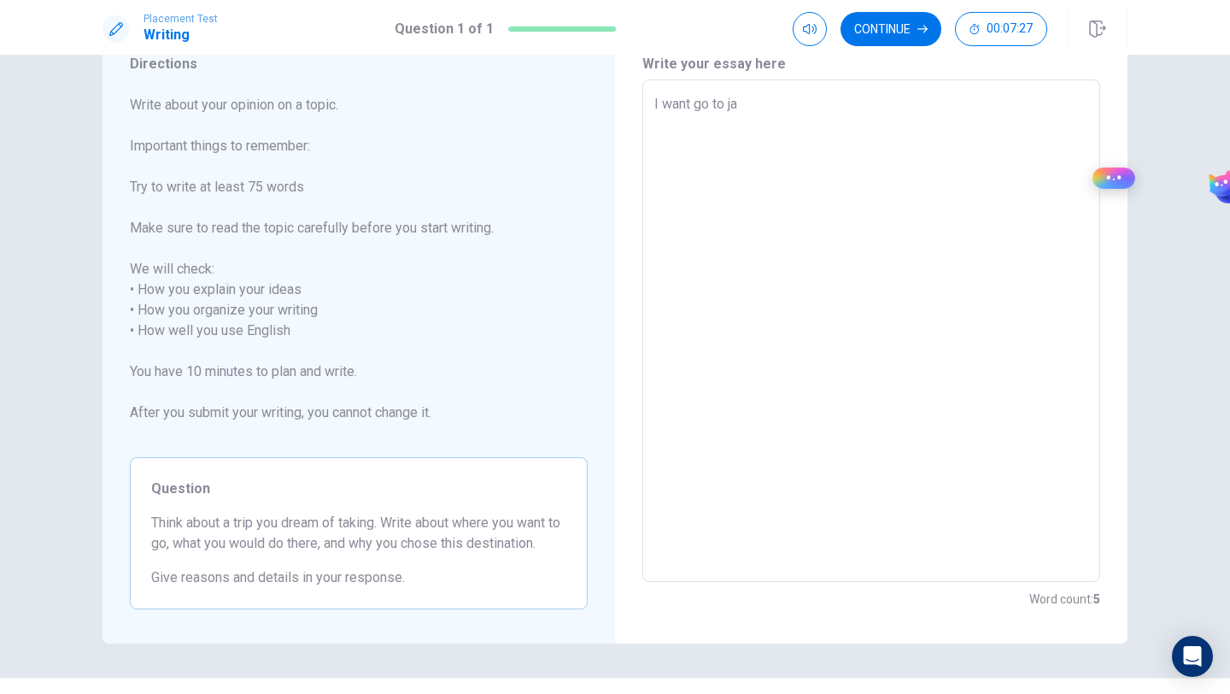
type textarea "I want go to jap"
type textarea "x"
type textarea "I want go to jape"
type textarea "x"
type textarea "I want go to japen"
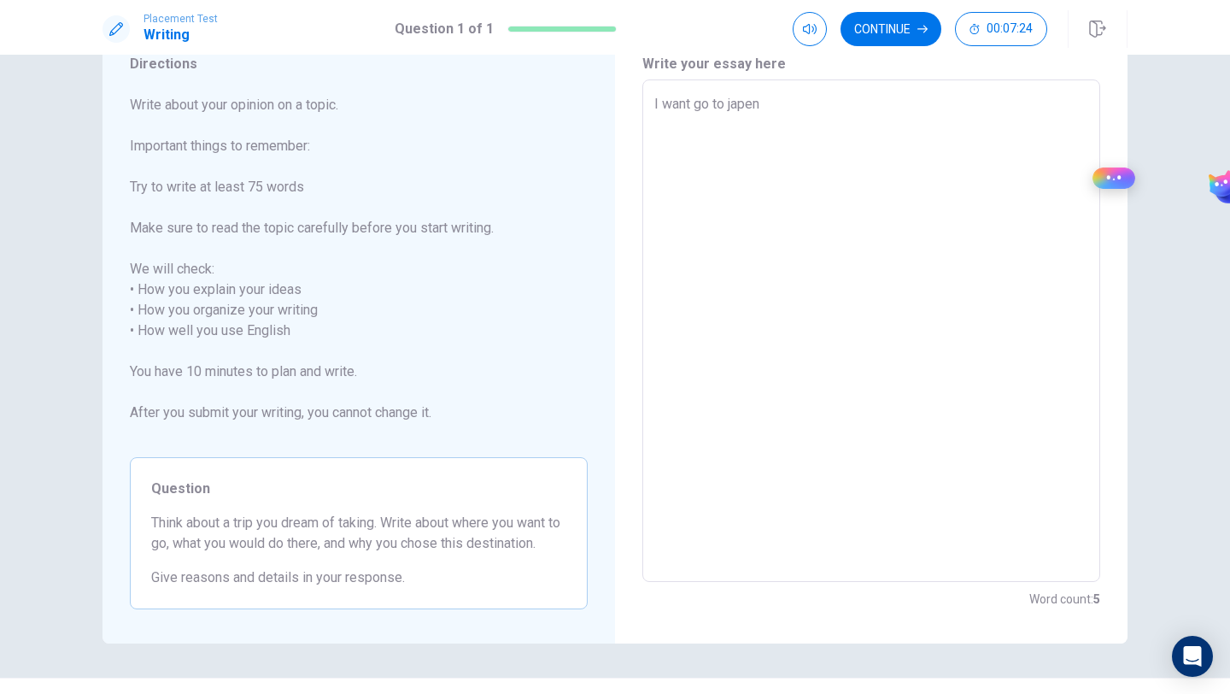
type textarea "x"
type textarea "I want go to japenm"
type textarea "x"
type textarea "I want go to japen"
type textarea "x"
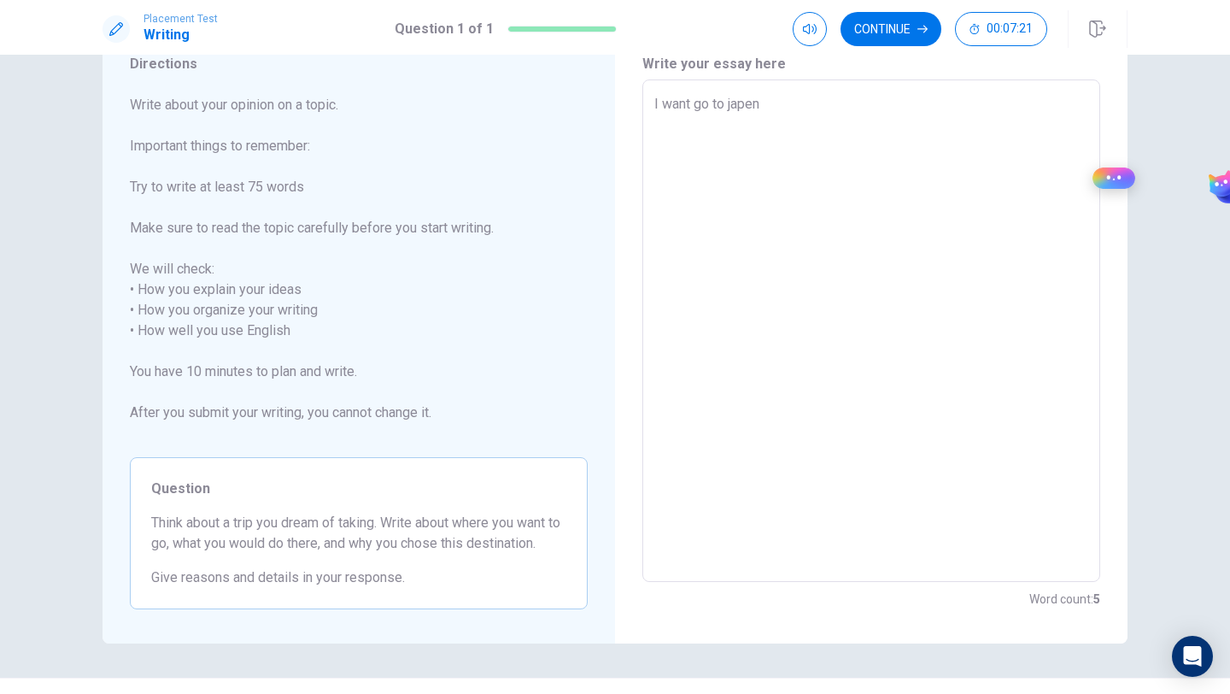
type textarea "I want go to japen"
type textarea "x"
type textarea "I want go to japen"
type textarea "x"
type textarea "I want go to japen"
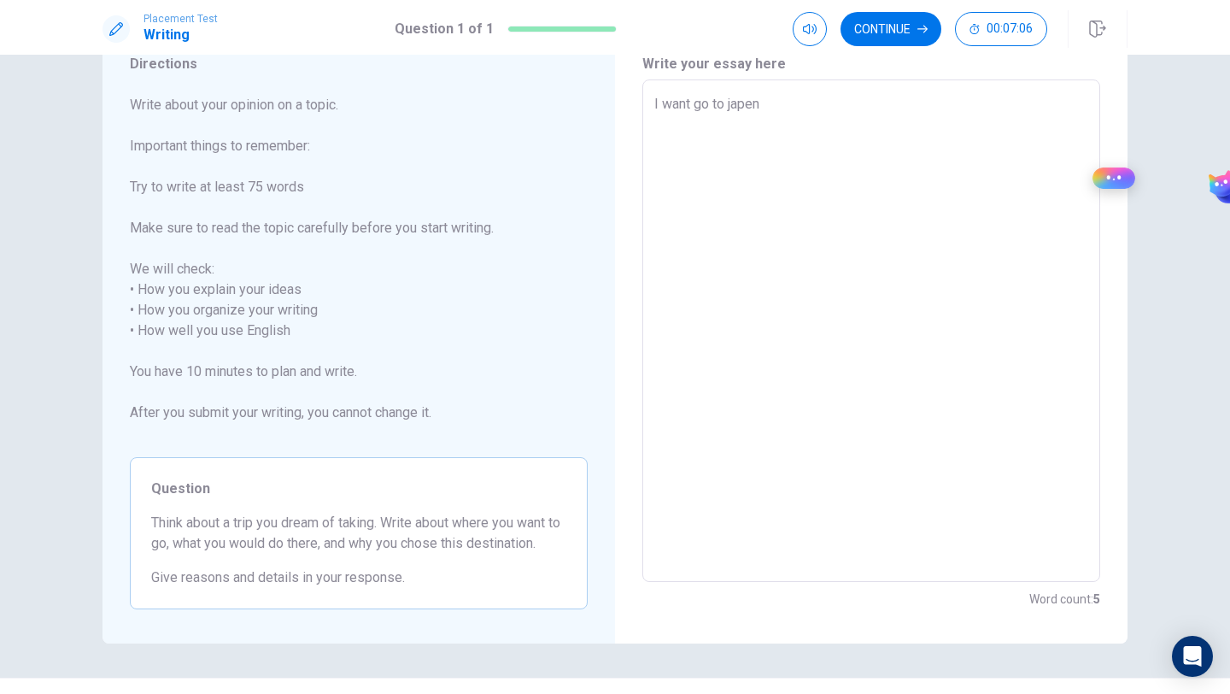
type textarea "x"
type textarea "I want go to japen"
type textarea "x"
type textarea "I want go to japen"
type textarea "x"
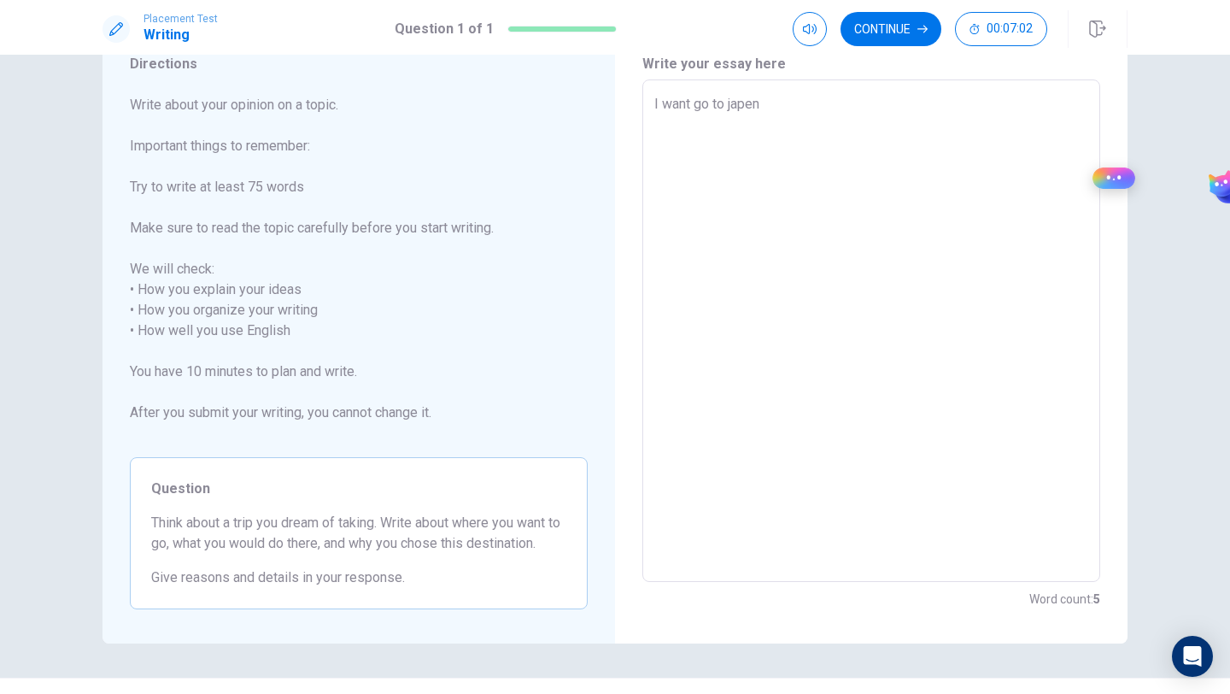
type textarea "I want go to japen b"
type textarea "x"
type textarea "I want go to japen be"
type textarea "x"
type textarea "I want go to japen bec"
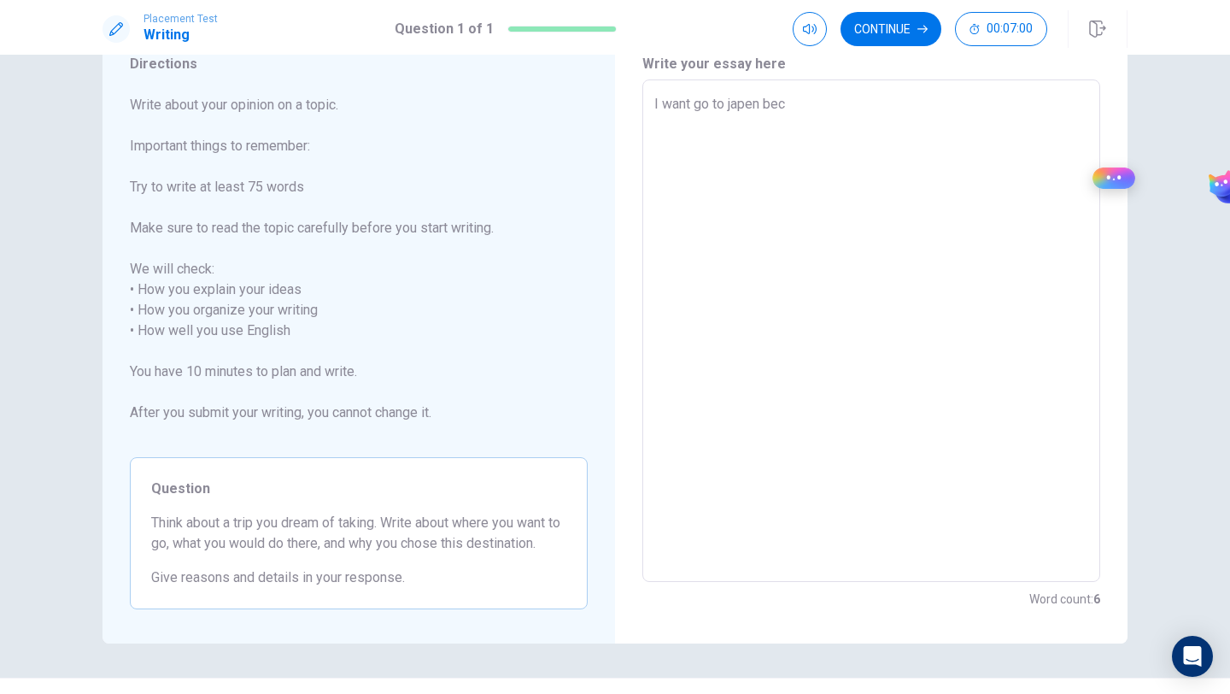
type textarea "x"
type textarea "I want go to japen becu"
type textarea "x"
type textarea "I want go to japen becul"
type textarea "x"
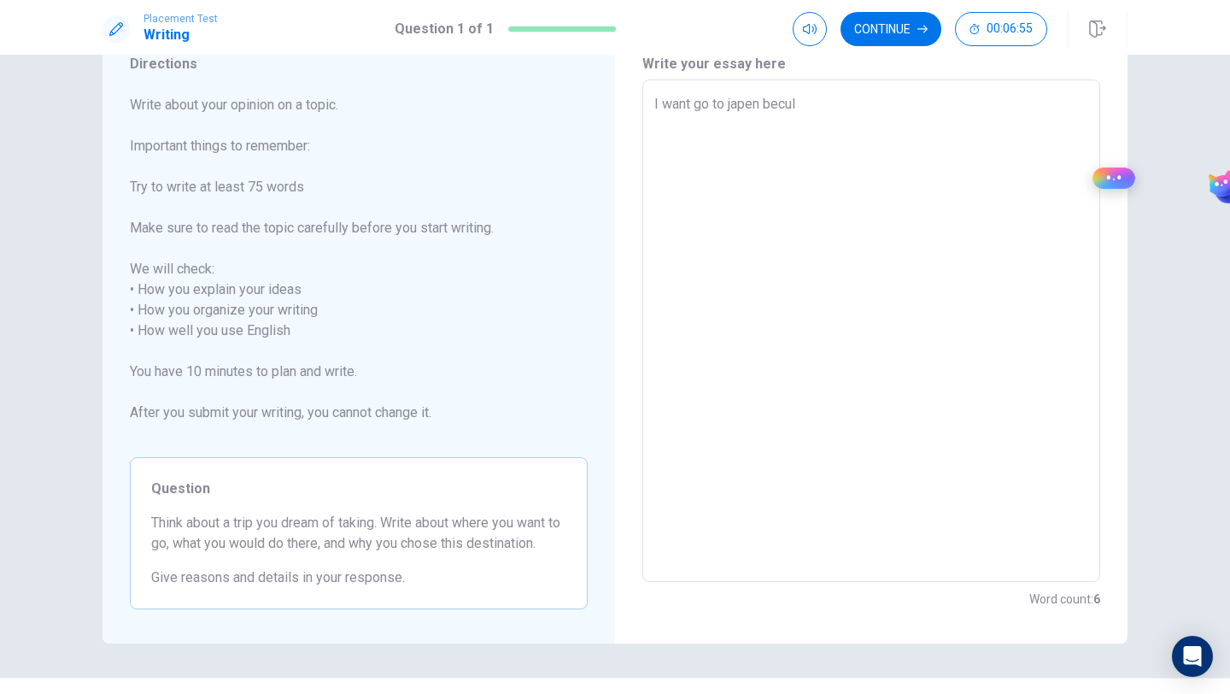
type textarea "I want go to japen becule"
type textarea "x"
type textarea "I want go to japen beculea"
type textarea "x"
type textarea "I want go to japen becule"
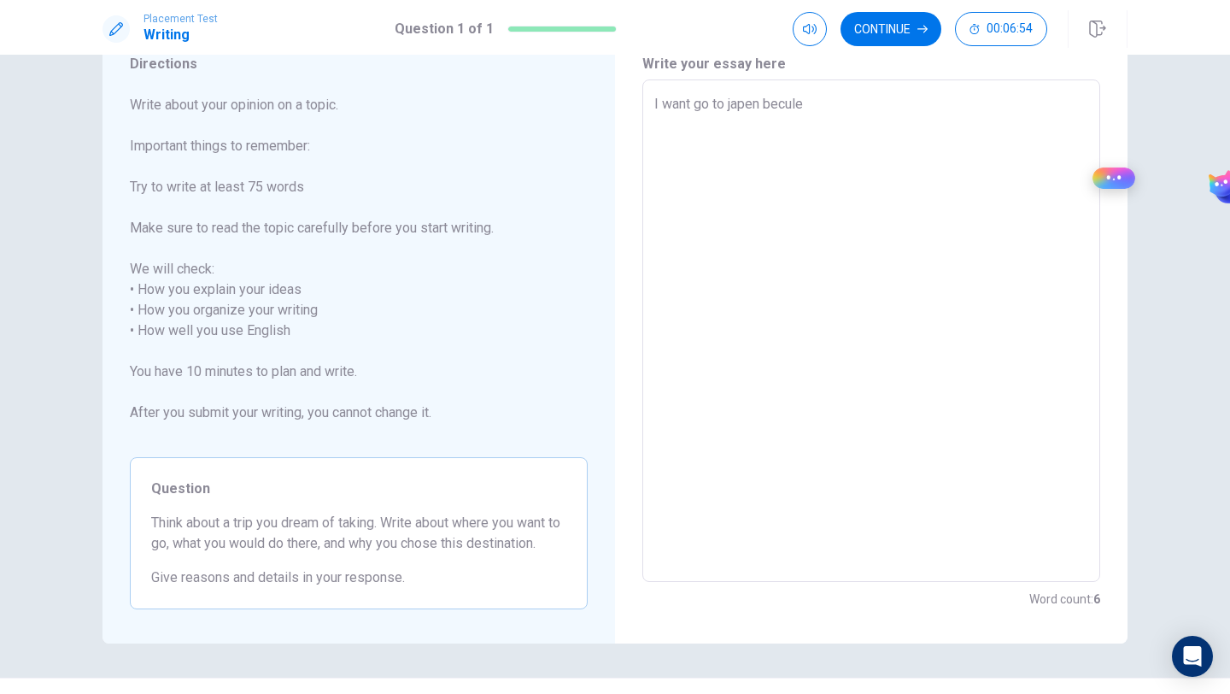
type textarea "x"
type textarea "I want go to japen becul"
type textarea "x"
type textarea "I want go to japen becu"
type textarea "x"
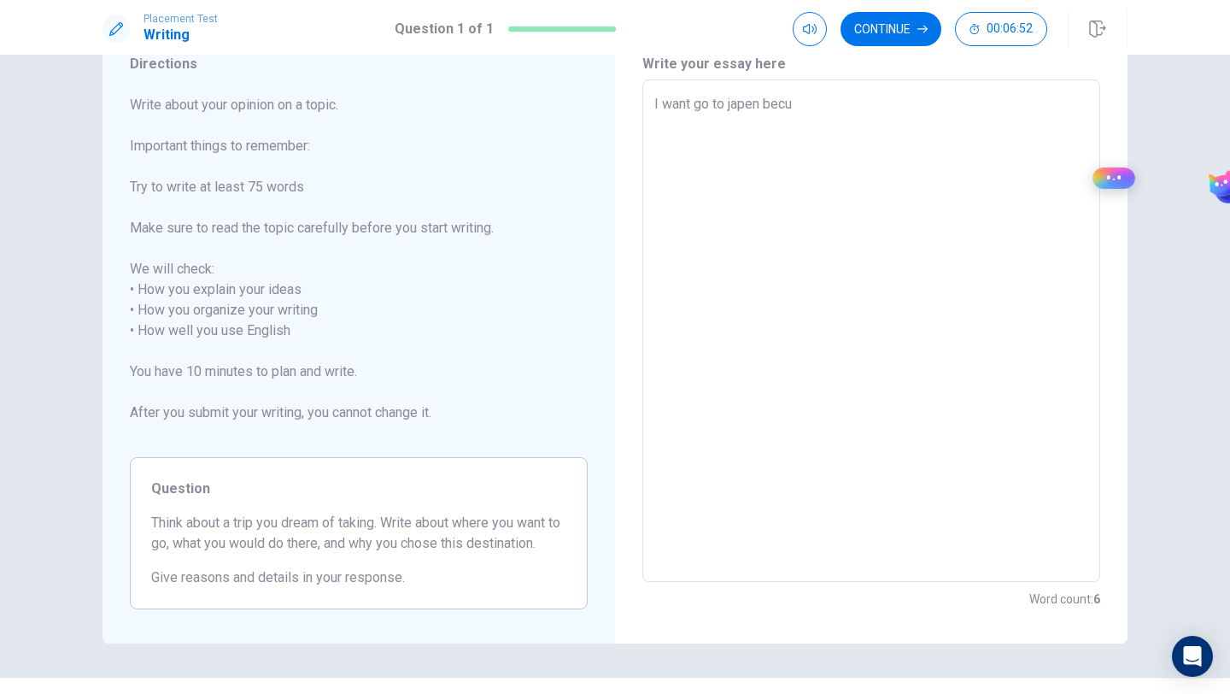
type textarea "I want go to japen bec"
type textarea "x"
type textarea "I want go to japen be"
type textarea "x"
type textarea "I want go to japen bec"
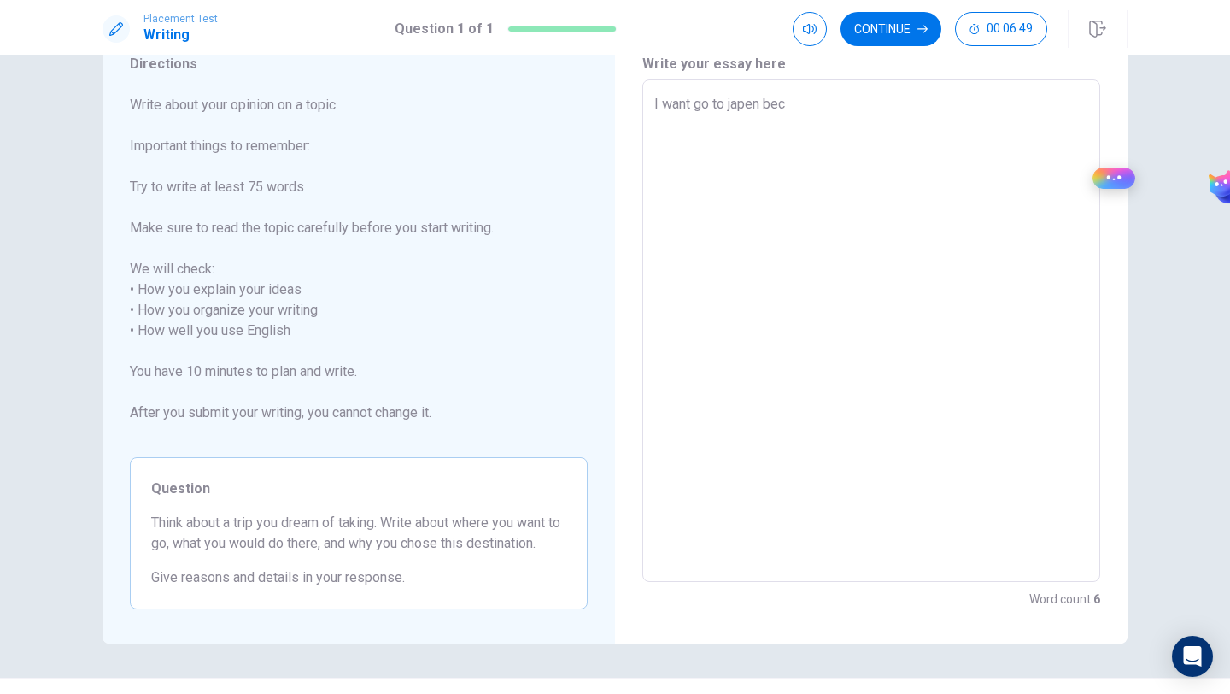
type textarea "x"
type textarea "I want go to japen becu"
type textarea "x"
type textarea "I want go to japen becus"
type textarea "x"
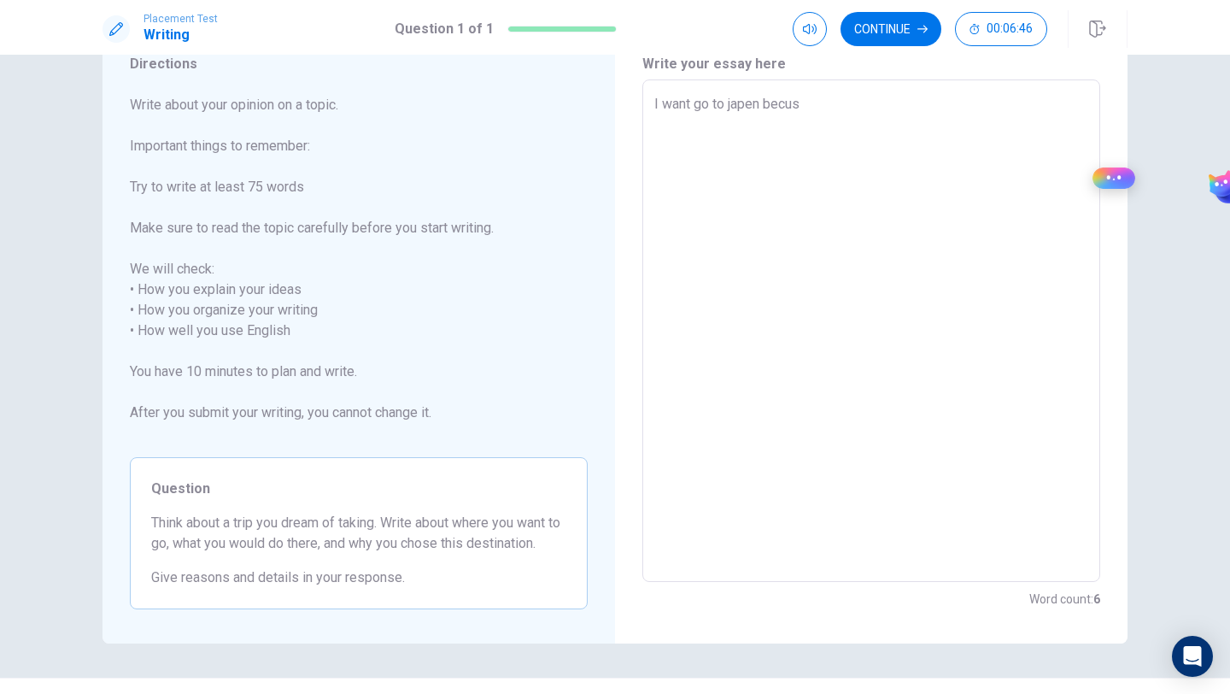
type textarea "I want go to japen becuse"
type textarea "x"
type textarea "I want go to japen becuse"
type textarea "x"
type textarea "I want go to japen becuse j"
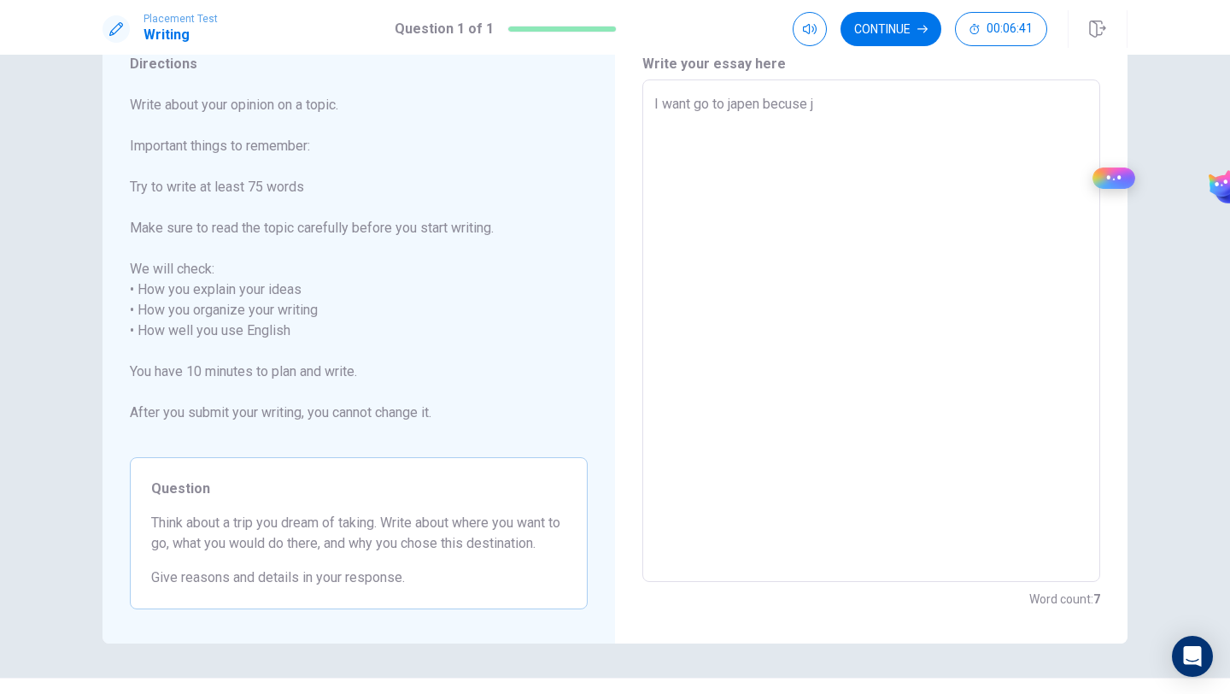
type textarea "x"
type textarea "I want go to japen becuse jp"
type textarea "x"
type textarea "I want go to japen becuse jpe"
type textarea "x"
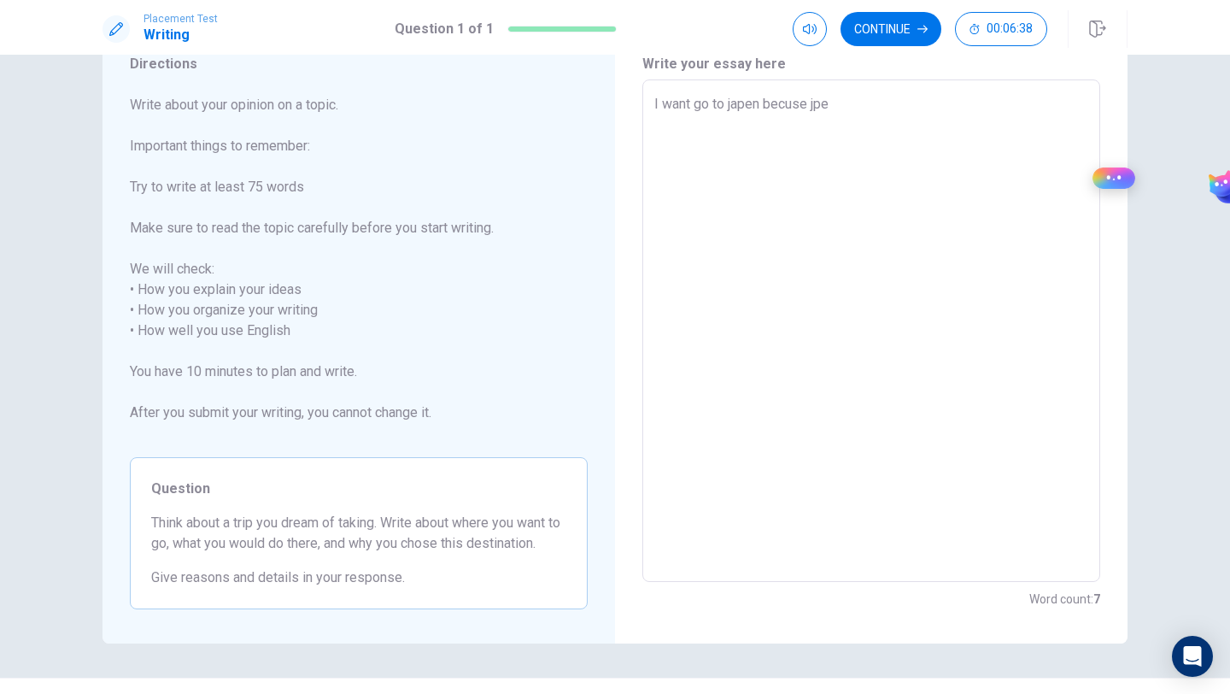
type textarea "I want go to japen becuse jpen"
type textarea "x"
type textarea "I want go to japen becuse jpe"
type textarea "x"
type textarea "I want go to japen becuse jpe\"
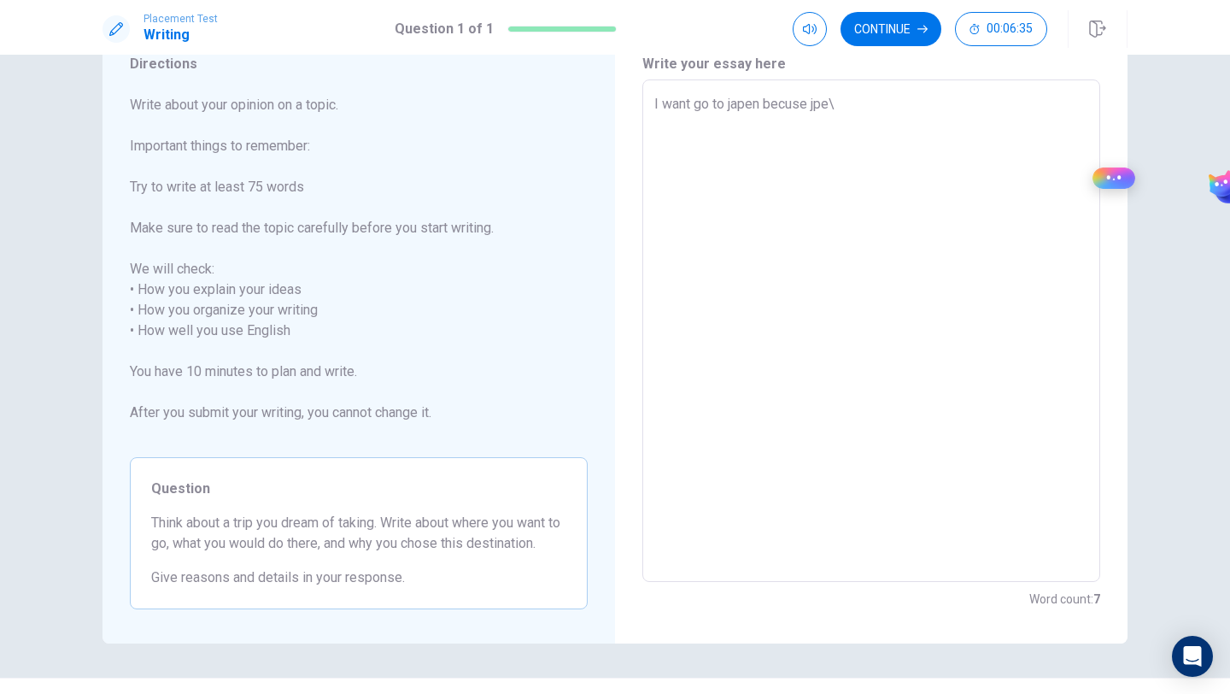
type textarea "x"
type textarea "I want go to japen becuse jpe"
type textarea "x"
type textarea "I want go to japen becuse jp"
type textarea "x"
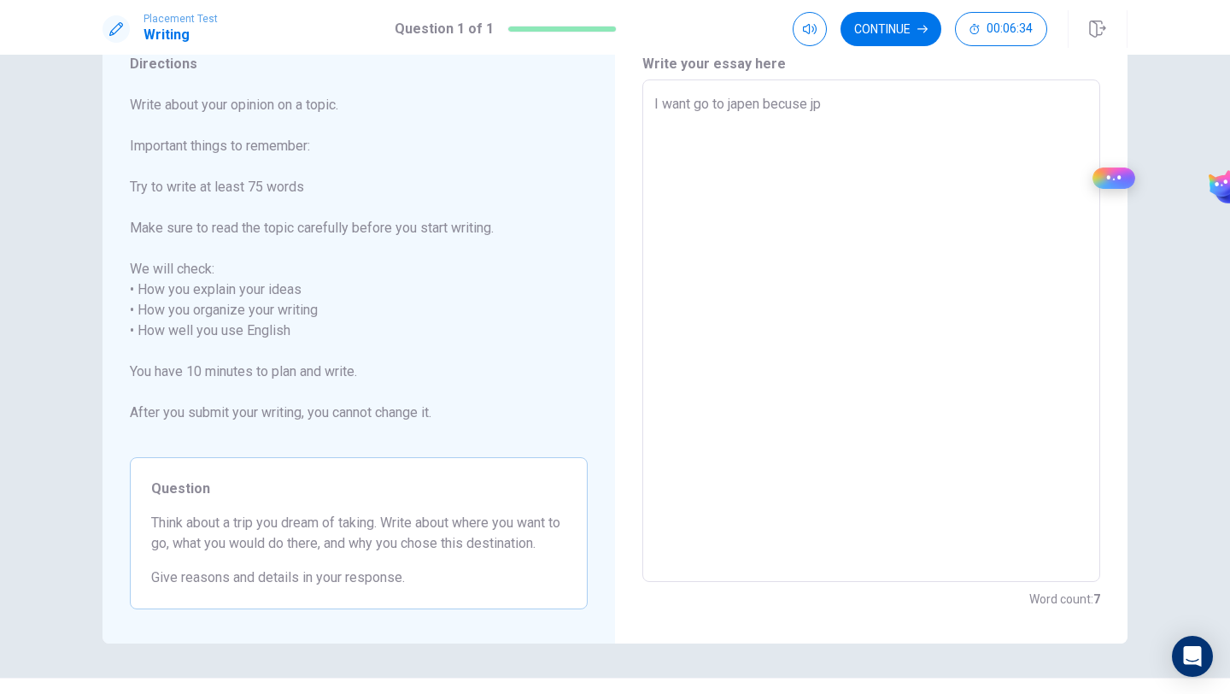
type textarea "I want go to japen becuse j"
type textarea "x"
type textarea "I want go to japen becuse ja"
type textarea "x"
type textarea "I want go to japen becuse jap"
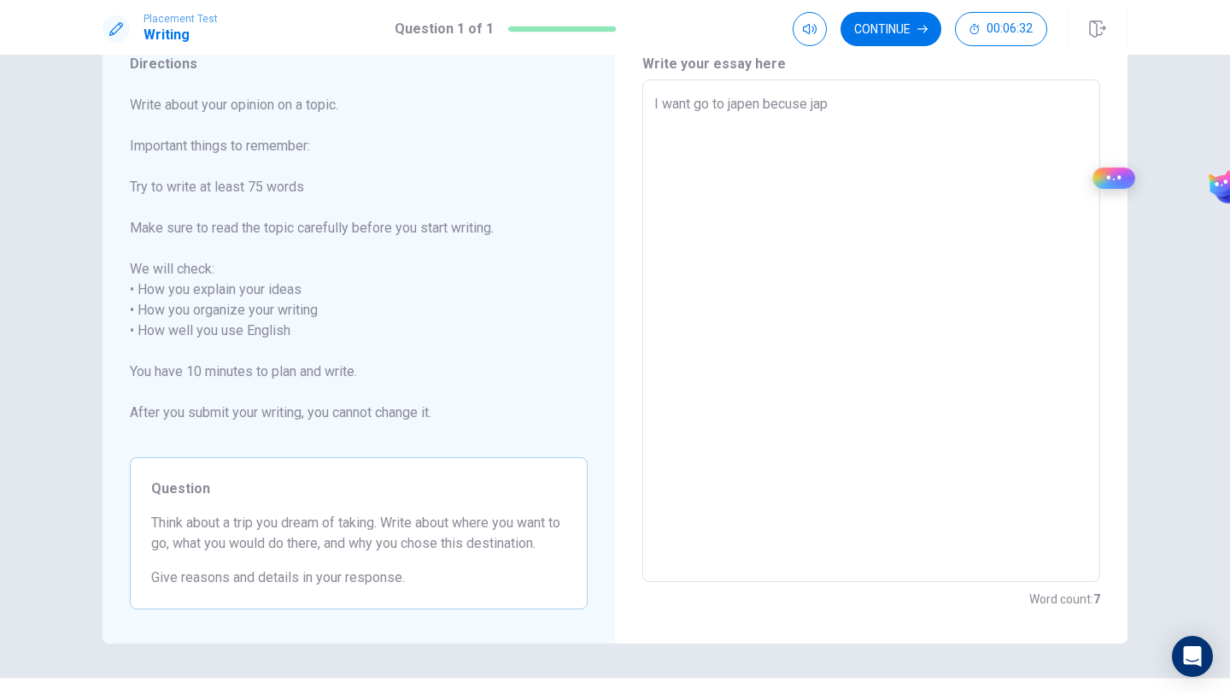
type textarea "x"
type textarea "I want go to japen becuse jape"
type textarea "x"
type textarea "I want go to japen becuse japen"
type textarea "x"
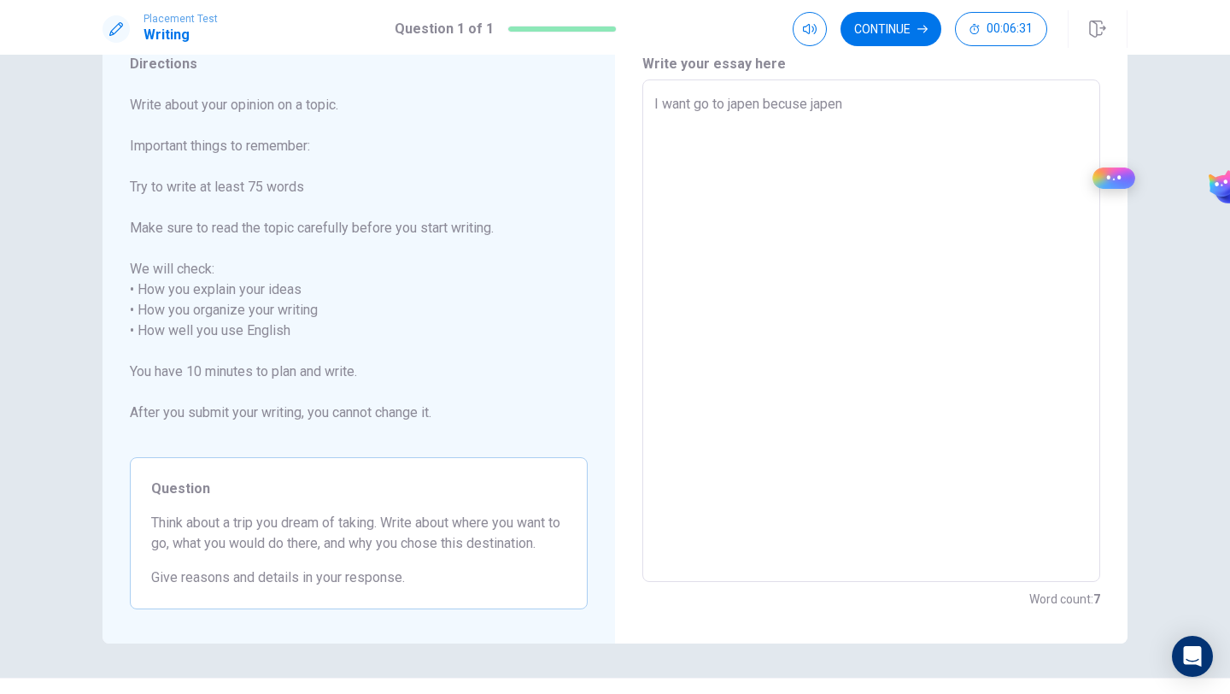
type textarea "I want go to japen becuse japen"
type textarea "x"
type textarea "I want go to japen becuse japen i"
type textarea "x"
type textarea "I want go to japen becuse japen is"
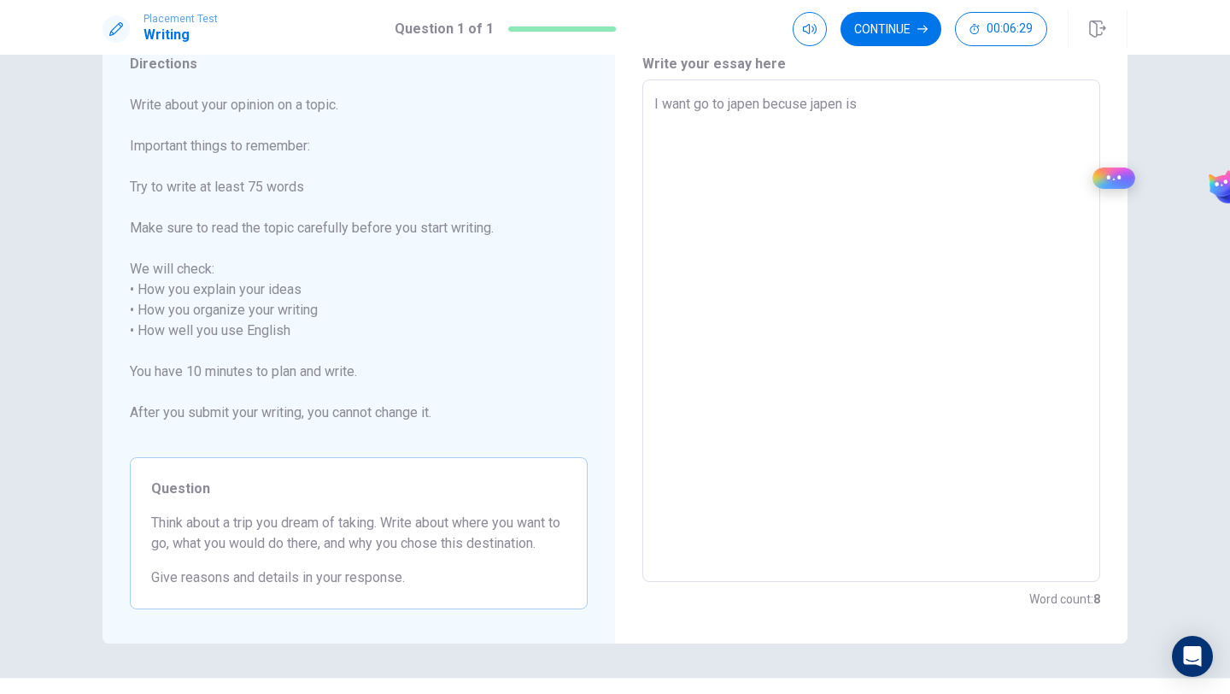
type textarea "x"
type textarea "I want go to japen becuse japen is"
type textarea "x"
type textarea "I want go to japen becuse japen is a"
type textarea "x"
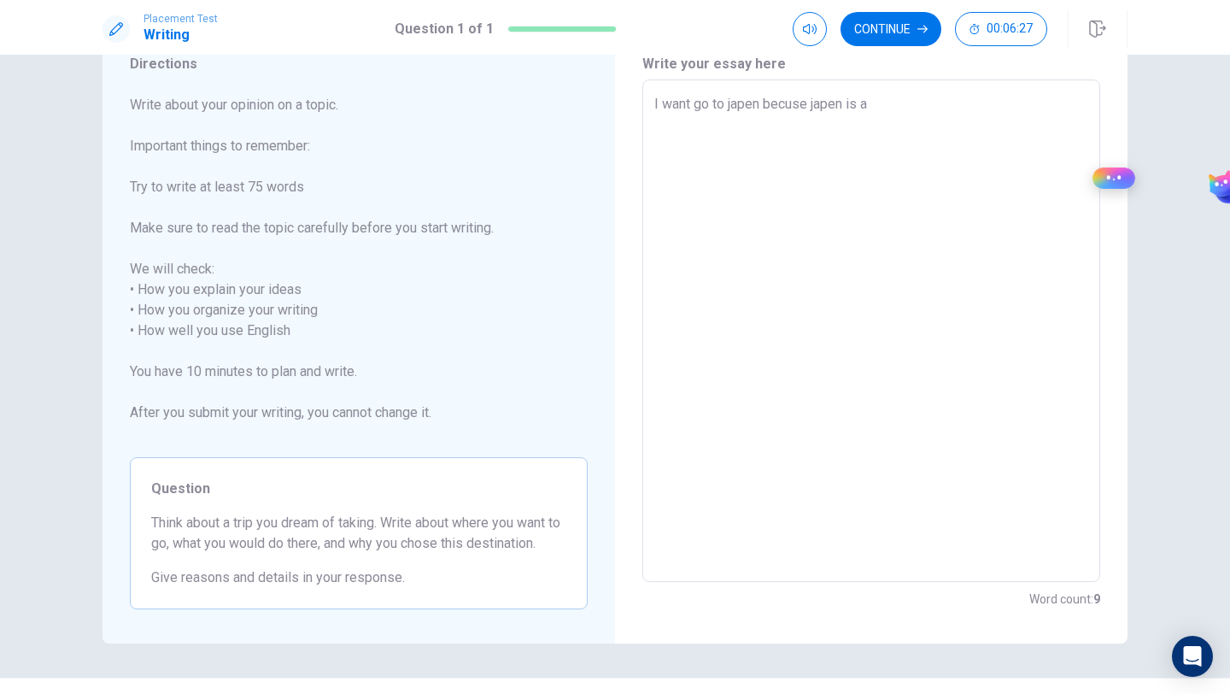
type textarea "I want go to japen becuse japen is a"
type textarea "x"
type textarea "I want go to japen becuse japen is a g"
type textarea "x"
type textarea "I want go to japen becuse japen is a go"
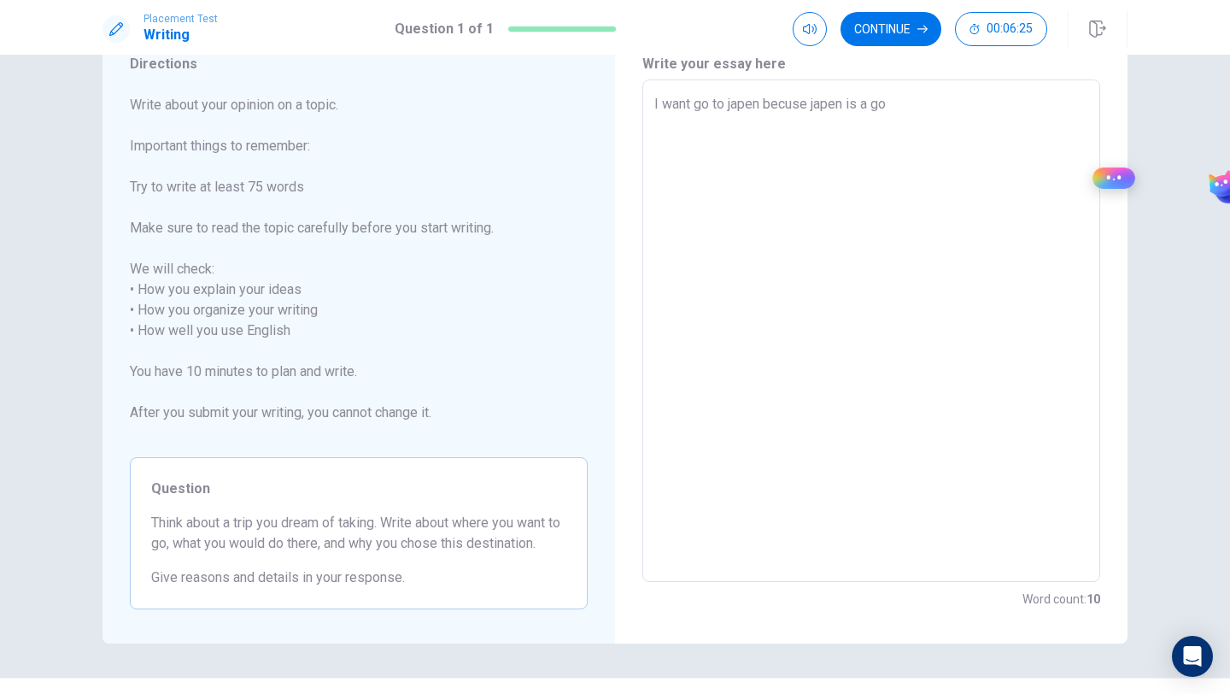
type textarea "x"
type textarea "I want go to japen becuse japen is a goo"
type textarea "x"
type textarea "I want go to japen becuse japen is a good"
type textarea "x"
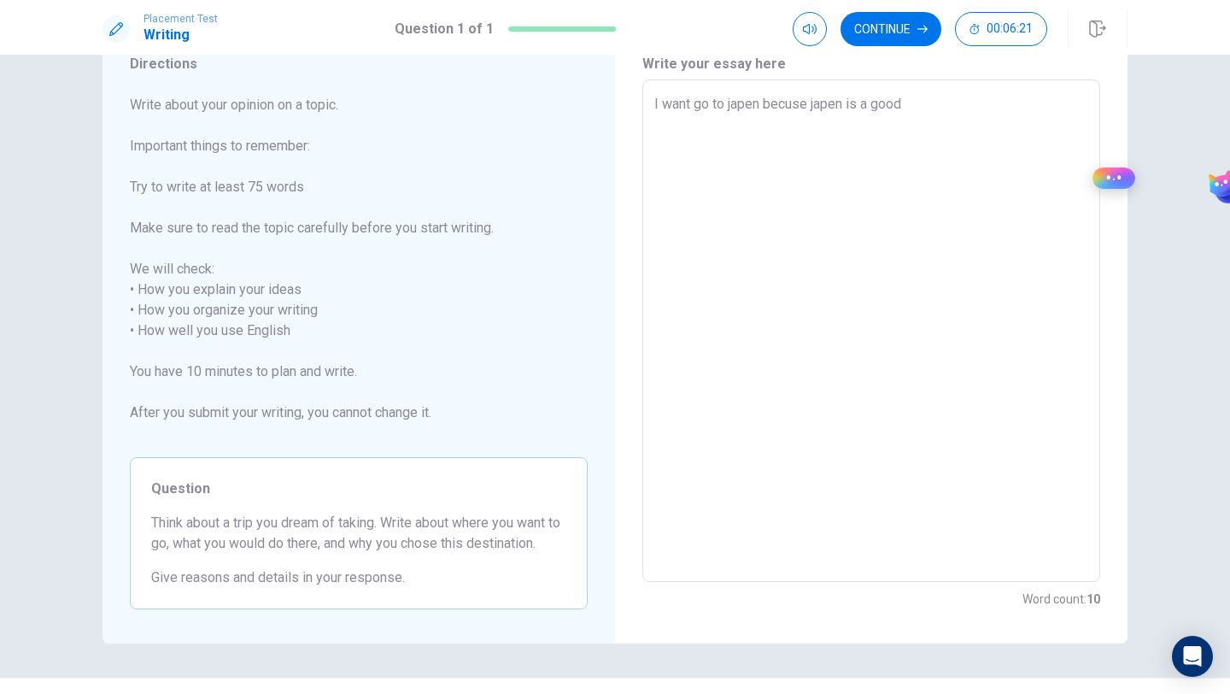
type textarea "I want go to japen becuse japen is a good"
type textarea "x"
type textarea "I want go to japen becuse japen is a good p"
type textarea "x"
type textarea "I want go to japen becuse japen is a good pl"
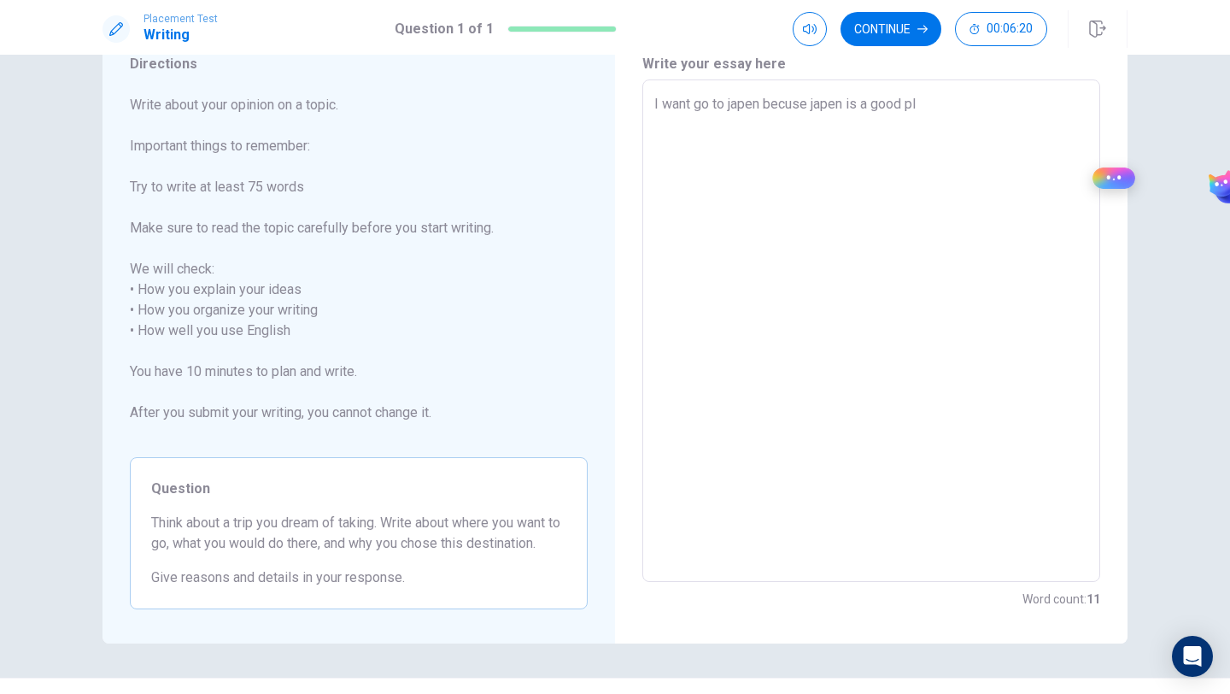
type textarea "x"
type textarea "I want go to japen becuse japen is a good pla"
type textarea "x"
type textarea "I want go to japen becuse japen is a good plas"
type textarea "x"
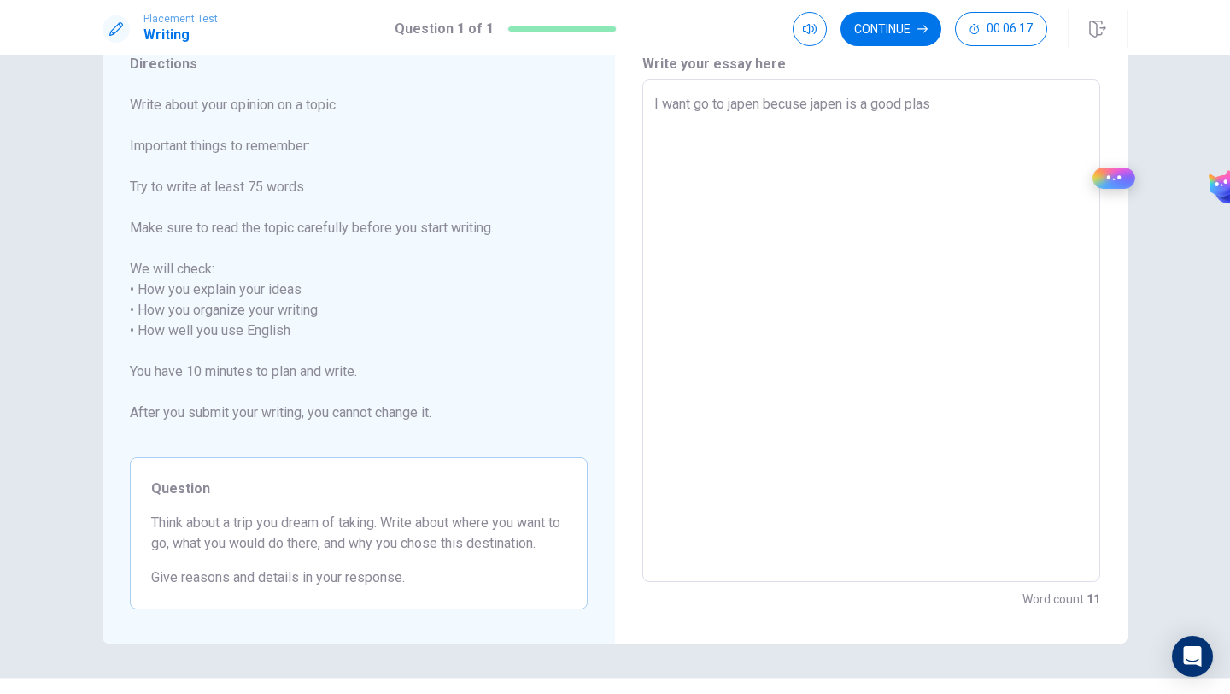
type textarea "I want go to japen becuse japen is a good plase"
type textarea "x"
type textarea "I want go to japen becuse japen is a good plas"
type textarea "x"
type textarea "I want go to japen becuse japen is a good pla"
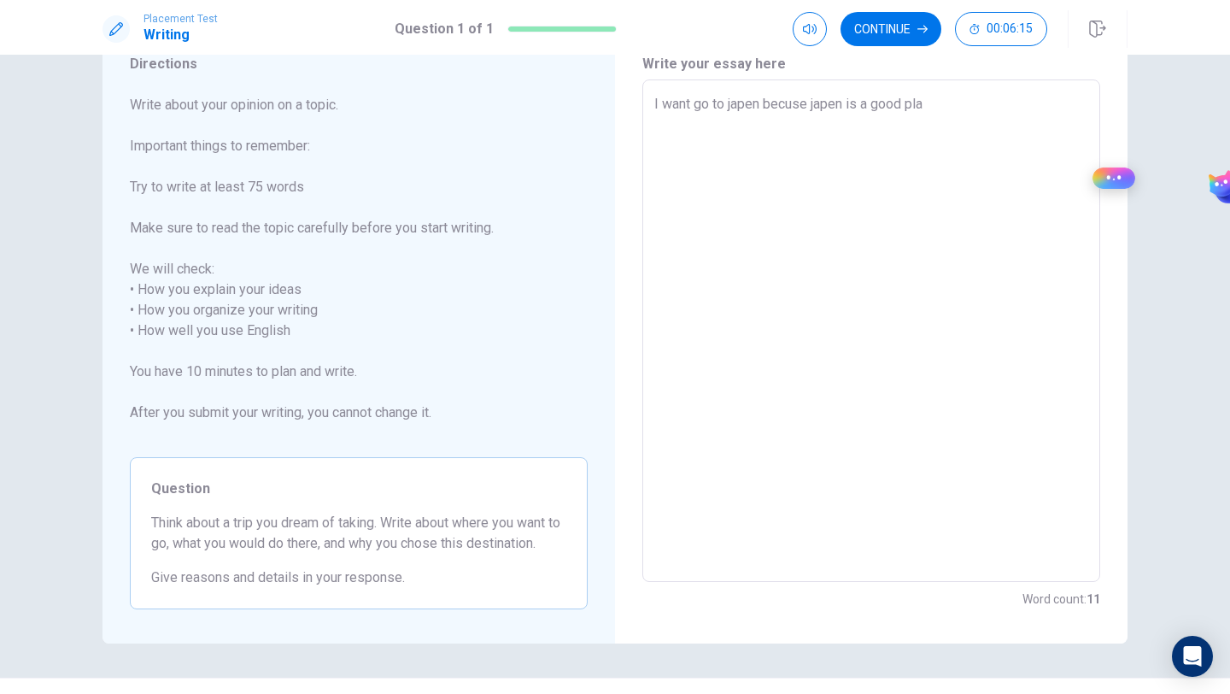
type textarea "x"
type textarea "I want go to japen becuse japen is a good plac"
type textarea "x"
type textarea "I want go to japen becuse japen is a good place"
type textarea "x"
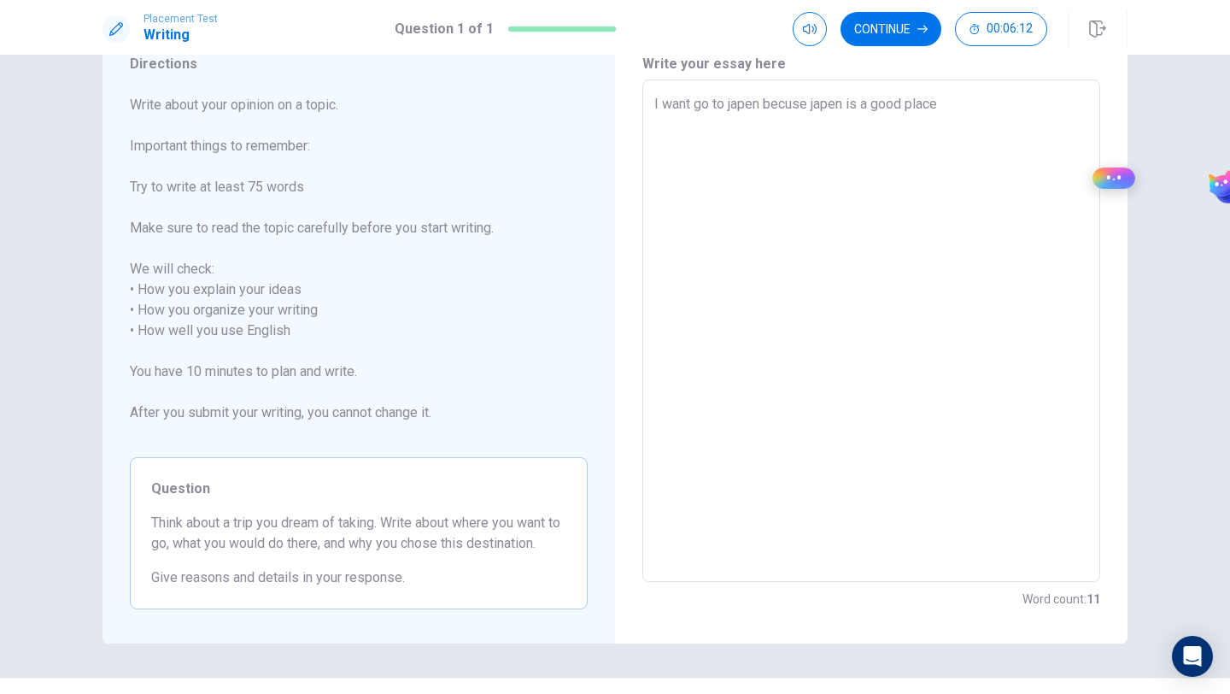
type textarea "I want go to japen becuse japen is a good place"
click at [723, 121] on textarea "I want go to japen becuse japen is a good place to study and trall and when i g…" at bounding box center [871, 331] width 434 height 474
click at [806, 121] on textarea "I want go to japen becuse japen is a good place to study and trall and when i g…" at bounding box center [871, 331] width 434 height 474
drag, startPoint x: 812, startPoint y: 97, endPoint x: 798, endPoint y: 96, distance: 13.7
click at [798, 96] on textarea "I want go to japen becuse japen is a good place to study and trall and when i g…" at bounding box center [871, 331] width 434 height 474
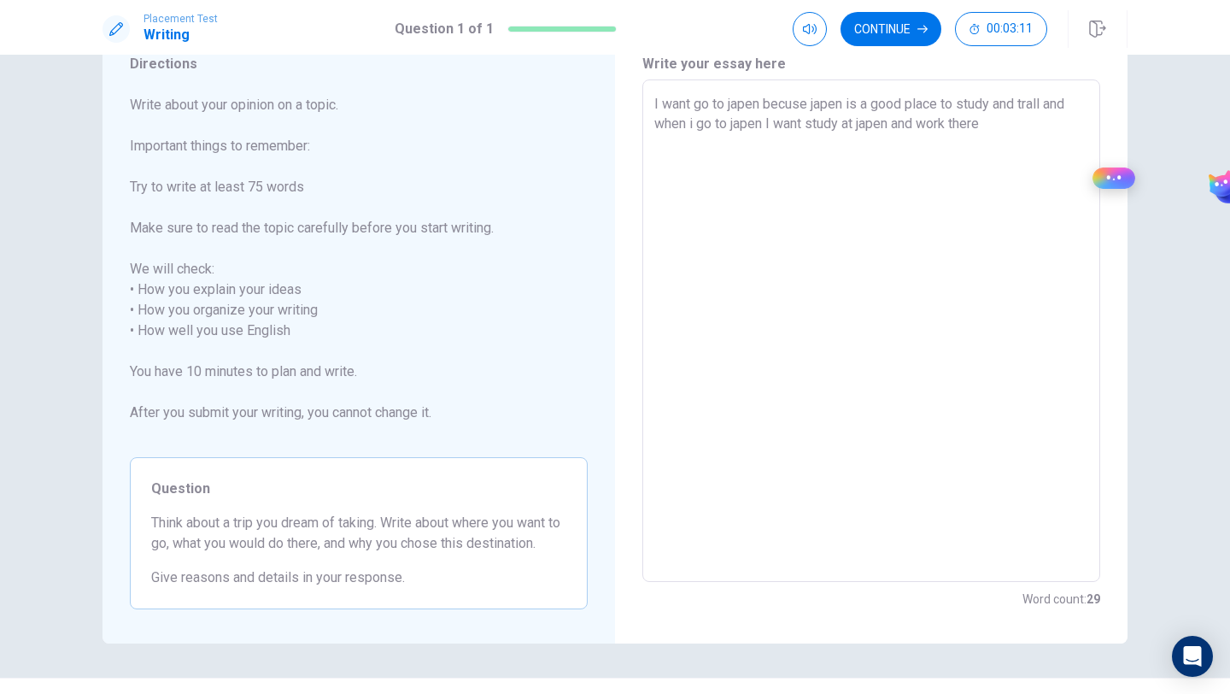
click at [1006, 132] on textarea "I want go to japen becuse japen is a good place to study and trall and when i g…" at bounding box center [871, 331] width 434 height 474
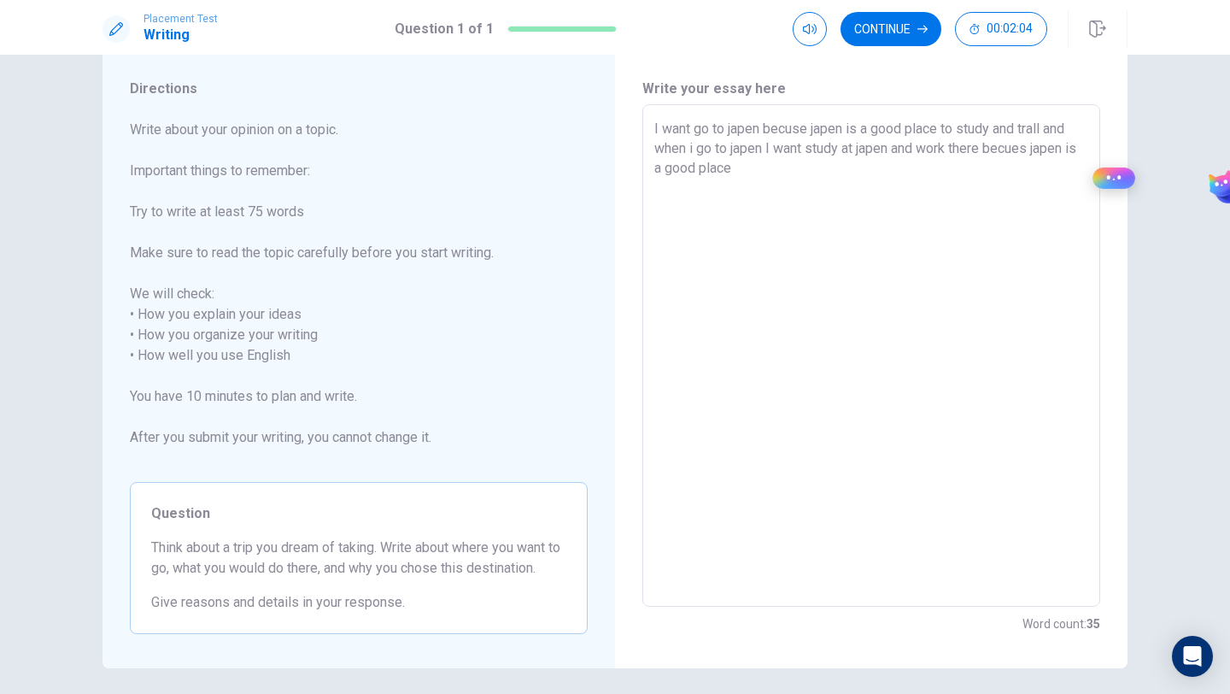
scroll to position [108, 0]
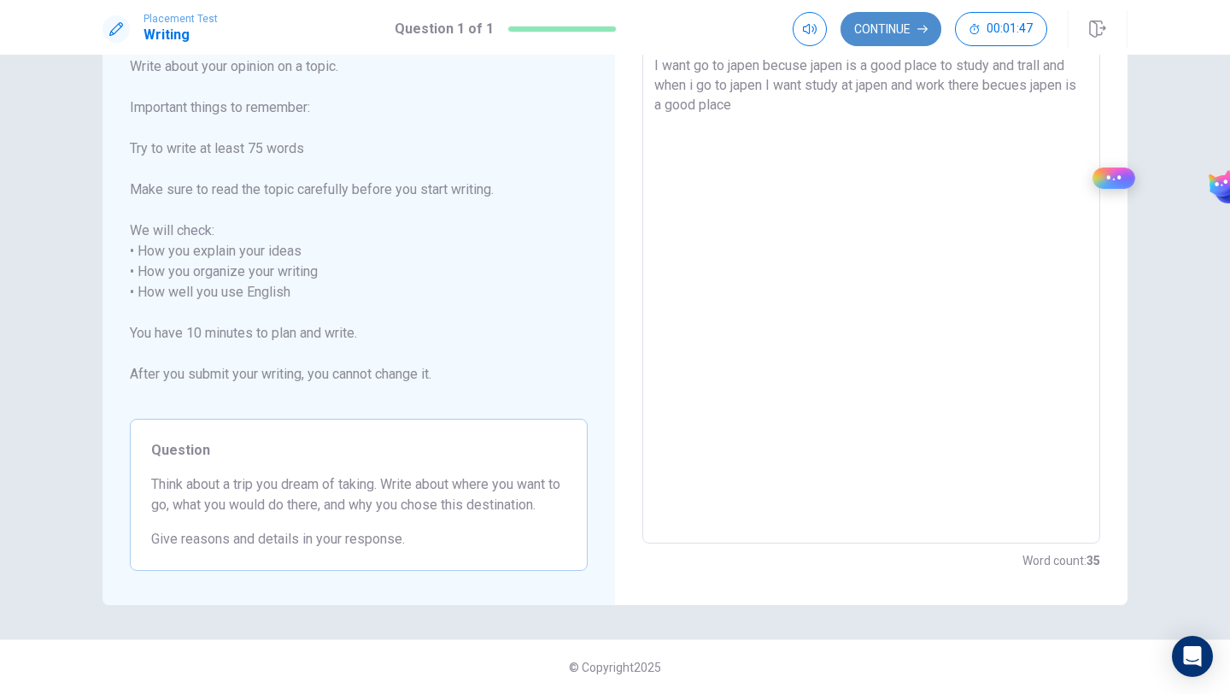
click at [911, 29] on button "Continue" at bounding box center [891, 29] width 101 height 34
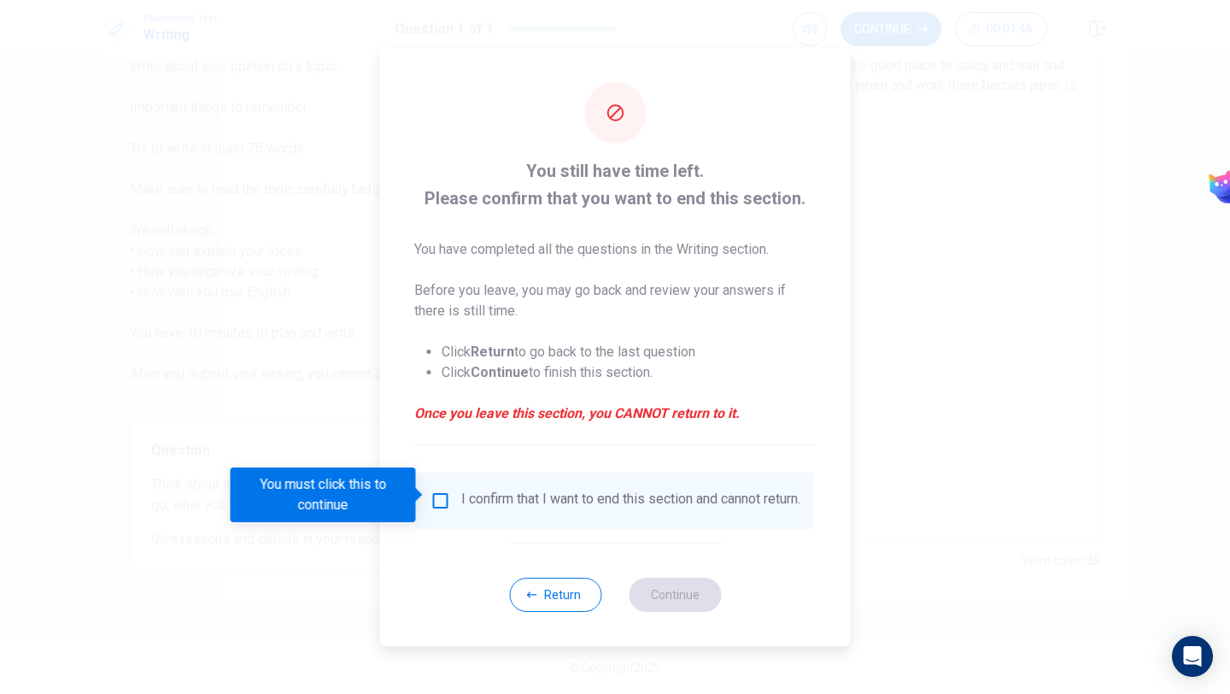
click at [438, 494] on input "You must click this to continue" at bounding box center [441, 500] width 21 height 21
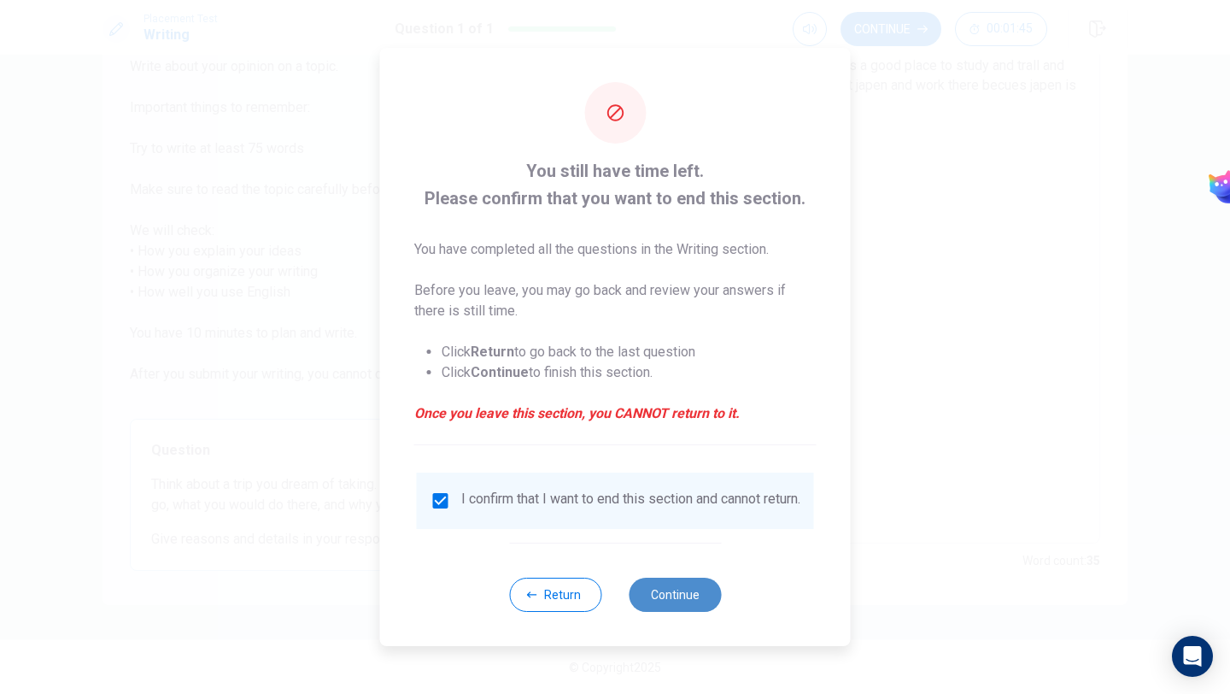
click at [683, 606] on button "Continue" at bounding box center [675, 594] width 92 height 34
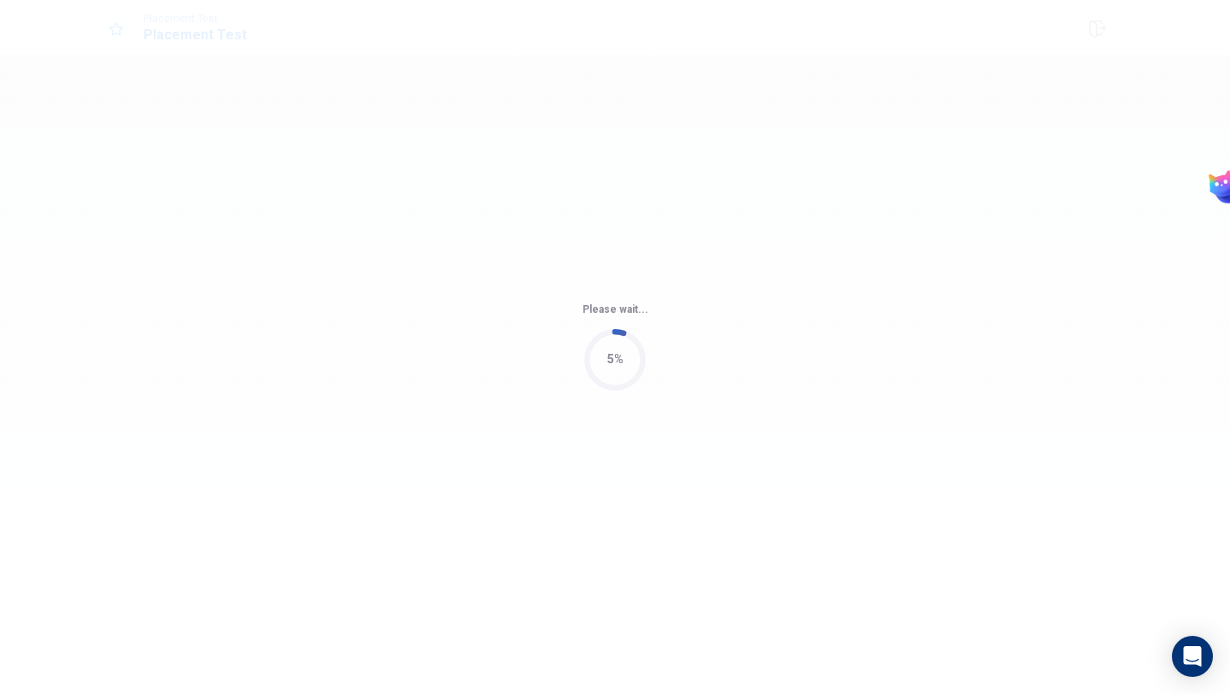
scroll to position [0, 0]
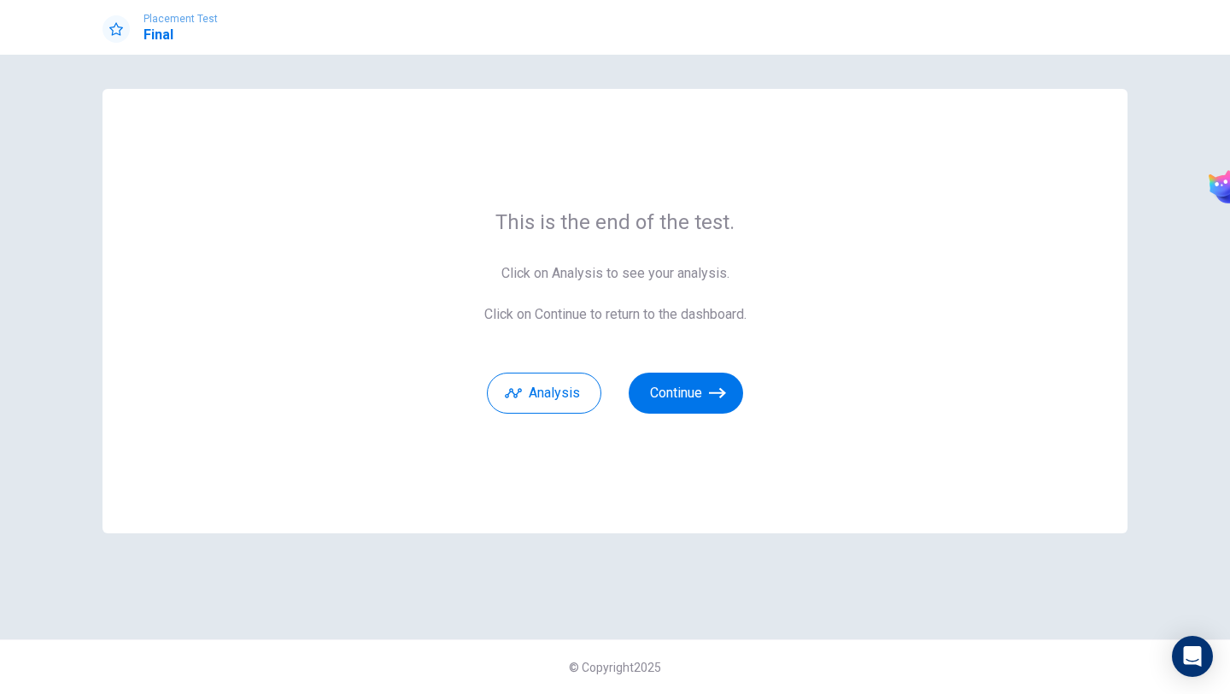
click at [700, 415] on div "This is the end of the test. Click on Analysis to see your analysis. Click on C…" at bounding box center [615, 311] width 1025 height 444
click at [700, 406] on button "Continue" at bounding box center [686, 392] width 114 height 41
